Goal: Task Accomplishment & Management: Manage account settings

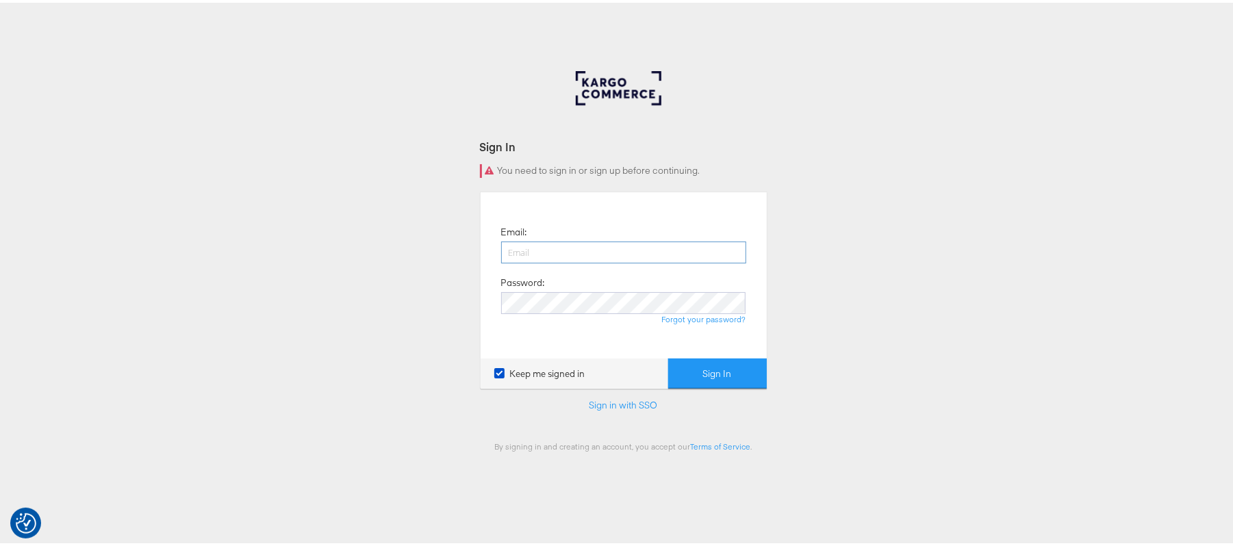
click at [538, 247] on input "email" at bounding box center [623, 250] width 245 height 22
type input "sanjana.pradhan@kargo.com"
click at [668, 356] on button "Sign In" at bounding box center [717, 371] width 99 height 31
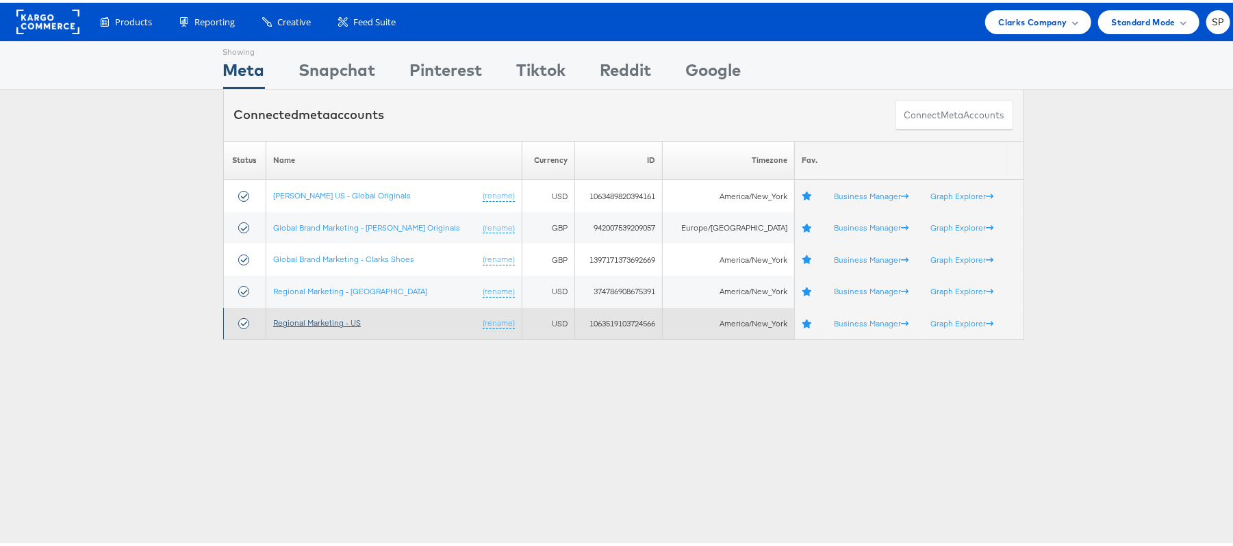
click at [341, 323] on link "Regional Marketing - US" at bounding box center [317, 320] width 88 height 10
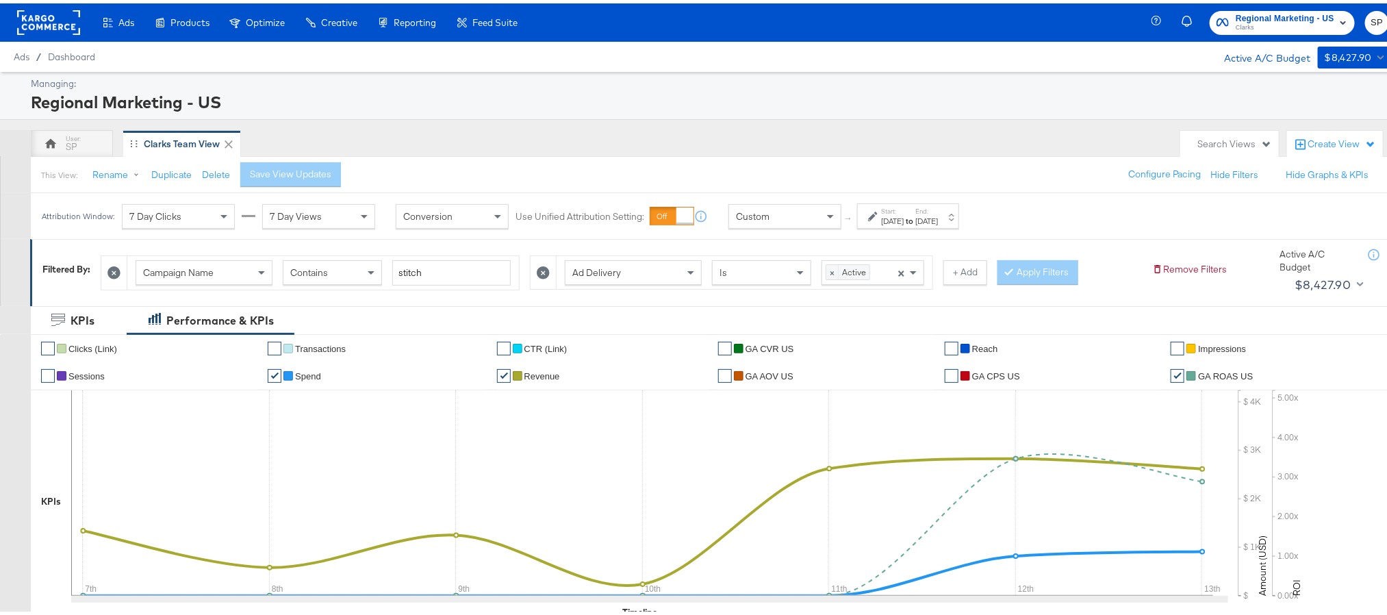
click at [904, 222] on div "[DATE]" at bounding box center [892, 217] width 23 height 11
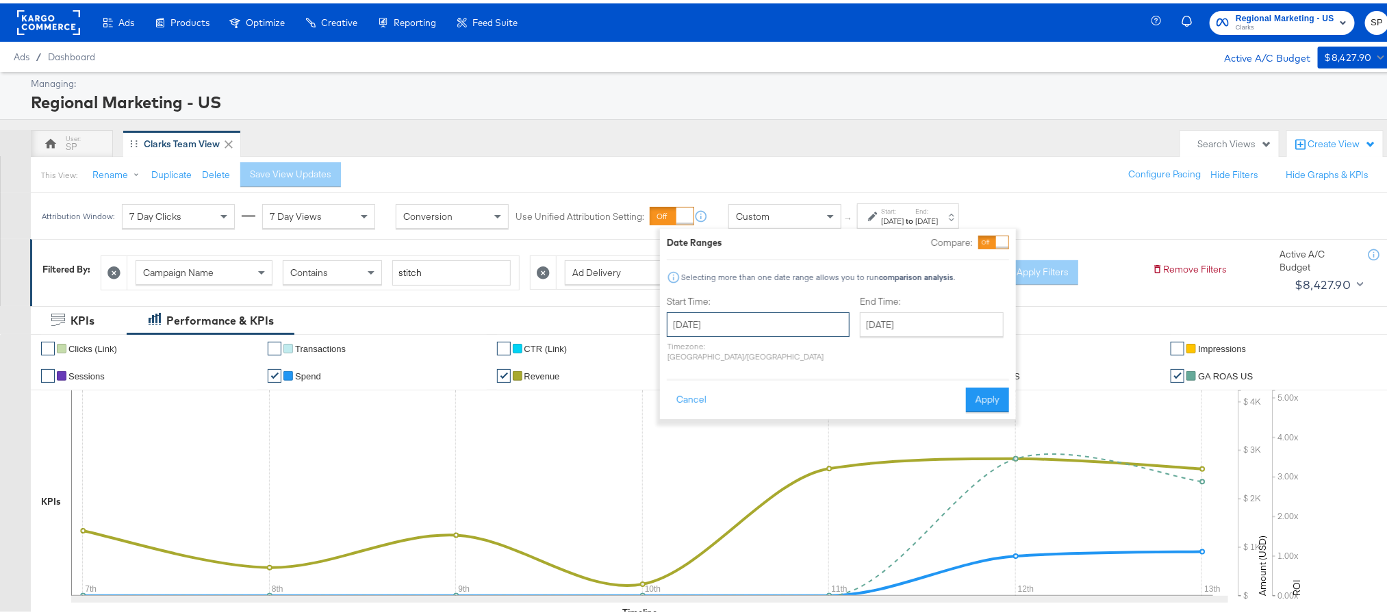
click at [760, 325] on input "September 7th 2025" at bounding box center [758, 321] width 183 height 25
click at [684, 429] on td "14" at bounding box center [682, 428] width 23 height 19
type input "[DATE]"
click at [790, 327] on input "[DATE]" at bounding box center [762, 321] width 183 height 25
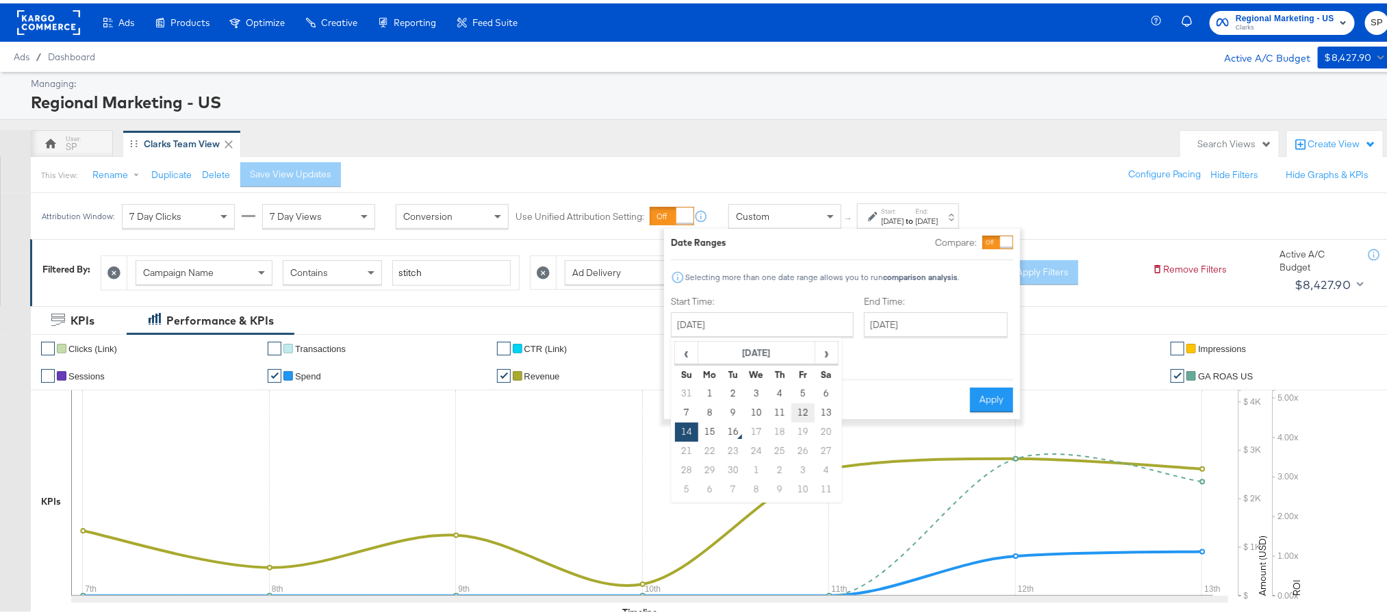
click at [812, 414] on td "12" at bounding box center [803, 409] width 23 height 19
type input "September 12th 2025"
click at [905, 323] on input "[DATE]" at bounding box center [936, 321] width 144 height 25
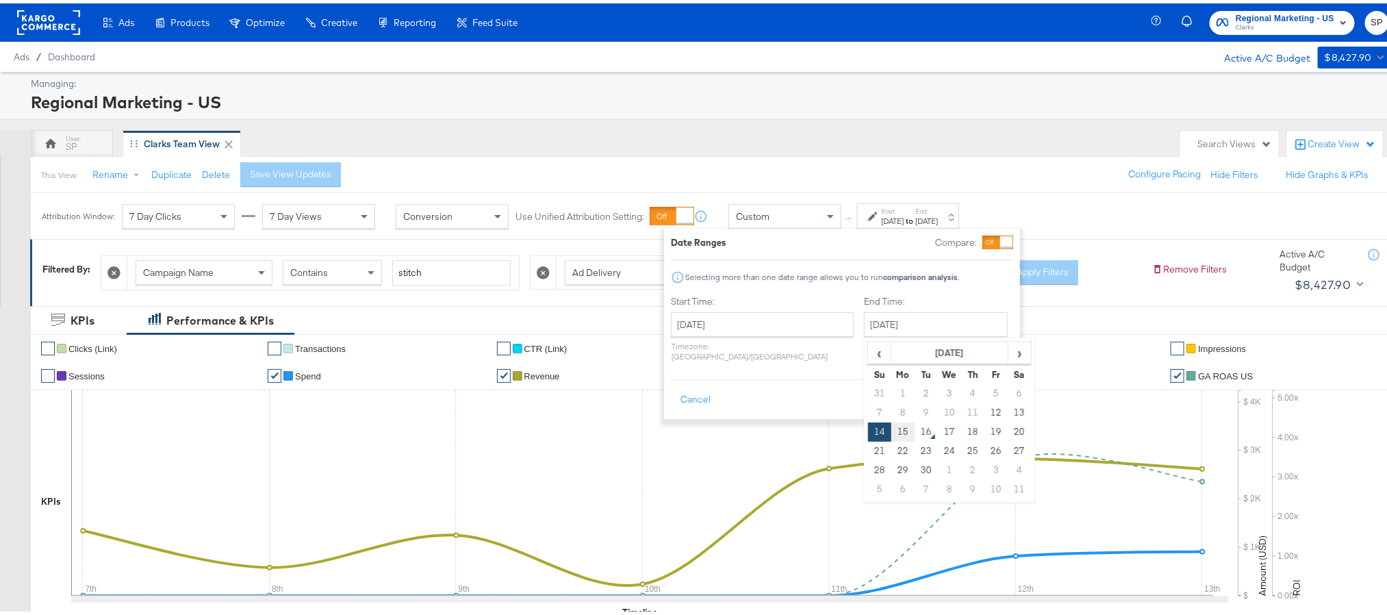
click at [892, 434] on td "15" at bounding box center [903, 428] width 23 height 19
type input "[DATE]"
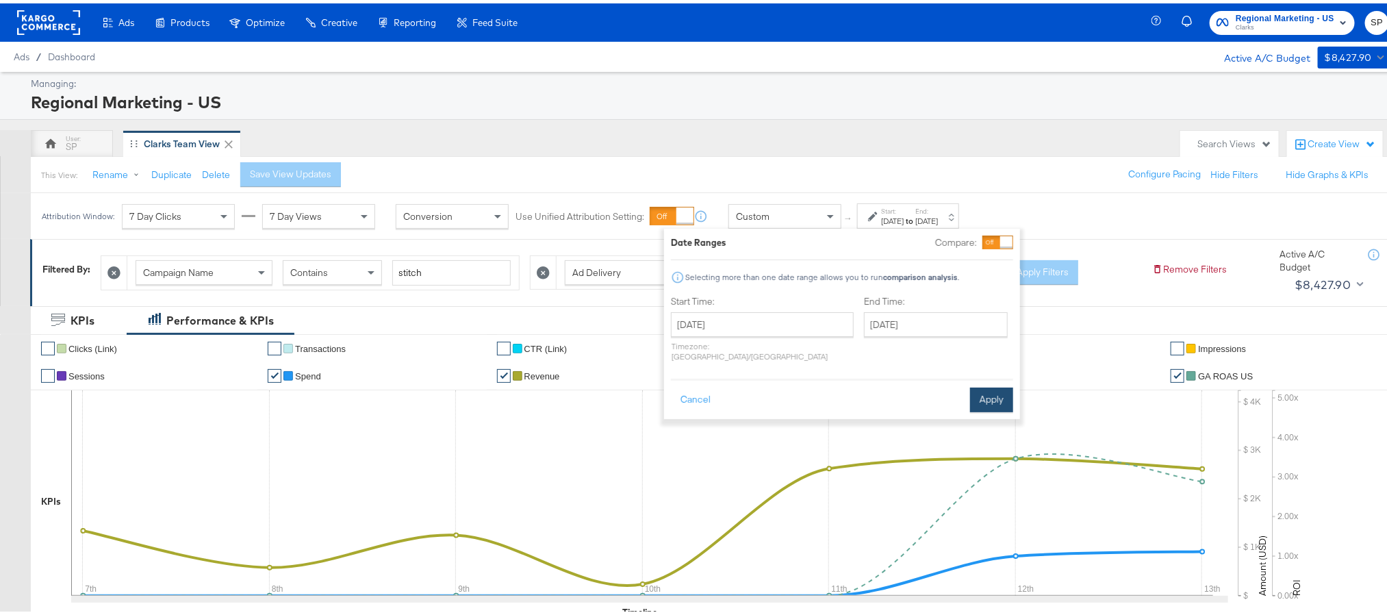
click at [983, 391] on button "Apply" at bounding box center [991, 396] width 43 height 25
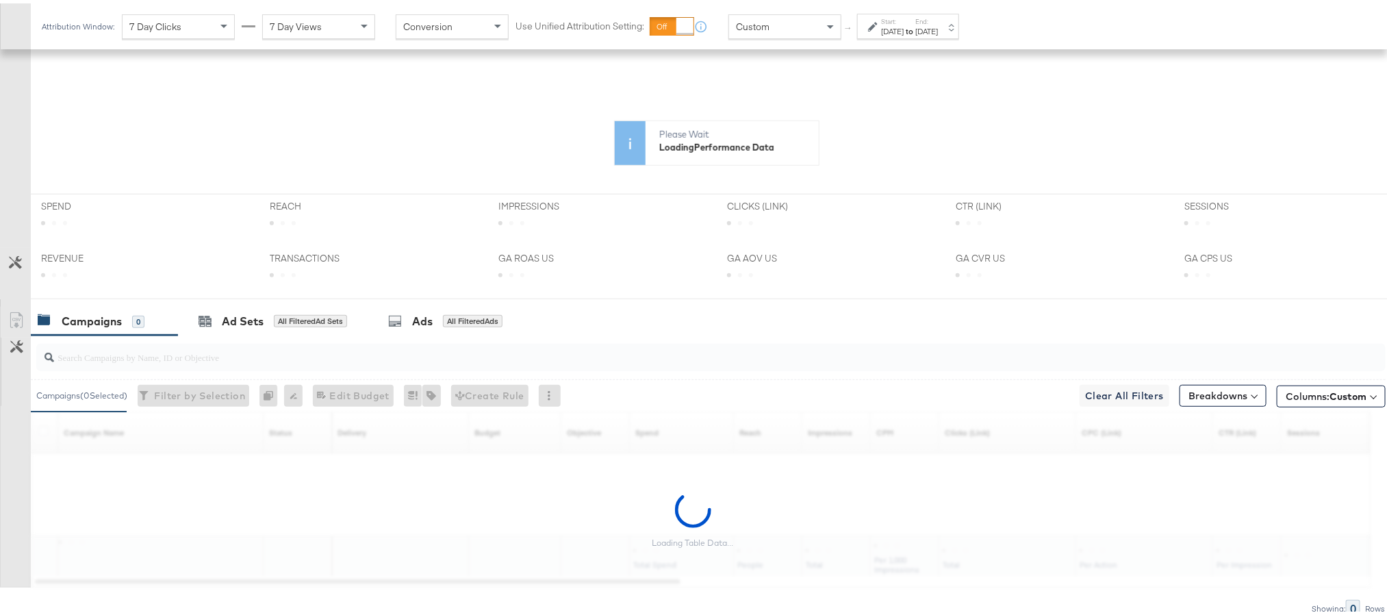
scroll to position [308, 0]
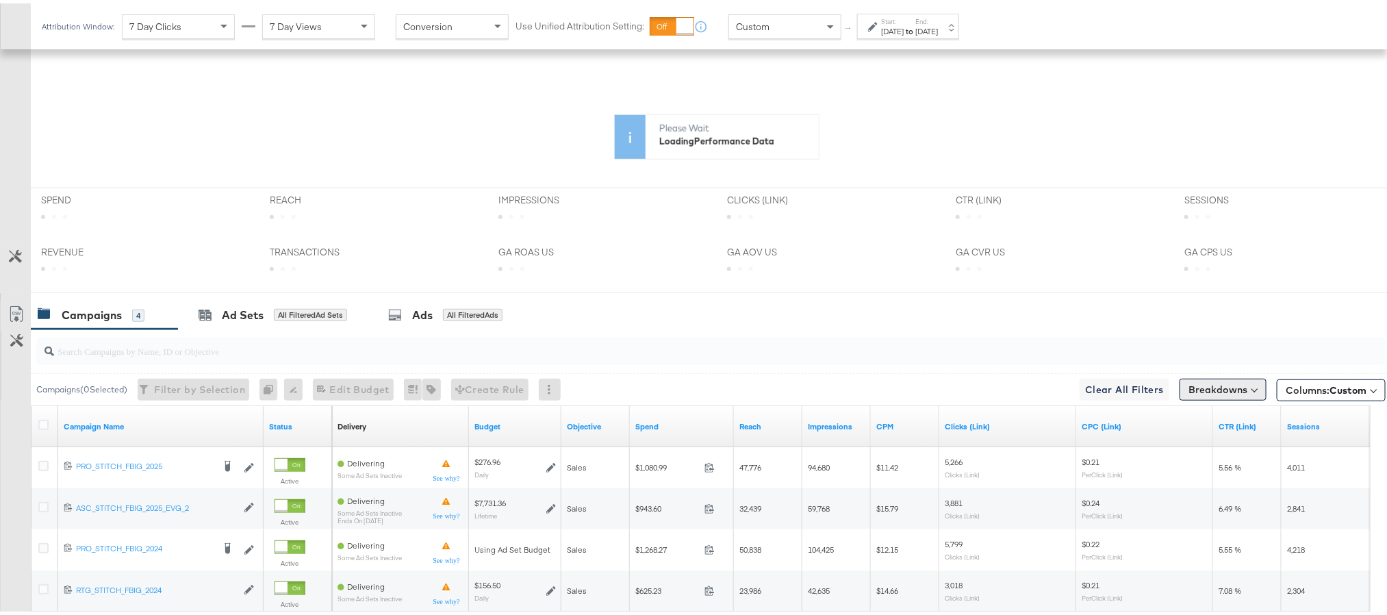
click at [1216, 389] on button "Breakdowns" at bounding box center [1223, 386] width 87 height 22
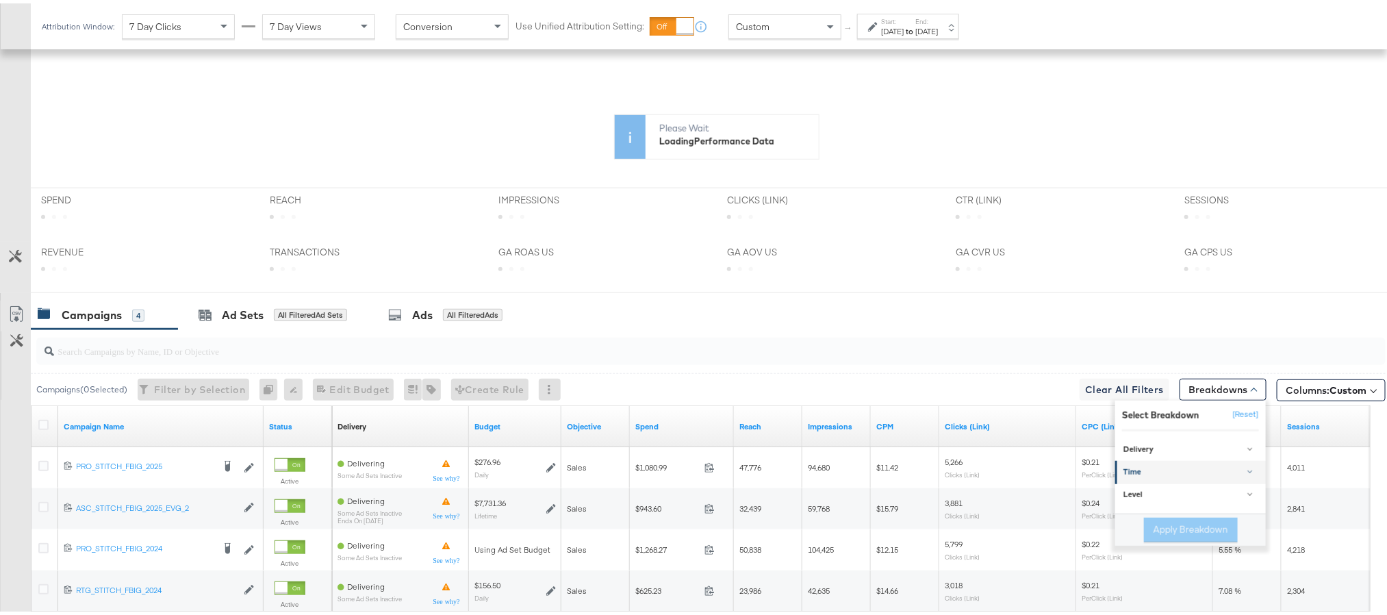
click at [1182, 465] on link "Time" at bounding box center [1191, 469] width 151 height 23
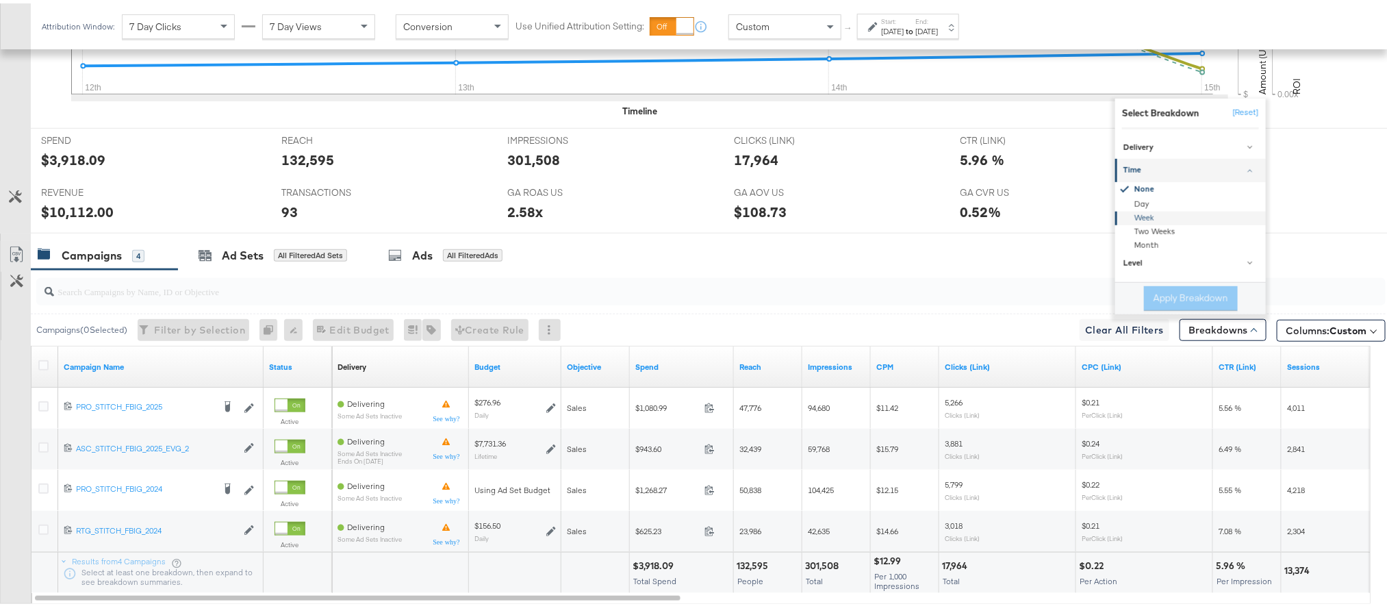
scroll to position [514, 0]
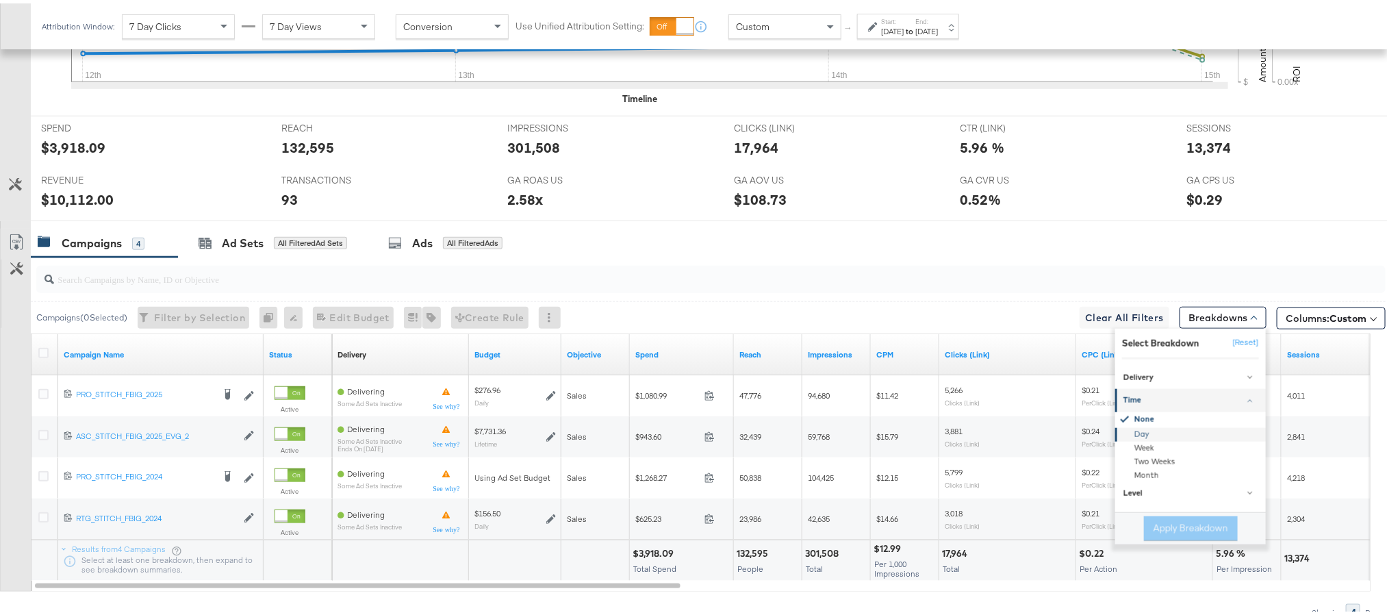
click at [1144, 436] on div "Day" at bounding box center [1192, 432] width 149 height 14
click at [1161, 527] on button "Apply Breakdown" at bounding box center [1191, 525] width 94 height 25
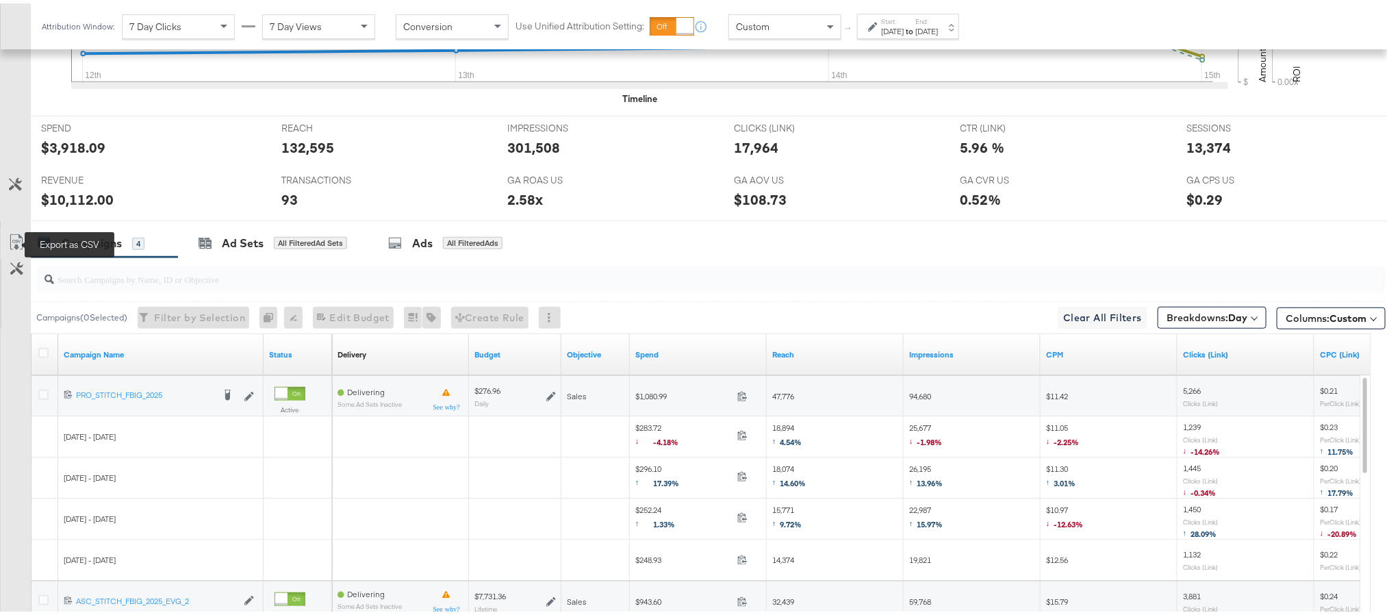
click at [9, 242] on icon at bounding box center [16, 239] width 16 height 16
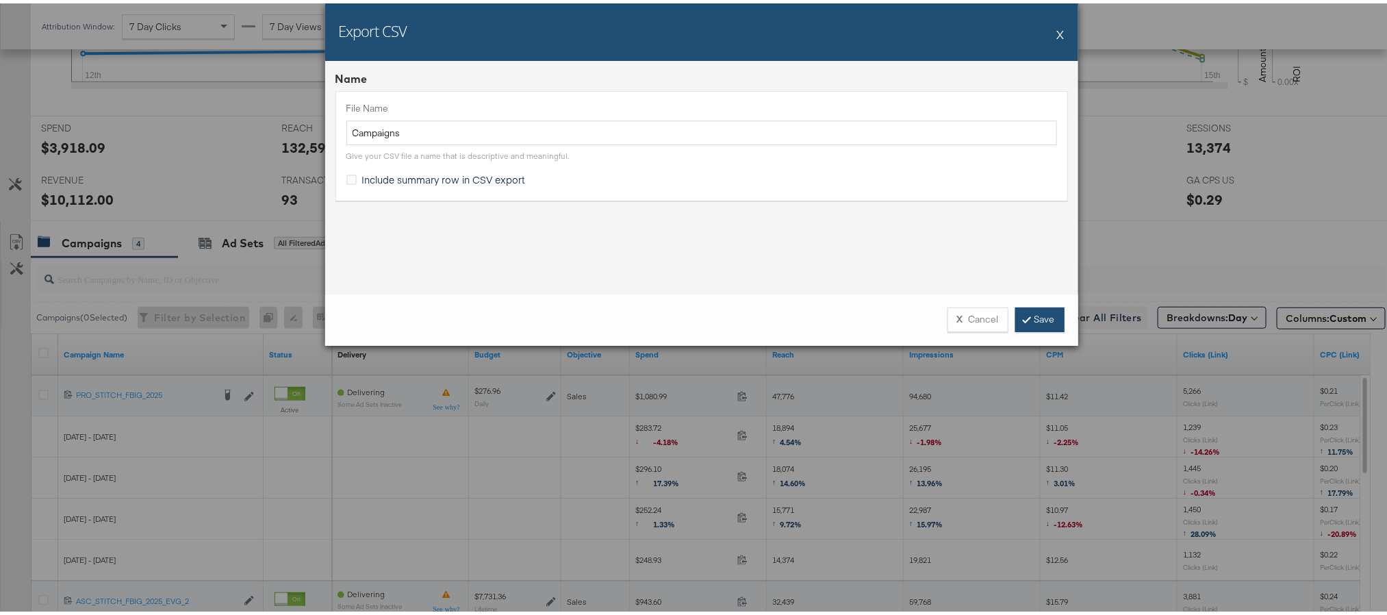
click at [1030, 316] on link "Save" at bounding box center [1040, 316] width 49 height 25
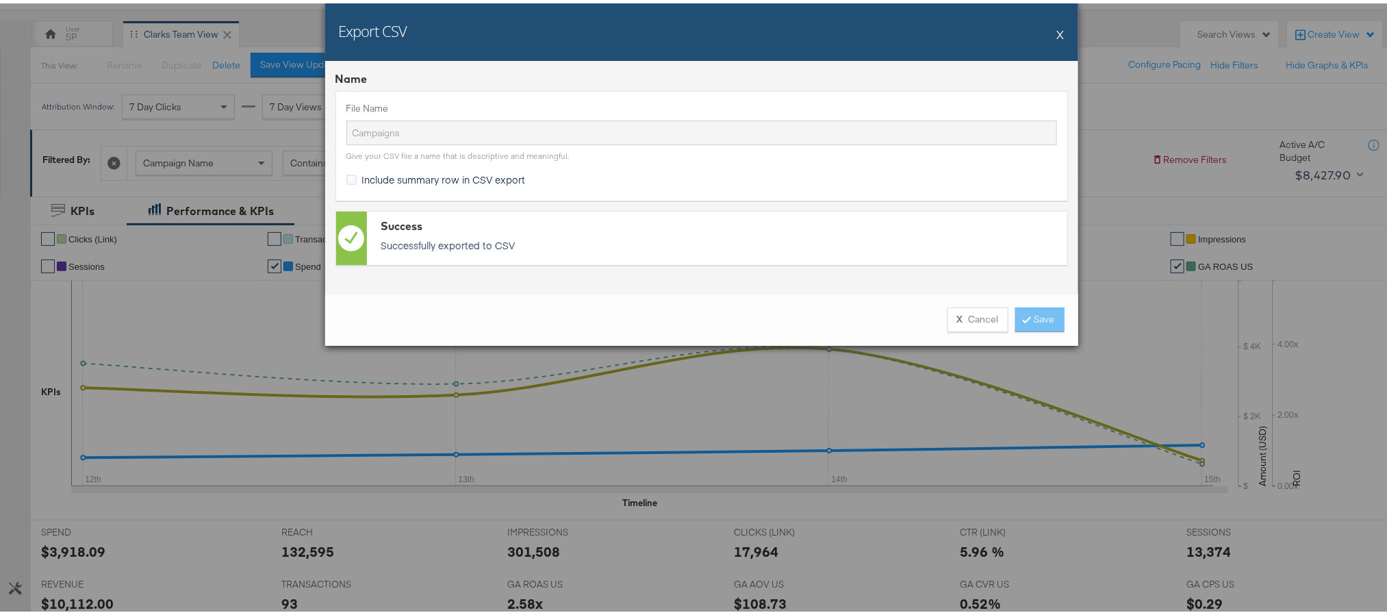
scroll to position [0, 0]
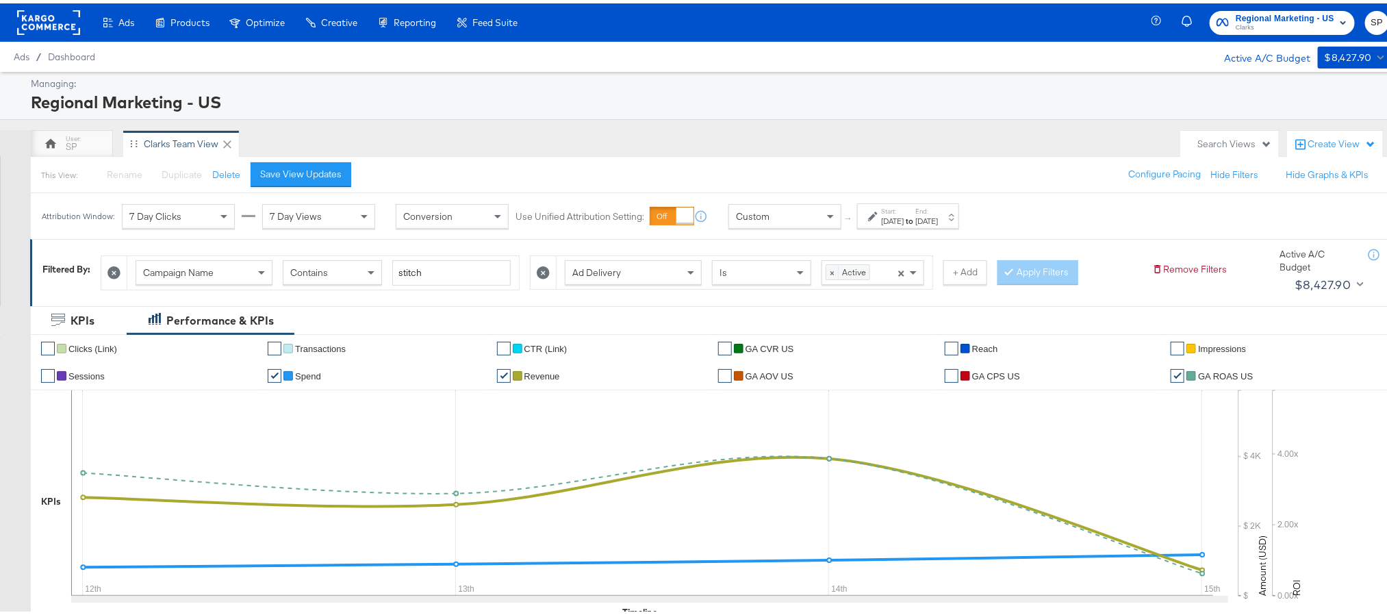
click at [1303, 21] on span "Clarks" at bounding box center [1285, 24] width 99 height 11
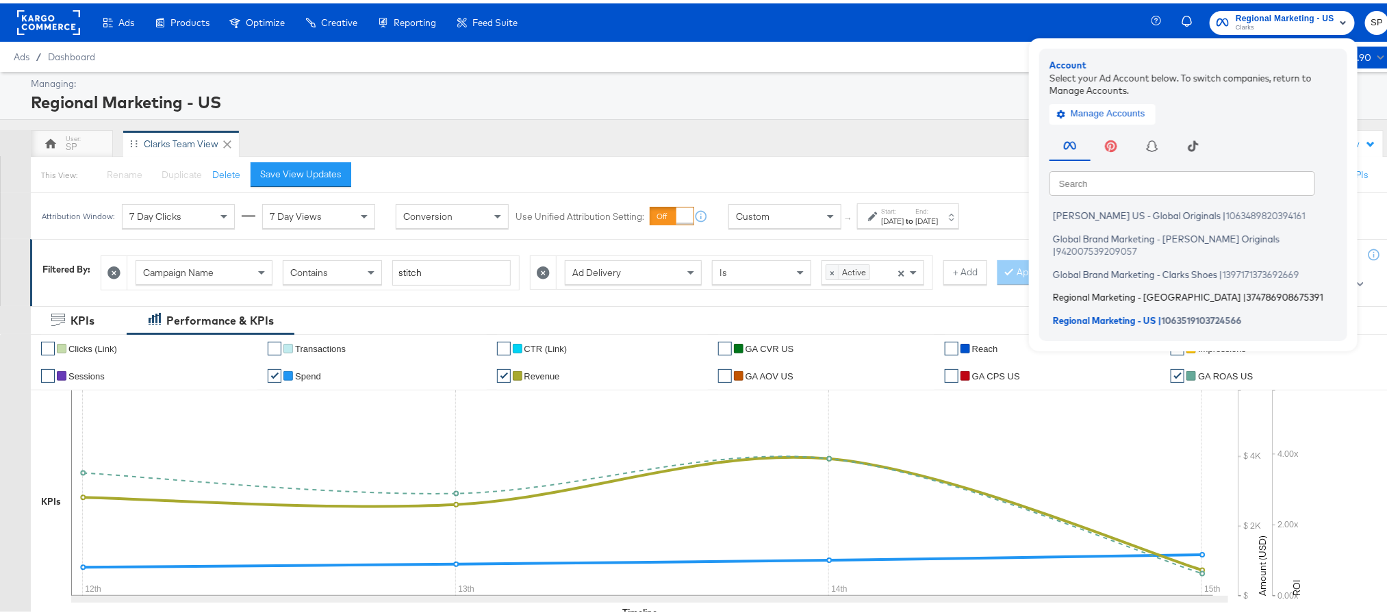
click at [1100, 284] on li "Regional Marketing - CA | 374786908675391" at bounding box center [1197, 294] width 294 height 20
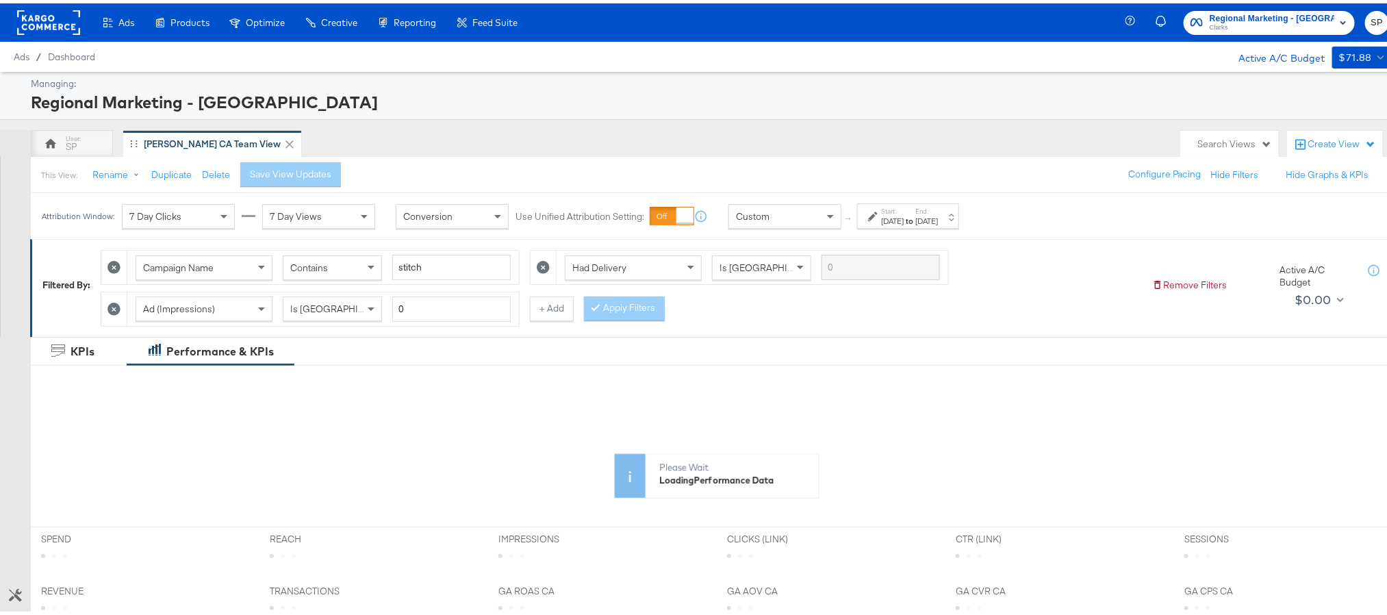
click at [904, 210] on label "Start:" at bounding box center [892, 207] width 23 height 9
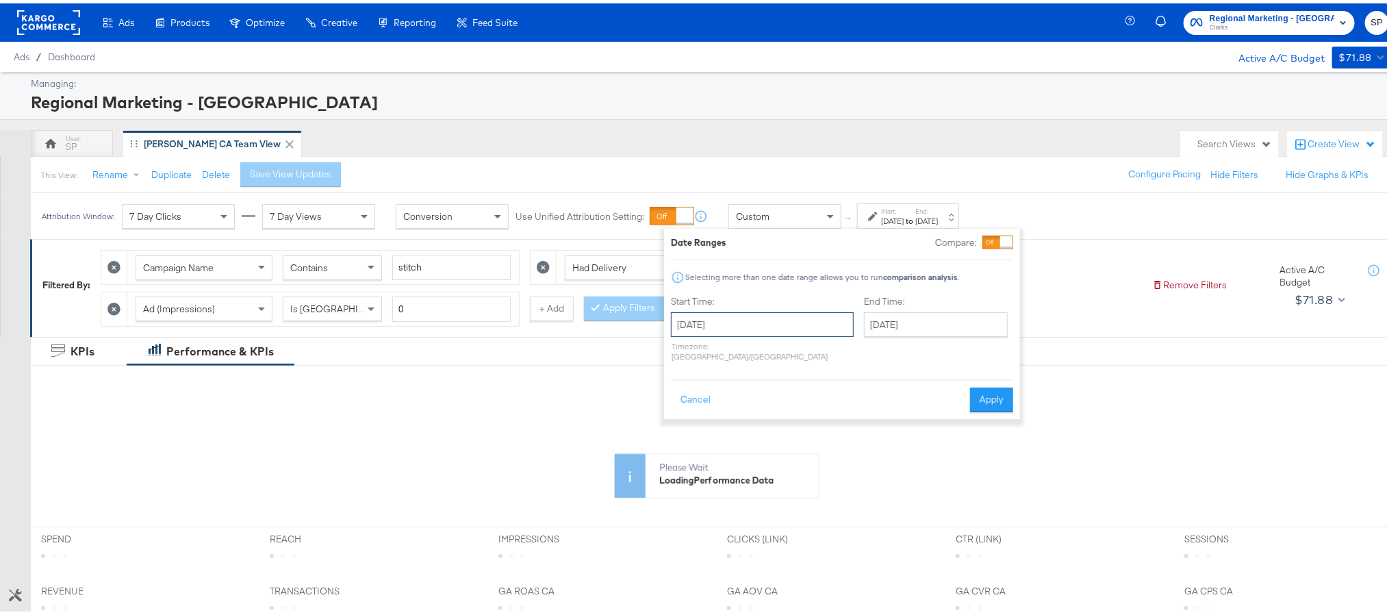
click at [785, 331] on input "August 24th 2025" at bounding box center [762, 321] width 183 height 25
click at [816, 356] on span "›" at bounding box center [826, 349] width 21 height 21
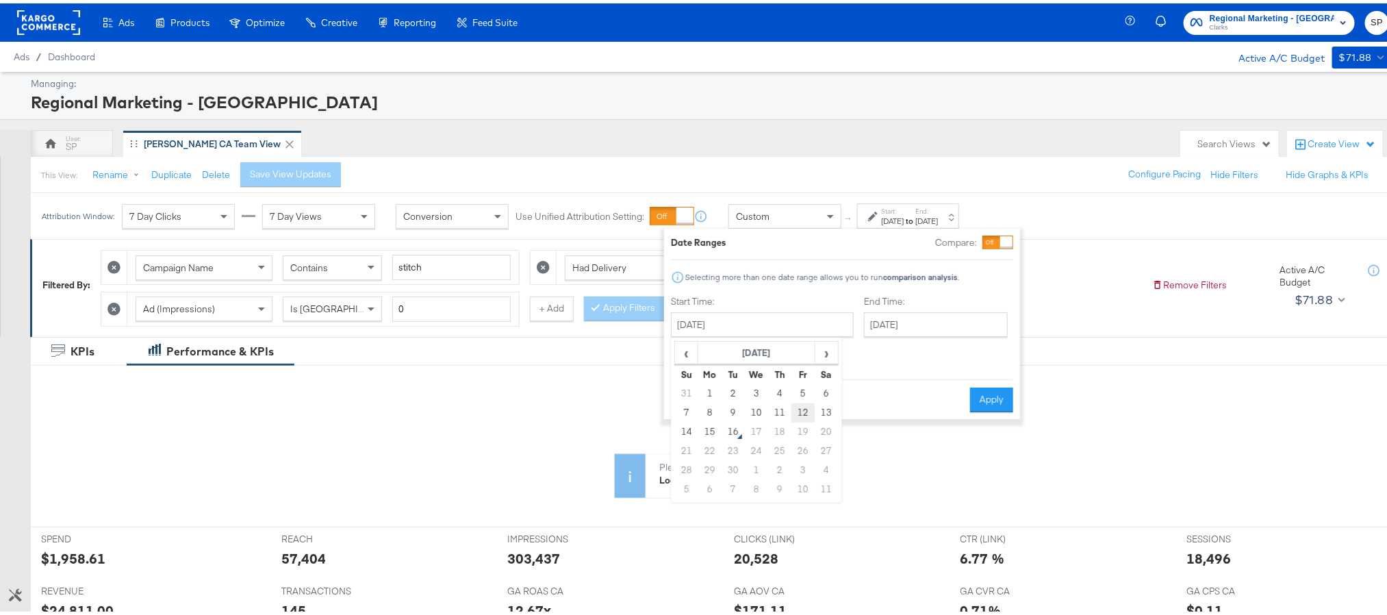
click at [810, 405] on td "12" at bounding box center [803, 409] width 23 height 19
type input "September 12th 2025"
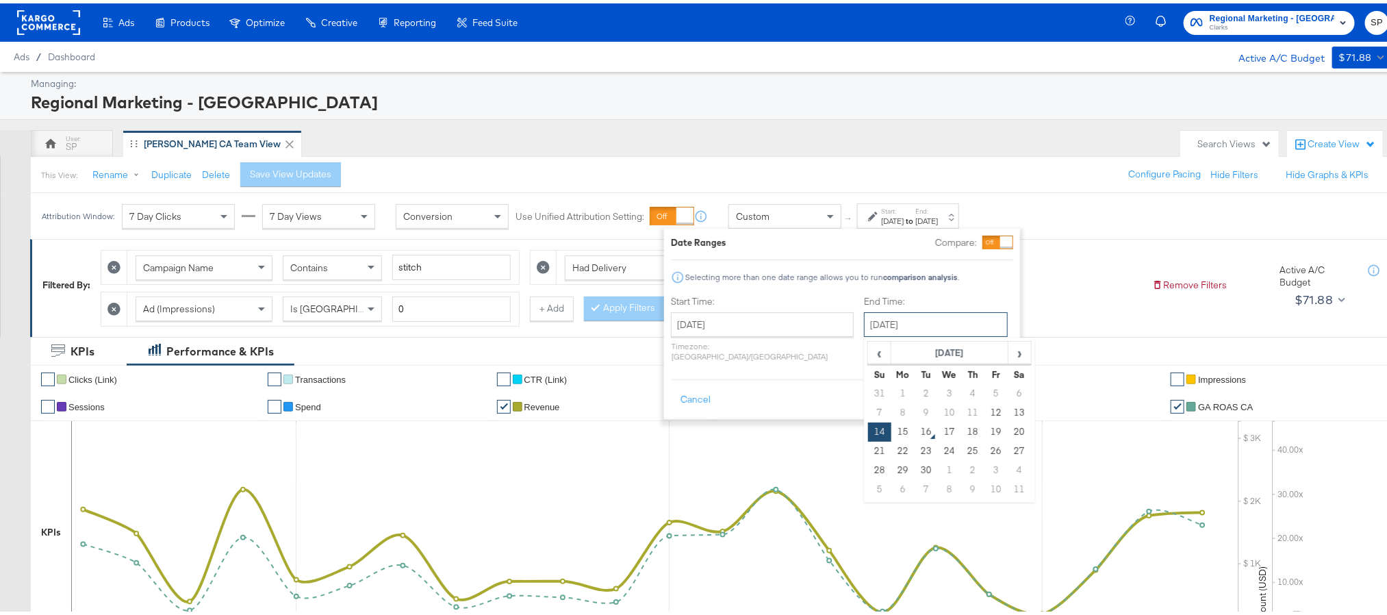
click at [883, 329] on input "[DATE]" at bounding box center [936, 321] width 144 height 25
click at [892, 430] on td "15" at bounding box center [903, 428] width 23 height 19
type input "[DATE]"
click at [982, 384] on button "Apply" at bounding box center [991, 396] width 43 height 25
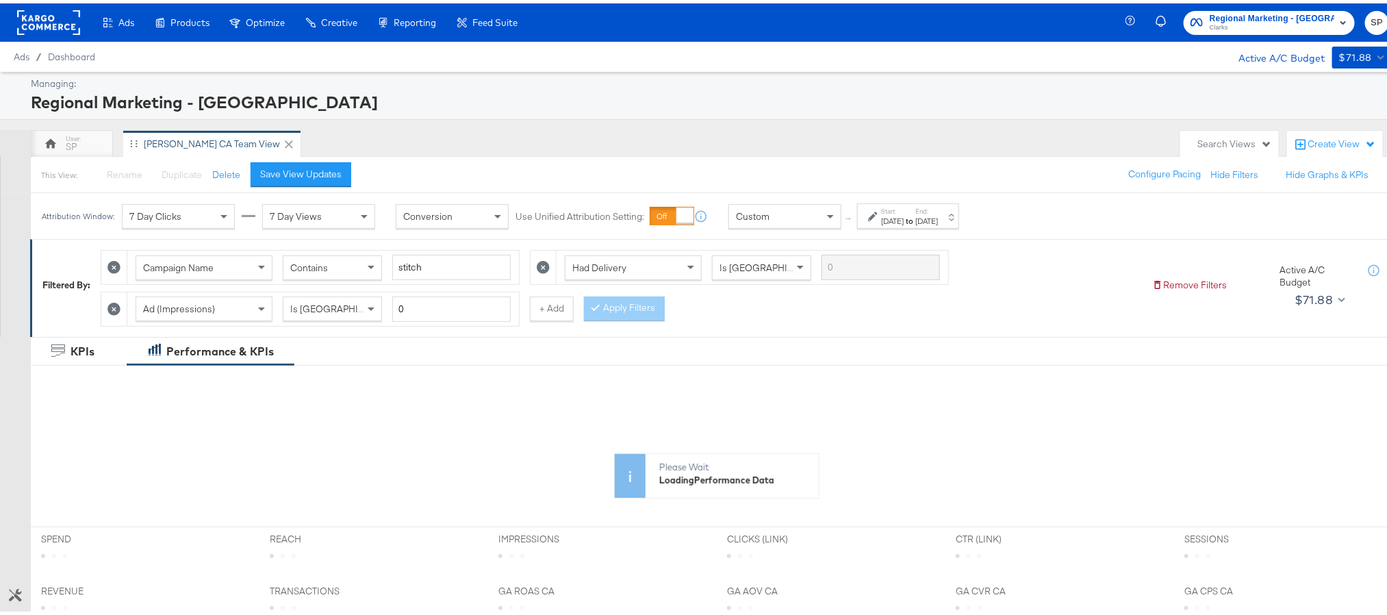
scroll to position [308, 0]
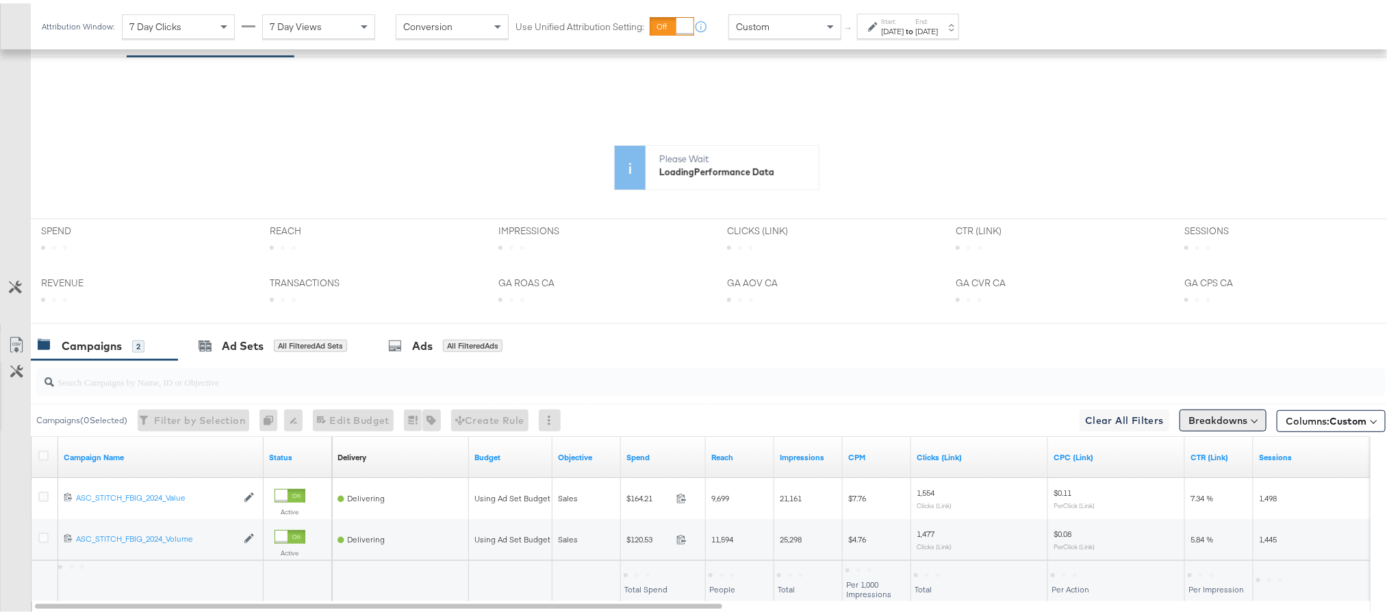
click at [1185, 417] on button "Breakdowns" at bounding box center [1223, 417] width 87 height 22
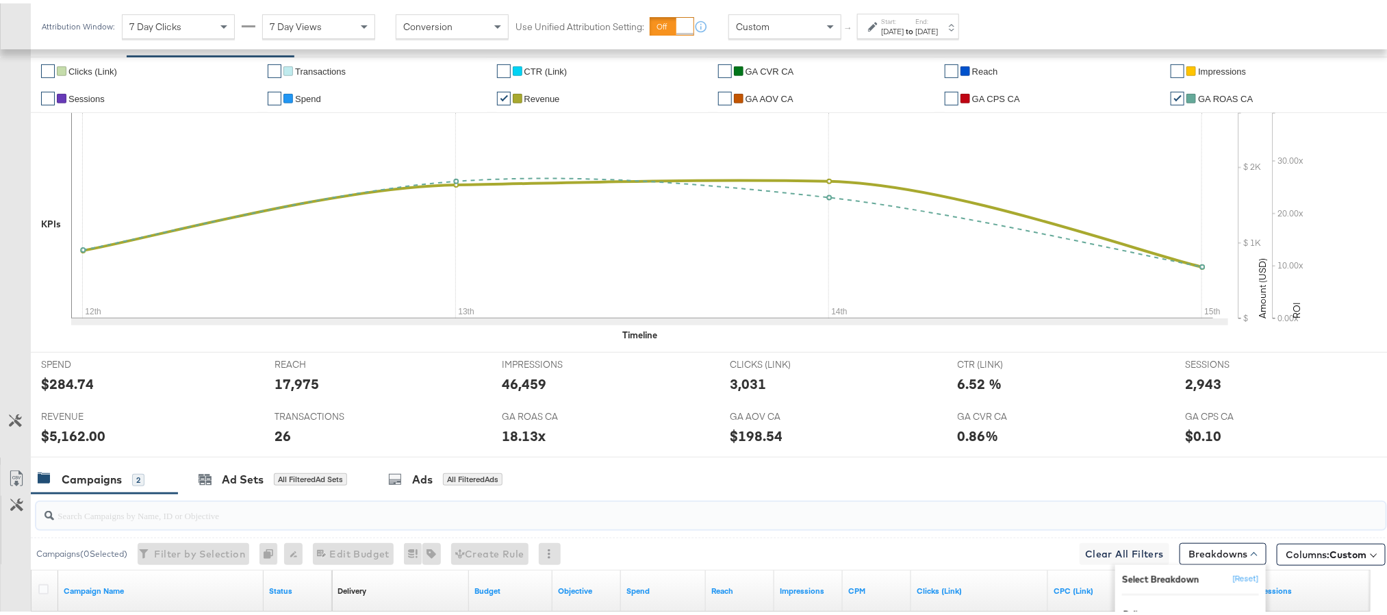
click at [1164, 512] on input "search" at bounding box center [657, 506] width 1207 height 27
click at [1192, 551] on button "Breakdowns" at bounding box center [1223, 551] width 87 height 22
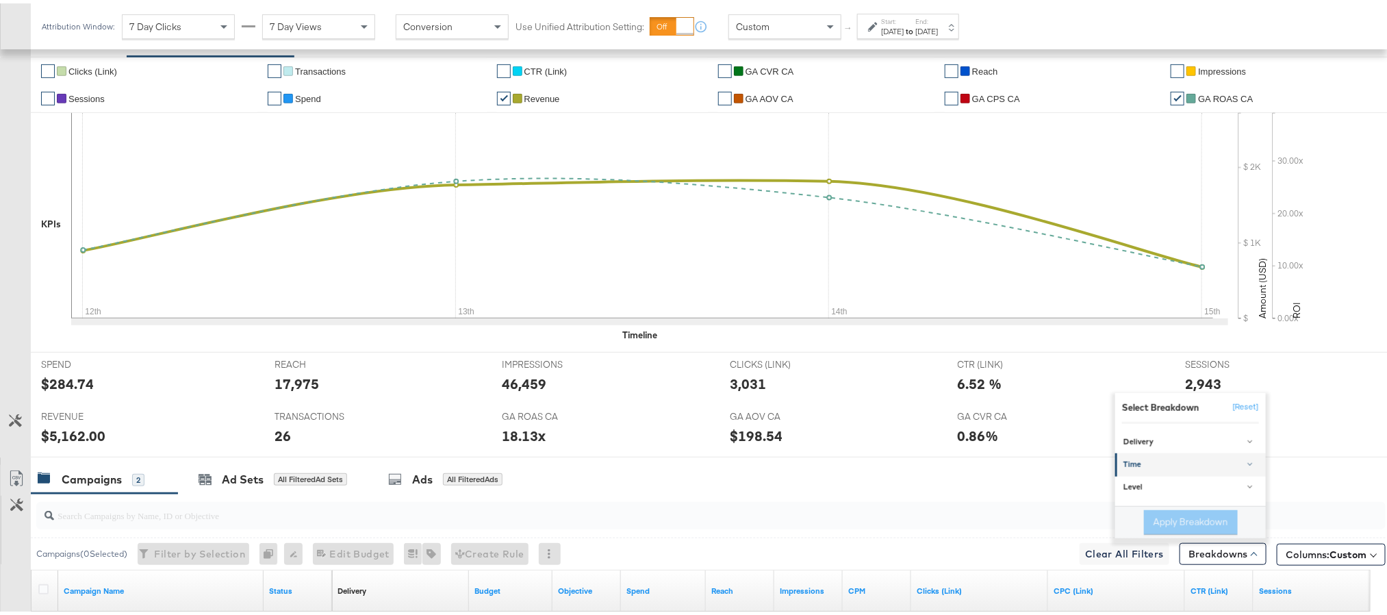
click at [1178, 467] on div "Time" at bounding box center [1192, 461] width 136 height 11
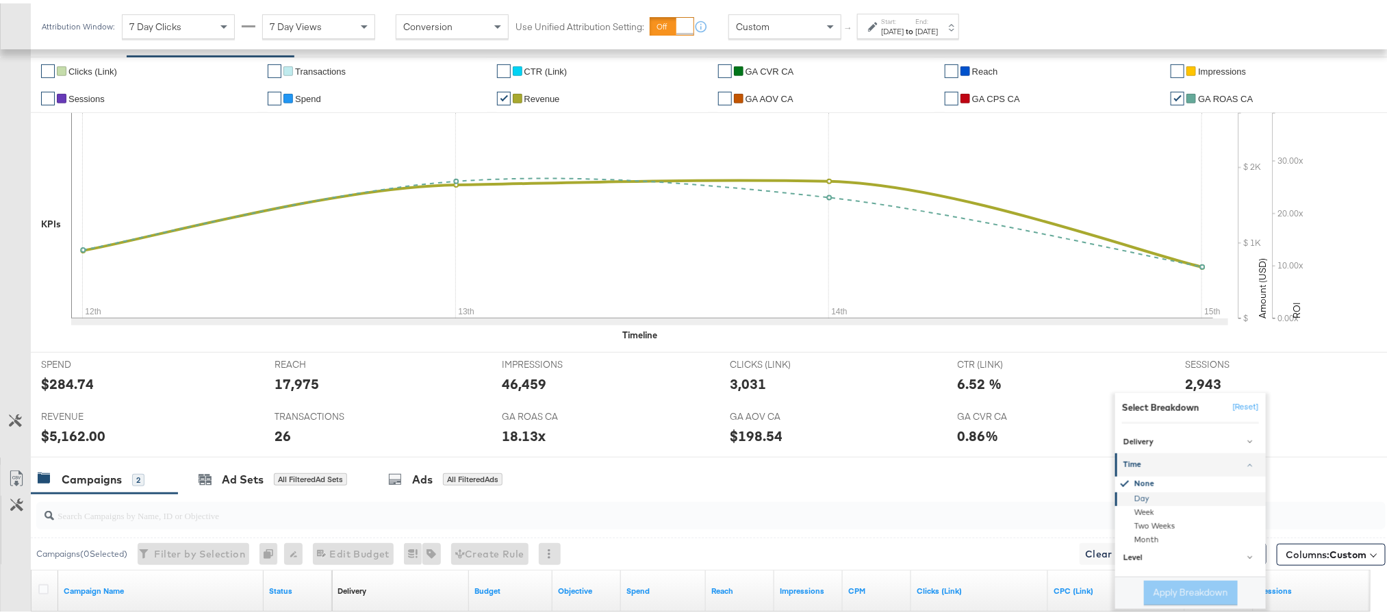
click at [1151, 503] on div "Day" at bounding box center [1192, 496] width 149 height 14
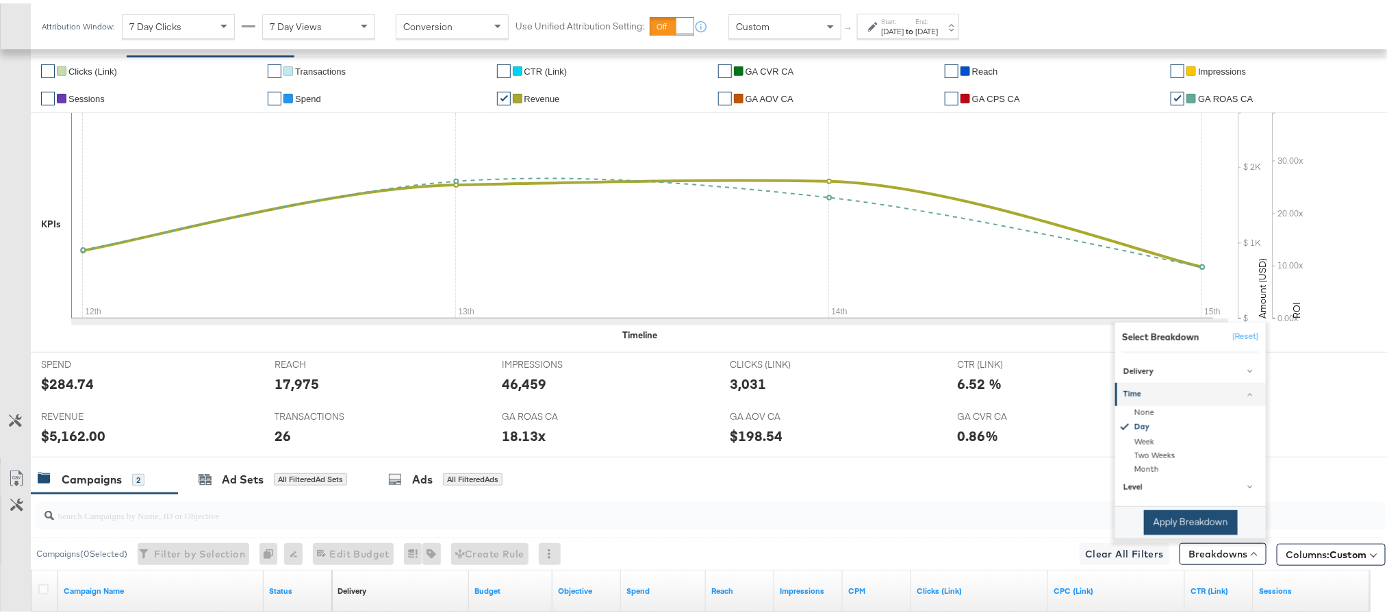
click at [1153, 524] on button "Apply Breakdown" at bounding box center [1191, 519] width 94 height 25
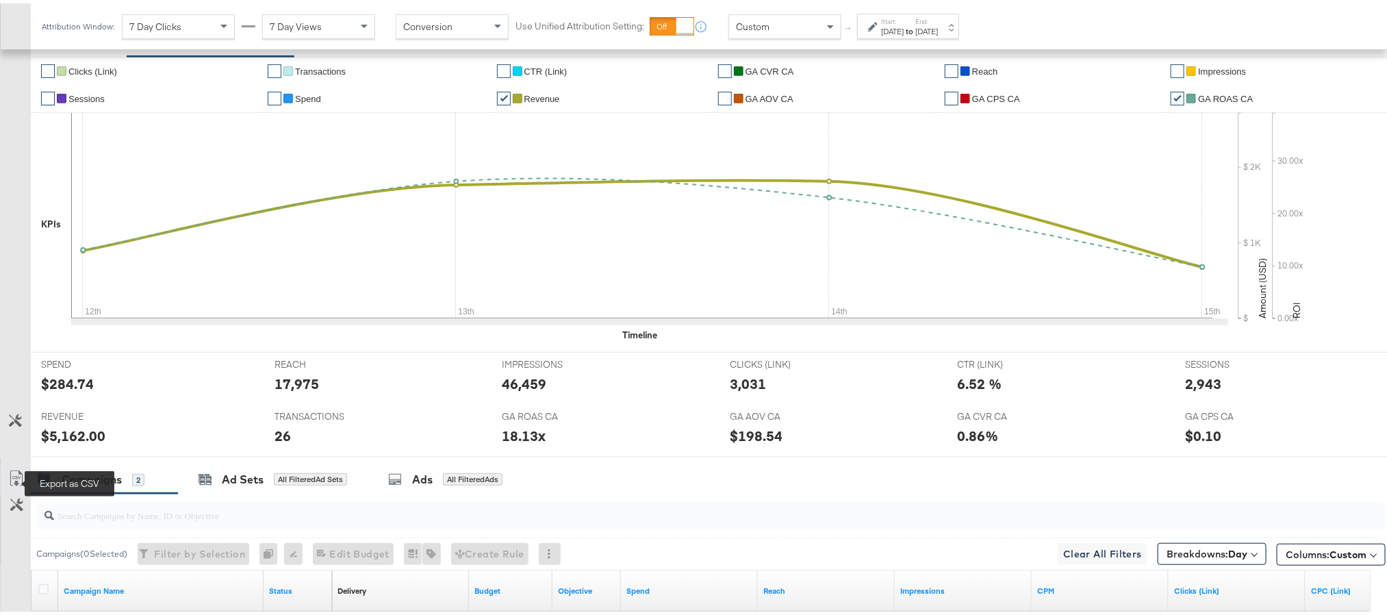
click at [12, 475] on icon at bounding box center [16, 475] width 16 height 16
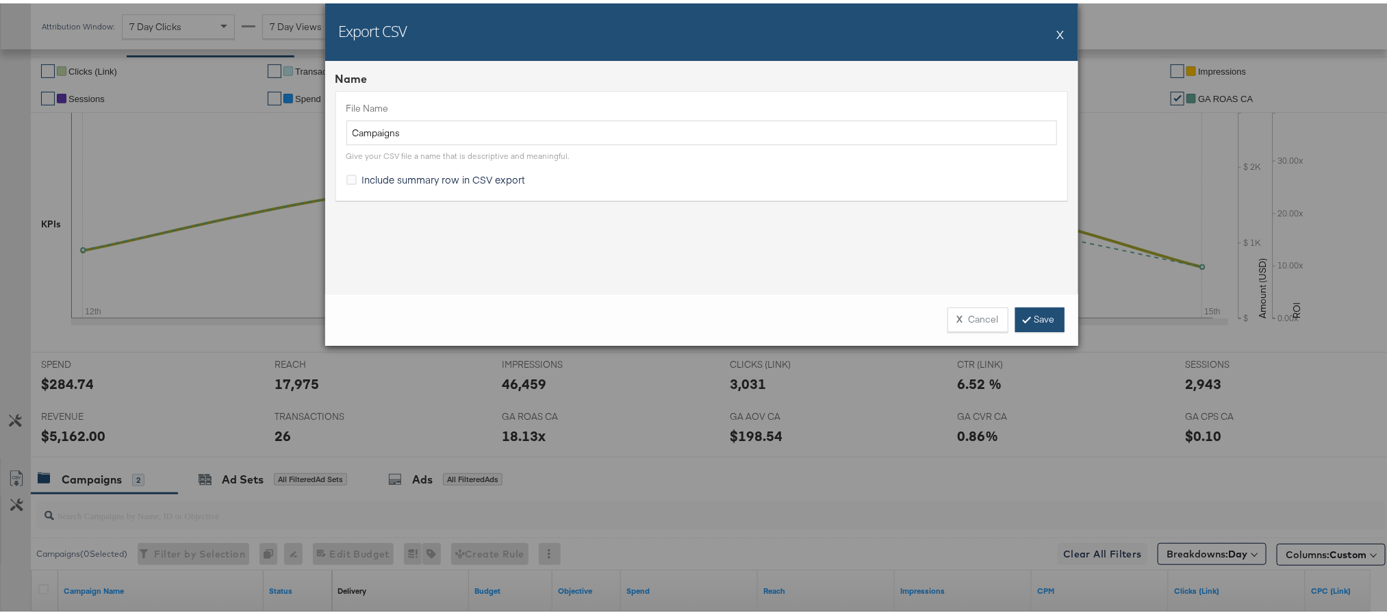
click at [1016, 321] on link "Save" at bounding box center [1040, 316] width 49 height 25
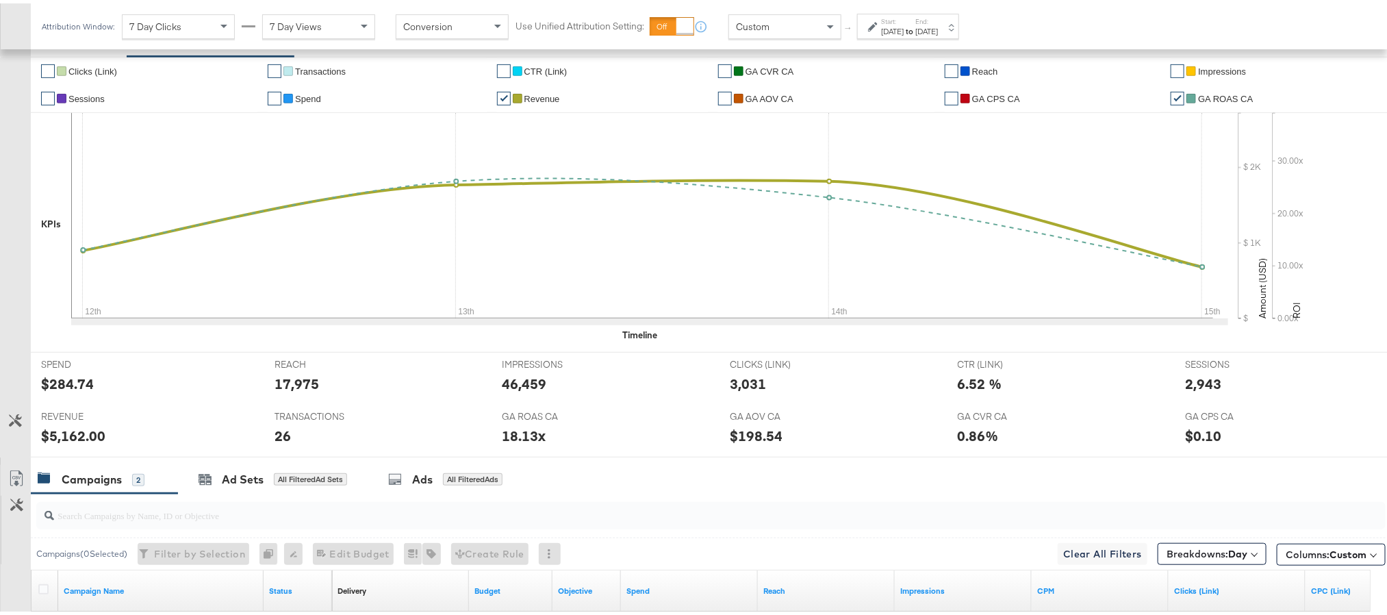
click at [890, 29] on div "[DATE]" at bounding box center [892, 28] width 23 height 11
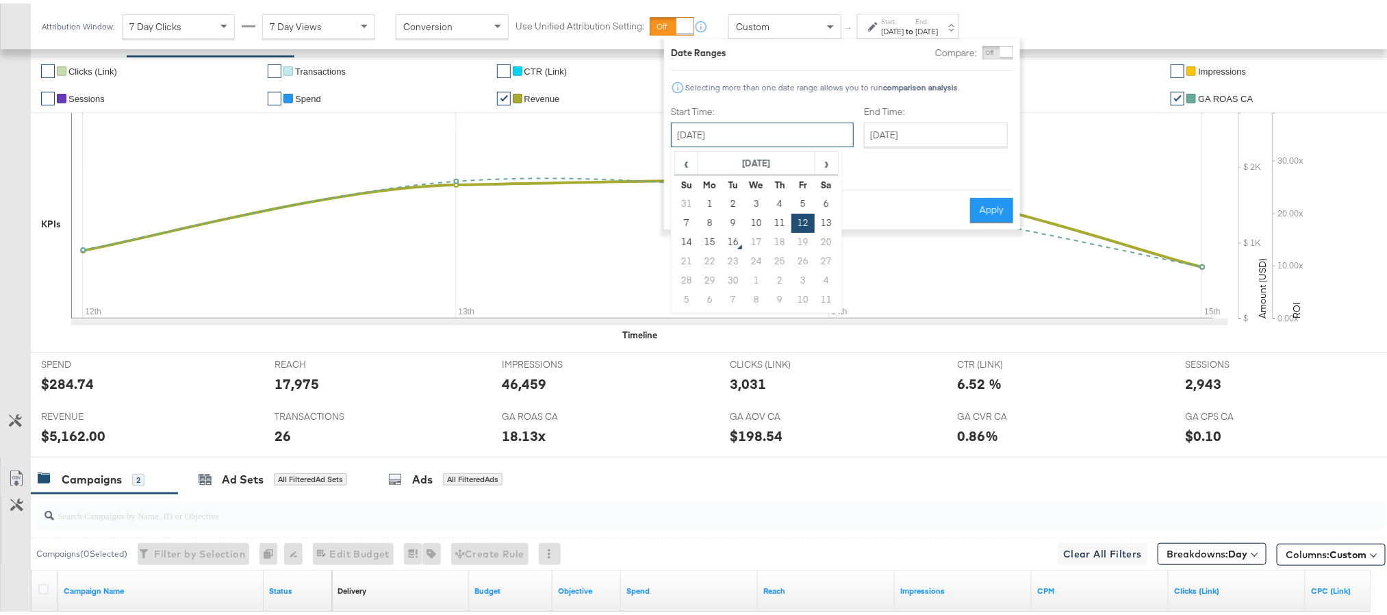
click at [781, 134] on input "[DATE]" at bounding box center [762, 131] width 183 height 25
click at [680, 235] on td "14" at bounding box center [686, 238] width 23 height 19
type input "[DATE]"
click at [680, 235] on icon at bounding box center [642, 212] width 1142 height 205
click at [901, 125] on input "[DATE]" at bounding box center [936, 131] width 144 height 25
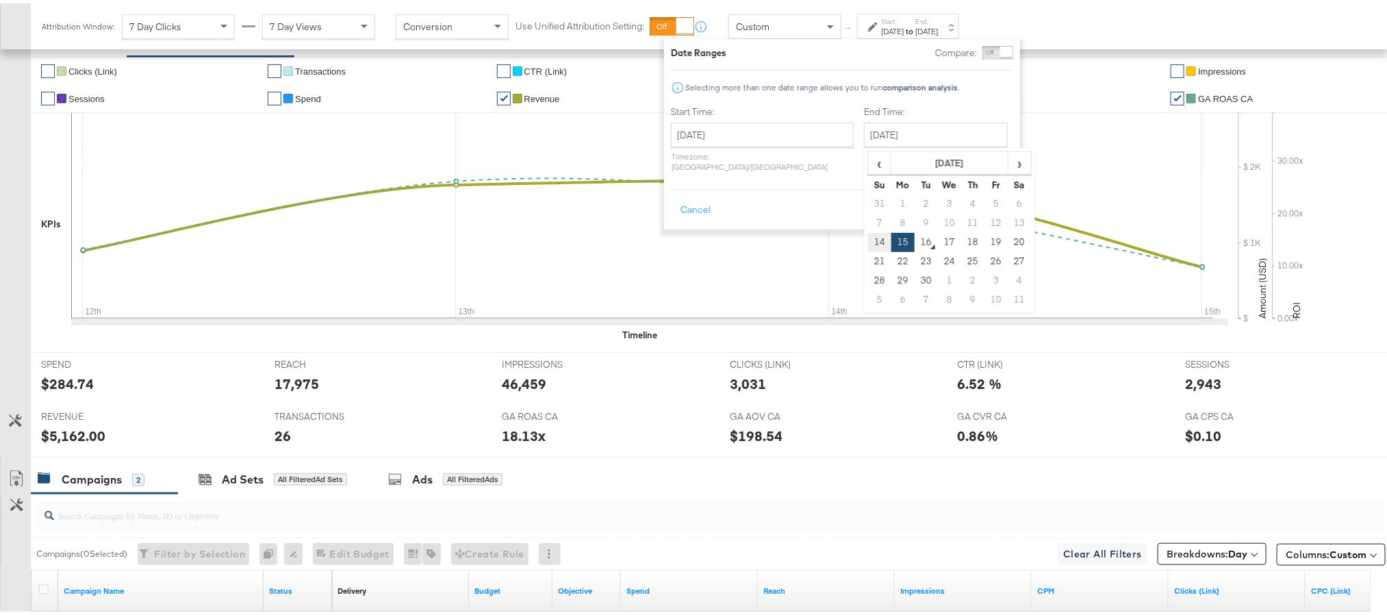
click at [868, 247] on td "14" at bounding box center [879, 238] width 23 height 19
type input "[DATE]"
click at [983, 197] on button "Apply" at bounding box center [991, 206] width 43 height 25
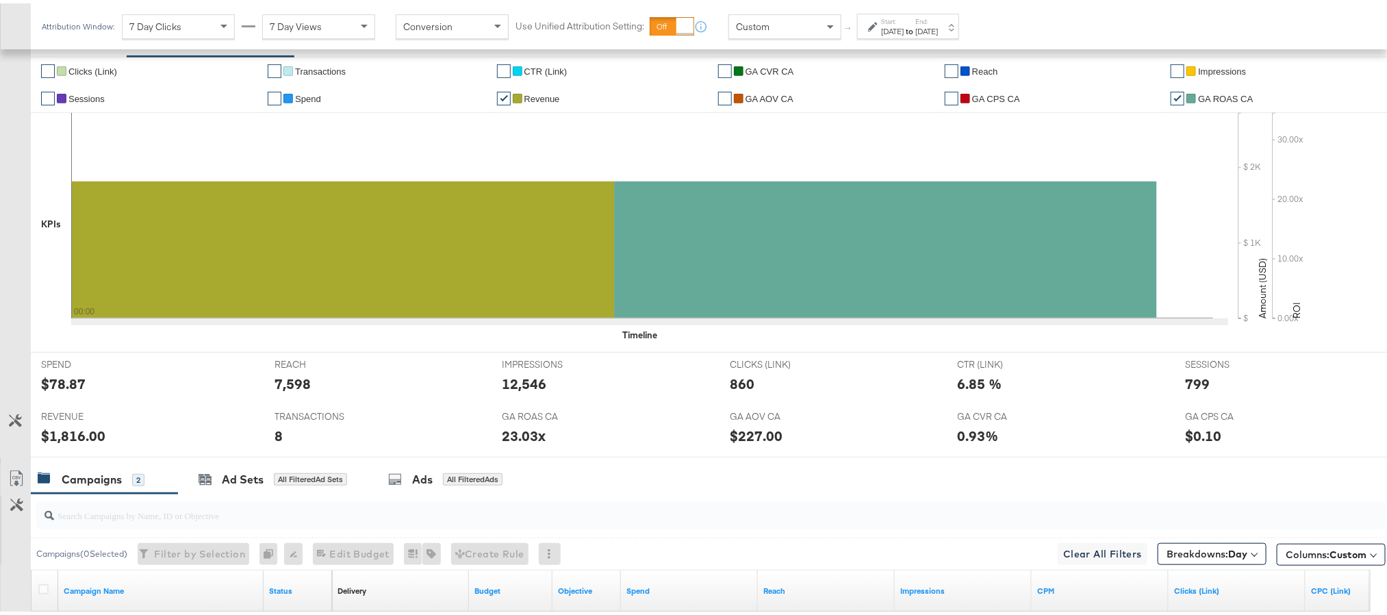
click at [52, 436] on div "$1,816.00" at bounding box center [73, 433] width 64 height 20
copy div "1,816.00"
click at [903, 12] on div "Start: Sep 14th 2025 to End: Sep 14th 2025" at bounding box center [908, 22] width 102 height 25
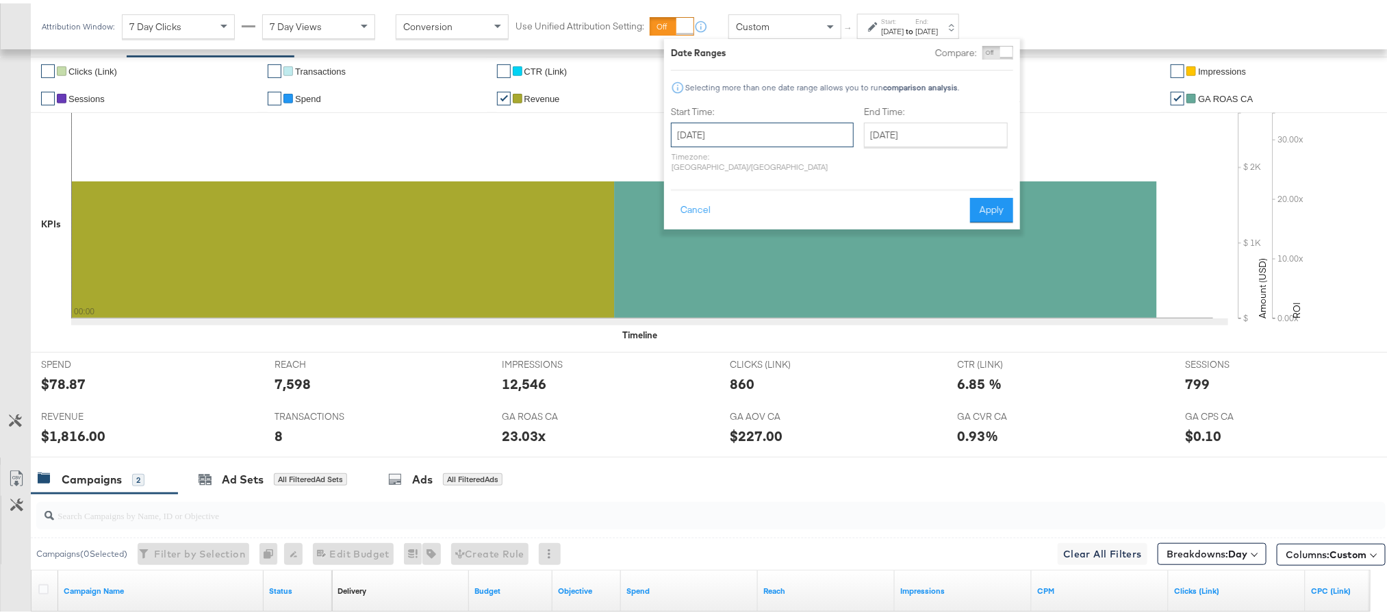
click at [783, 123] on input "[DATE]" at bounding box center [762, 131] width 183 height 25
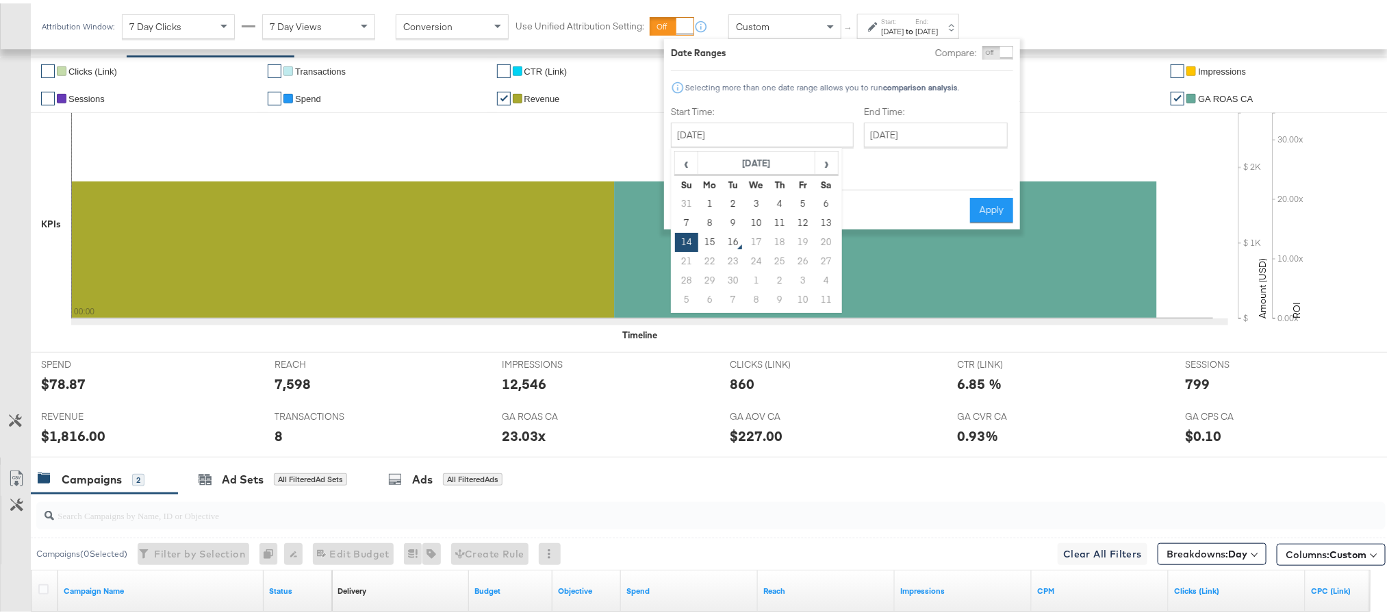
drag, startPoint x: 703, startPoint y: 244, endPoint x: 938, endPoint y: 206, distance: 237.3
click at [703, 244] on td "15" at bounding box center [710, 238] width 23 height 19
type input "[DATE]"
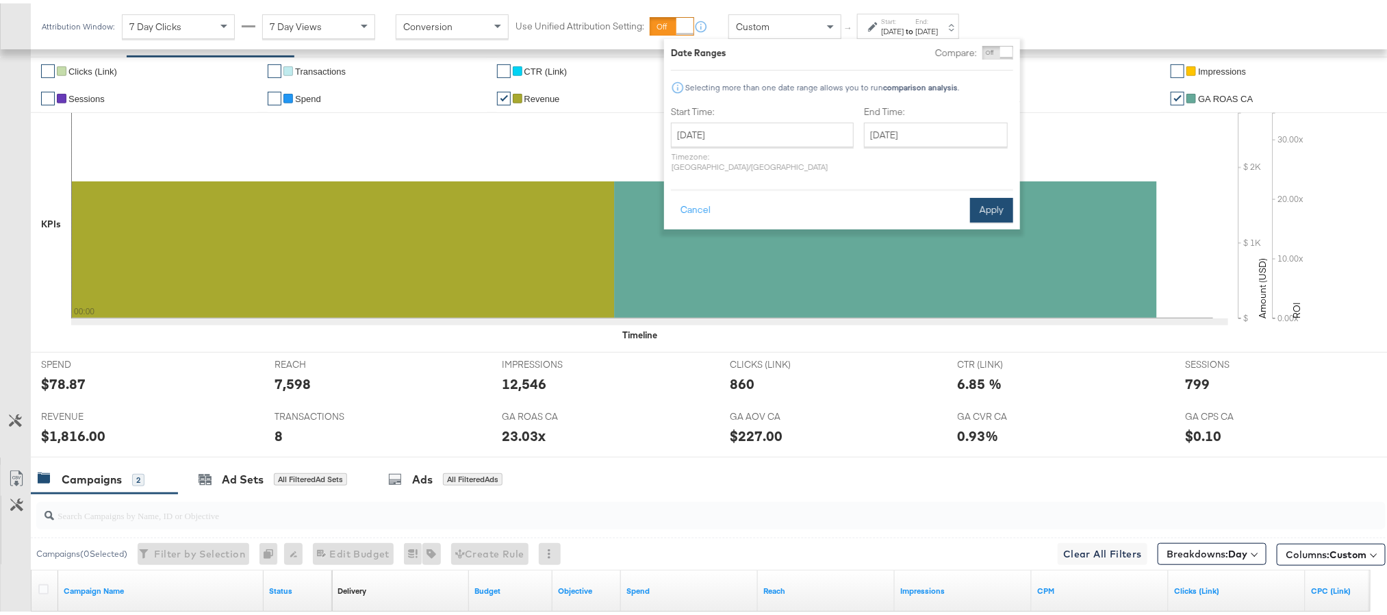
click at [1005, 194] on button "Apply" at bounding box center [991, 206] width 43 height 25
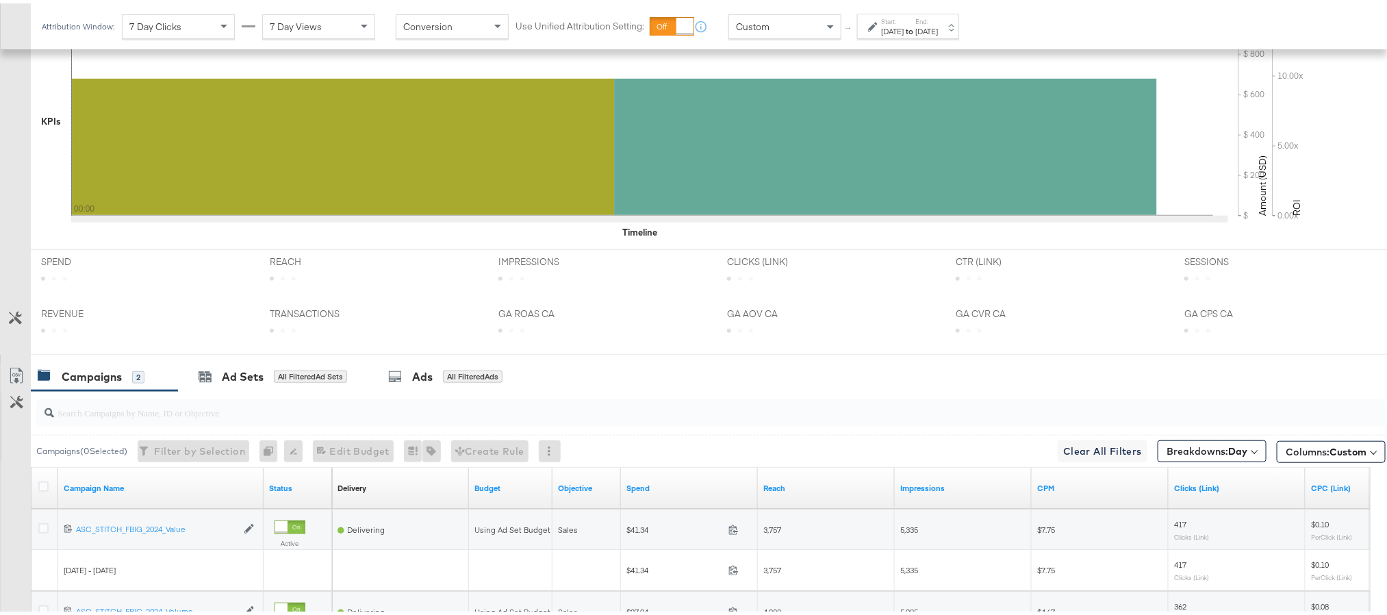
scroll to position [544, 0]
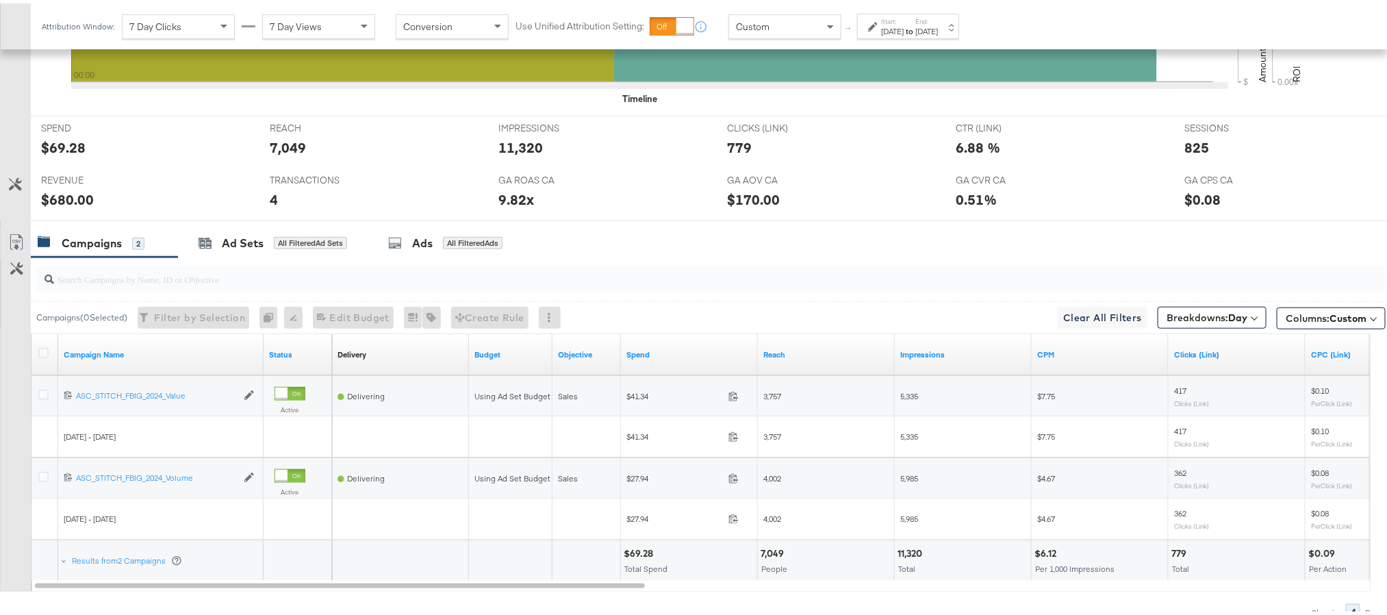
click at [60, 199] on div "$680.00" at bounding box center [67, 196] width 53 height 20
copy div "680.00"
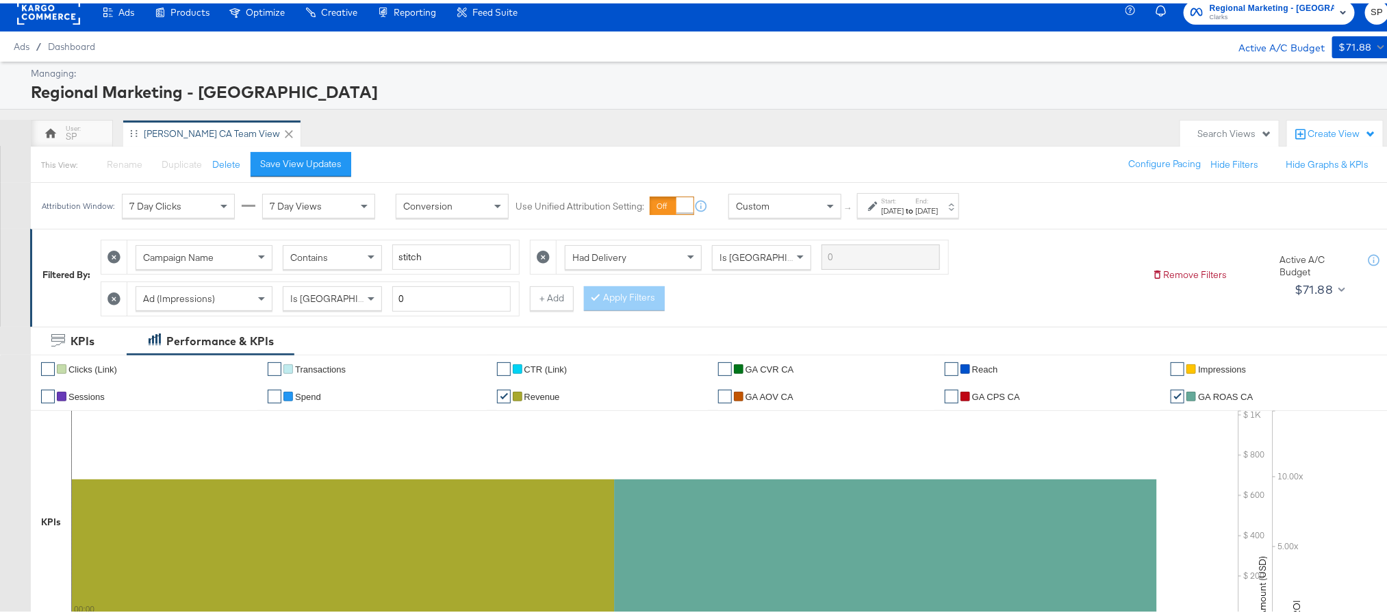
scroll to position [0, 0]
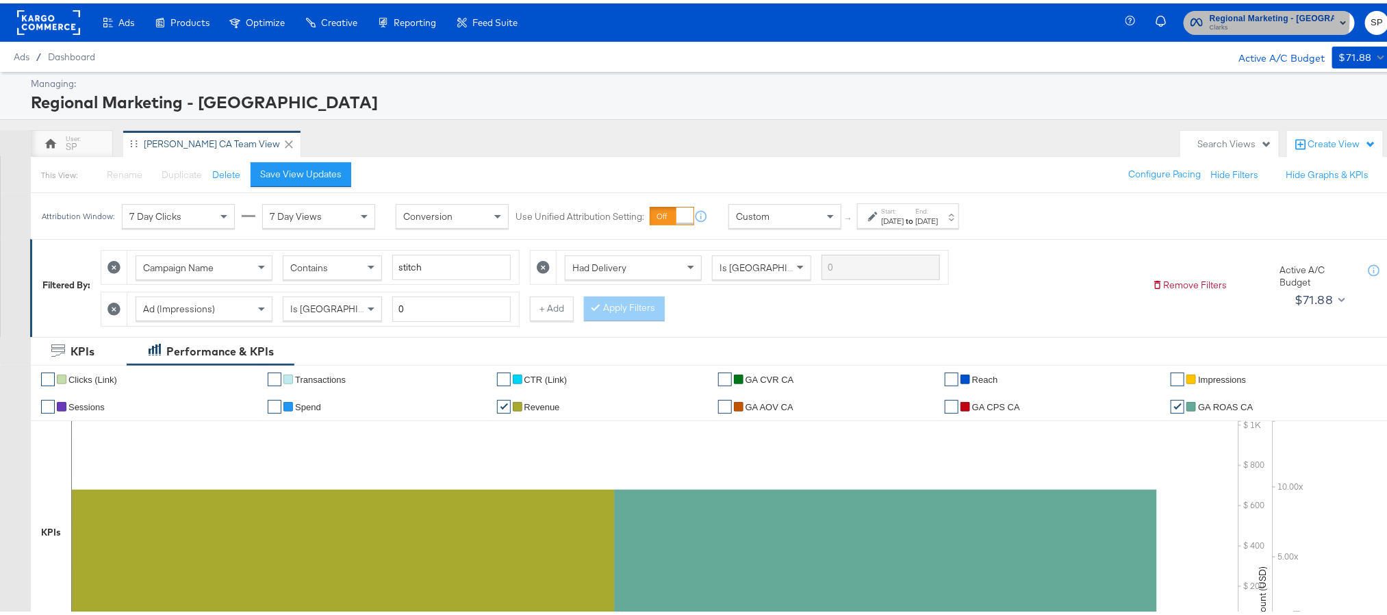
click at [1277, 16] on span "Regional Marketing - CA" at bounding box center [1272, 15] width 125 height 14
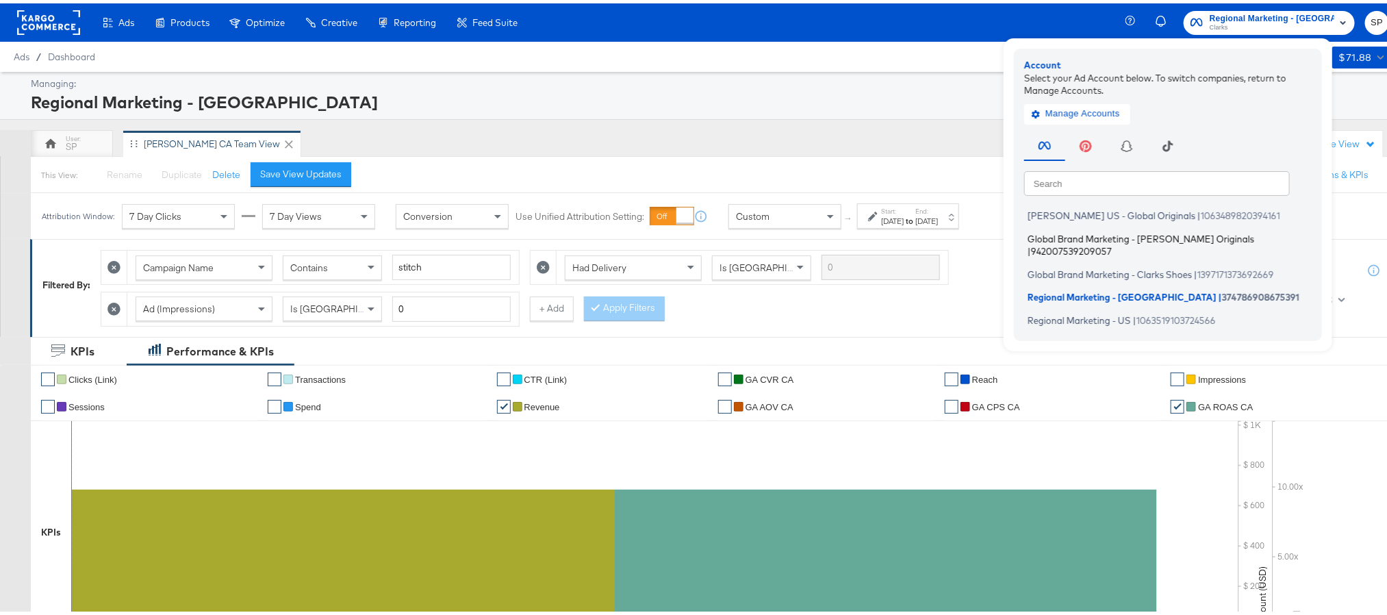
click at [1102, 239] on span "Global Brand Marketing - Clarks Originals" at bounding box center [1141, 234] width 227 height 11
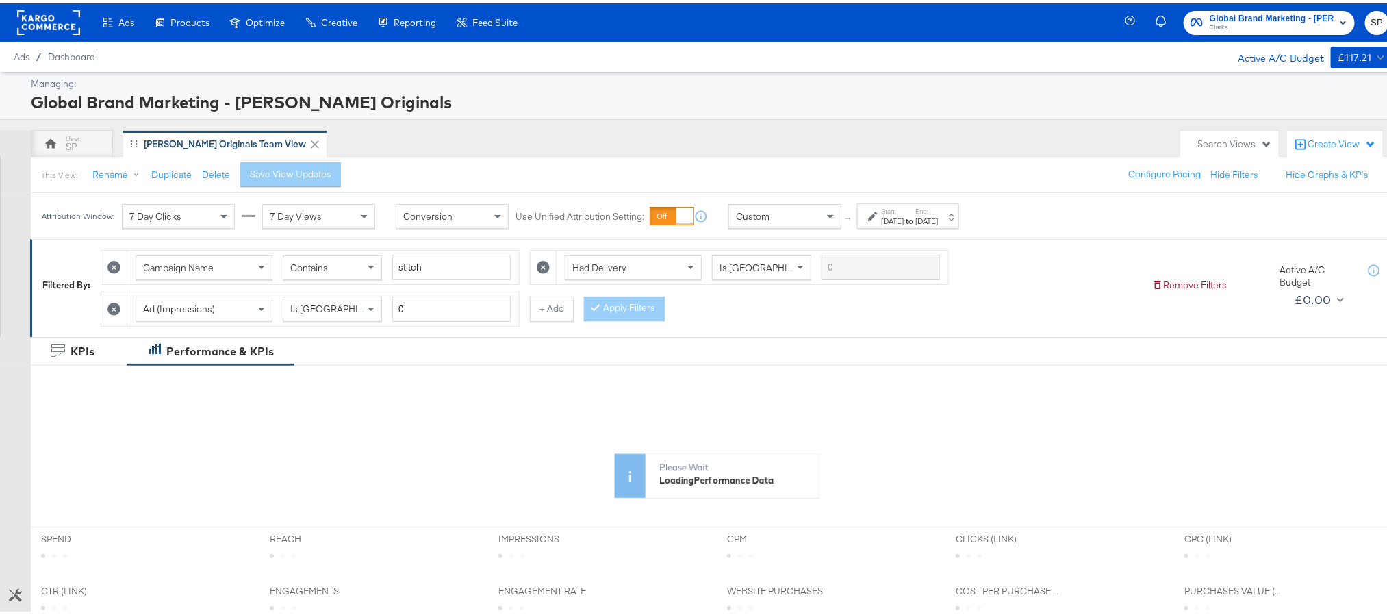
click at [904, 214] on div "Sep 1st 2025" at bounding box center [892, 217] width 23 height 11
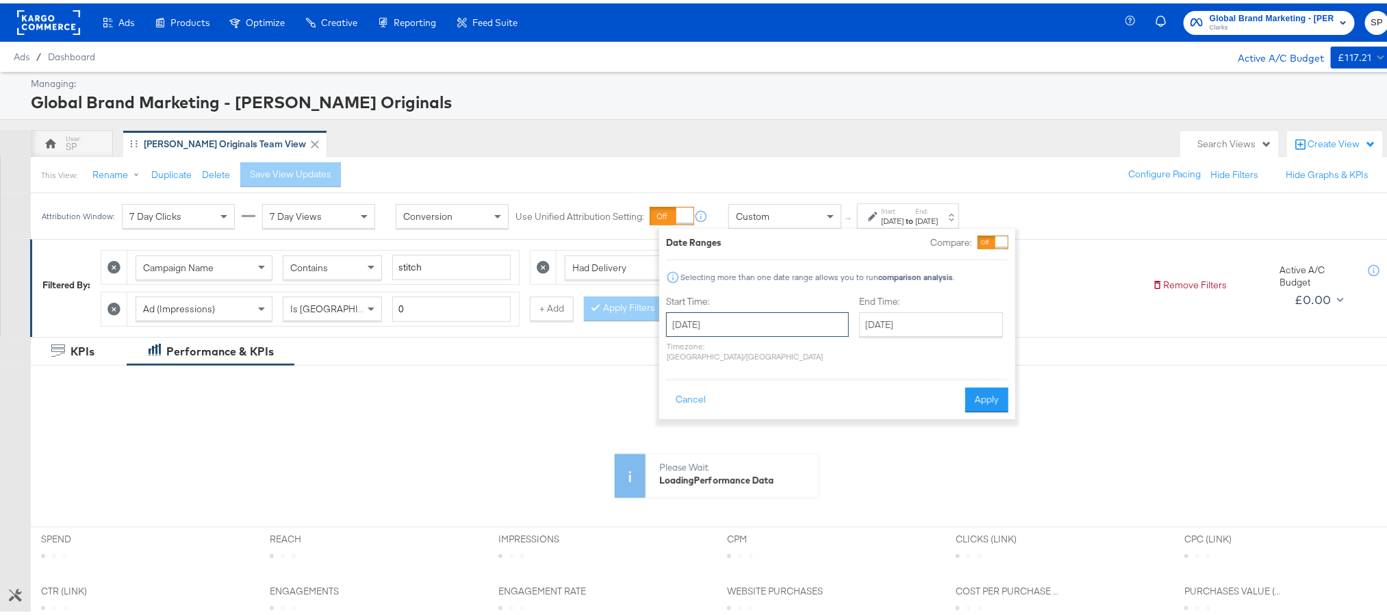
click at [783, 318] on input "September 1st 2025" at bounding box center [757, 321] width 183 height 25
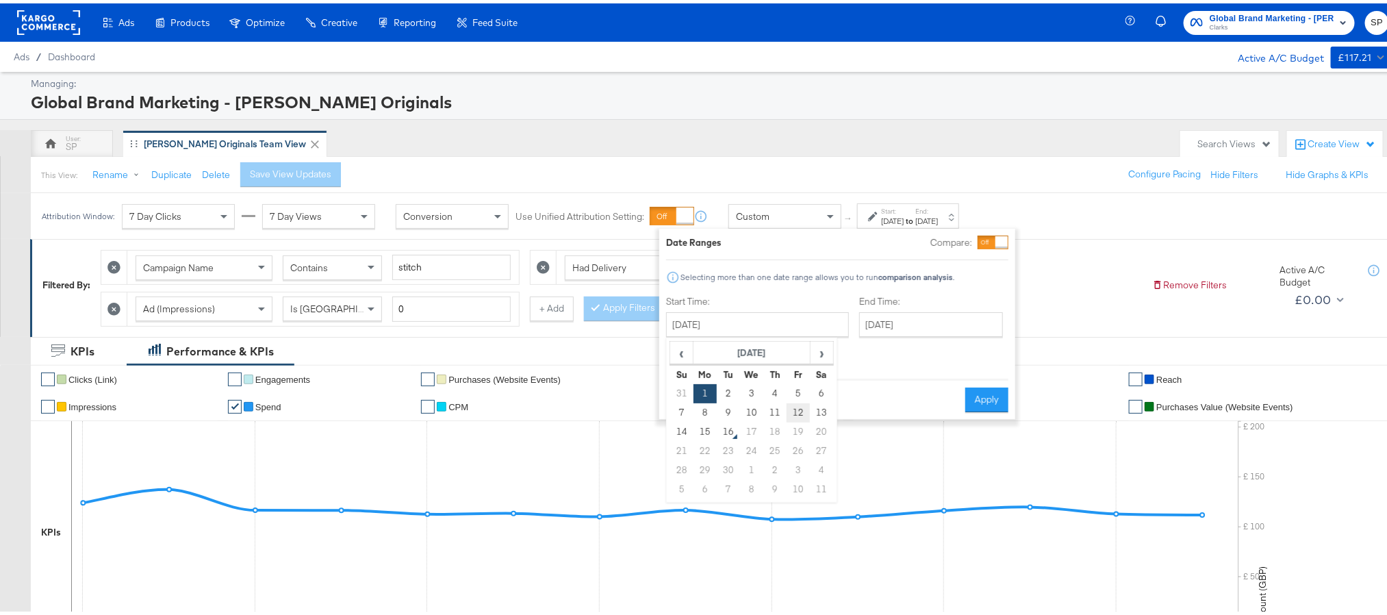
click at [795, 405] on td "12" at bounding box center [798, 409] width 23 height 19
type input "[DATE]"
click at [797, 407] on li "✔ CPC (Link)" at bounding box center [758, 403] width 172 height 27
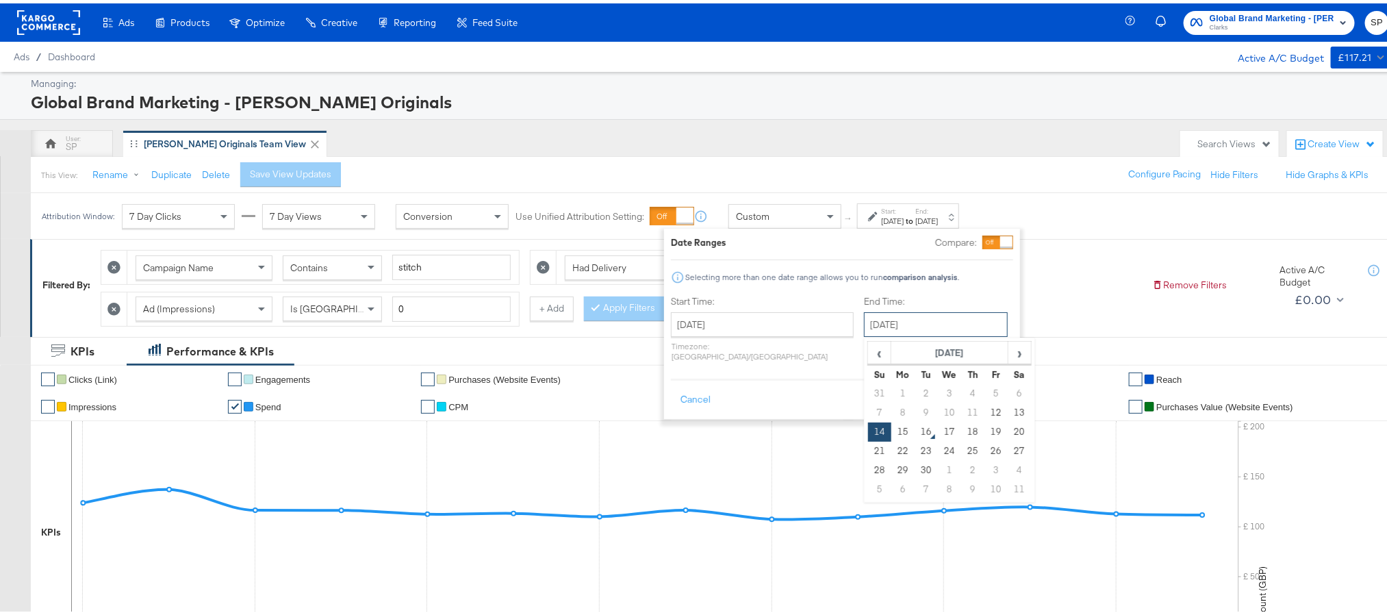
click at [864, 327] on input "[DATE]" at bounding box center [936, 321] width 144 height 25
click at [892, 434] on td "15" at bounding box center [903, 428] width 23 height 19
type input "[DATE]"
click at [997, 384] on button "Apply" at bounding box center [991, 396] width 43 height 25
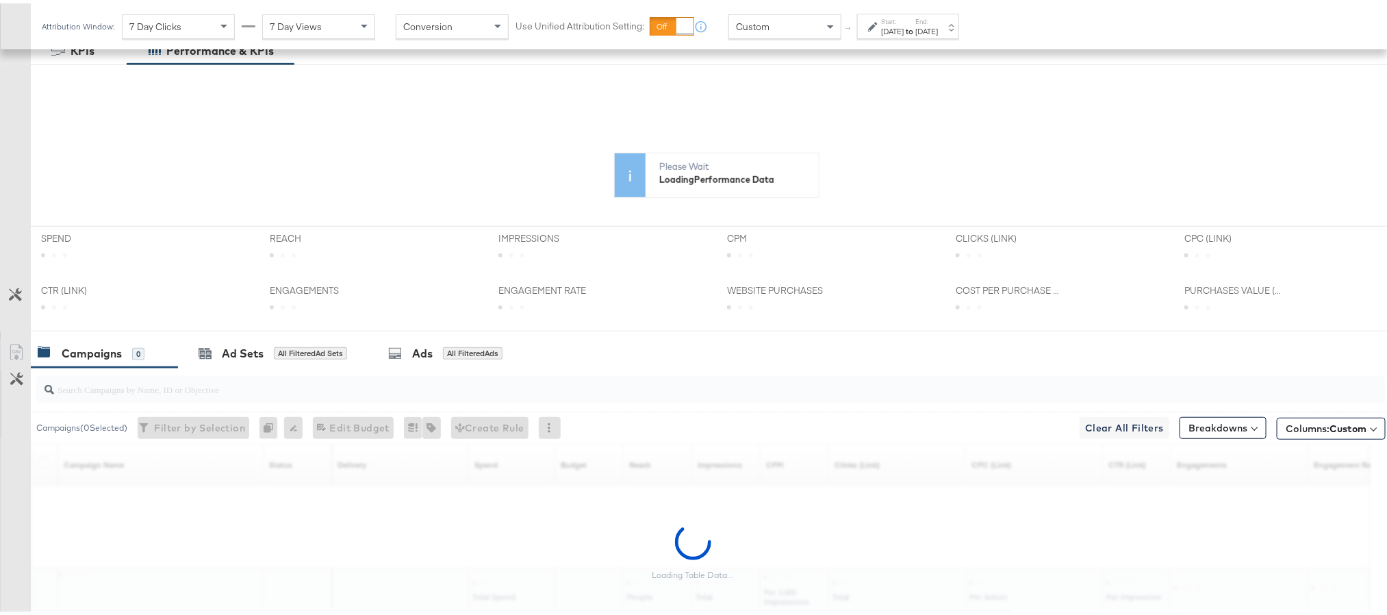
scroll to position [308, 0]
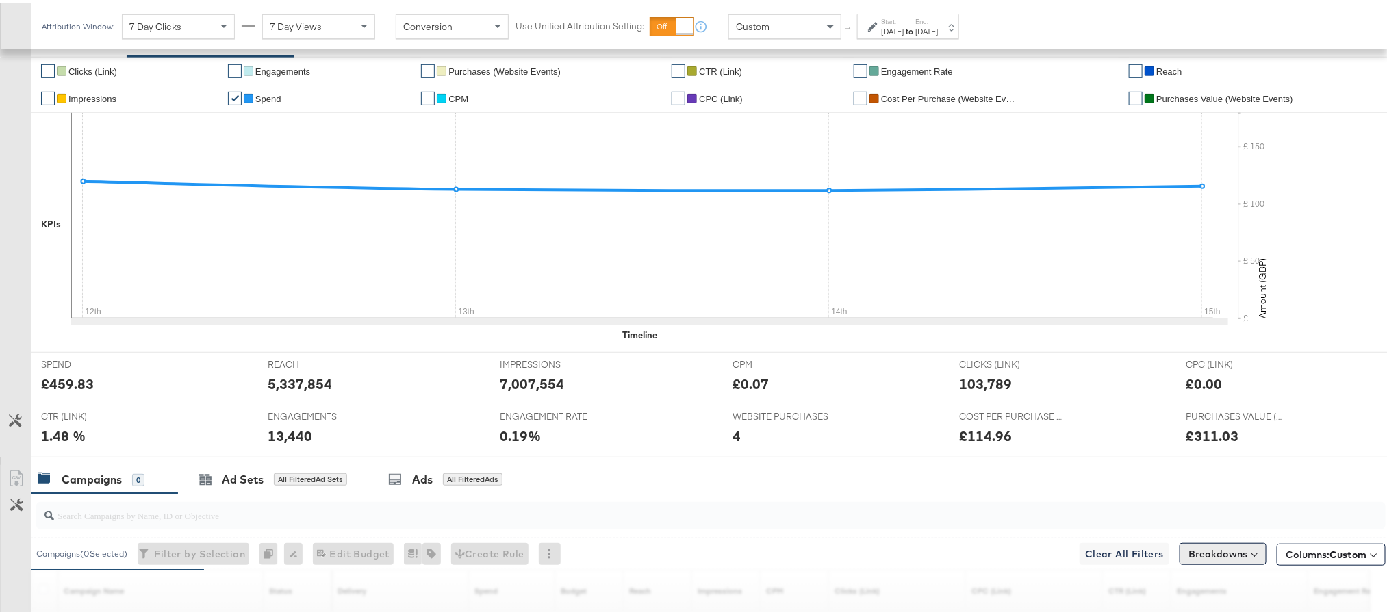
click at [1209, 549] on button "Breakdowns" at bounding box center [1223, 551] width 87 height 22
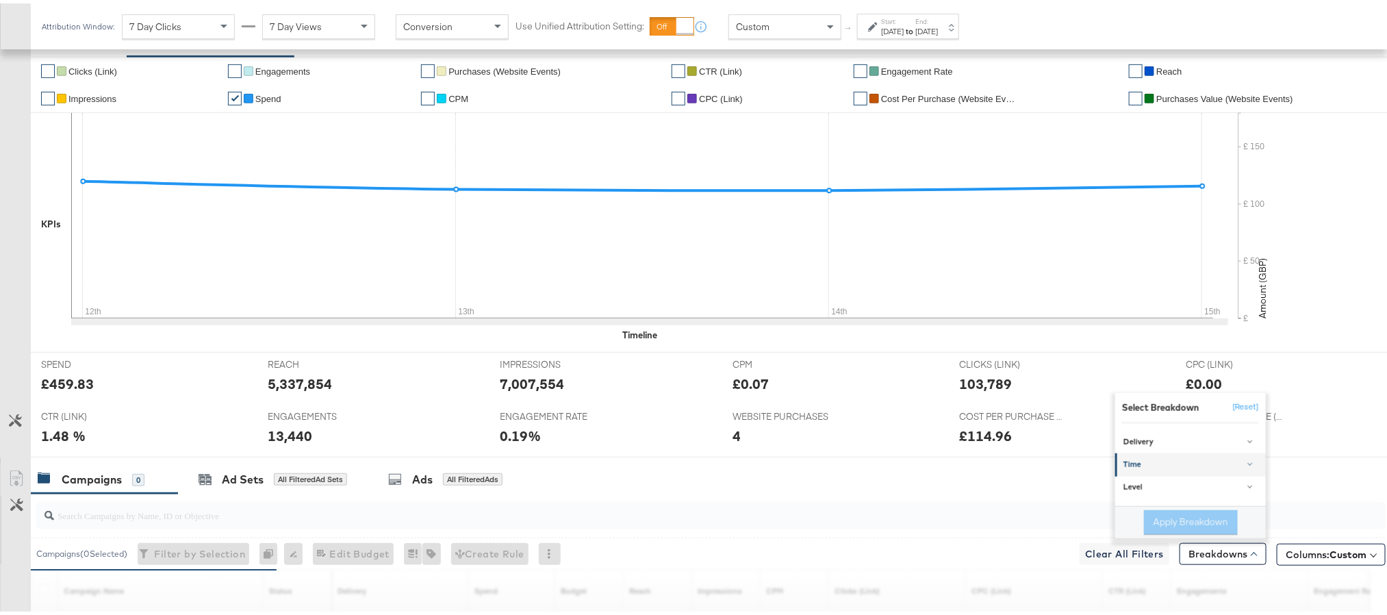
click at [1182, 473] on link "Time" at bounding box center [1191, 462] width 151 height 23
click at [1159, 432] on div "Day" at bounding box center [1192, 425] width 149 height 14
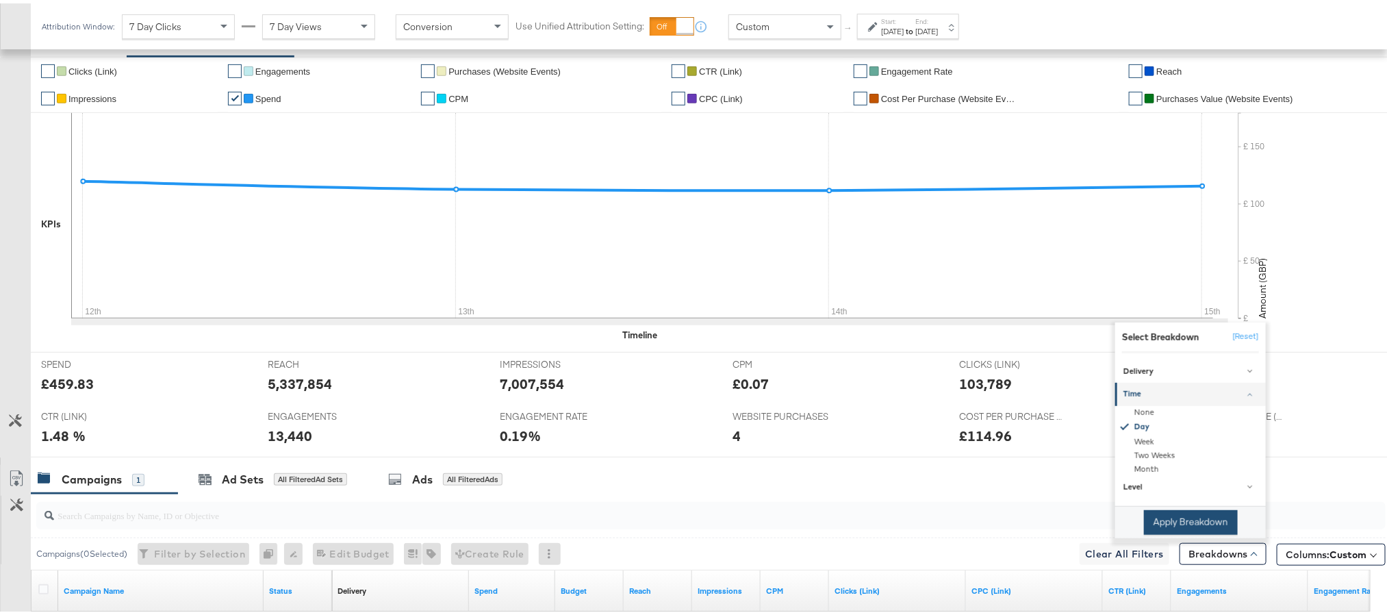
click at [1157, 523] on button "Apply Breakdown" at bounding box center [1191, 519] width 94 height 25
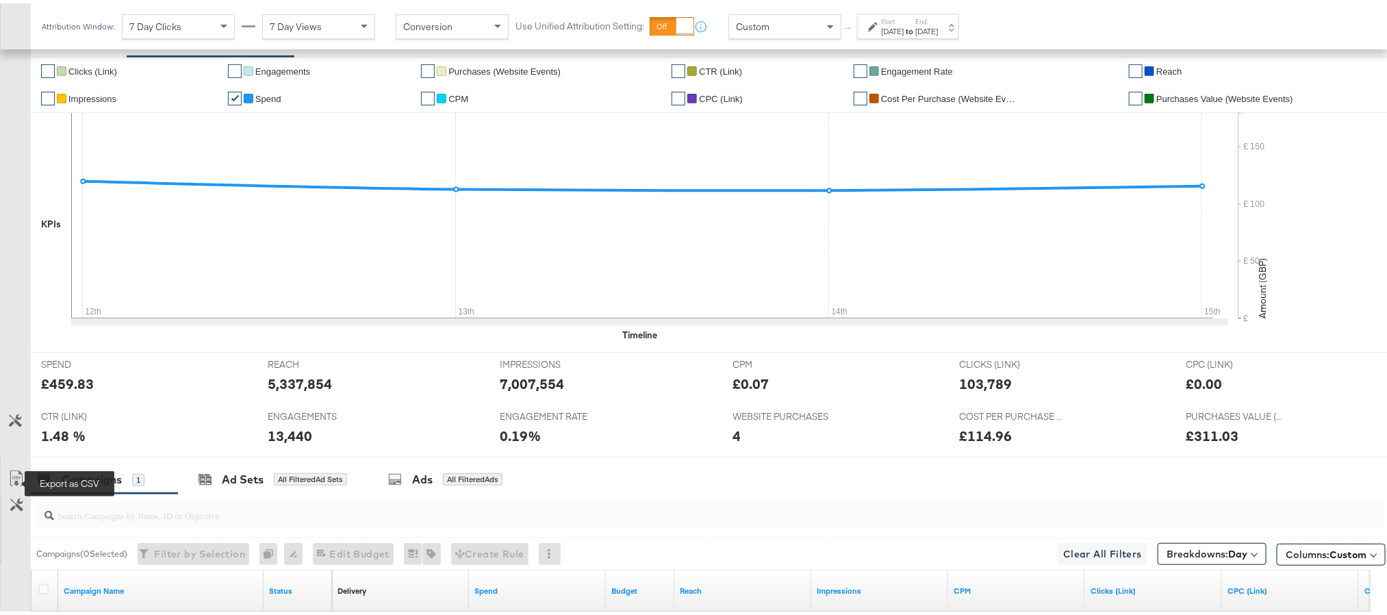
click at [11, 479] on icon at bounding box center [16, 475] width 16 height 16
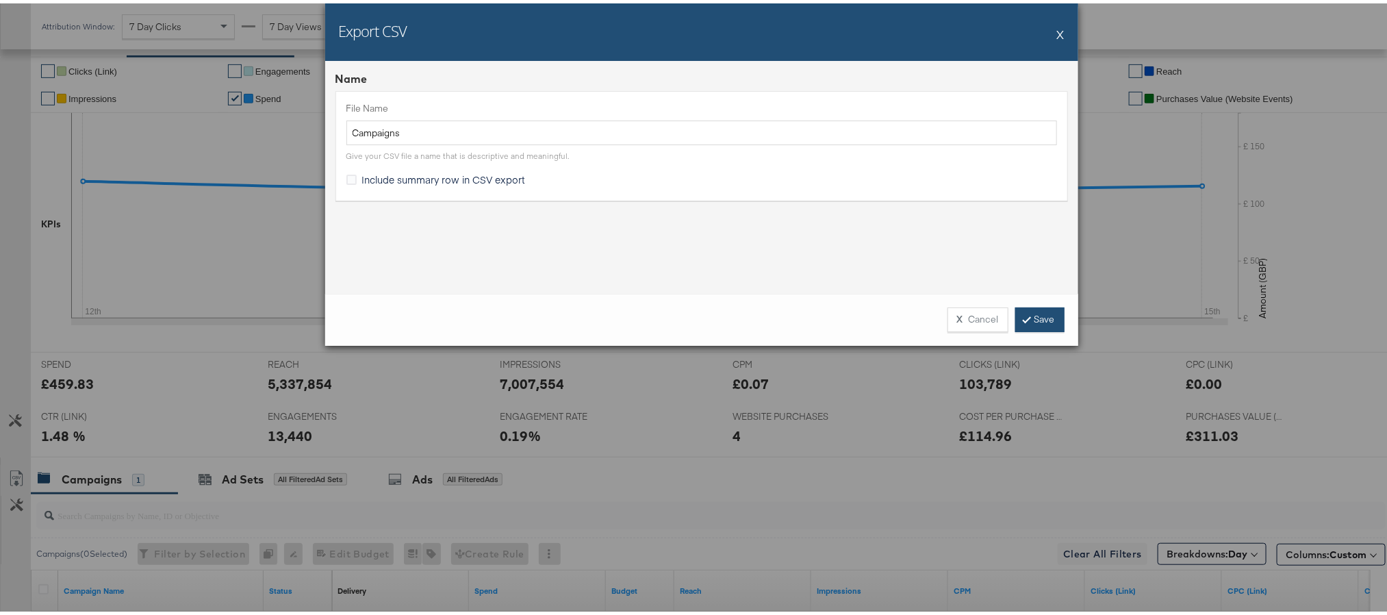
click at [1035, 315] on link "Save" at bounding box center [1040, 316] width 49 height 25
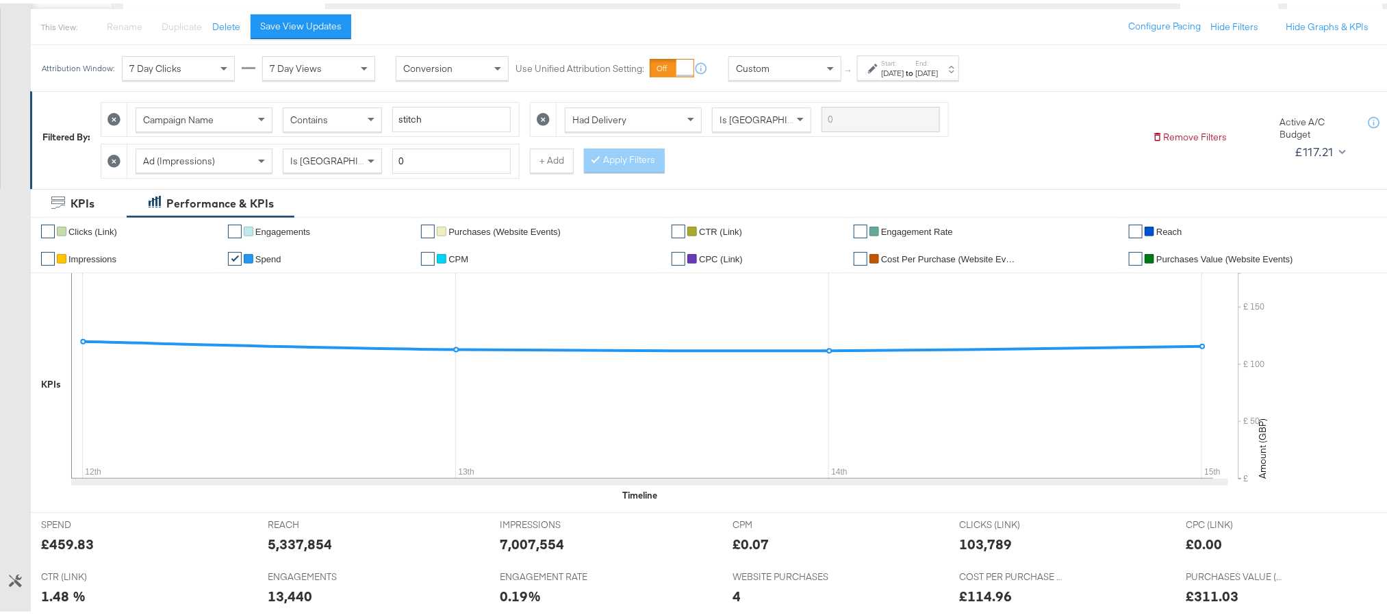
scroll to position [0, 0]
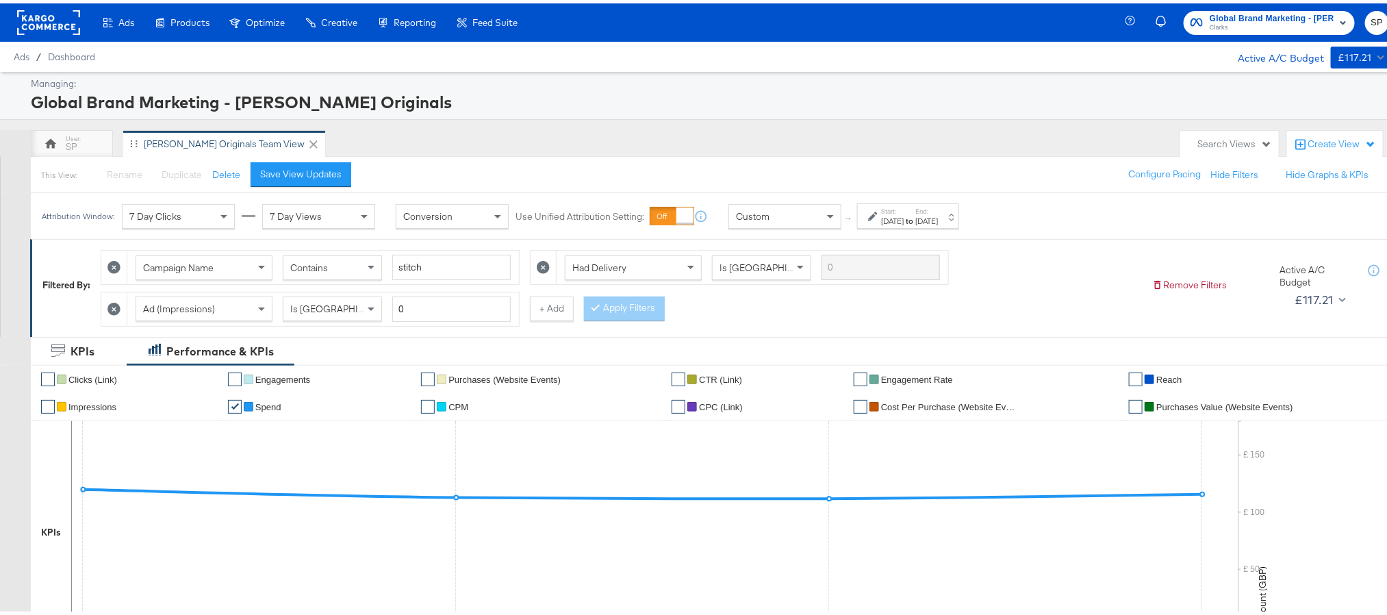
click at [1253, 25] on span "Clarks" at bounding box center [1272, 24] width 125 height 11
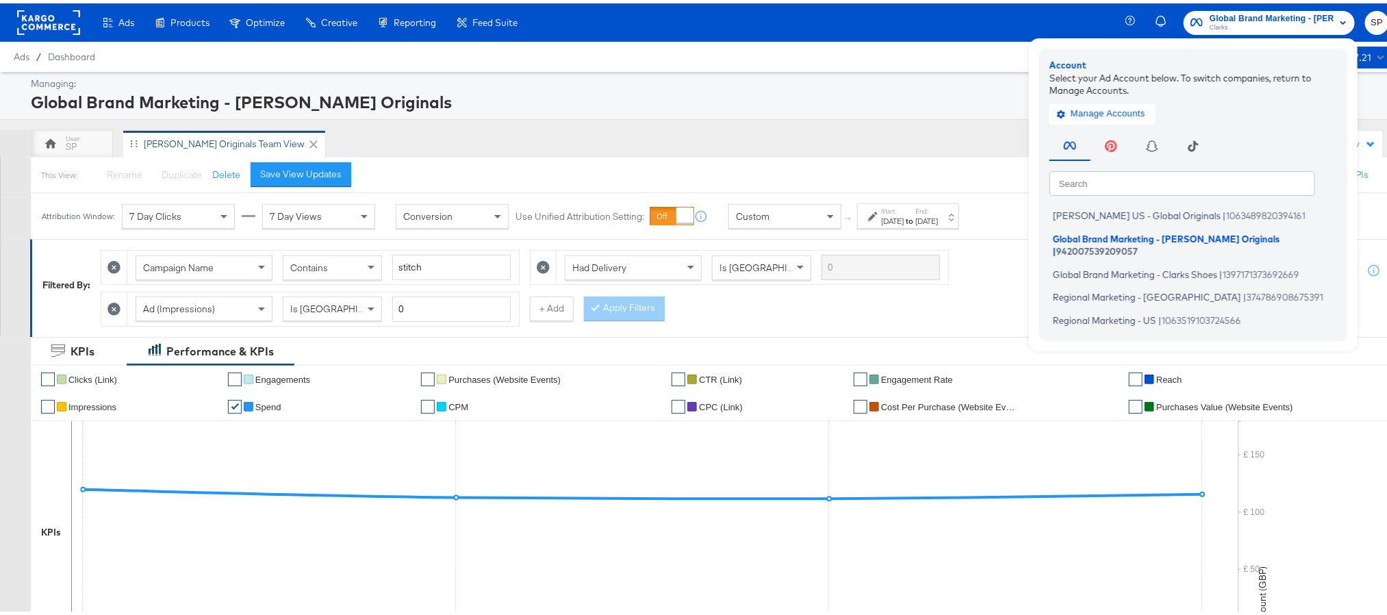
click at [1194, 247] on ul "Clarks US - Global Originals | 1063489820394161 Global Brand Marketing - Clarks…" at bounding box center [1197, 265] width 294 height 124
click at [1194, 265] on span "Global Brand Marketing - Clarks Shoes" at bounding box center [1135, 270] width 164 height 11
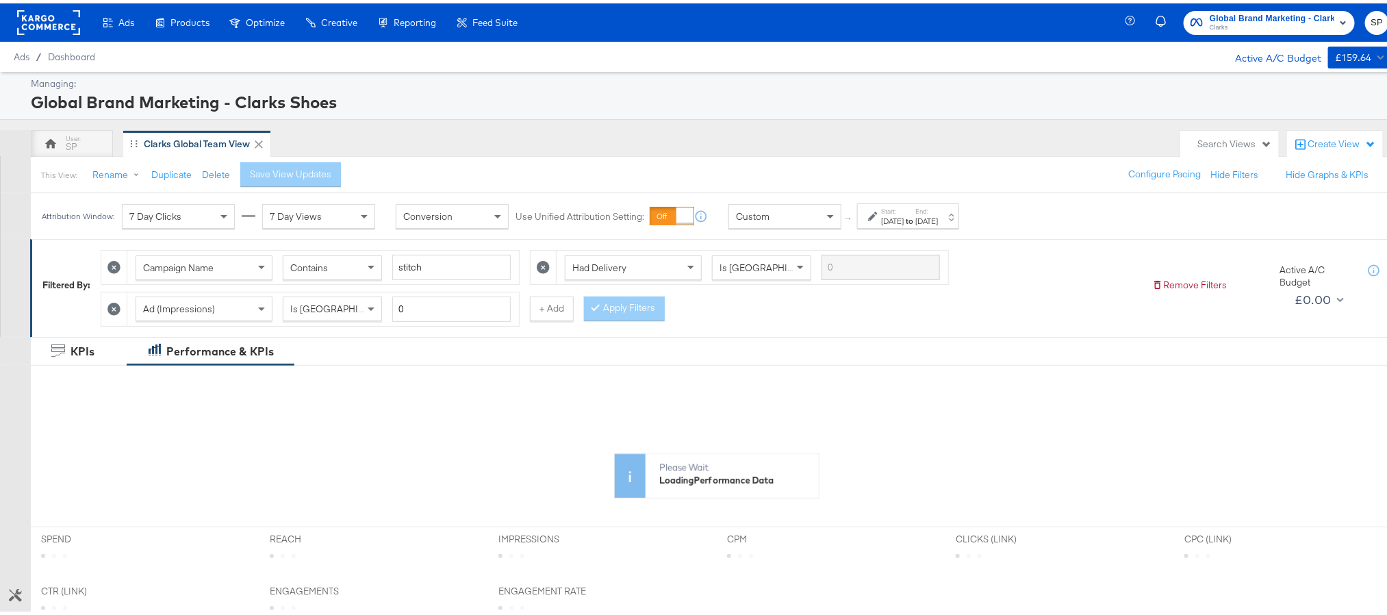
click at [938, 223] on div "[DATE]" at bounding box center [927, 217] width 23 height 11
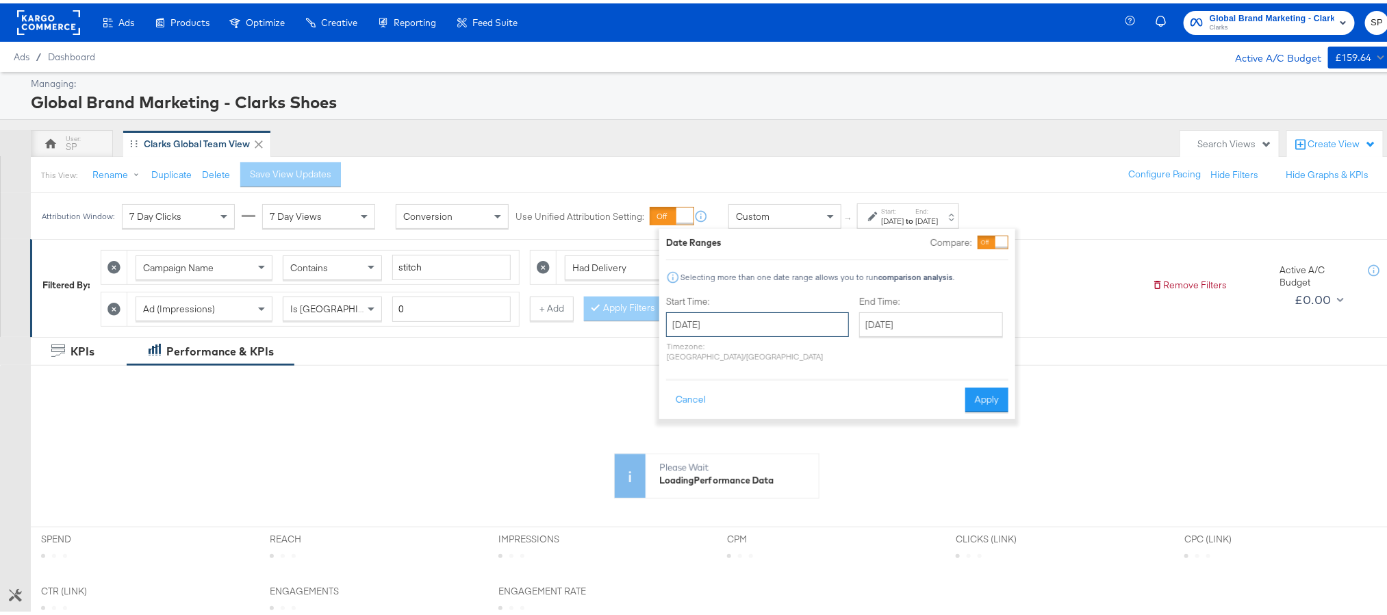
click at [768, 323] on input "September 1st 2025" at bounding box center [757, 321] width 183 height 25
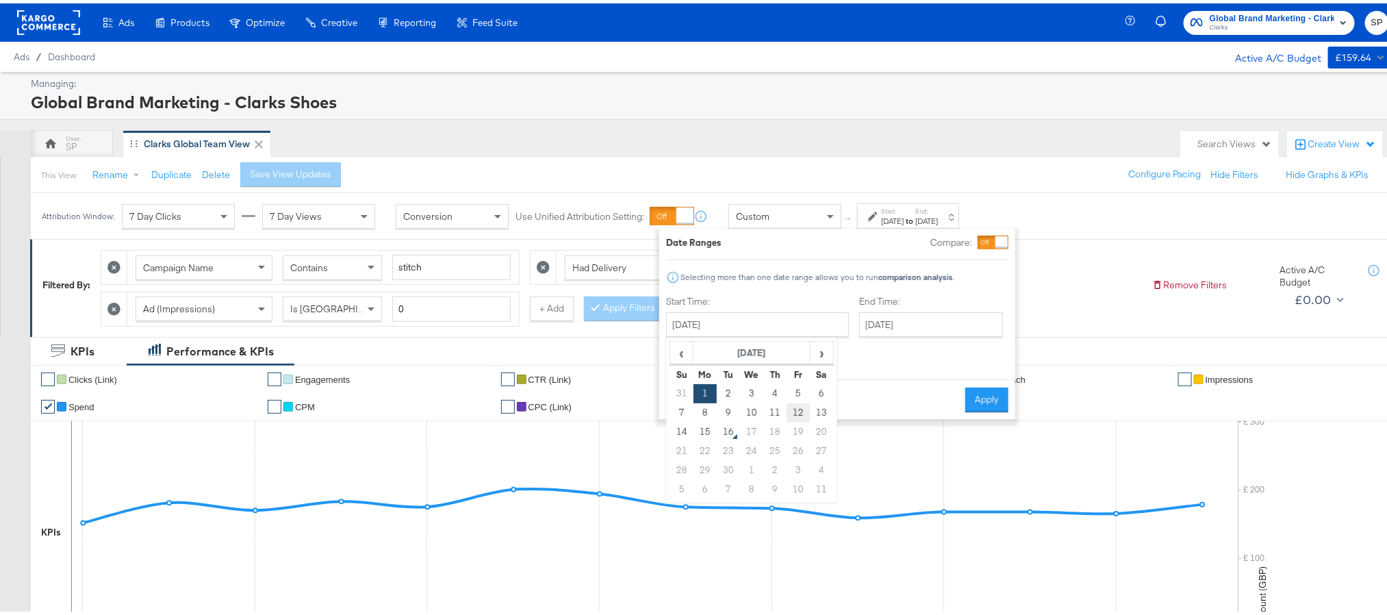
click at [789, 410] on td "12" at bounding box center [798, 409] width 23 height 19
type input "[DATE]"
click at [883, 307] on div "End Time: September 14th 2025 ‹ September 2025 › Su Mo Tu We Th Fr Sa 31 1 2 3 …" at bounding box center [938, 328] width 149 height 73
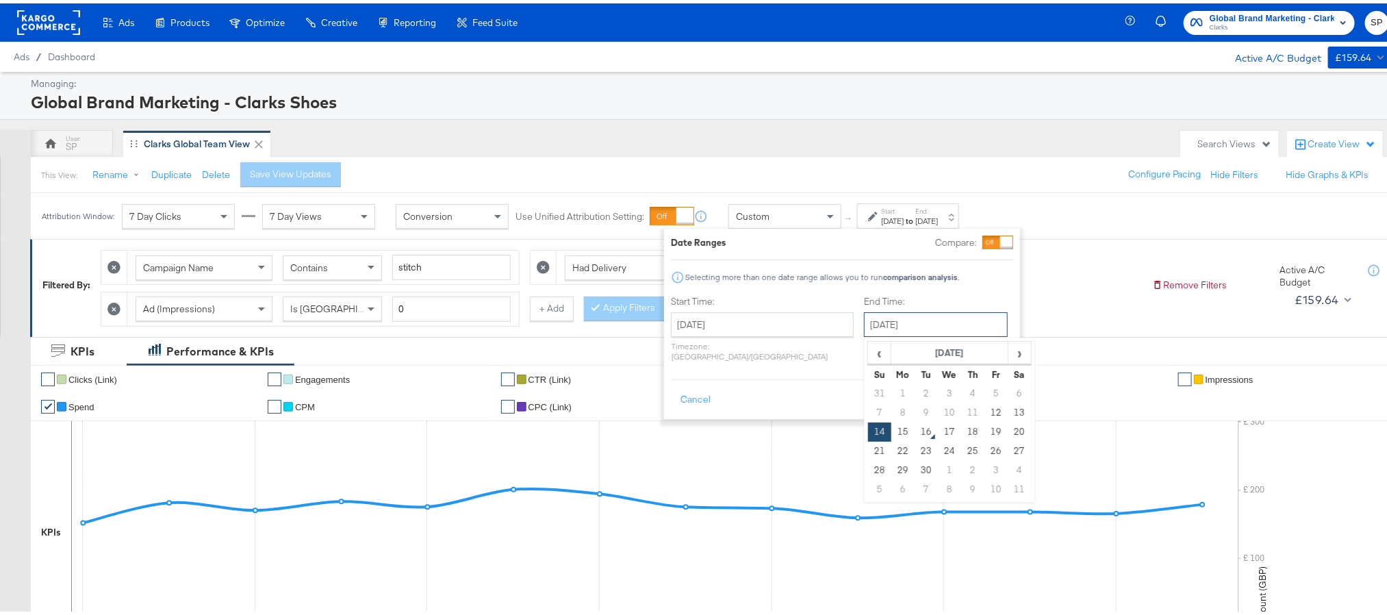
click at [881, 321] on input "[DATE]" at bounding box center [936, 321] width 144 height 25
click at [892, 434] on td "15" at bounding box center [903, 428] width 23 height 19
type input "[DATE]"
click at [970, 388] on button "Apply" at bounding box center [991, 396] width 43 height 25
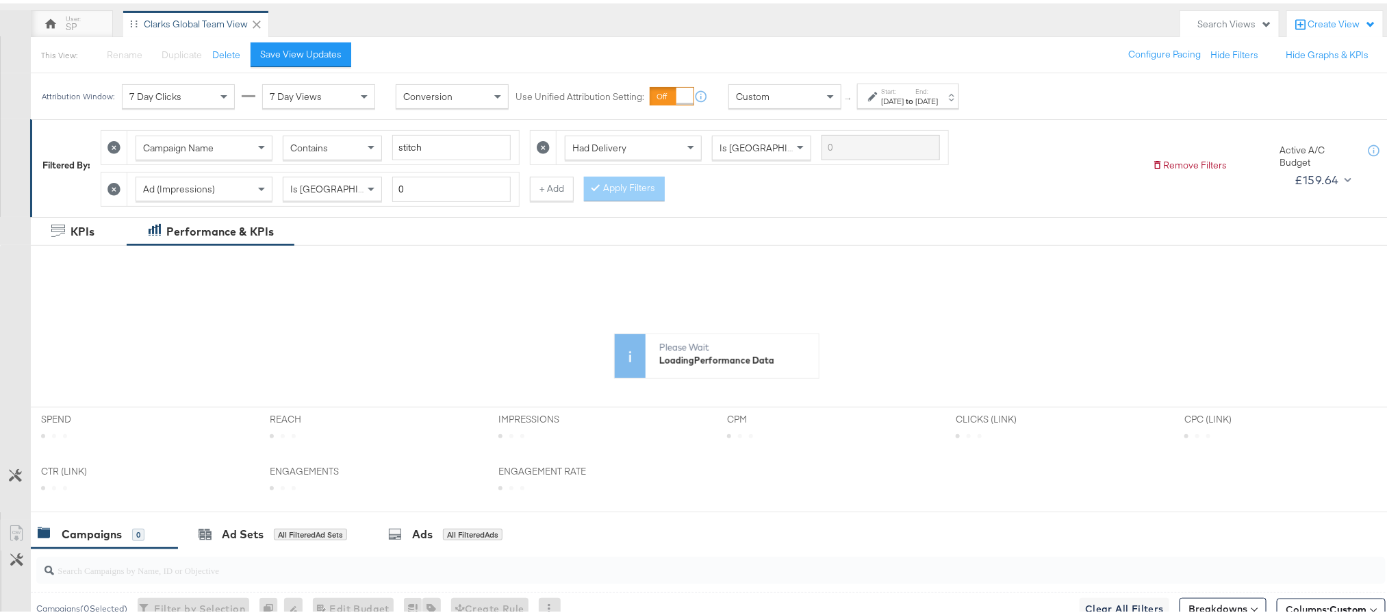
scroll to position [308, 0]
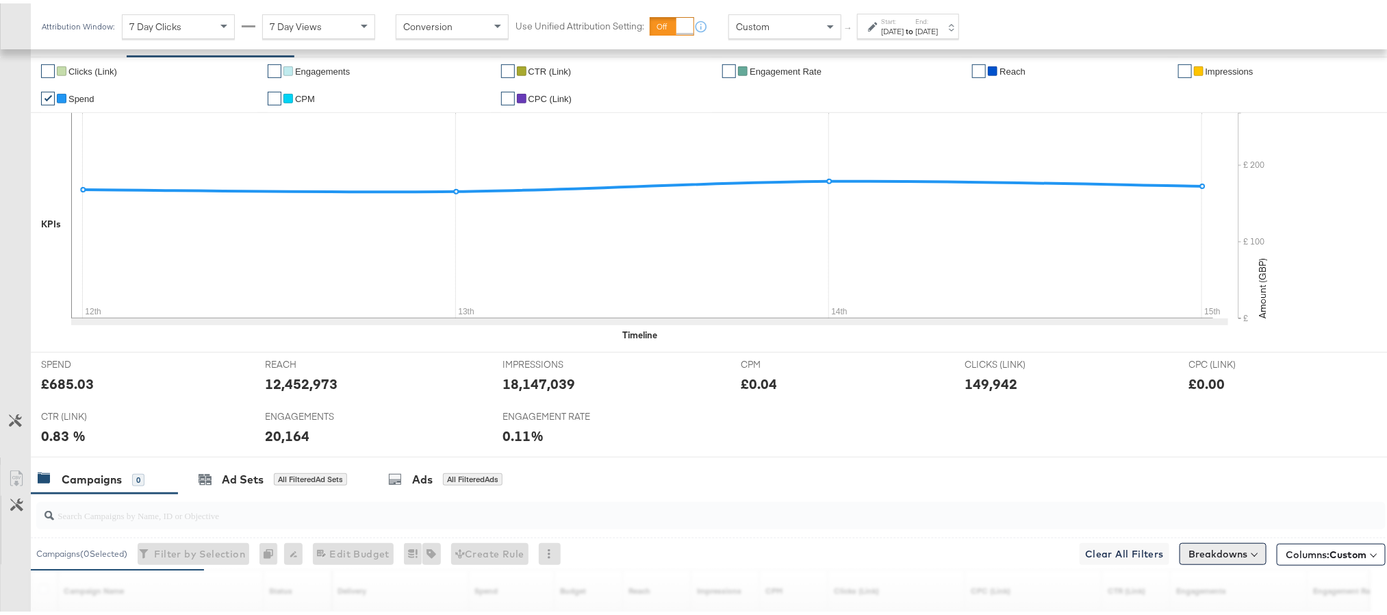
click at [1181, 551] on button "Breakdowns" at bounding box center [1223, 551] width 87 height 22
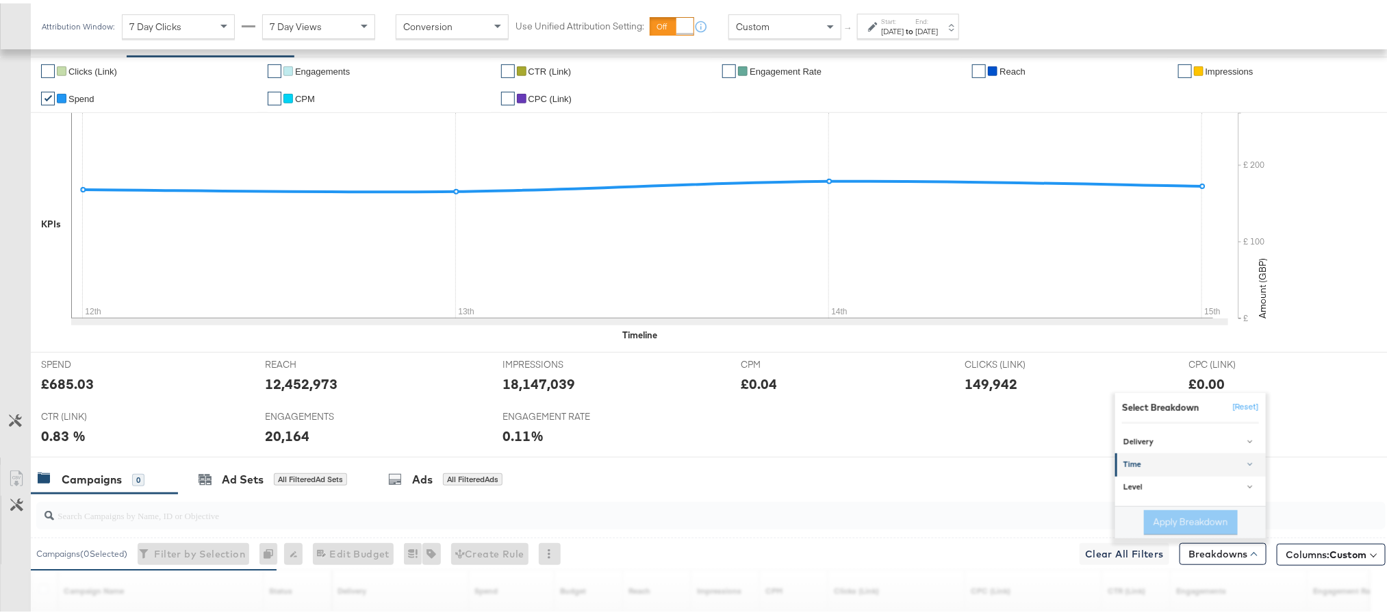
click at [1165, 467] on div "Time" at bounding box center [1192, 461] width 136 height 11
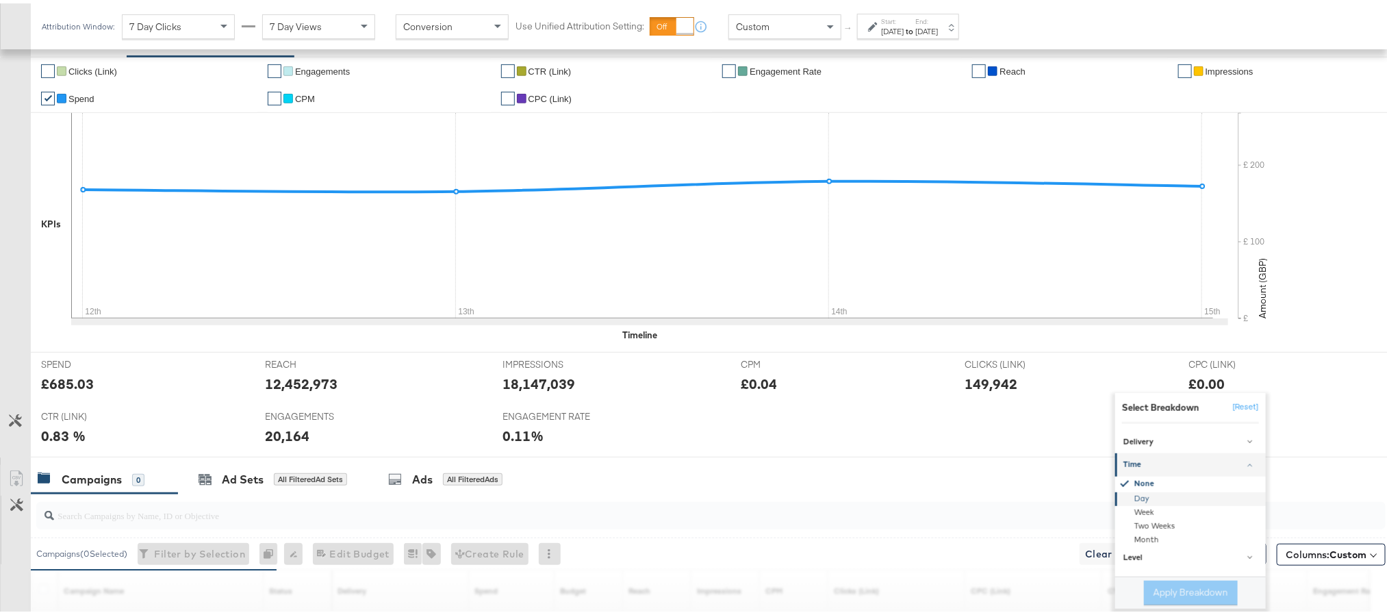
click at [1151, 502] on div "Delivery None Age Gender Age & Gender Business Locations Country Region DMA Reg…" at bounding box center [1191, 496] width 151 height 153
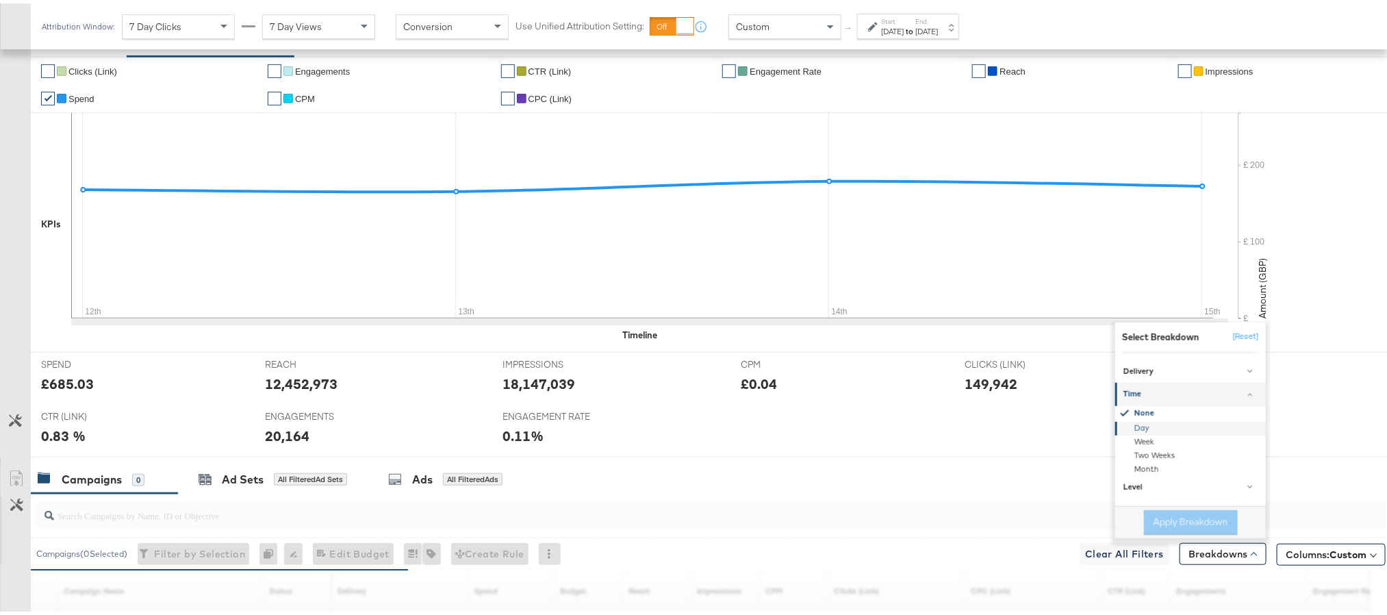
click at [1153, 429] on div "Day" at bounding box center [1192, 425] width 149 height 14
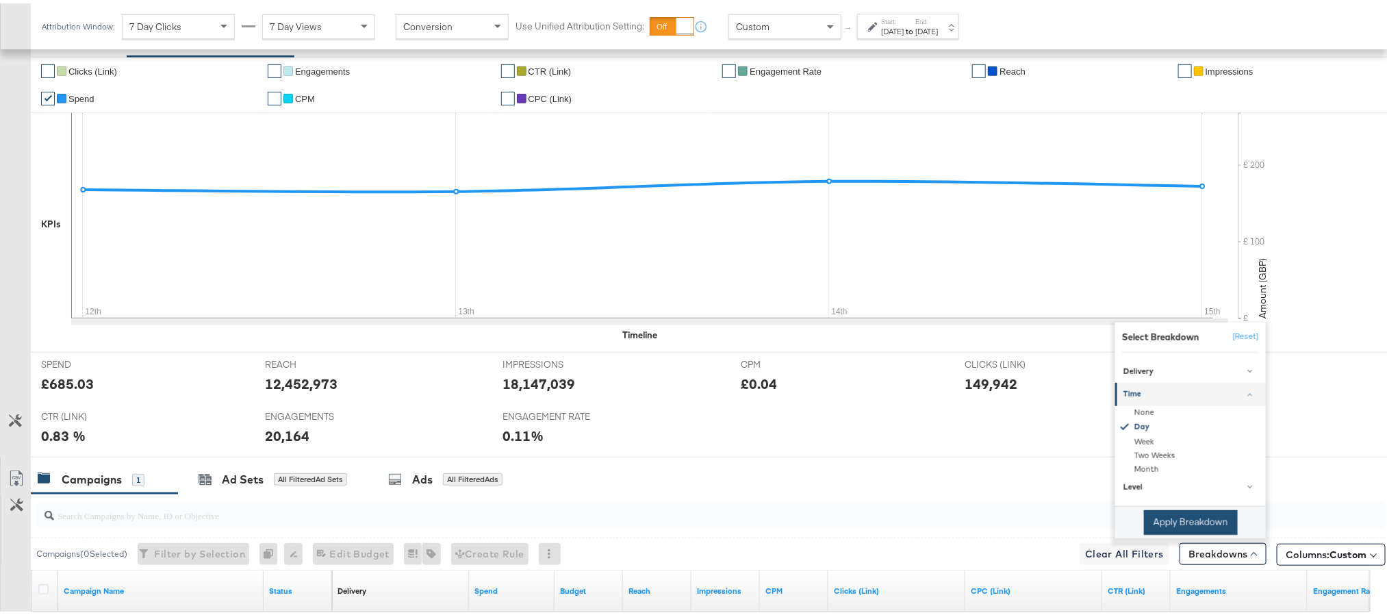
click at [1164, 531] on button "Apply Breakdown" at bounding box center [1191, 519] width 94 height 25
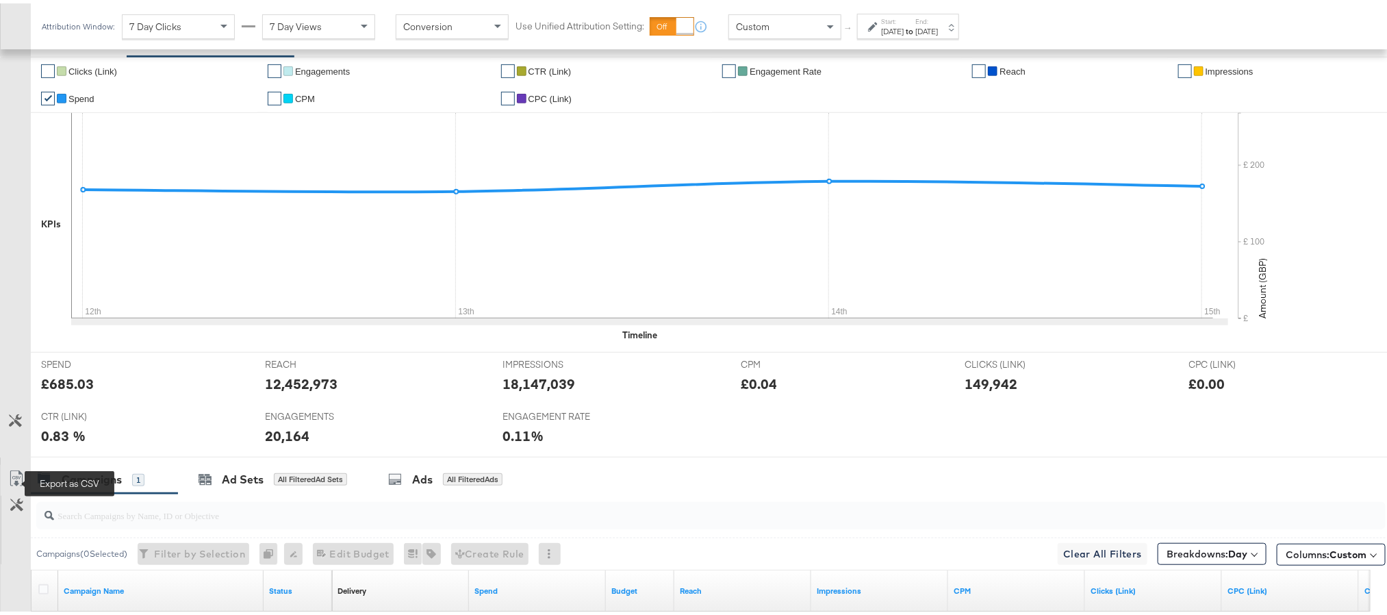
click at [10, 483] on icon at bounding box center [16, 475] width 16 height 16
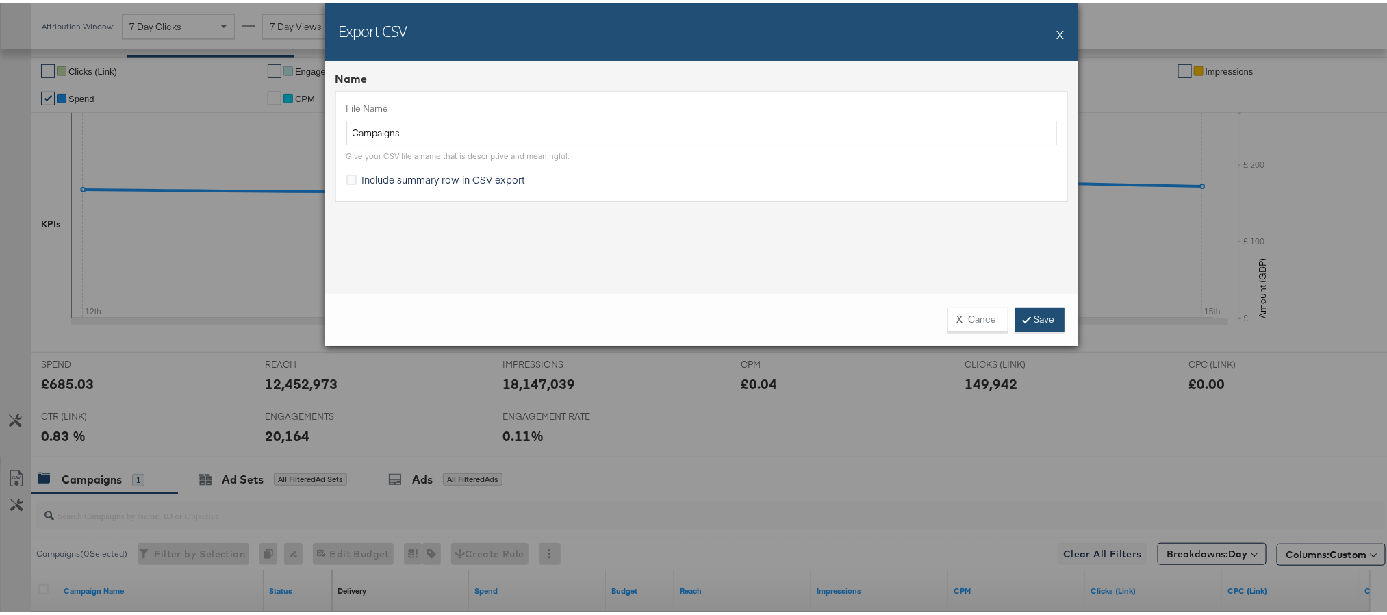
click at [1052, 311] on link "Save" at bounding box center [1040, 316] width 49 height 25
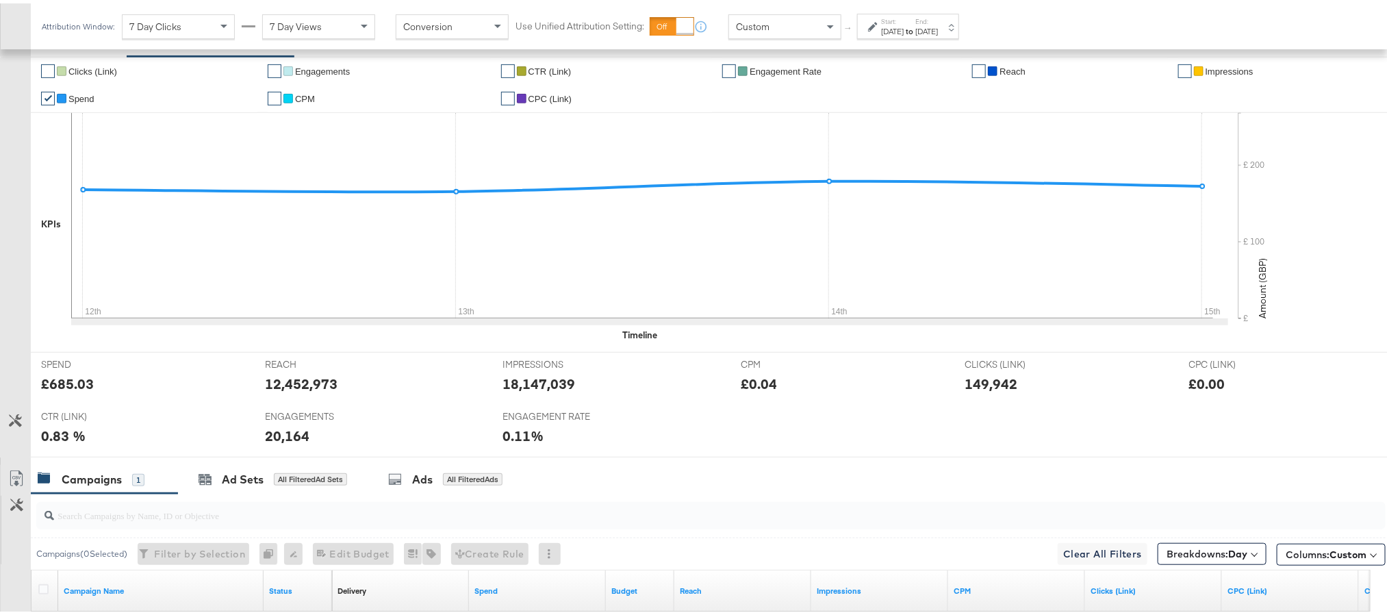
scroll to position [0, 0]
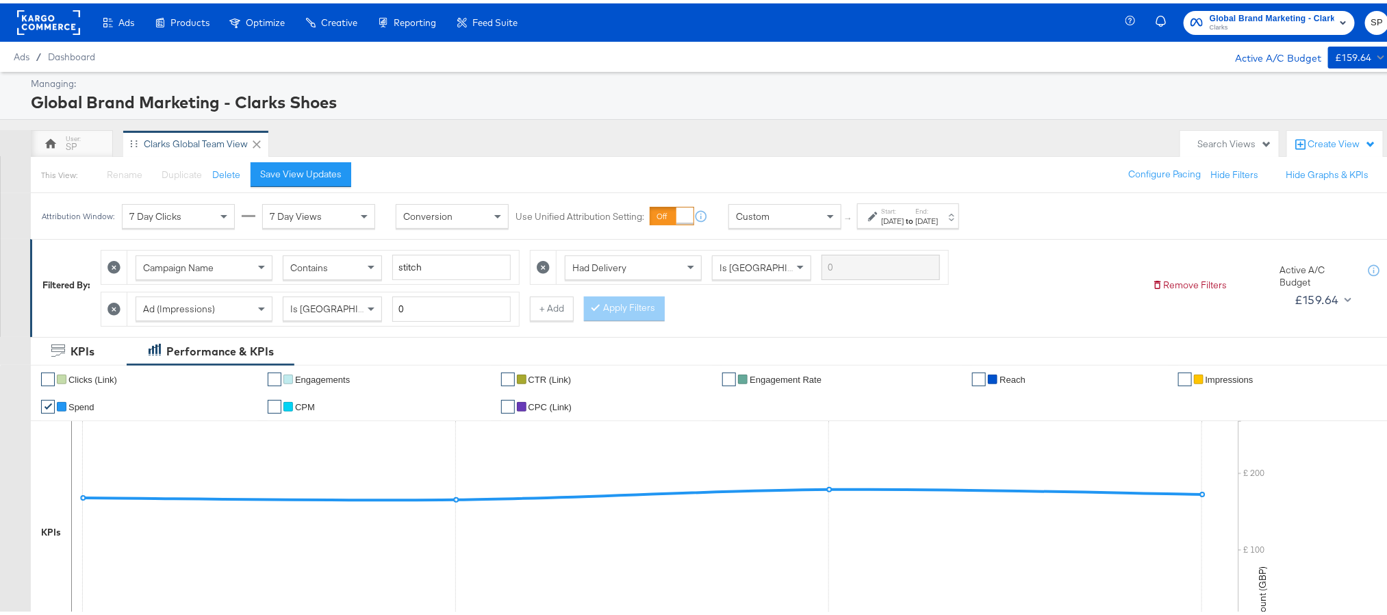
click at [1260, 6] on div "Global Brand Marketing - Clarks Shoes Clarks SP" at bounding box center [1267, 19] width 273 height 38
click at [1252, 15] on span "Global Brand Marketing - Clarks Shoes" at bounding box center [1272, 15] width 125 height 14
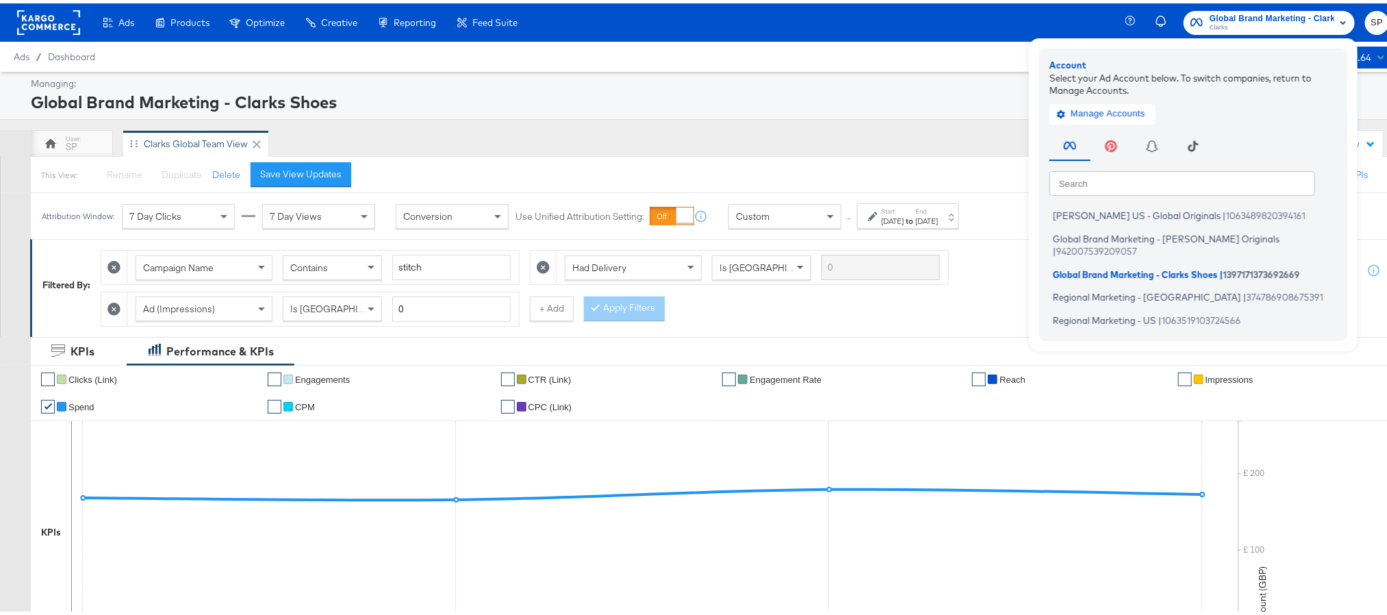
click at [910, 134] on div "SP Clarks Global Team View" at bounding box center [602, 140] width 1143 height 27
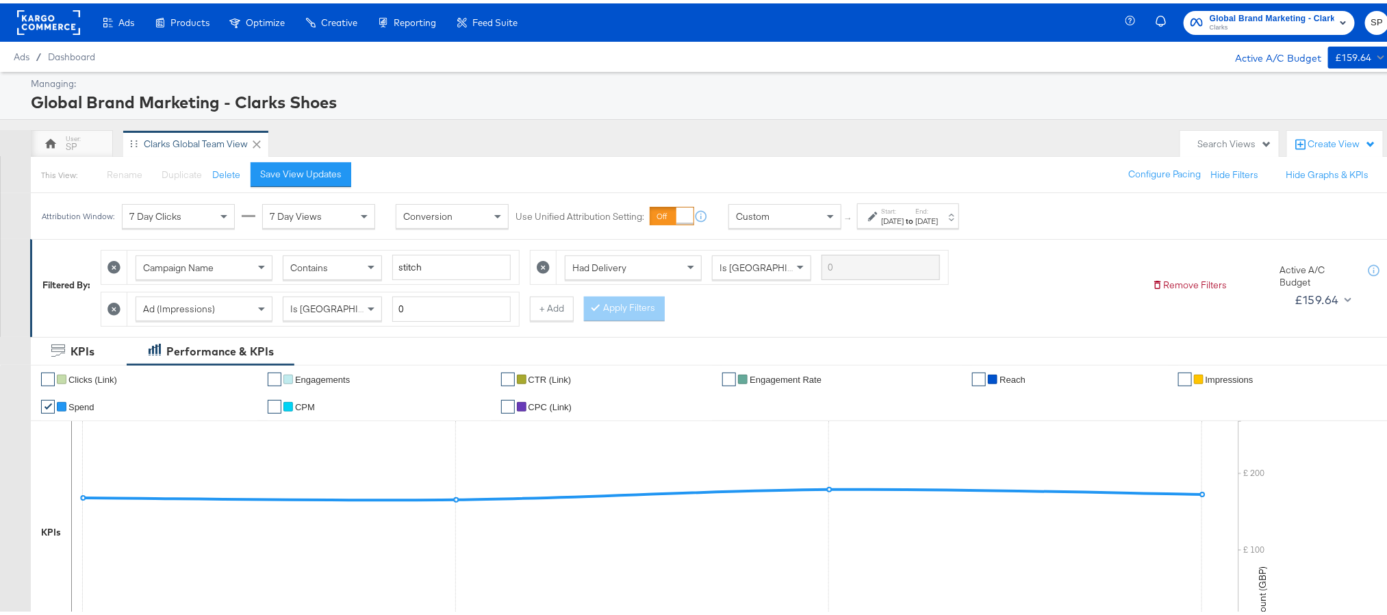
click at [904, 216] on div "[DATE]" at bounding box center [892, 217] width 23 height 11
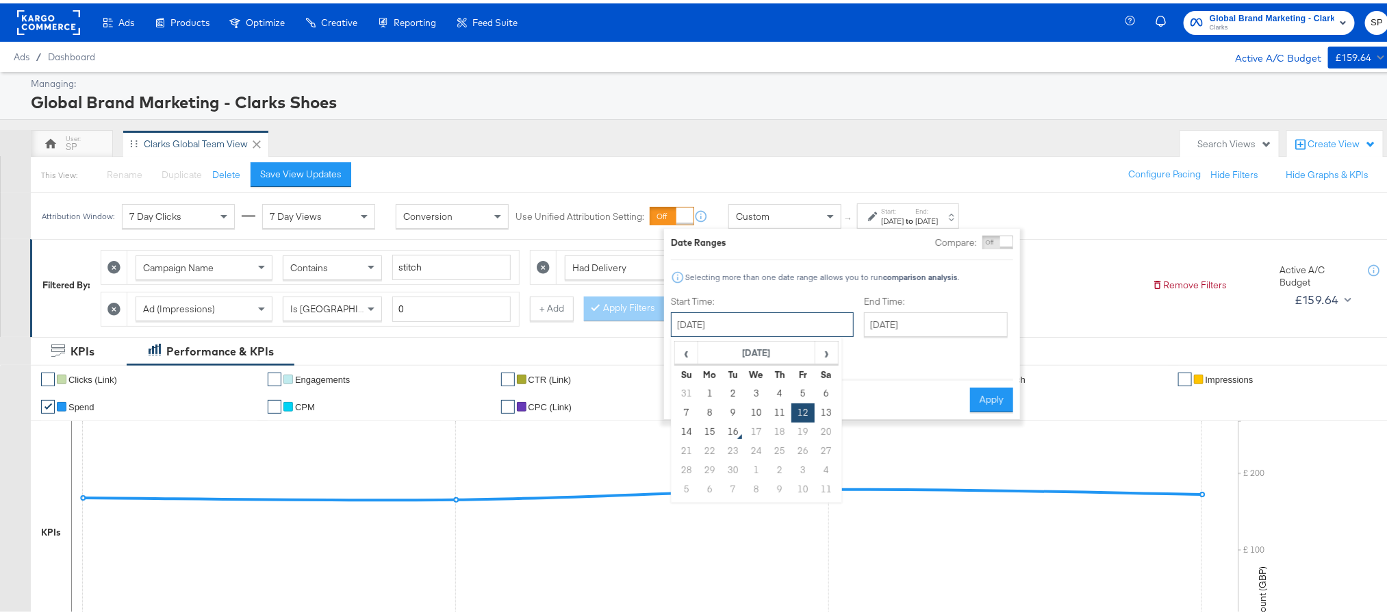
click at [738, 329] on input "[DATE]" at bounding box center [762, 321] width 183 height 25
click at [711, 397] on td "1" at bounding box center [710, 390] width 23 height 19
type input "September 1st 2025"
click at [991, 392] on button "Apply" at bounding box center [987, 396] width 43 height 25
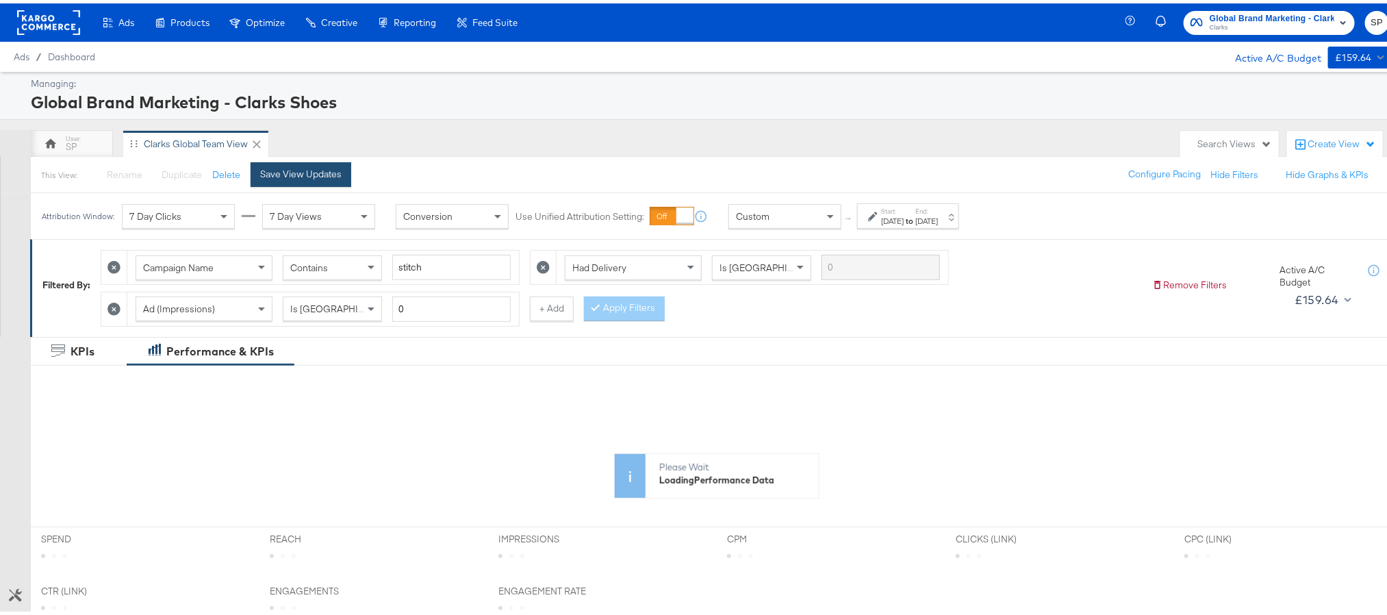
click at [306, 177] on div "Save View Updates" at bounding box center [300, 170] width 81 height 13
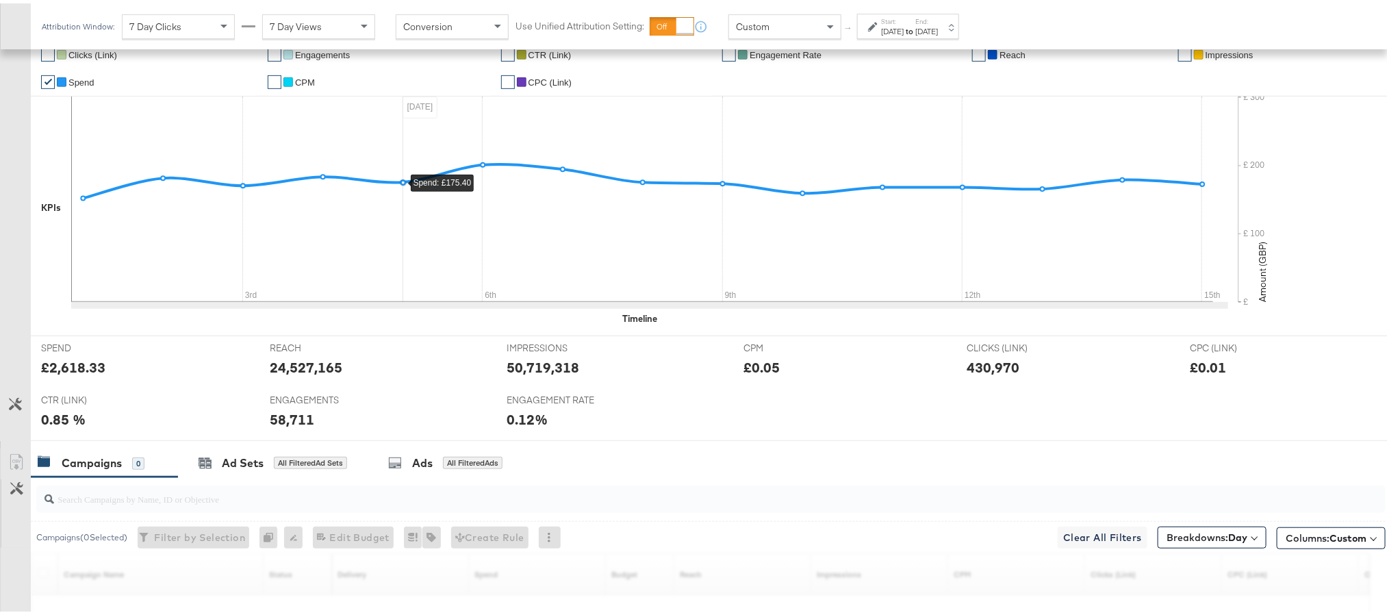
scroll to position [514, 0]
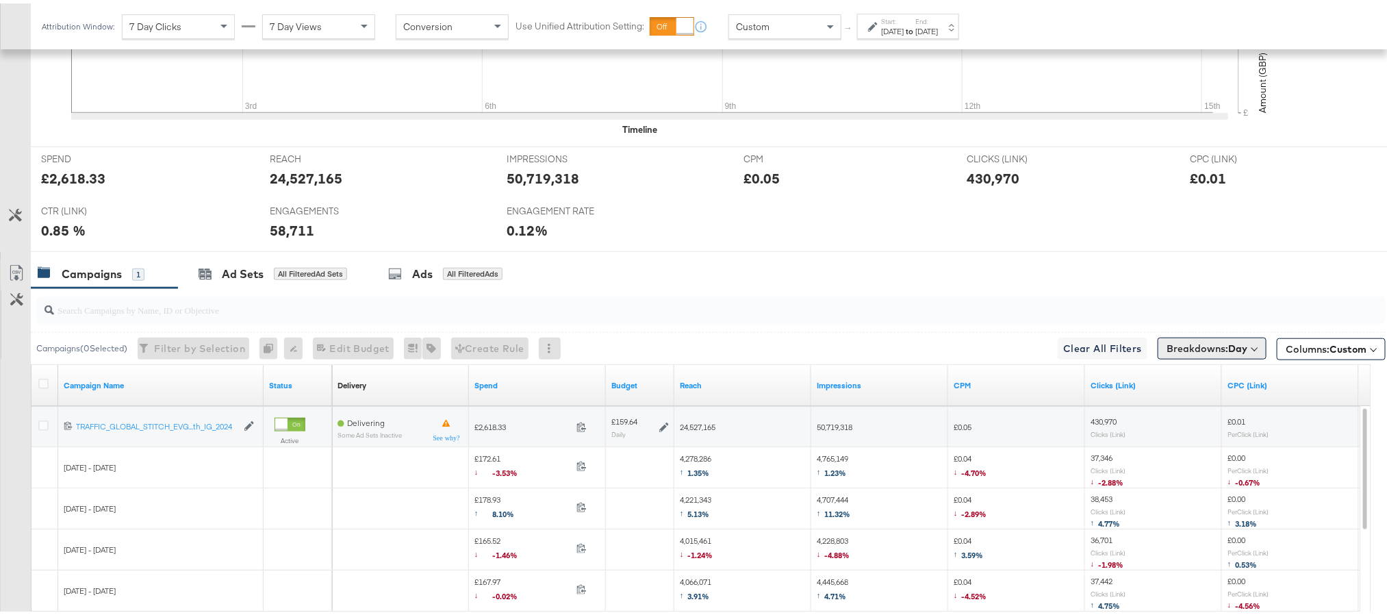
click at [1171, 352] on span "Breakdowns: Day" at bounding box center [1207, 345] width 81 height 14
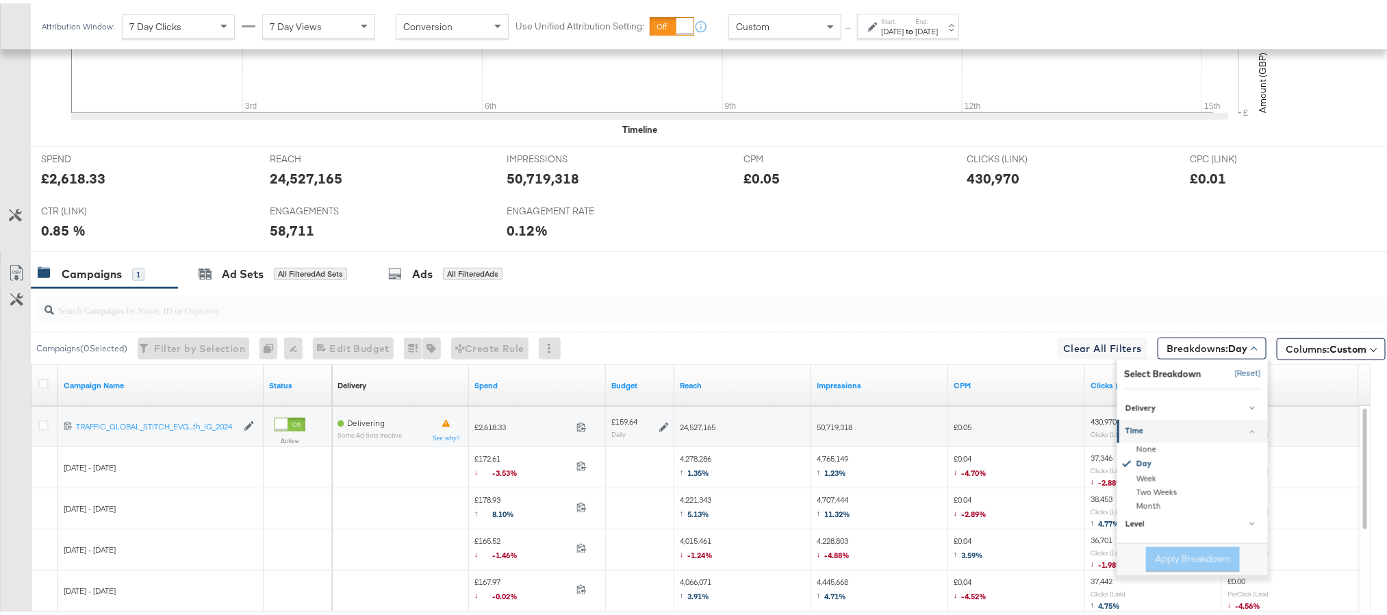
click at [1227, 374] on button "[Reset]" at bounding box center [1244, 371] width 34 height 22
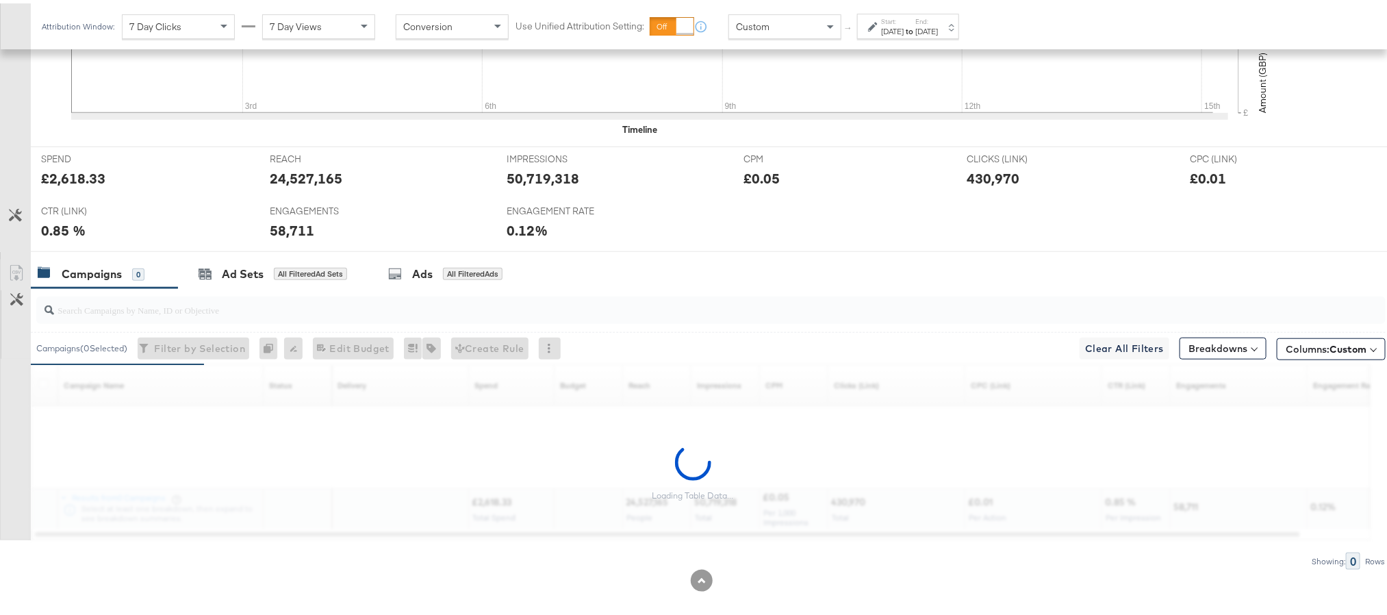
click at [68, 179] on div "£2,618.33" at bounding box center [73, 175] width 64 height 20
copy div "2,618.33"
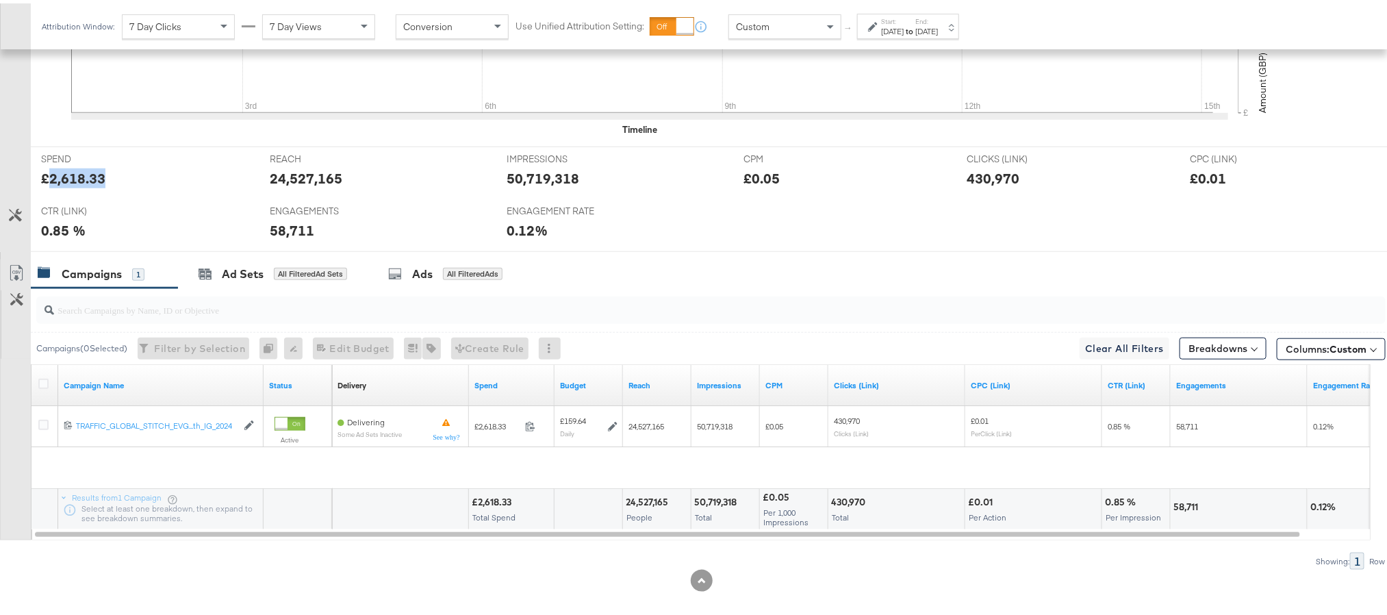
scroll to position [490, 0]
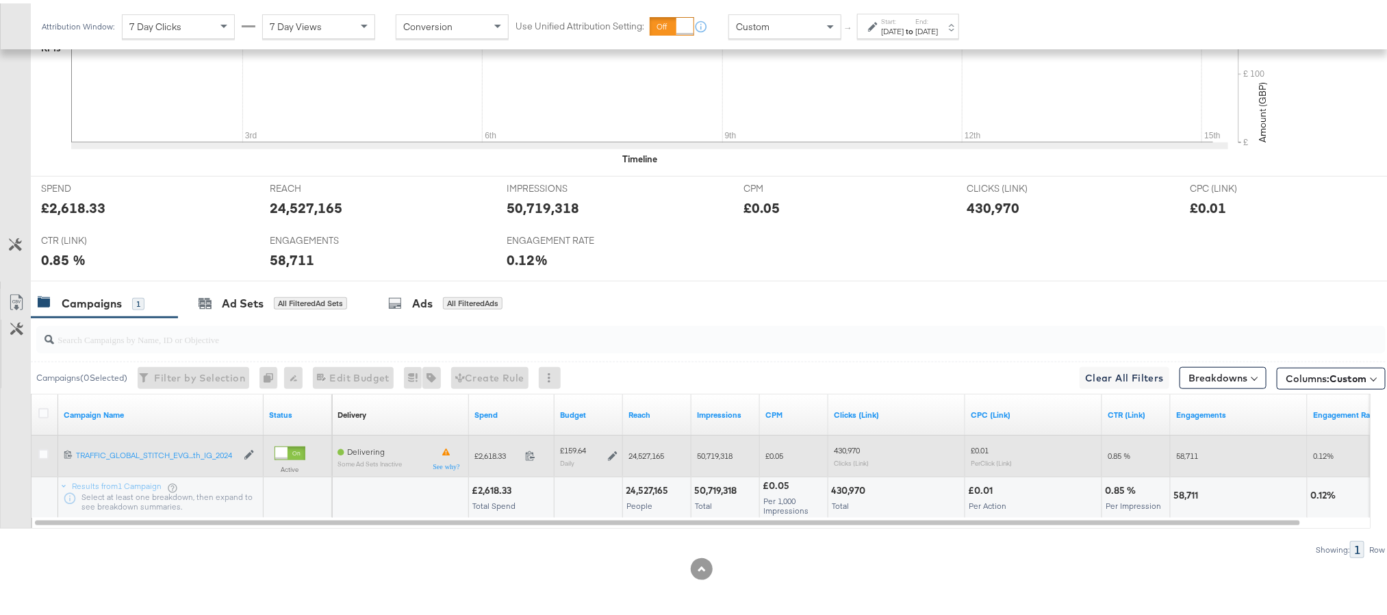
click at [610, 454] on icon at bounding box center [613, 453] width 10 height 10
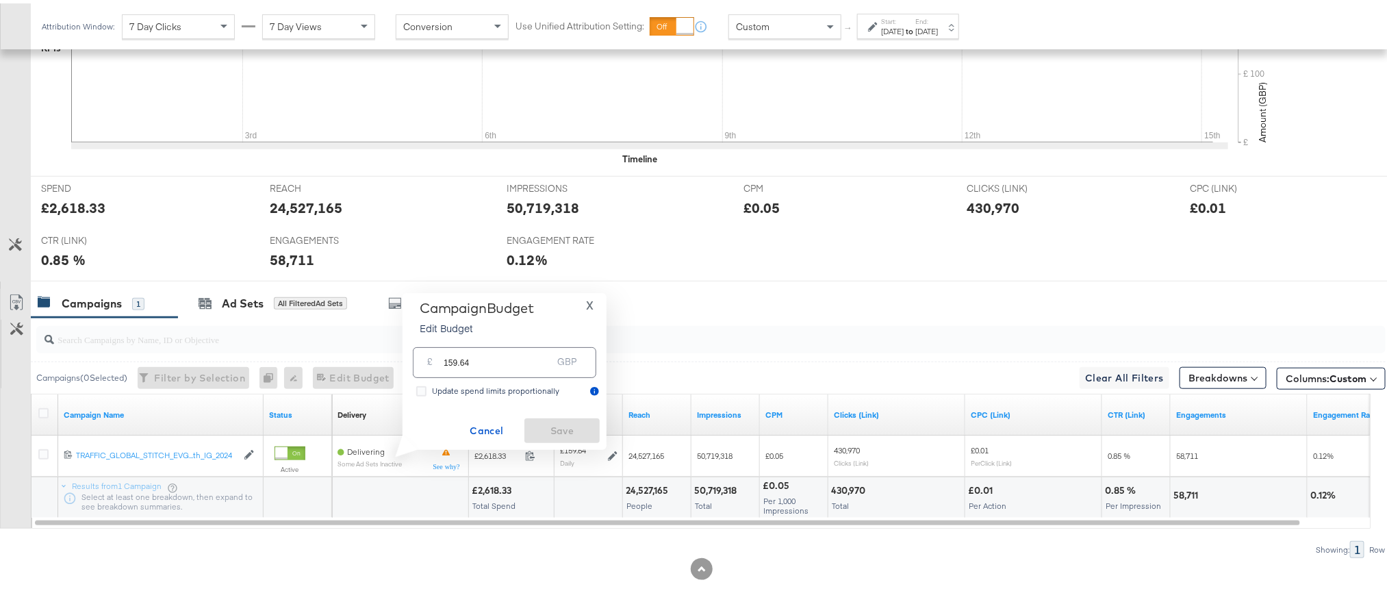
click at [536, 366] on input "159.64" at bounding box center [498, 353] width 108 height 29
paste input "£158.78"
type input "158.78"
click at [553, 419] on span "Save" at bounding box center [562, 427] width 64 height 17
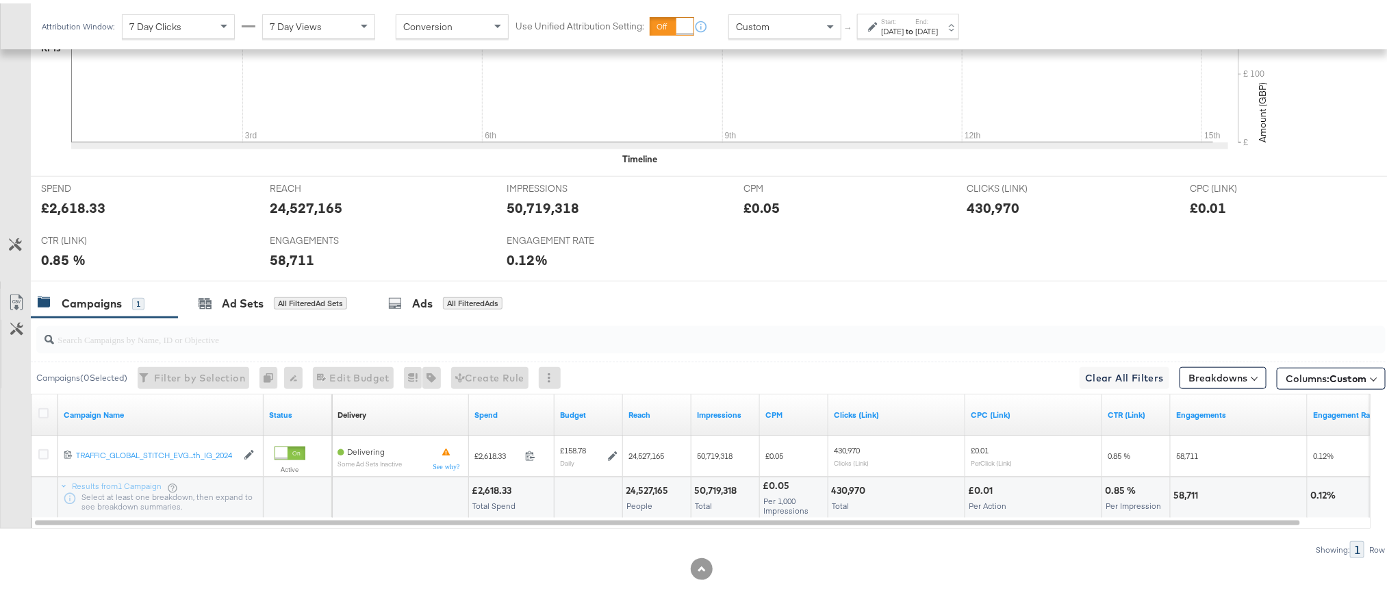
scroll to position [0, 0]
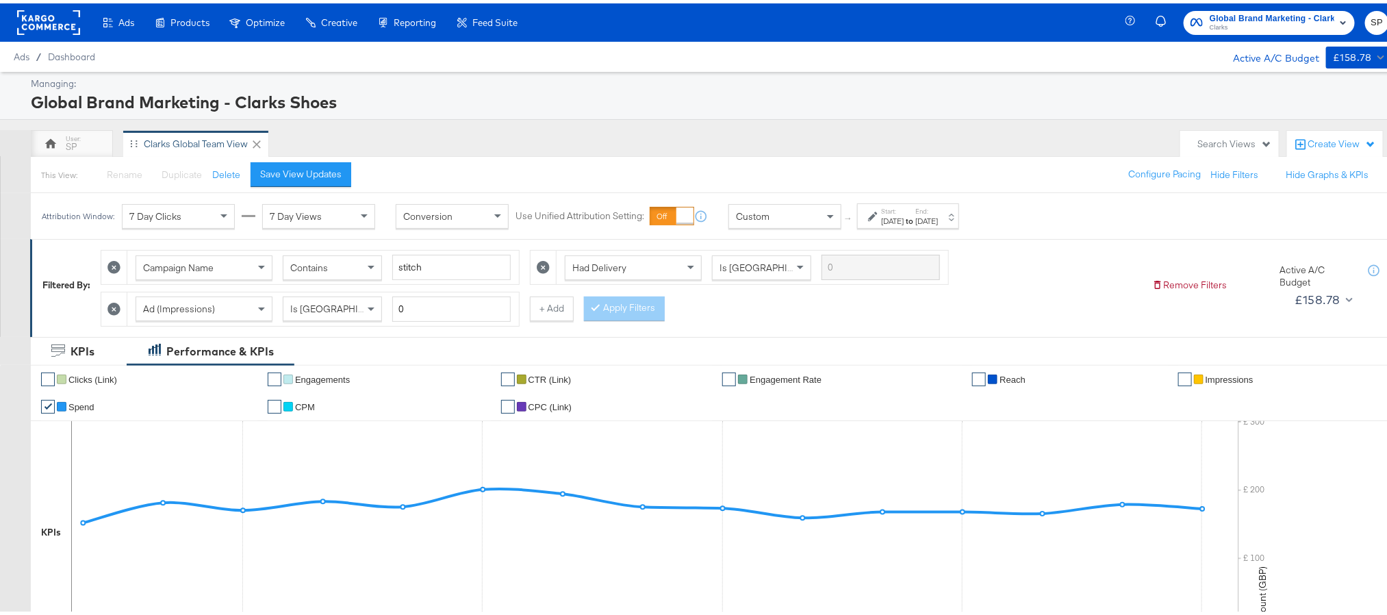
click at [1238, 6] on div "Global Brand Marketing - Clarks Shoes Clarks SP" at bounding box center [1267, 19] width 273 height 38
click at [1258, 25] on span "Clarks" at bounding box center [1272, 24] width 125 height 11
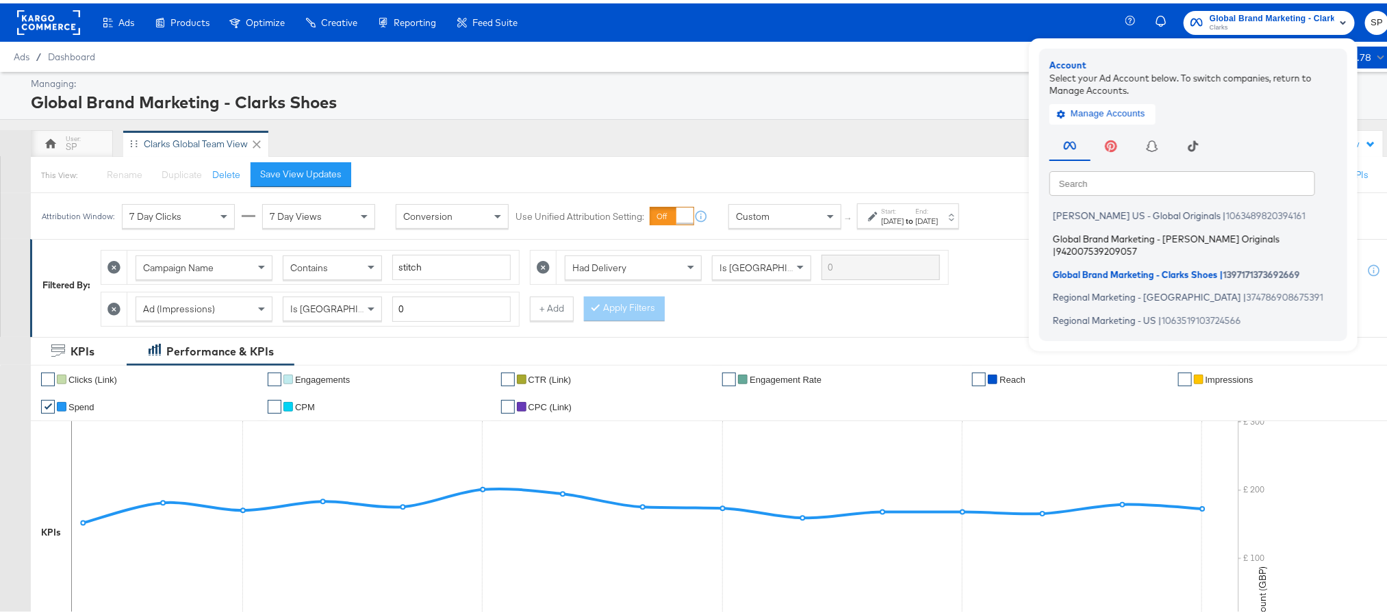
click at [1192, 237] on span "Global Brand Marketing - [PERSON_NAME] Originals" at bounding box center [1166, 234] width 227 height 11
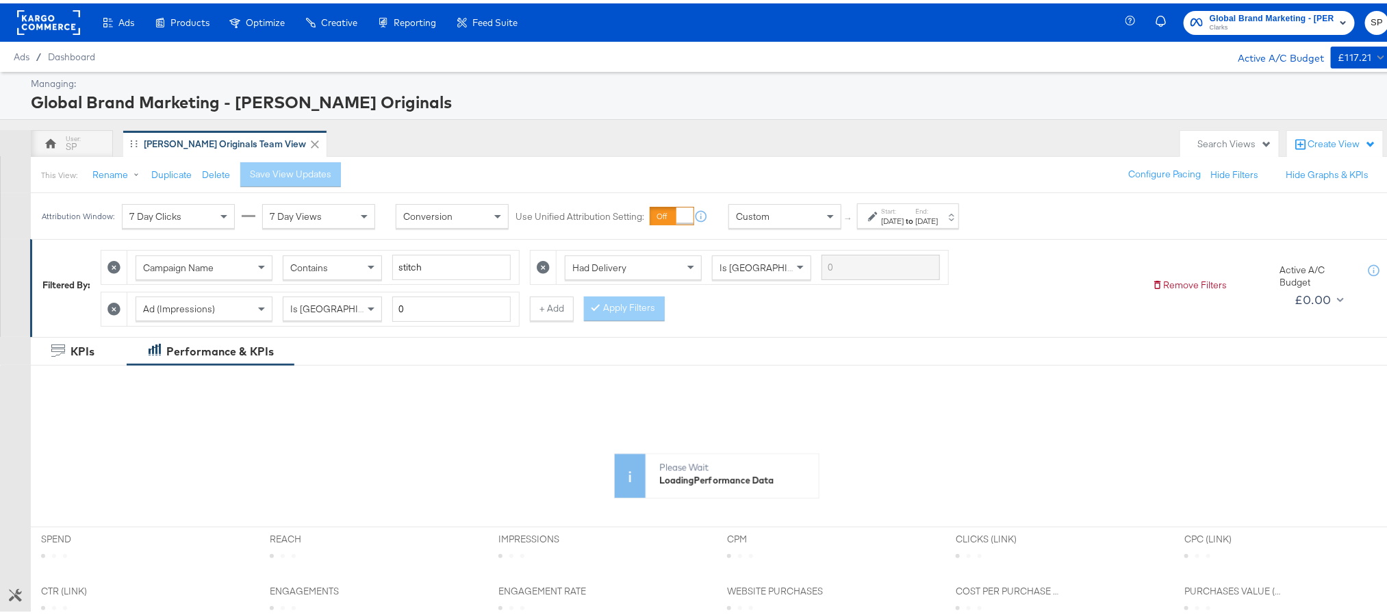
click at [916, 218] on strong "to" at bounding box center [910, 217] width 12 height 10
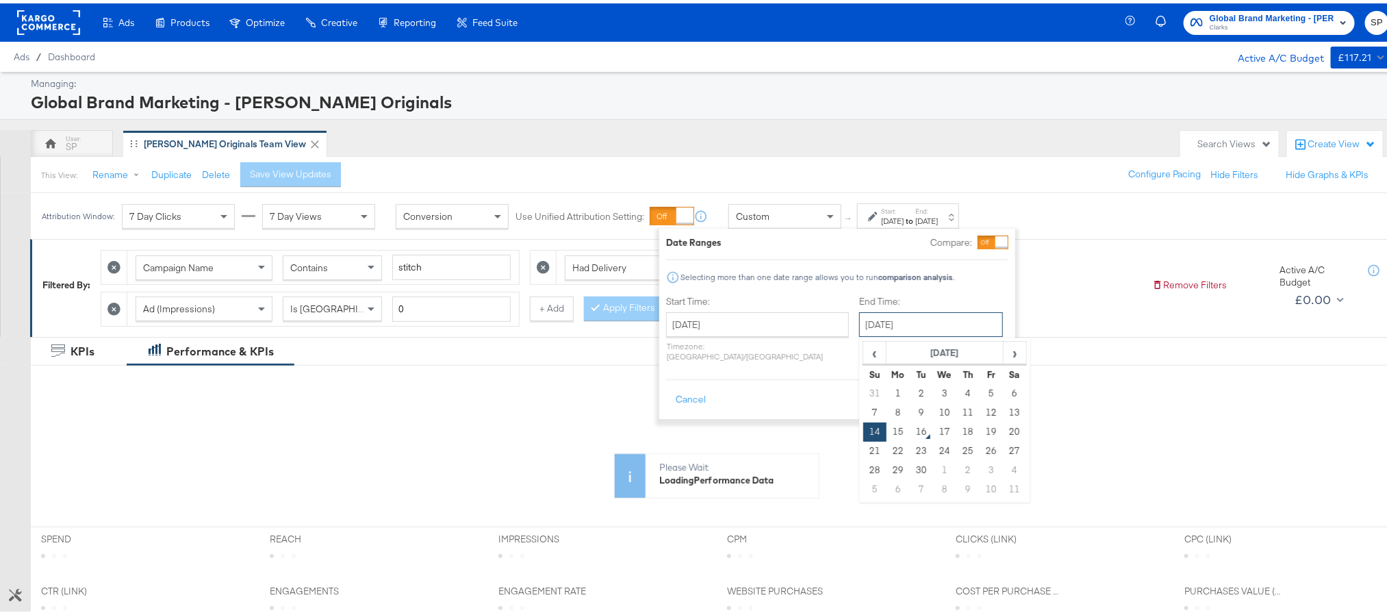
click at [896, 331] on input "[DATE]" at bounding box center [931, 321] width 144 height 25
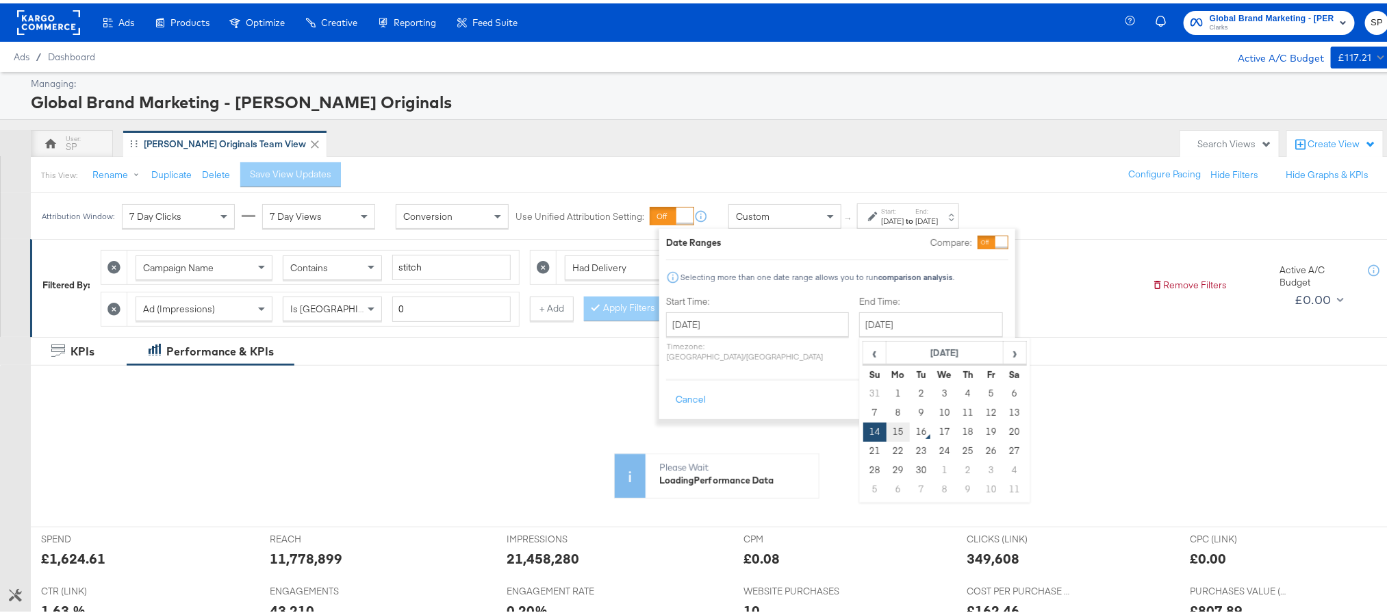
click at [887, 434] on td "15" at bounding box center [898, 428] width 23 height 19
type input "[DATE]"
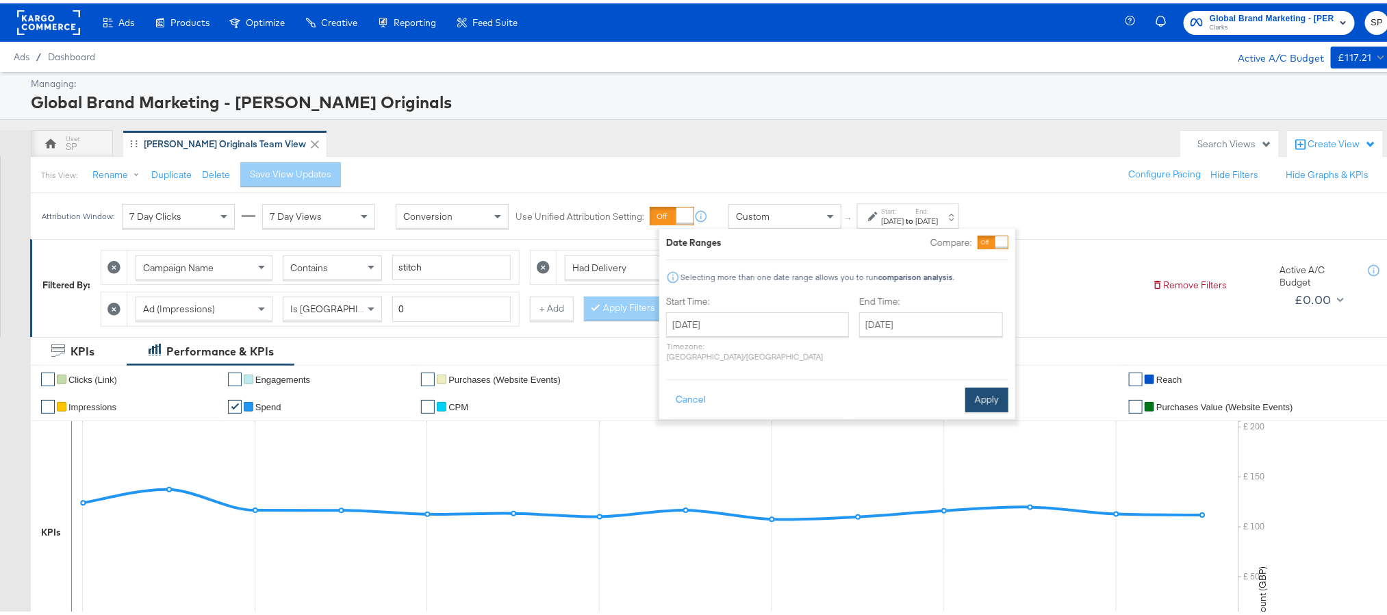
click at [981, 388] on button "Apply" at bounding box center [987, 396] width 43 height 25
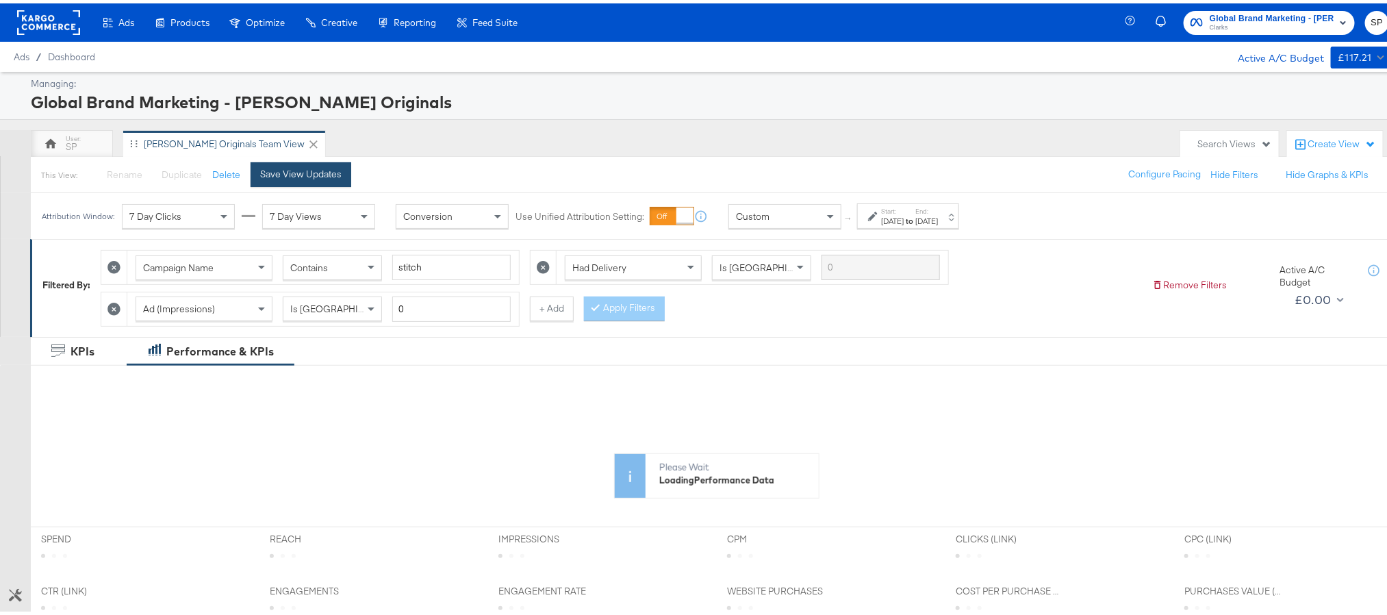
click at [268, 166] on div "Save View Updates" at bounding box center [300, 170] width 81 height 13
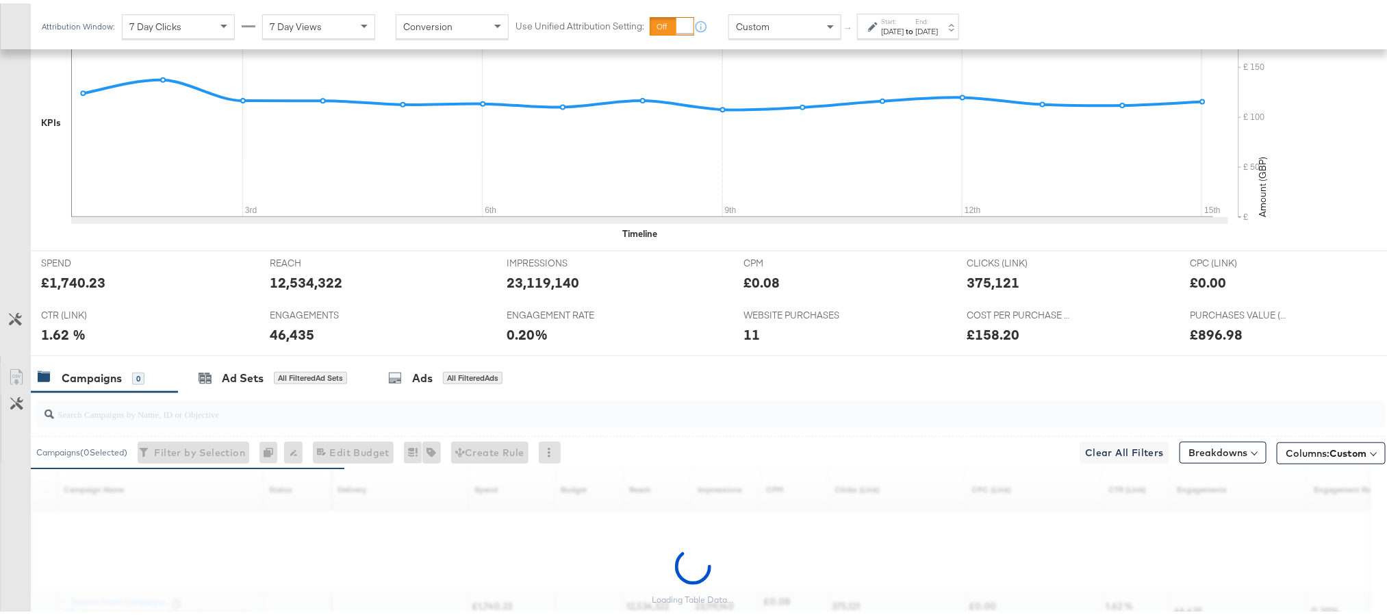
scroll to position [411, 0]
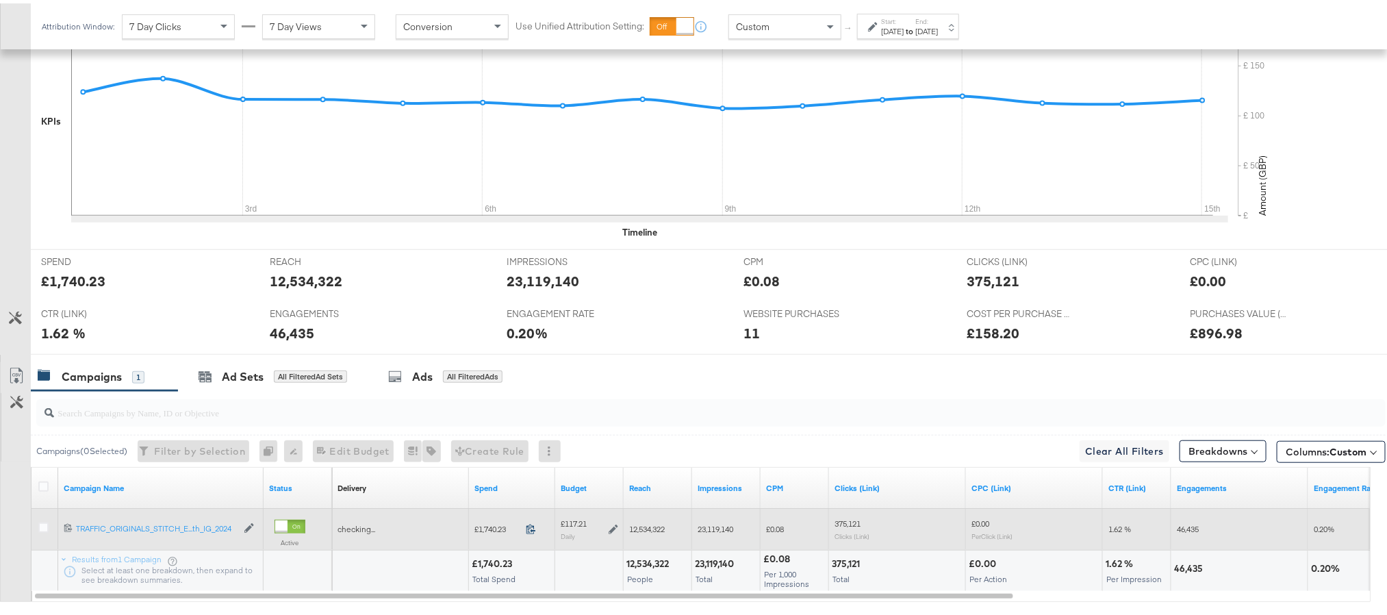
click at [527, 530] on icon at bounding box center [531, 525] width 10 height 10
click at [612, 531] on icon at bounding box center [614, 526] width 10 height 10
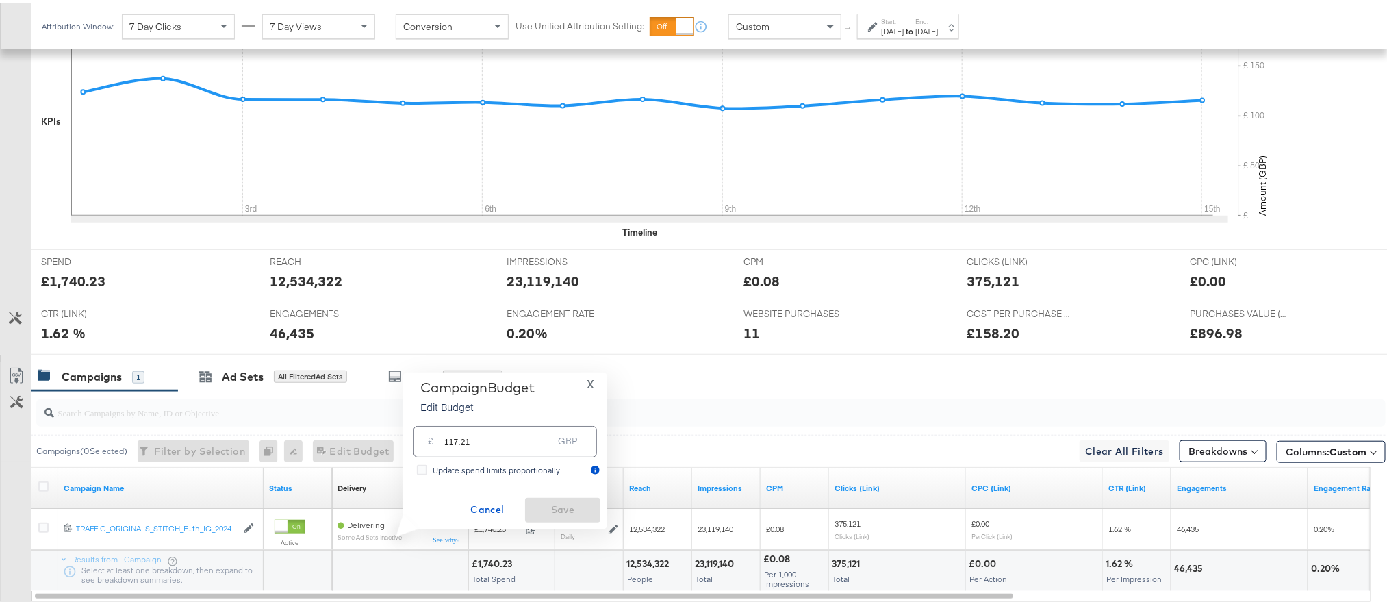
click at [514, 448] on div "£ 117.21 GBP" at bounding box center [506, 438] width 184 height 31
paste input "£117.32"
paste input "£"
type input "117.32"
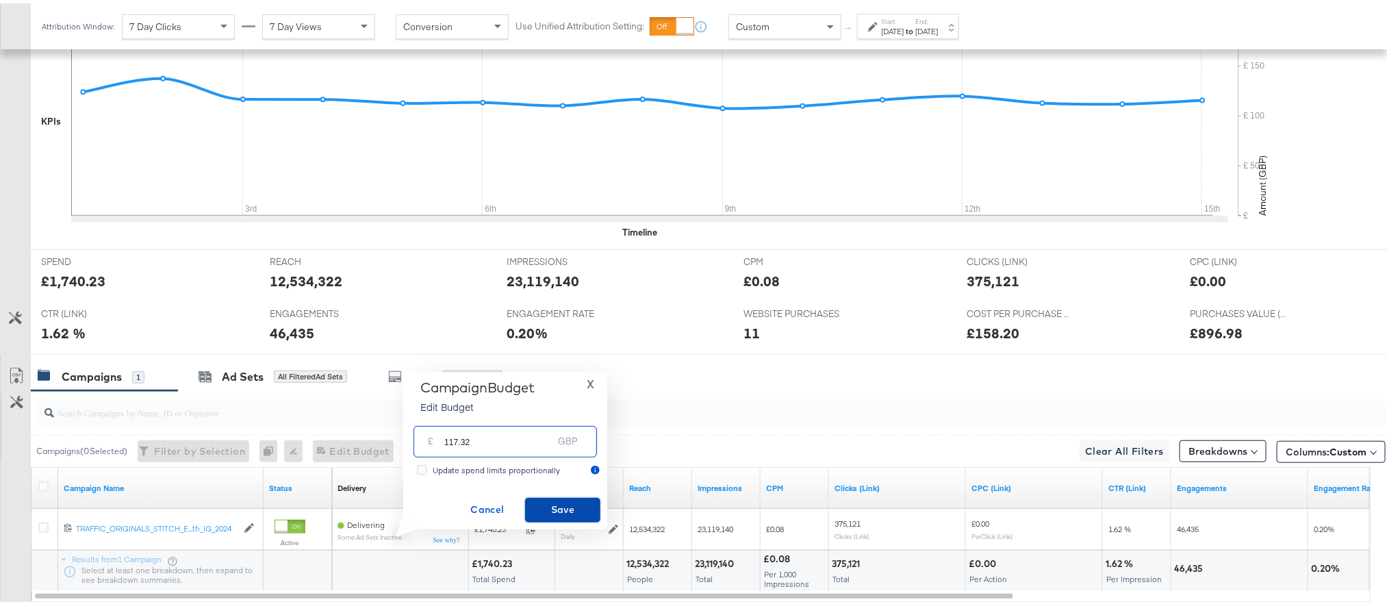
click at [564, 505] on span "Save" at bounding box center [563, 506] width 64 height 17
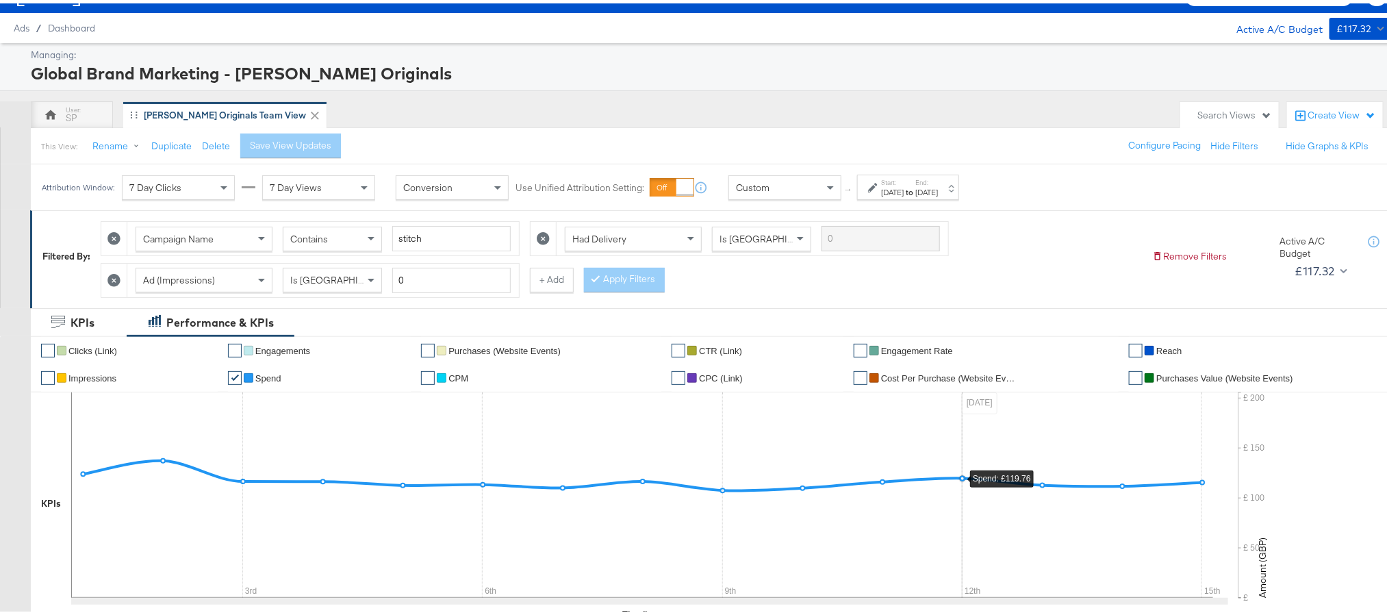
scroll to position [0, 0]
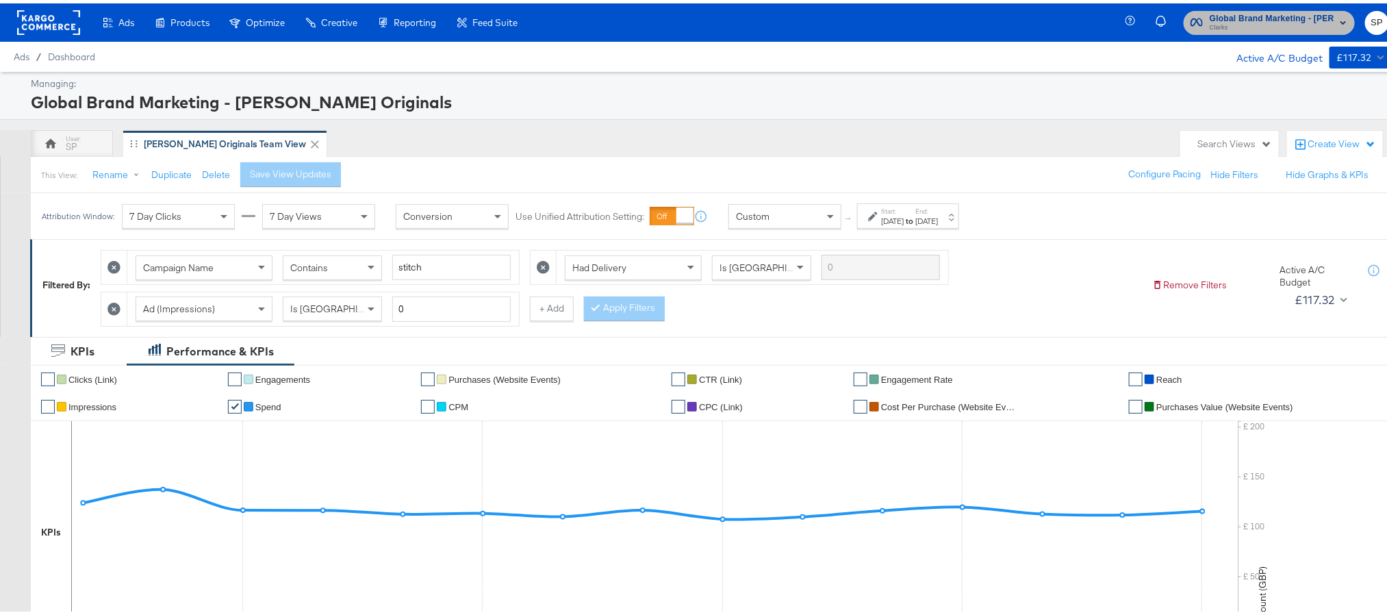
click at [1241, 31] on button "Global Brand Marketing - Clarks Originals Clarks" at bounding box center [1269, 20] width 171 height 24
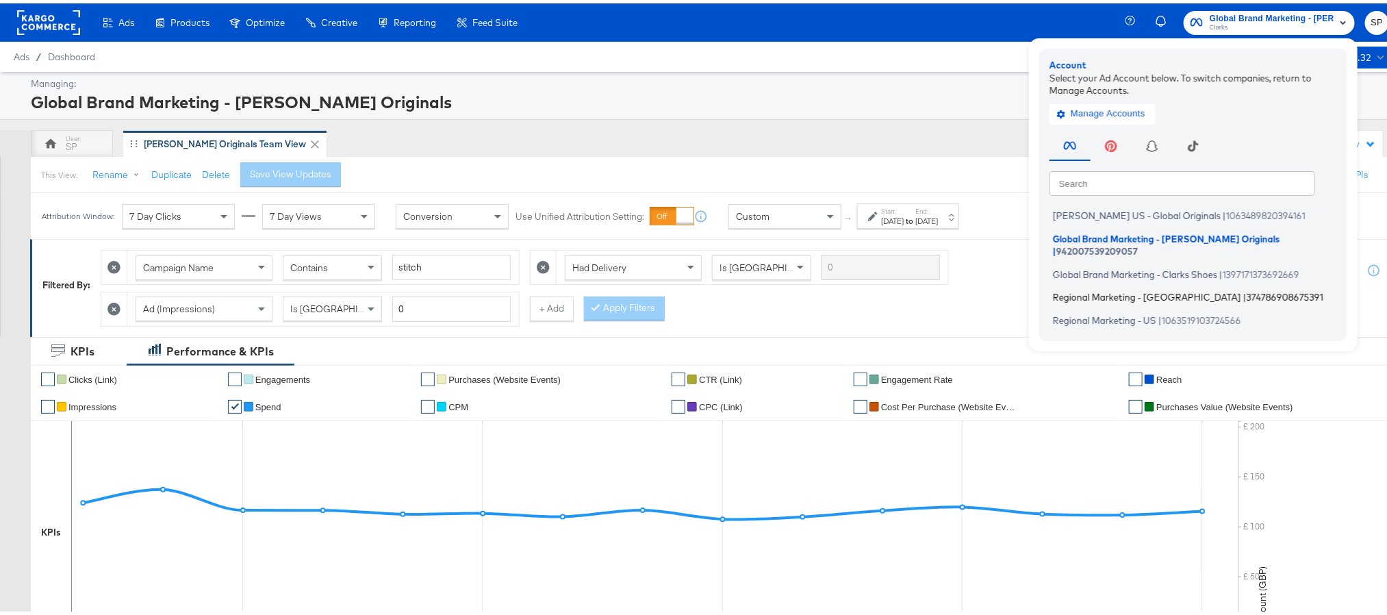
click at [1142, 288] on span "Regional Marketing - [GEOGRAPHIC_DATA]" at bounding box center [1147, 293] width 188 height 11
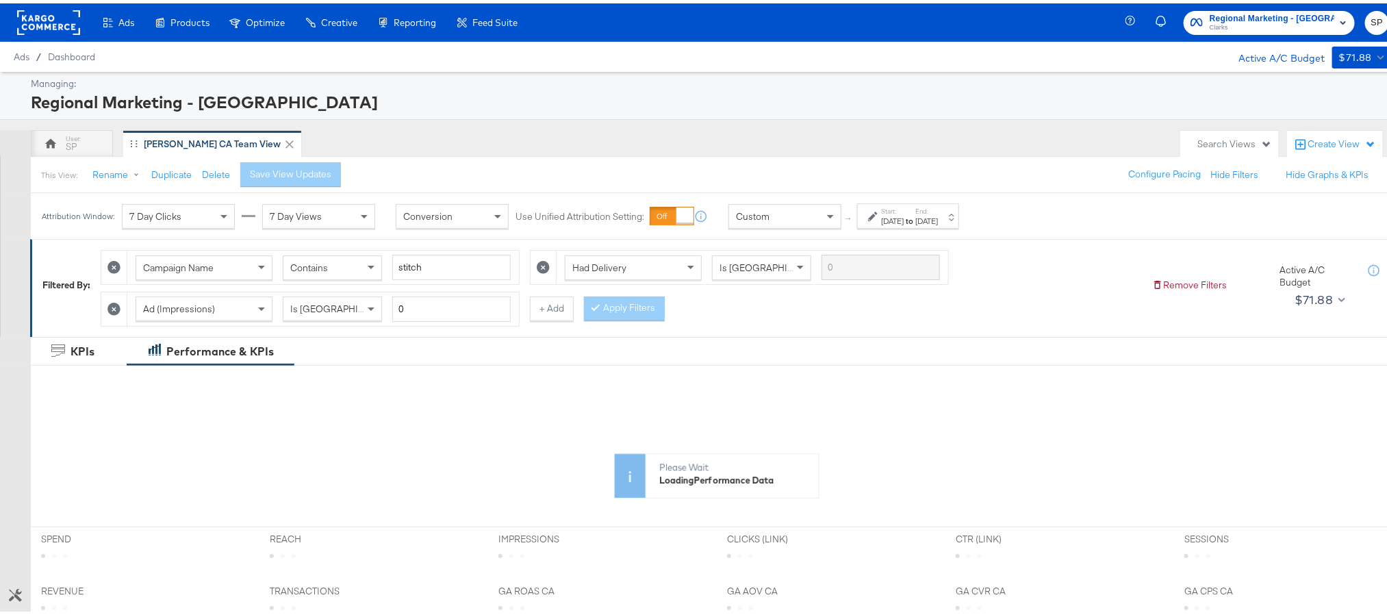
click at [904, 216] on div "[DATE]" at bounding box center [892, 217] width 23 height 11
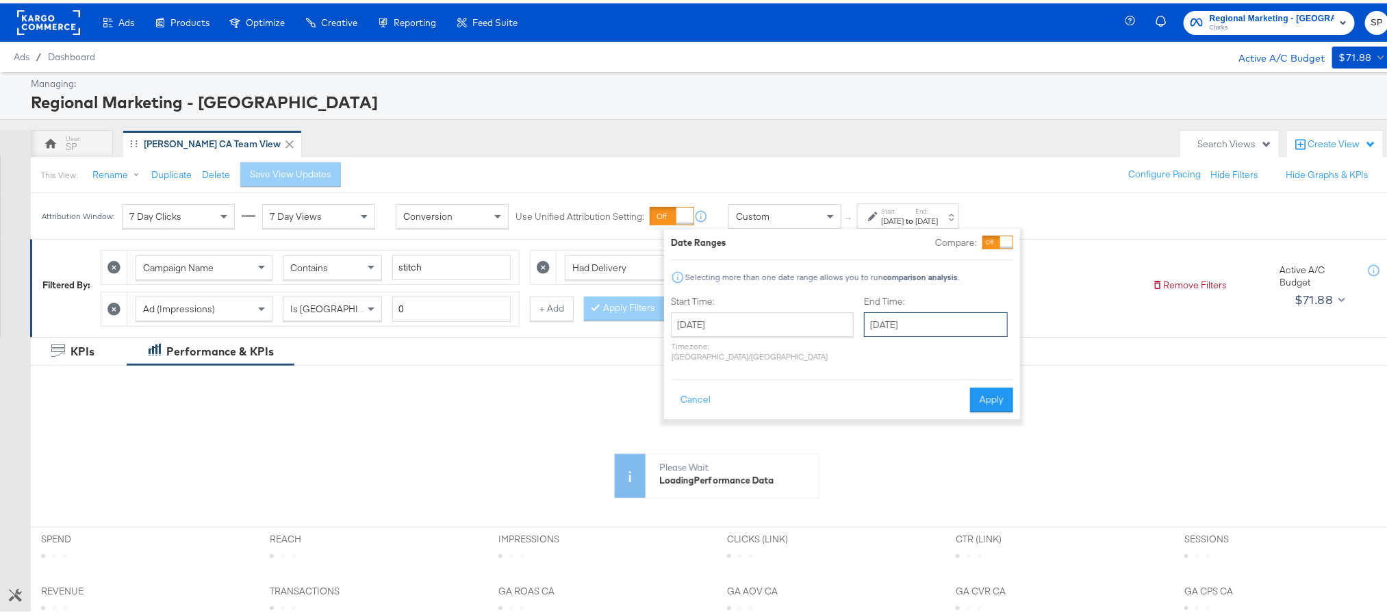
click at [873, 329] on input "[DATE]" at bounding box center [936, 321] width 144 height 25
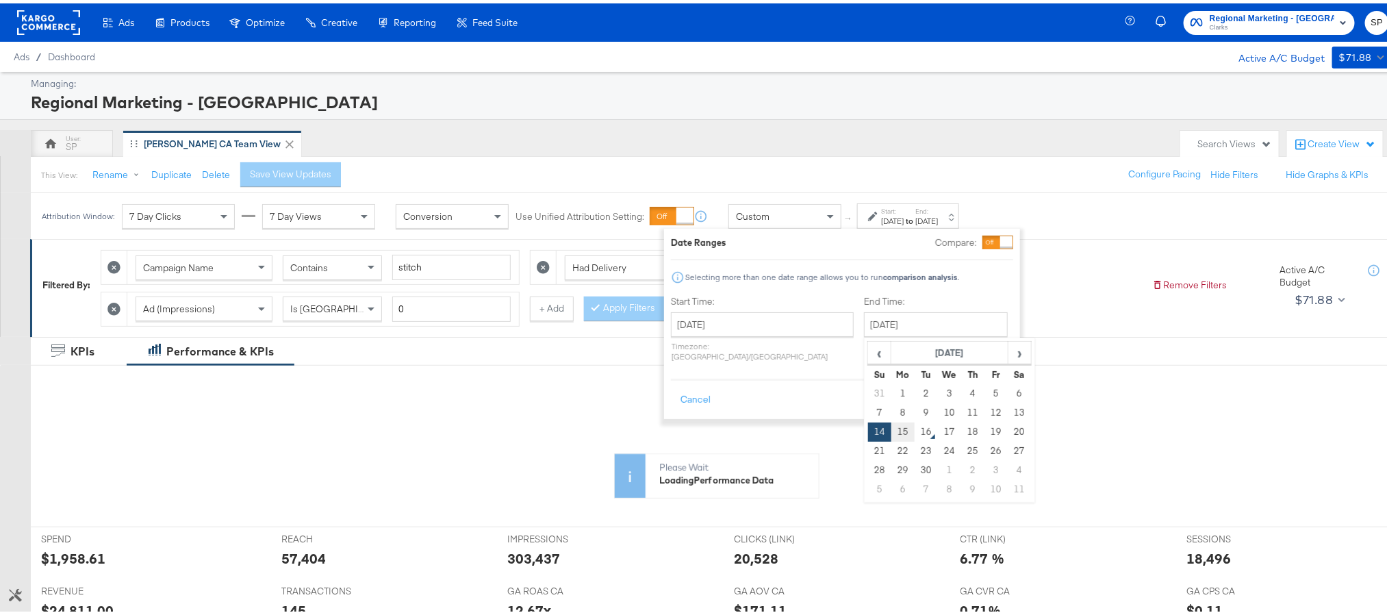
click at [892, 428] on td "15" at bounding box center [903, 428] width 23 height 19
type input "[DATE]"
click at [991, 392] on button "Apply" at bounding box center [991, 396] width 43 height 25
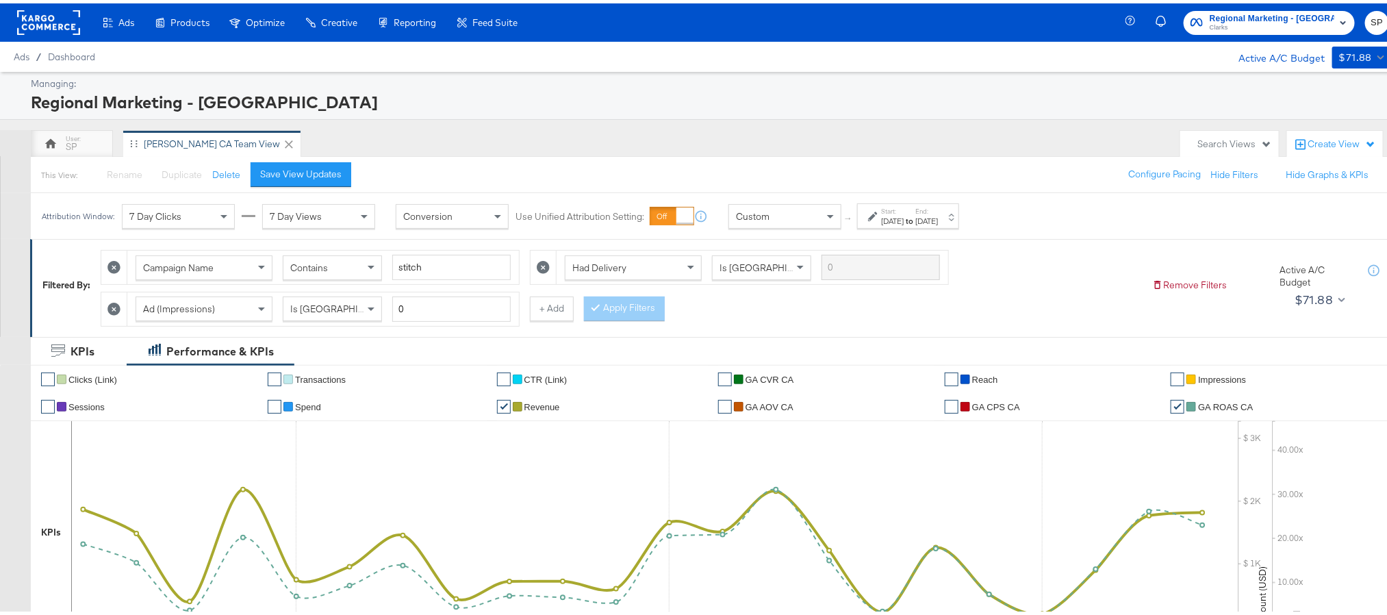
click at [308, 186] on div "This View: Rename Please save your changes before renaming this view Duplicate …" at bounding box center [716, 171] width 1373 height 37
click at [309, 175] on div "Save View Updates" at bounding box center [300, 170] width 81 height 13
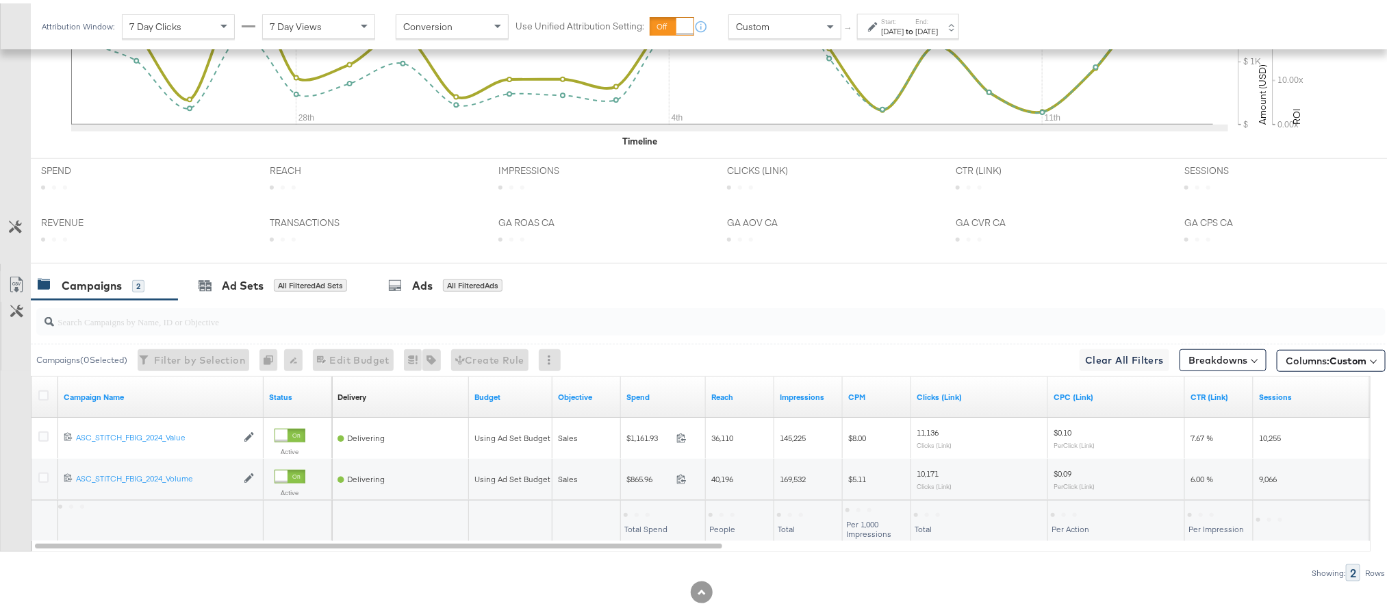
scroll to position [514, 0]
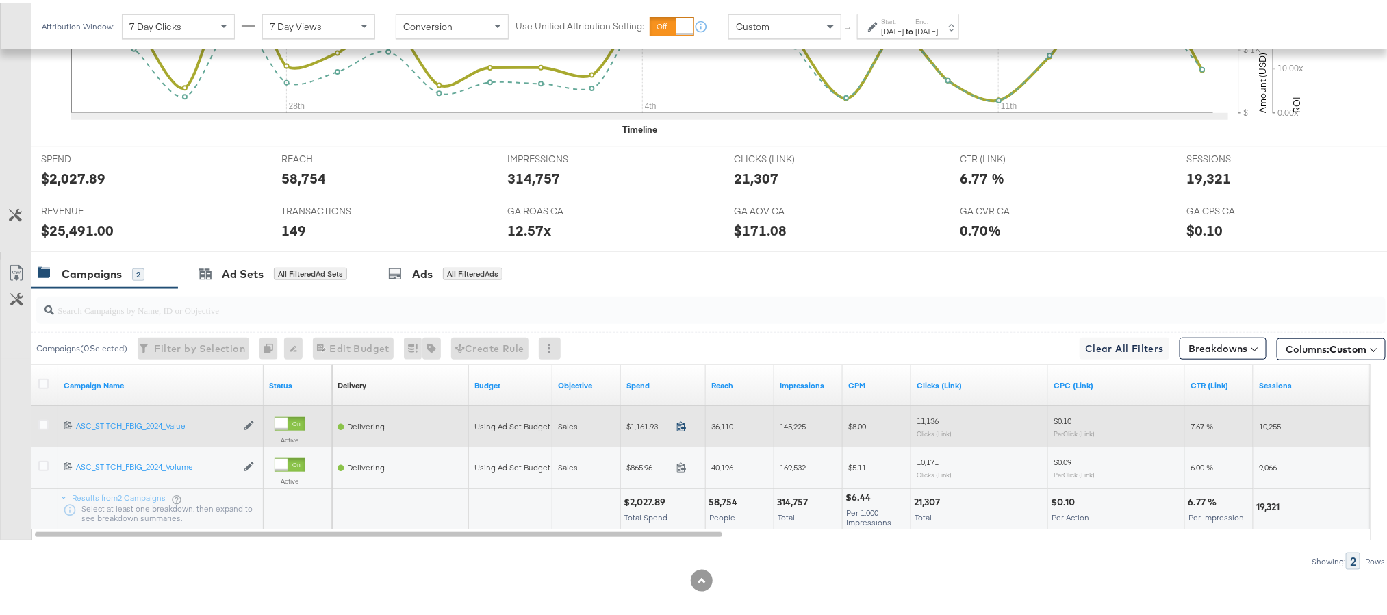
click at [682, 428] on icon at bounding box center [682, 423] width 10 height 10
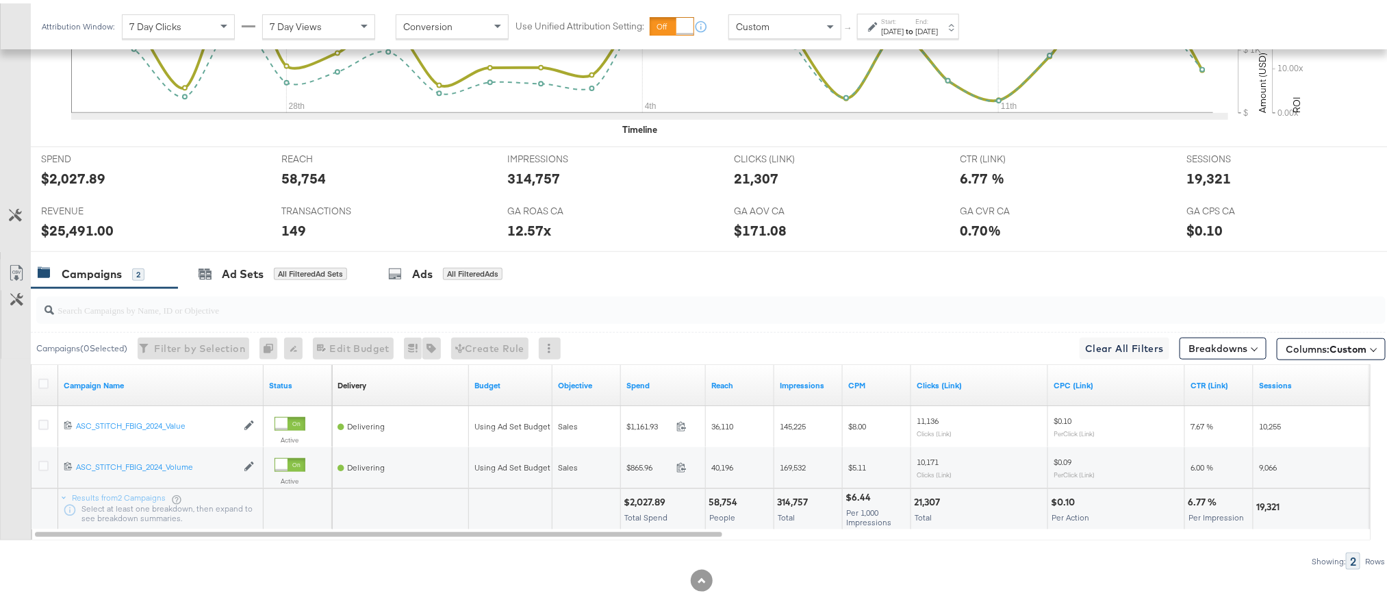
click at [904, 16] on label "Start:" at bounding box center [892, 18] width 23 height 9
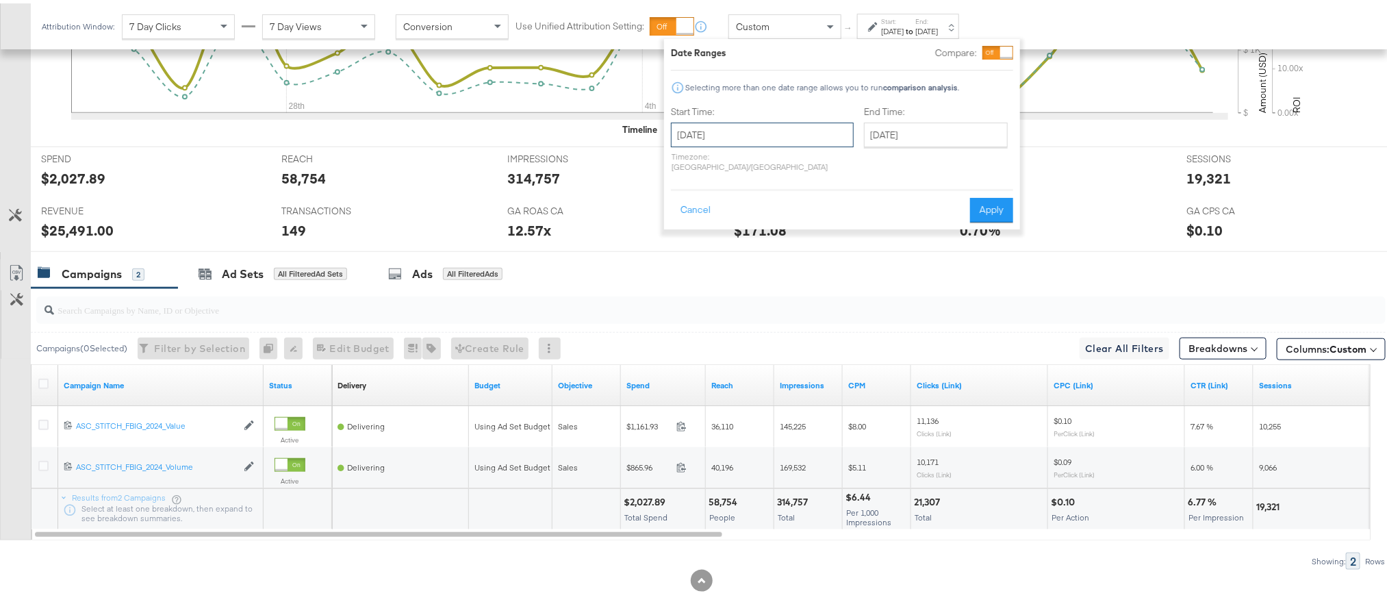
click at [783, 129] on input "[DATE]" at bounding box center [762, 131] width 183 height 25
click at [820, 172] on th "Sa" at bounding box center [826, 181] width 23 height 19
click at [822, 162] on span "›" at bounding box center [826, 159] width 21 height 21
click at [685, 236] on td "14" at bounding box center [686, 238] width 23 height 19
type input "[DATE]"
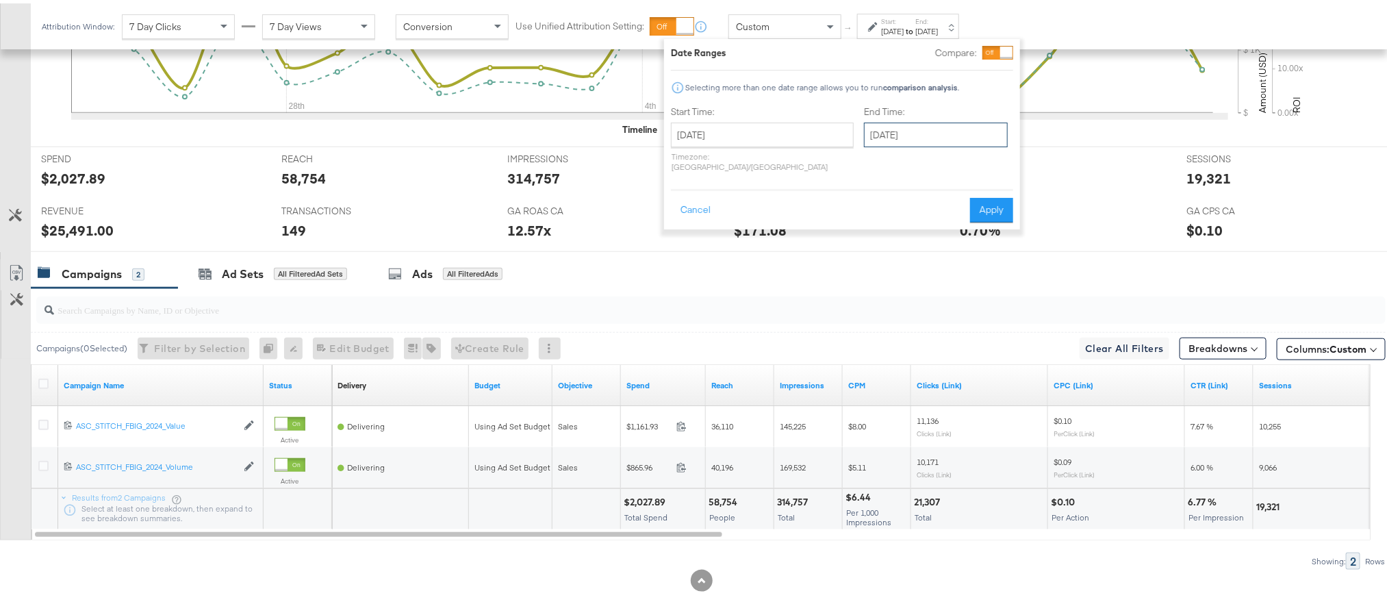
click at [890, 128] on input "[DATE]" at bounding box center [936, 131] width 144 height 25
click at [868, 240] on td "14" at bounding box center [879, 238] width 23 height 19
type input "[DATE]"
click at [986, 198] on button "Apply" at bounding box center [991, 206] width 43 height 25
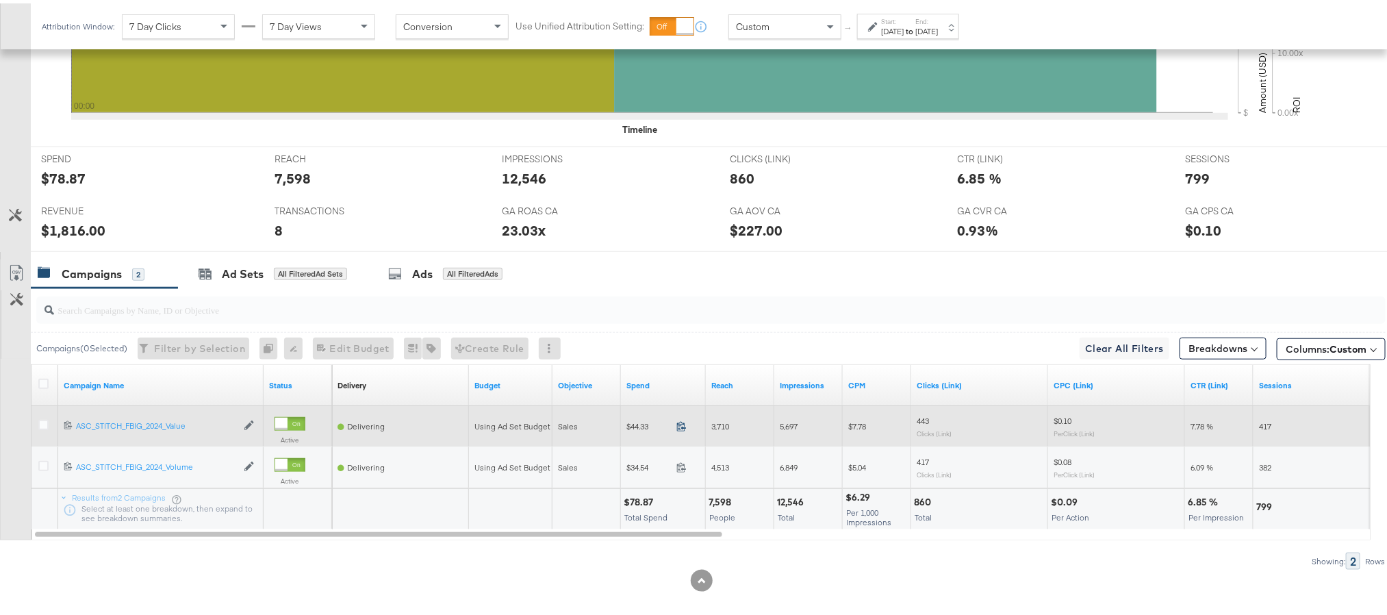
click at [682, 426] on icon at bounding box center [682, 423] width 10 height 10
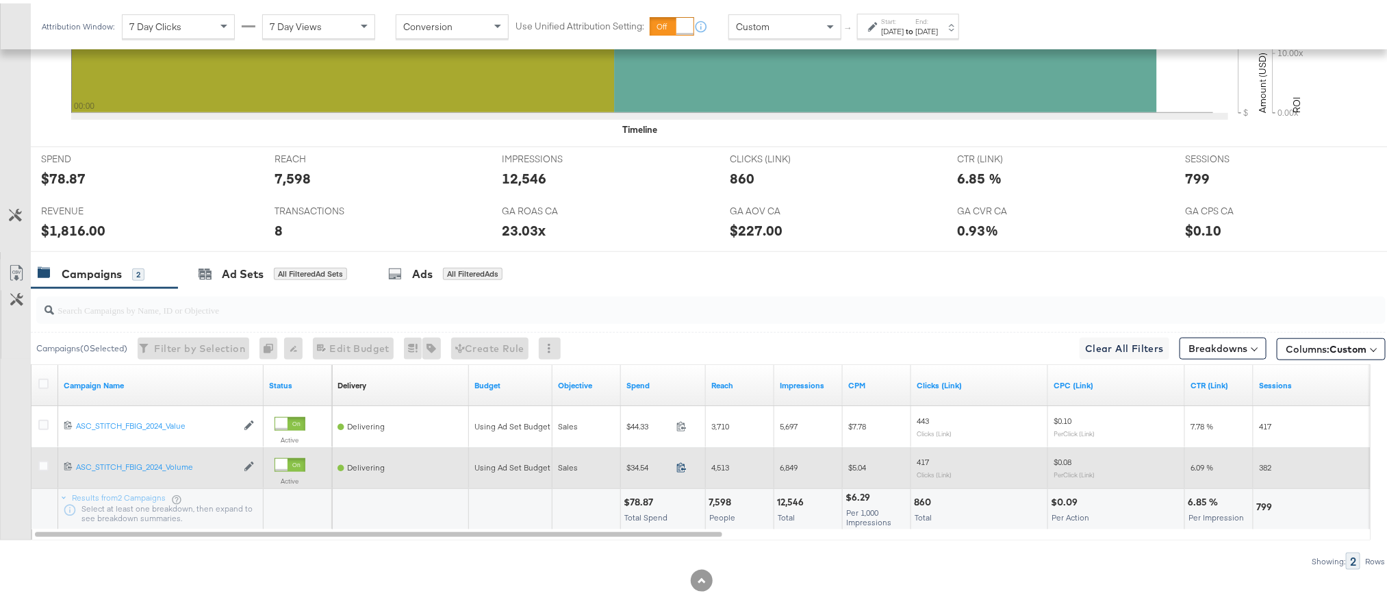
click at [681, 469] on icon at bounding box center [682, 464] width 10 height 10
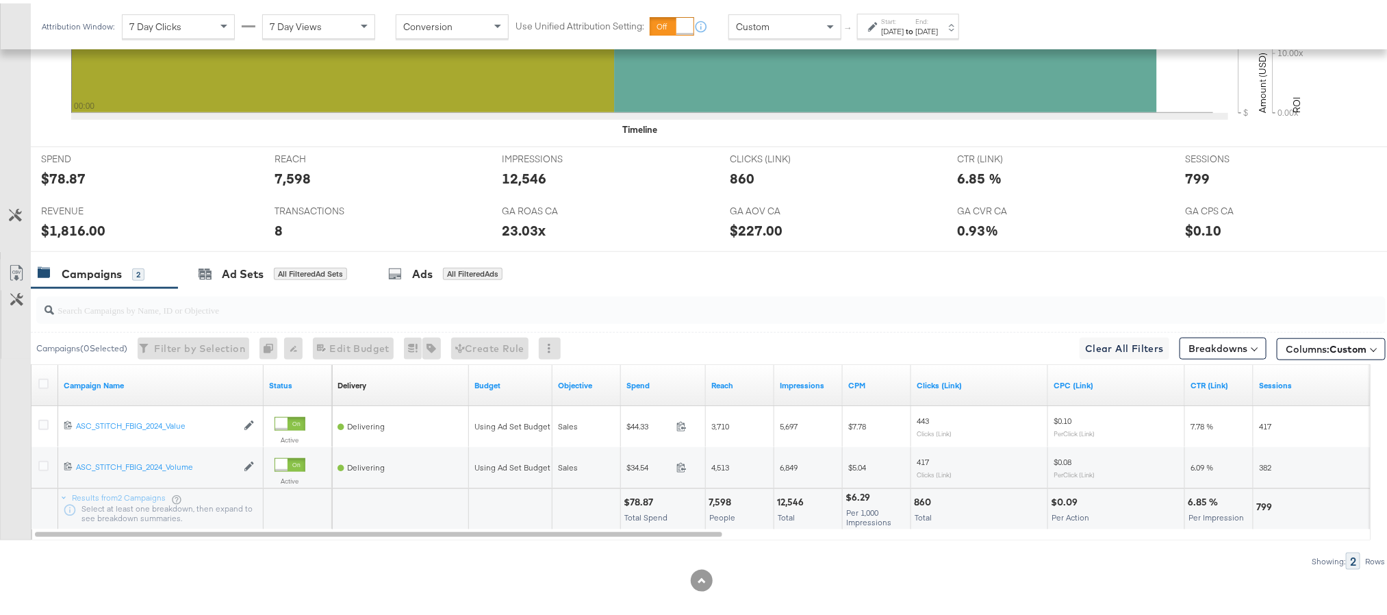
click at [648, 505] on div "$78.87" at bounding box center [641, 498] width 34 height 13
copy div "78.87"
click at [52, 233] on div "$1,816.00" at bounding box center [73, 227] width 64 height 20
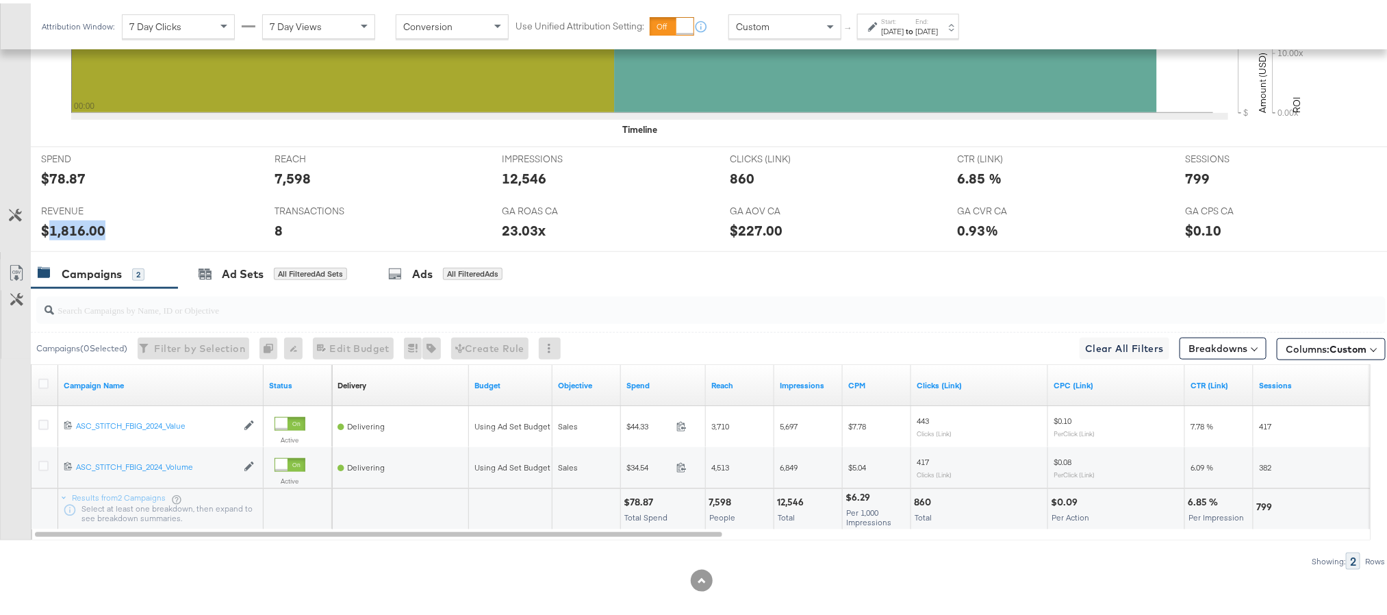
copy div "1,816.00"
click at [938, 21] on label "End:" at bounding box center [927, 18] width 23 height 9
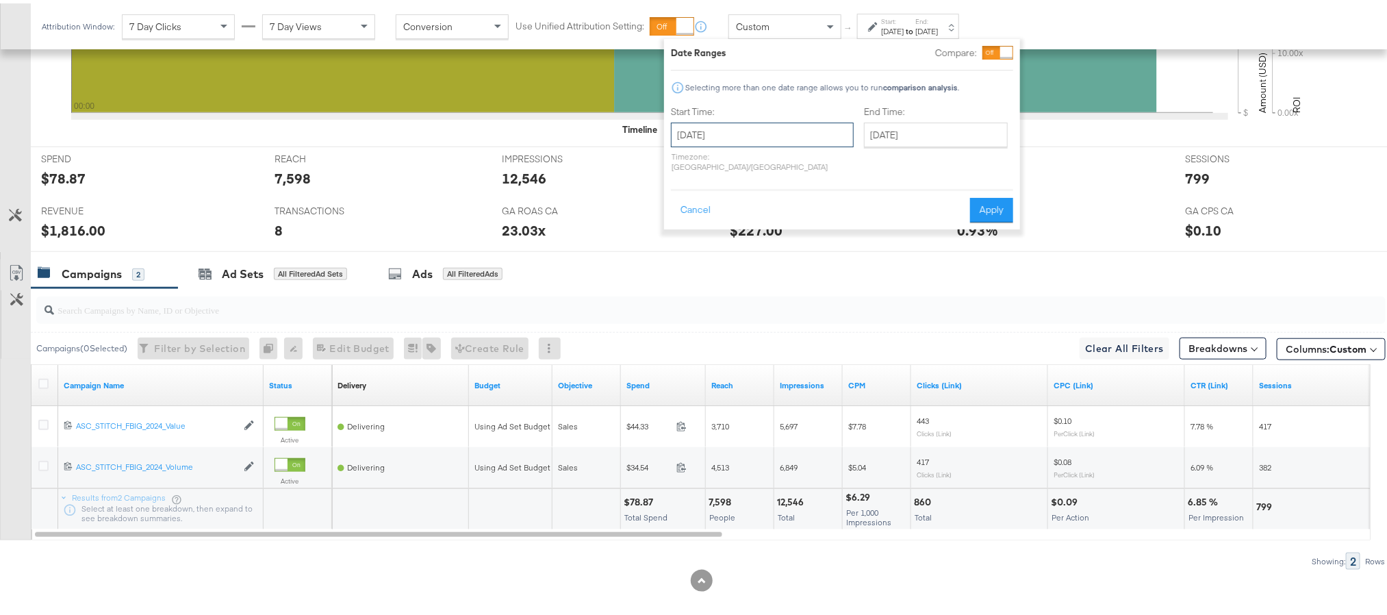
click at [750, 130] on input "[DATE]" at bounding box center [762, 131] width 183 height 25
click at [716, 235] on td "15" at bounding box center [710, 238] width 23 height 19
type input "[DATE]"
click at [983, 195] on button "Apply" at bounding box center [991, 206] width 43 height 25
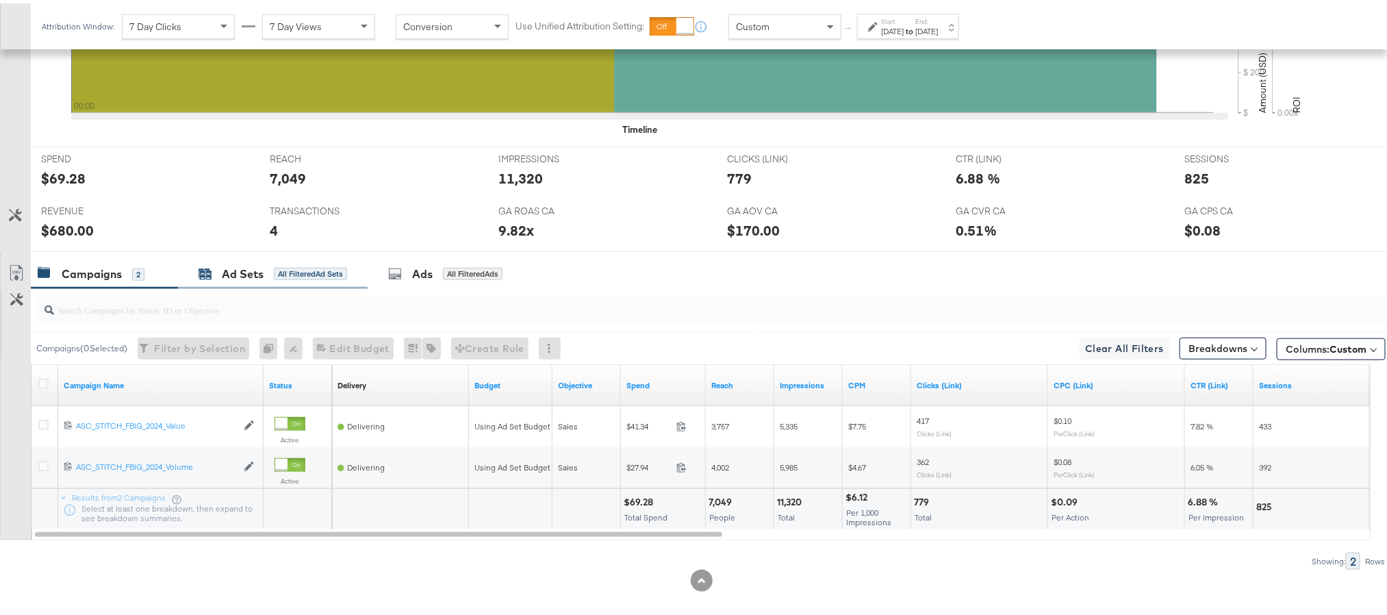
click at [218, 278] on div "Ad Sets All Filtered Ad Sets" at bounding box center [273, 271] width 149 height 16
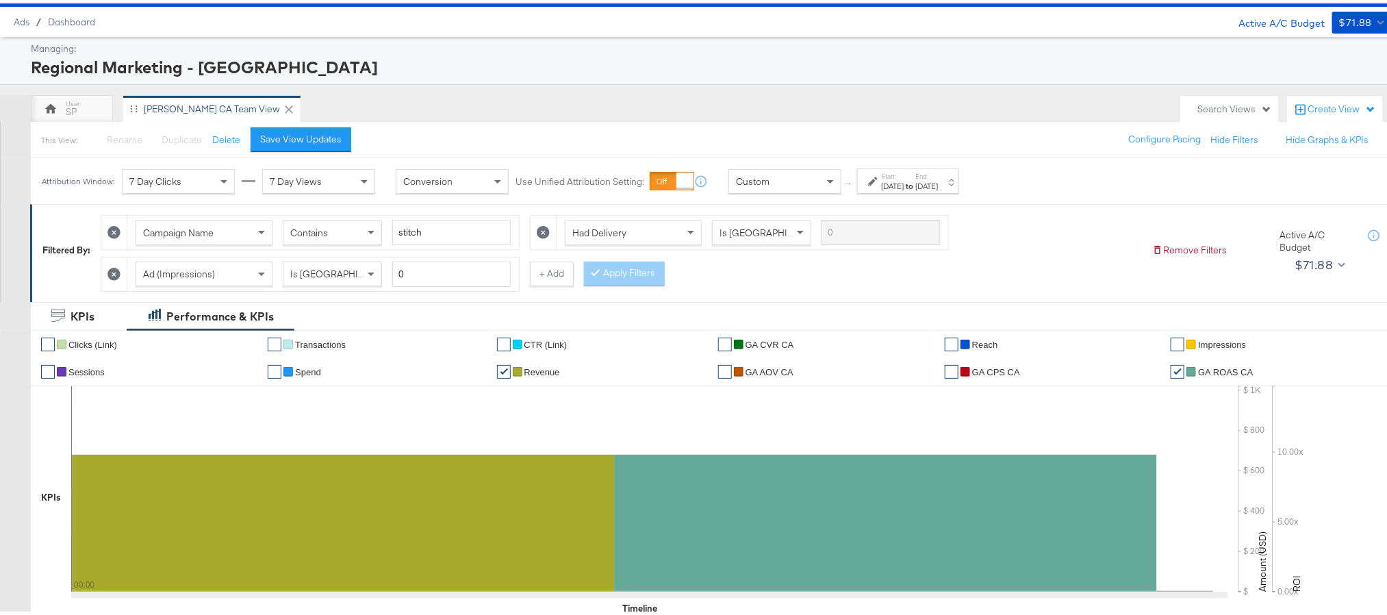
scroll to position [0, 0]
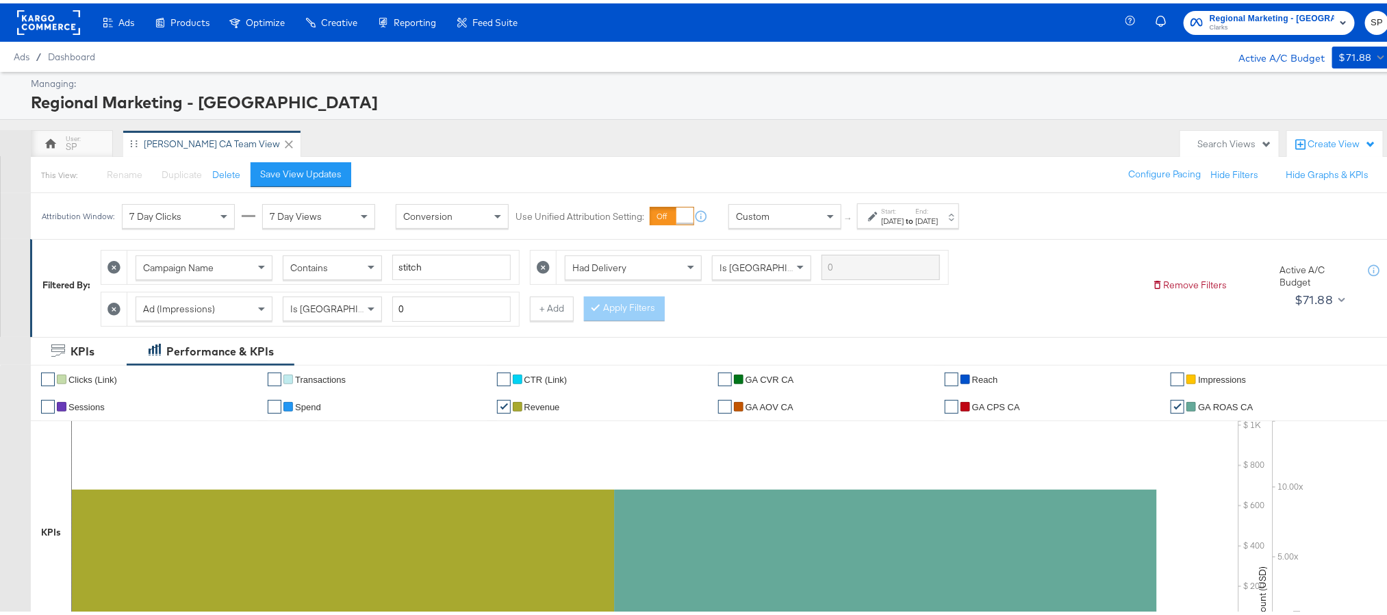
click at [1259, 21] on span "Clarks" at bounding box center [1272, 24] width 125 height 11
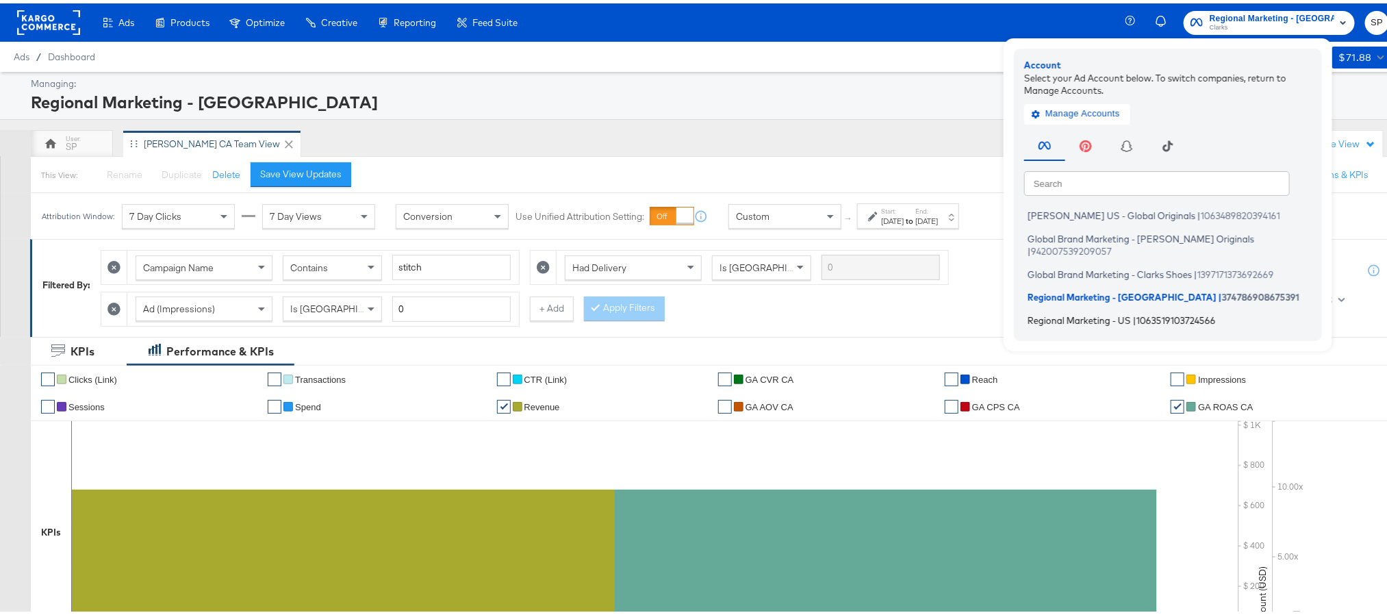
click at [1100, 307] on li "Regional Marketing - US | 1063519103724566" at bounding box center [1172, 317] width 294 height 20
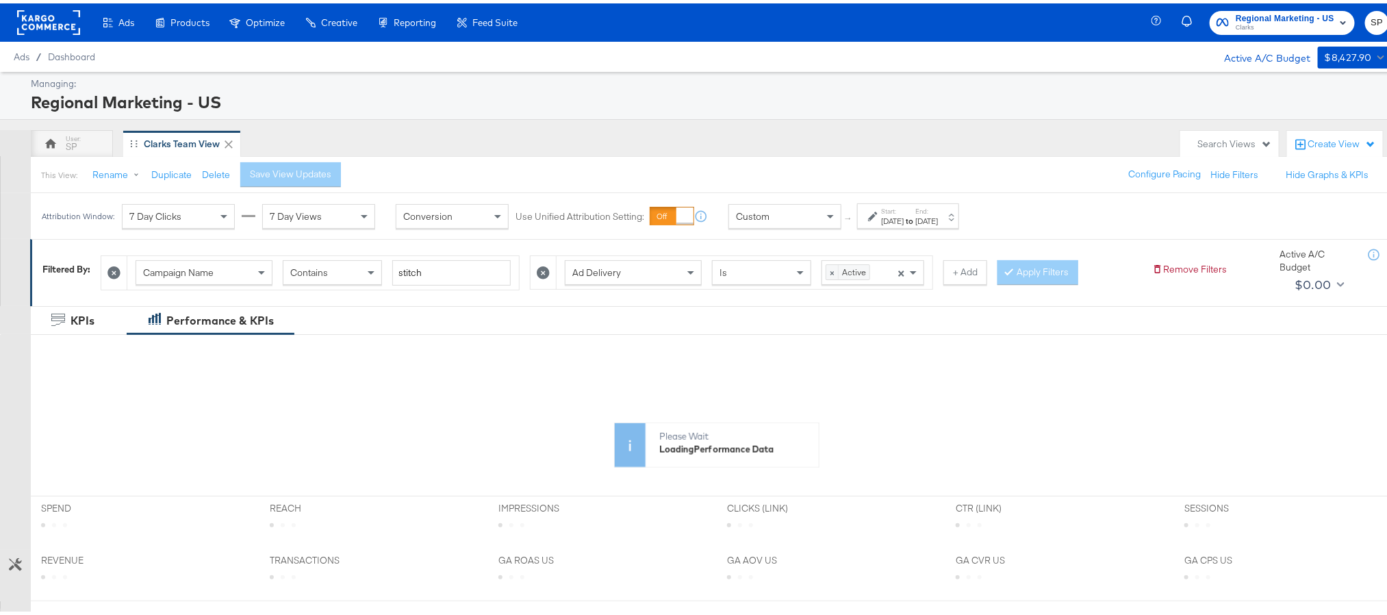
click at [904, 223] on div "[DATE]" at bounding box center [892, 217] width 23 height 11
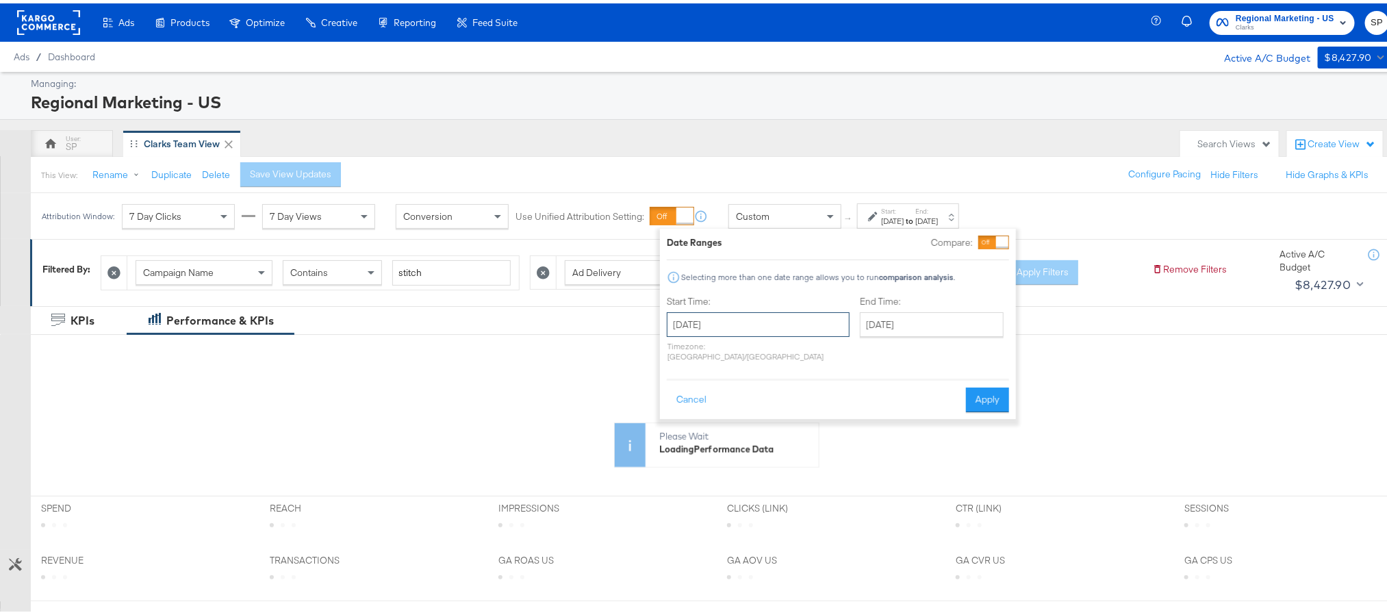
click at [703, 325] on input "[DATE]" at bounding box center [758, 321] width 183 height 25
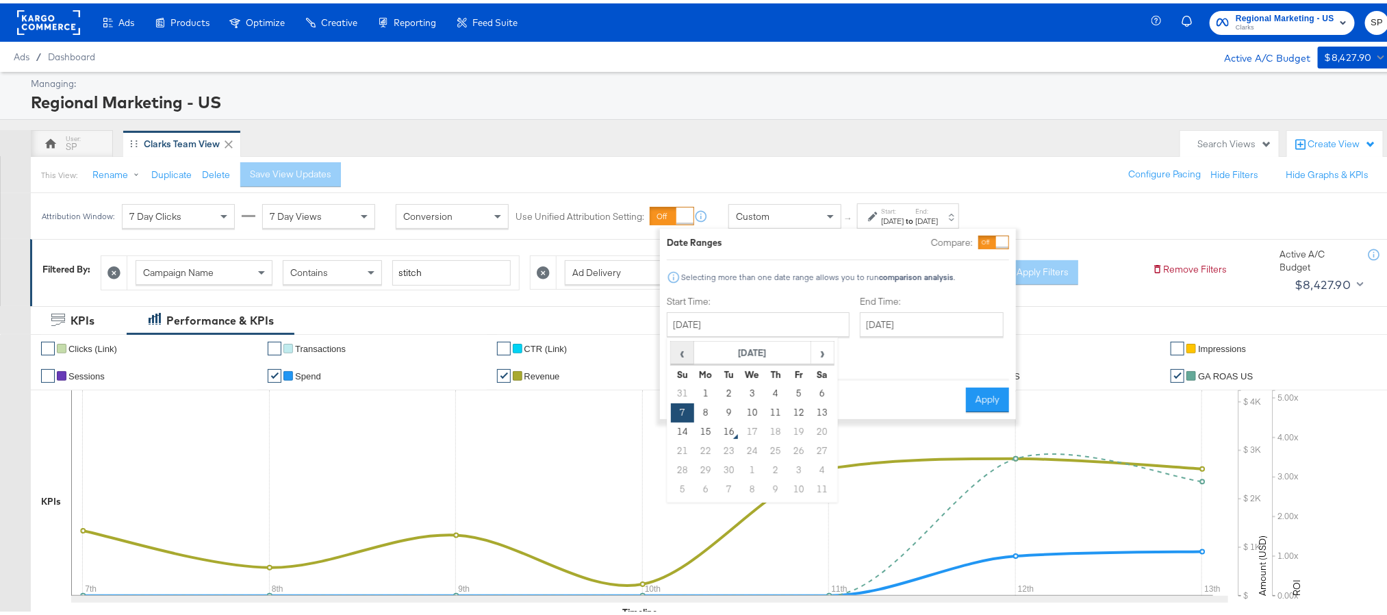
click at [671, 350] on th "‹" at bounding box center [682, 349] width 23 height 23
click at [688, 469] on td "24" at bounding box center [682, 466] width 23 height 19
type input "[DATE]"
click at [871, 327] on input "[DATE]" at bounding box center [936, 321] width 144 height 25
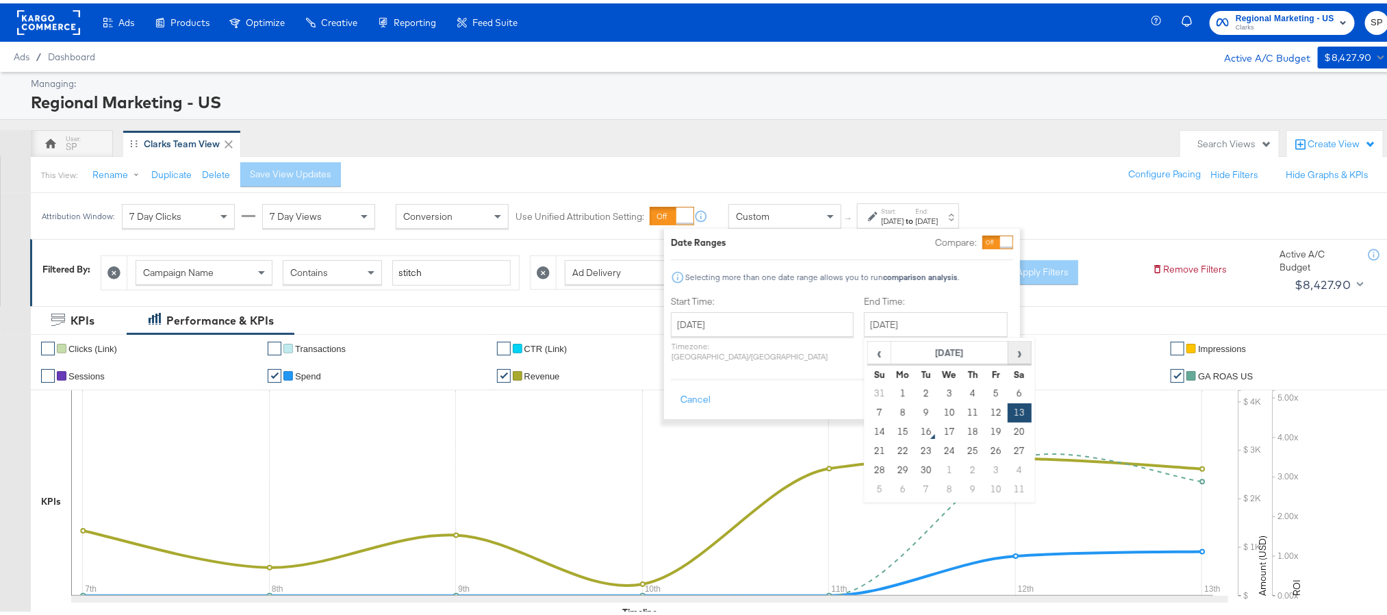
click at [1009, 353] on span "›" at bounding box center [1019, 349] width 21 height 21
click at [869, 354] on span "‹" at bounding box center [879, 349] width 21 height 21
click at [892, 428] on td "15" at bounding box center [903, 428] width 23 height 19
type input "[DATE]"
click at [987, 385] on button "Apply" at bounding box center [991, 396] width 43 height 25
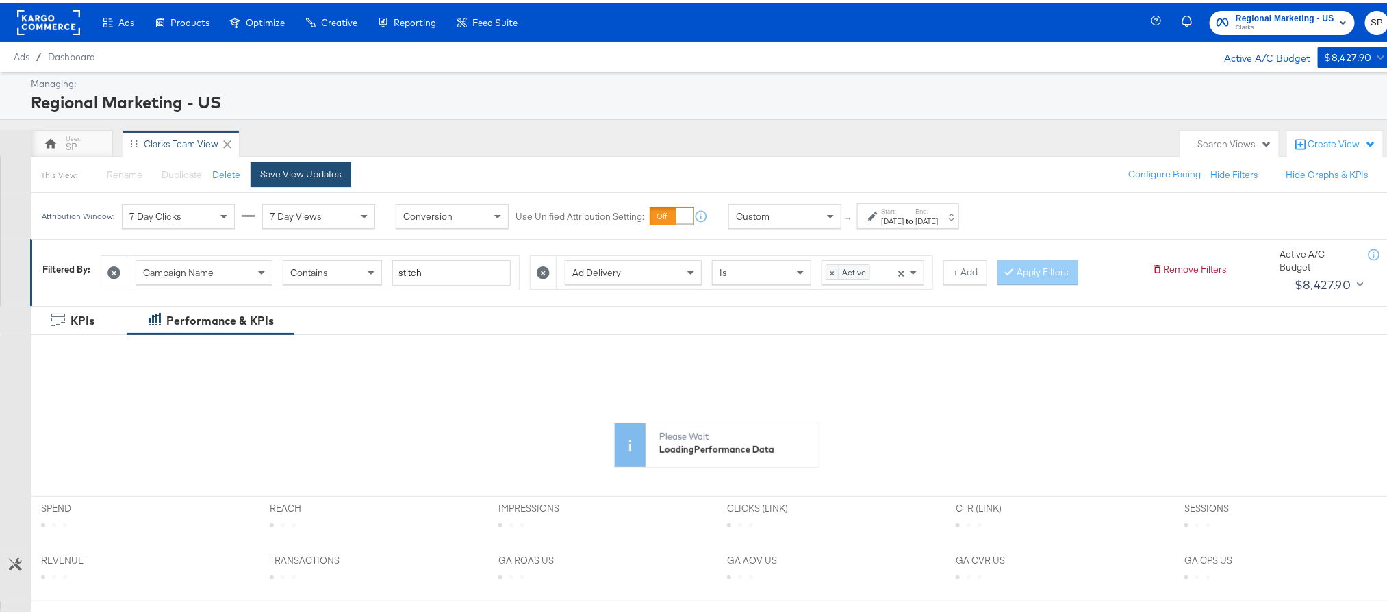
click at [319, 175] on div "Save View Updates" at bounding box center [300, 170] width 81 height 13
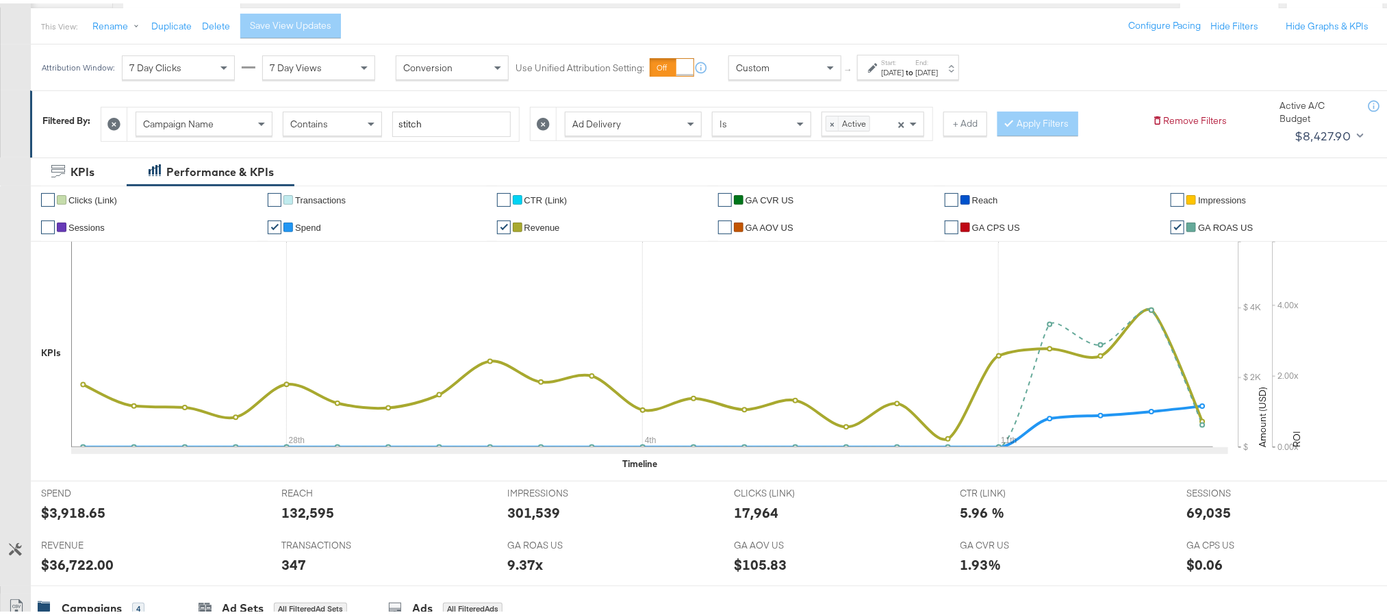
scroll to position [66, 0]
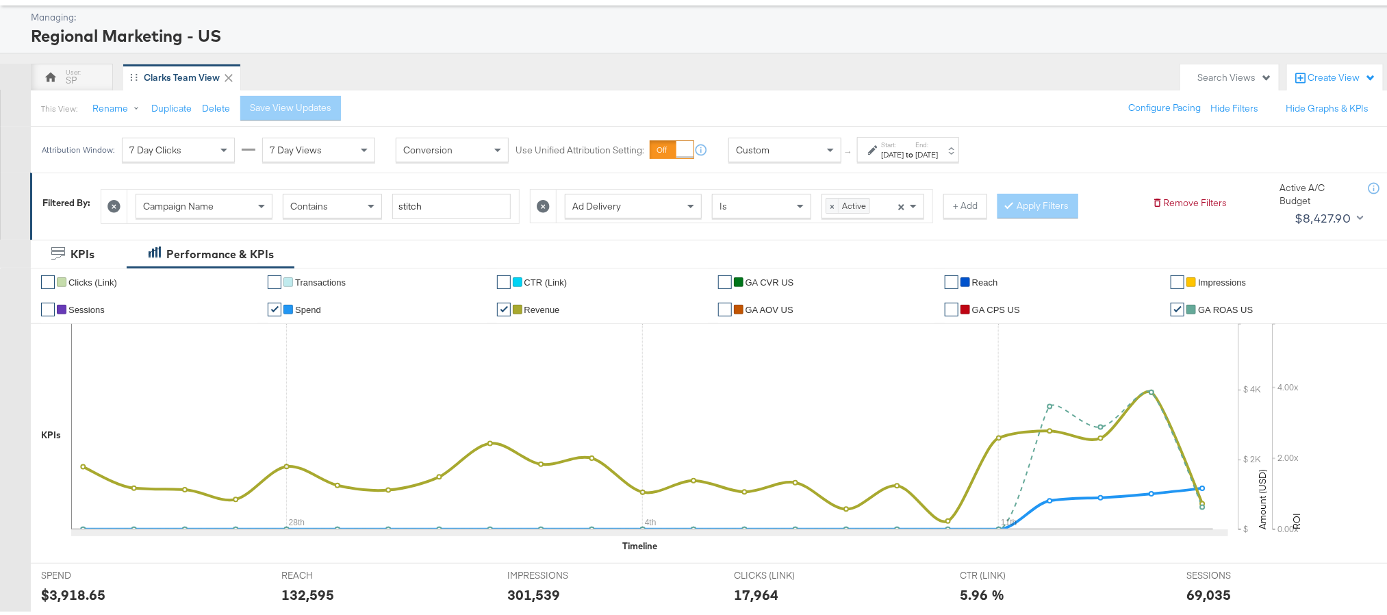
click at [904, 151] on div "[DATE]" at bounding box center [892, 151] width 23 height 11
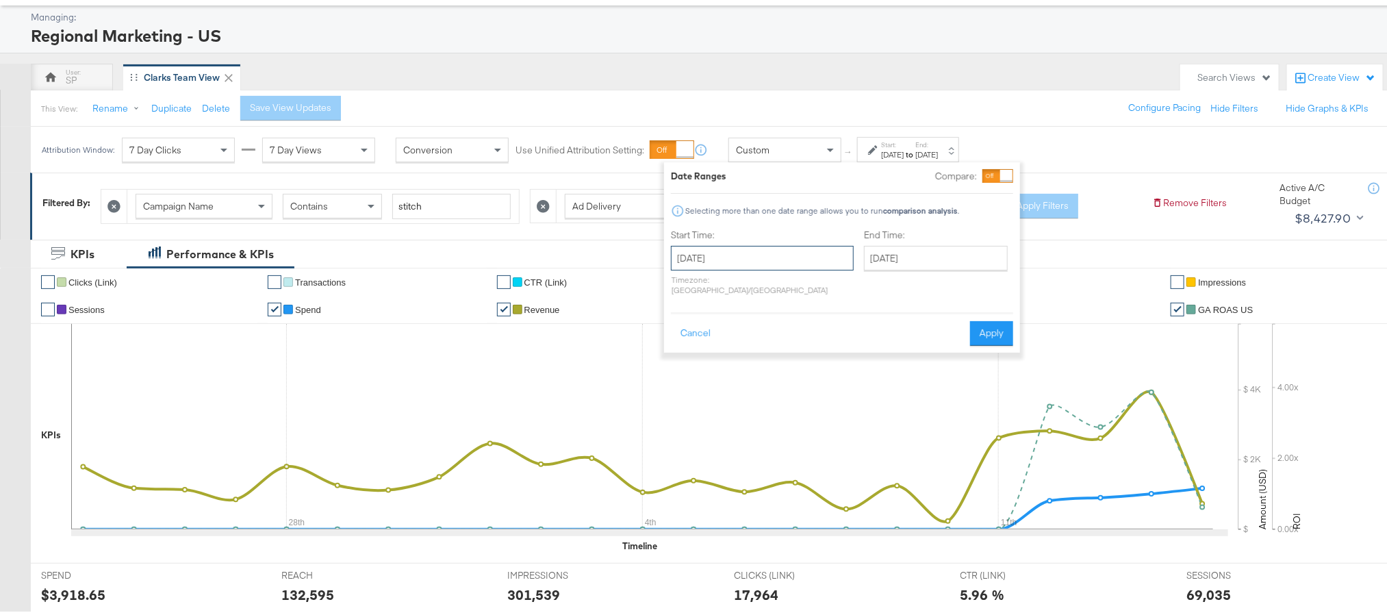
click at [769, 255] on input "[DATE]" at bounding box center [762, 254] width 183 height 25
click at [816, 286] on span "›" at bounding box center [826, 283] width 21 height 21
click at [797, 347] on td "12" at bounding box center [803, 343] width 23 height 19
type input "[DATE]"
click at [983, 321] on button "Apply" at bounding box center [991, 330] width 43 height 25
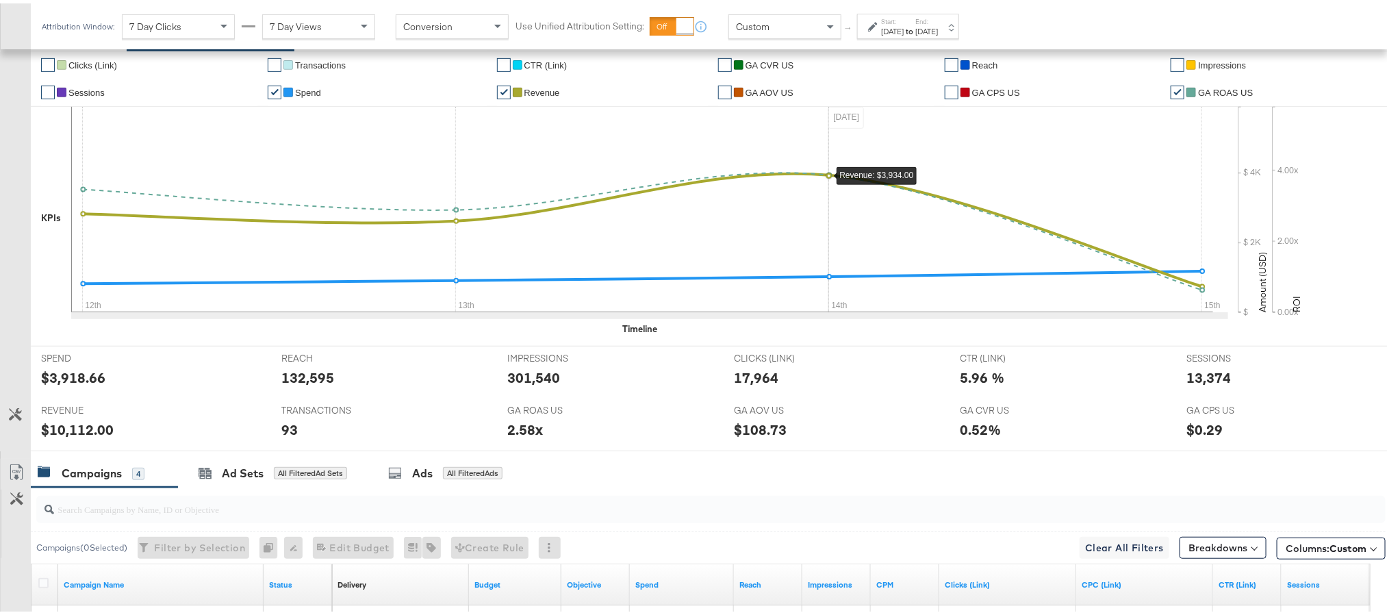
scroll to position [272, 0]
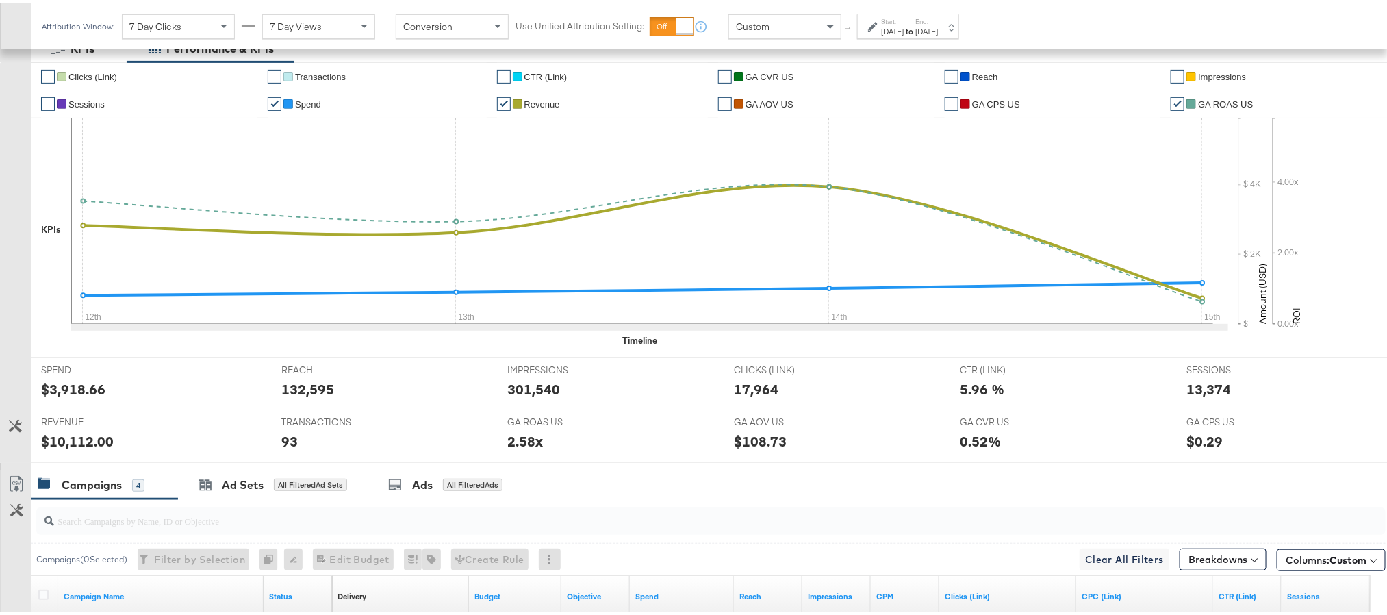
click at [904, 27] on div "[DATE]" at bounding box center [892, 28] width 23 height 11
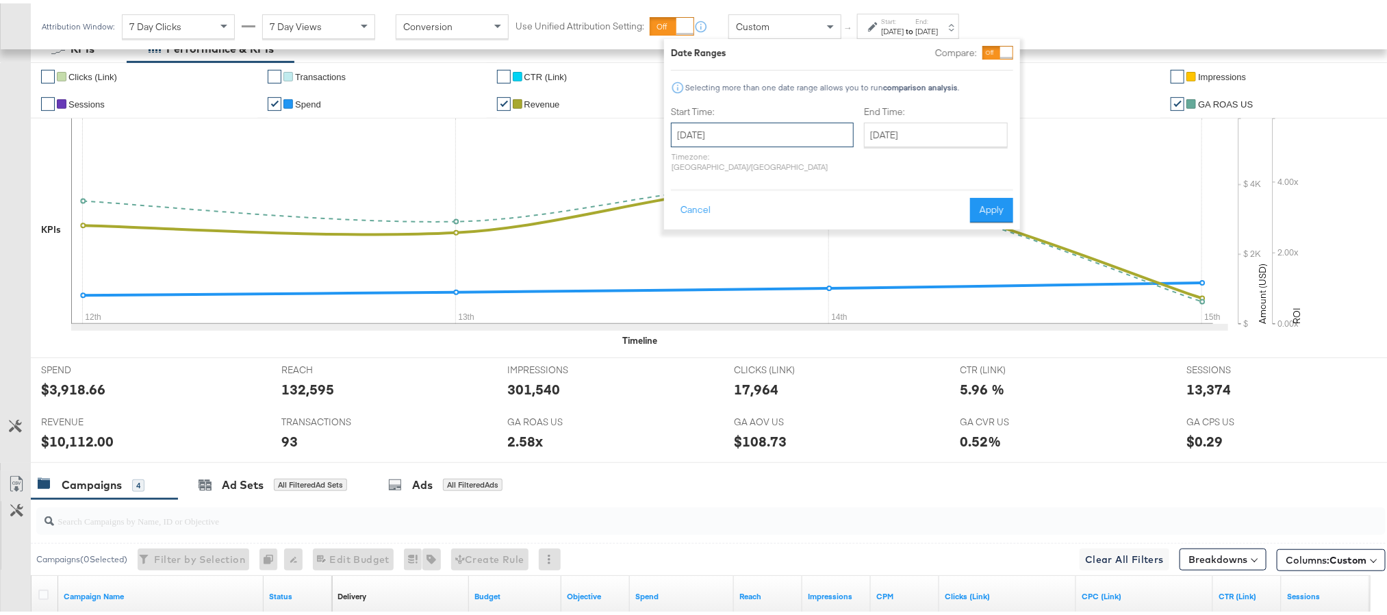
click at [759, 131] on input "[DATE]" at bounding box center [762, 131] width 183 height 25
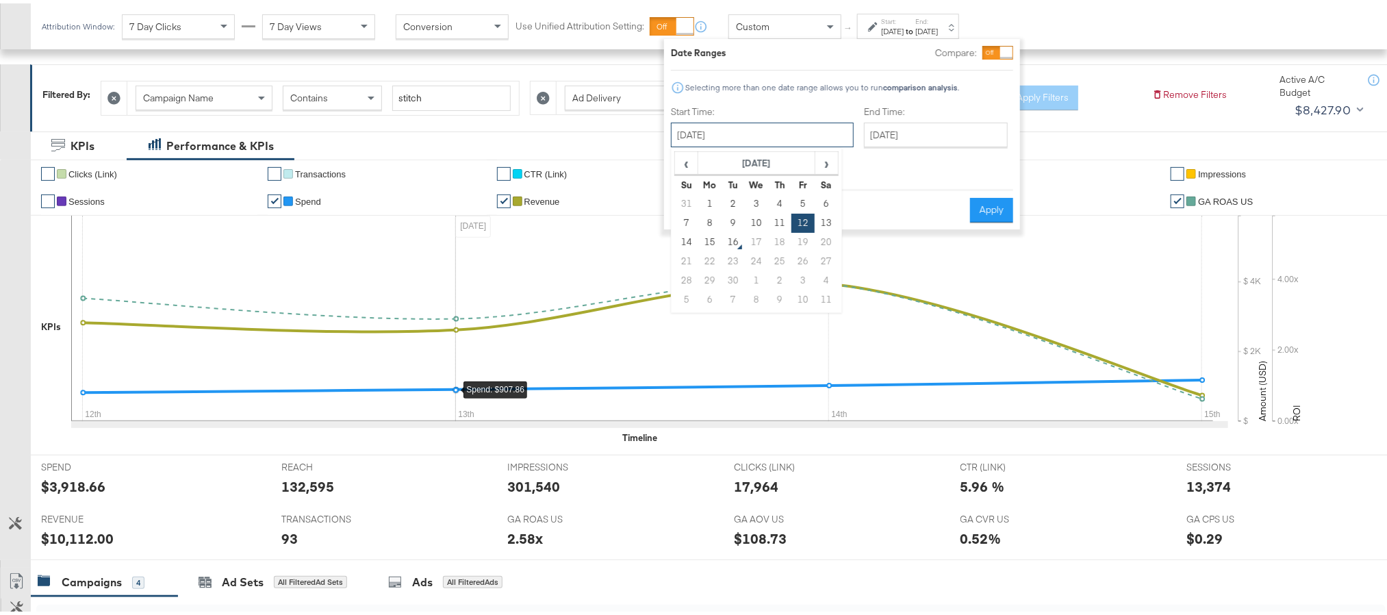
scroll to position [0, 0]
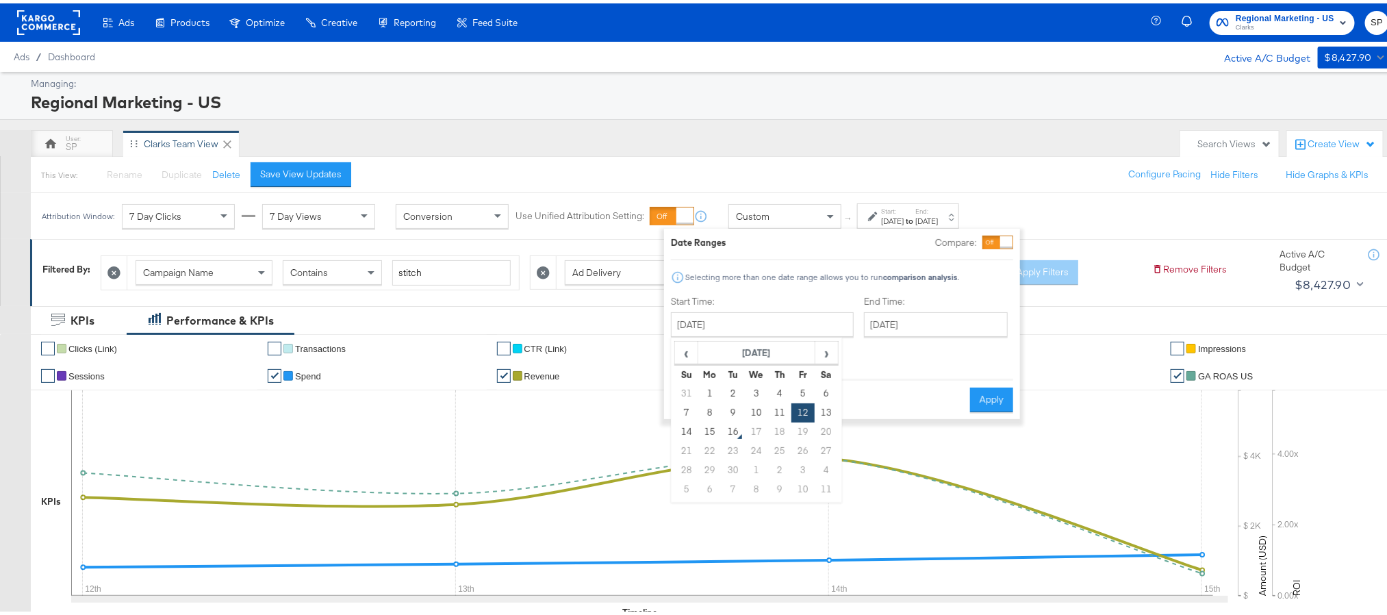
click at [575, 142] on div "SP Clarks Team View" at bounding box center [602, 140] width 1143 height 27
click at [699, 388] on button "Cancel" at bounding box center [695, 396] width 49 height 25
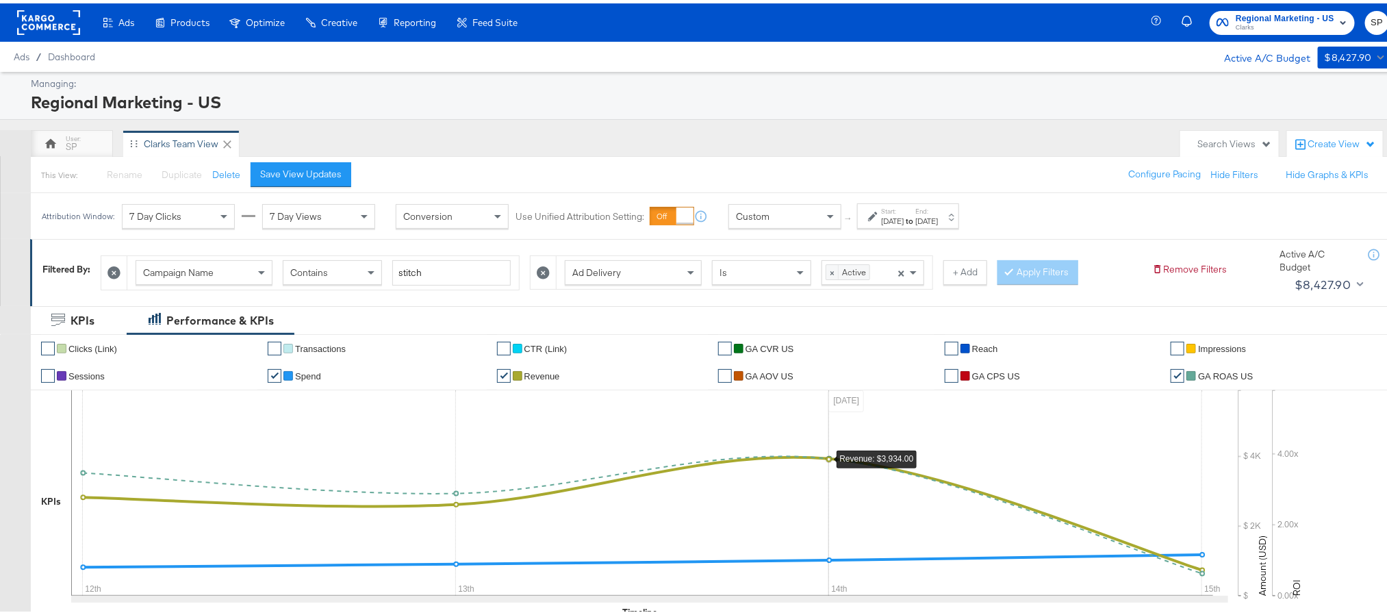
click at [550, 273] on icon at bounding box center [543, 269] width 13 height 13
click at [560, 273] on button "+ Add" at bounding box center [552, 269] width 44 height 25
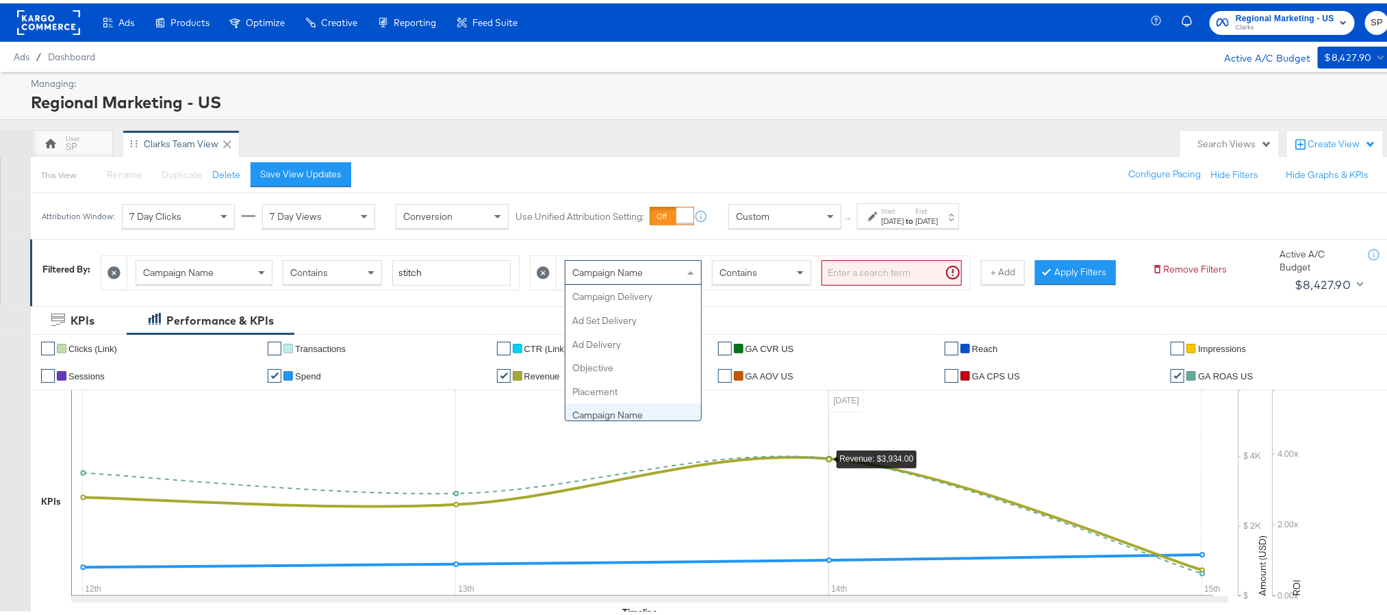
click at [639, 264] on span "Campaign Name" at bounding box center [608, 269] width 71 height 12
type input "had"
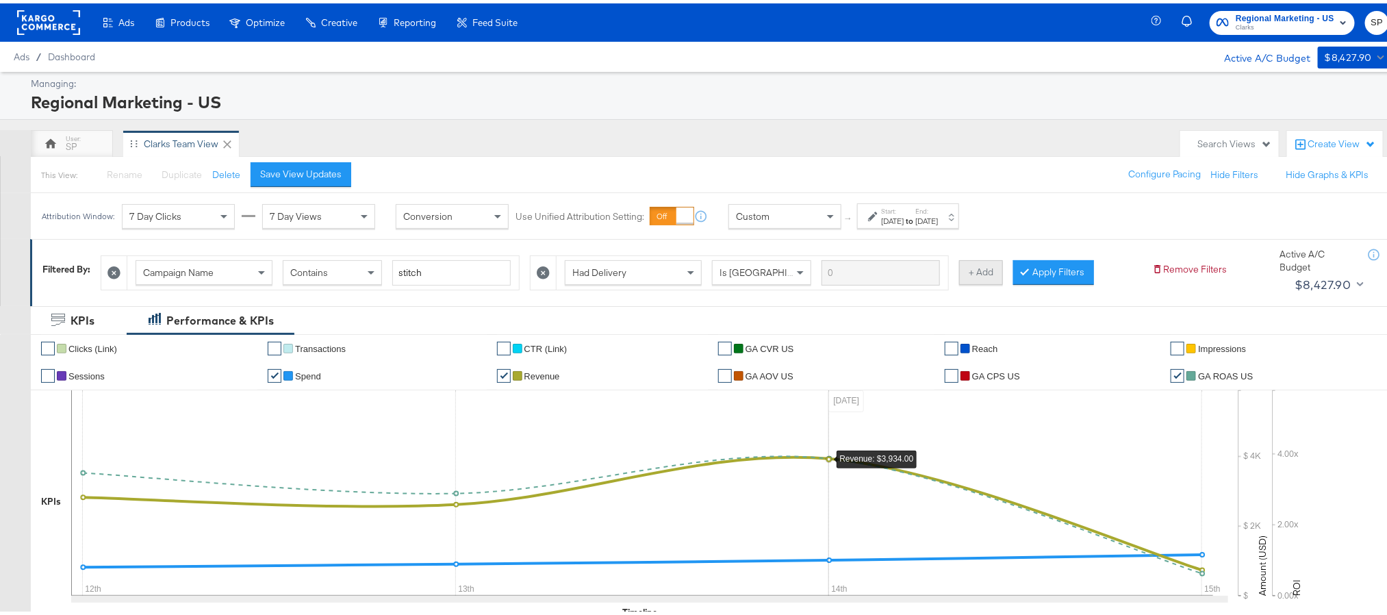
click at [996, 274] on button "+ Add" at bounding box center [981, 269] width 44 height 25
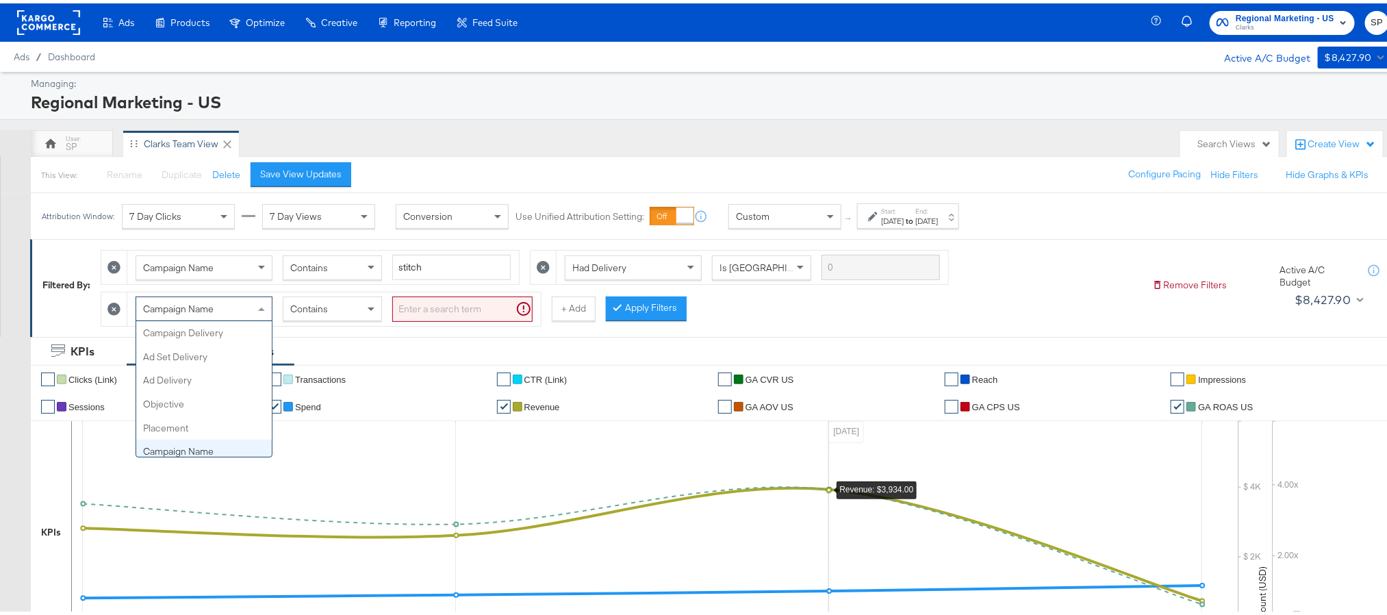
click at [212, 311] on span "Campaign Name" at bounding box center [178, 305] width 71 height 12
type input "a"
type input "ad"
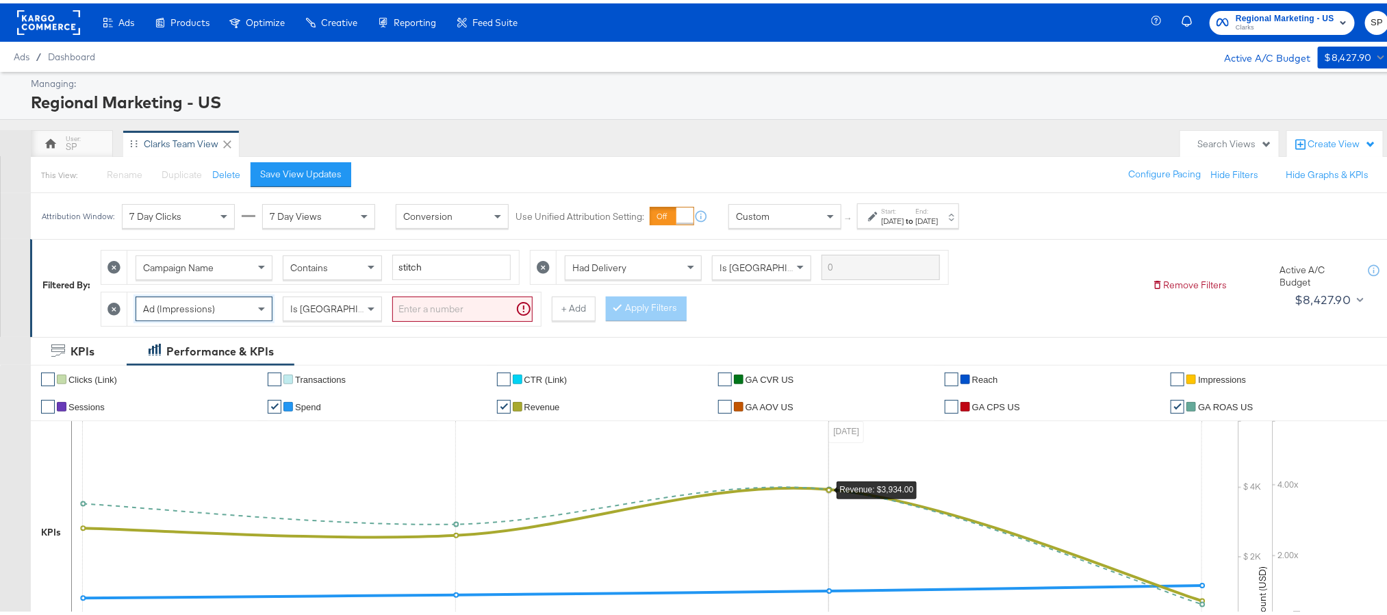
click at [442, 311] on input "search" at bounding box center [462, 305] width 140 height 25
type input "0"
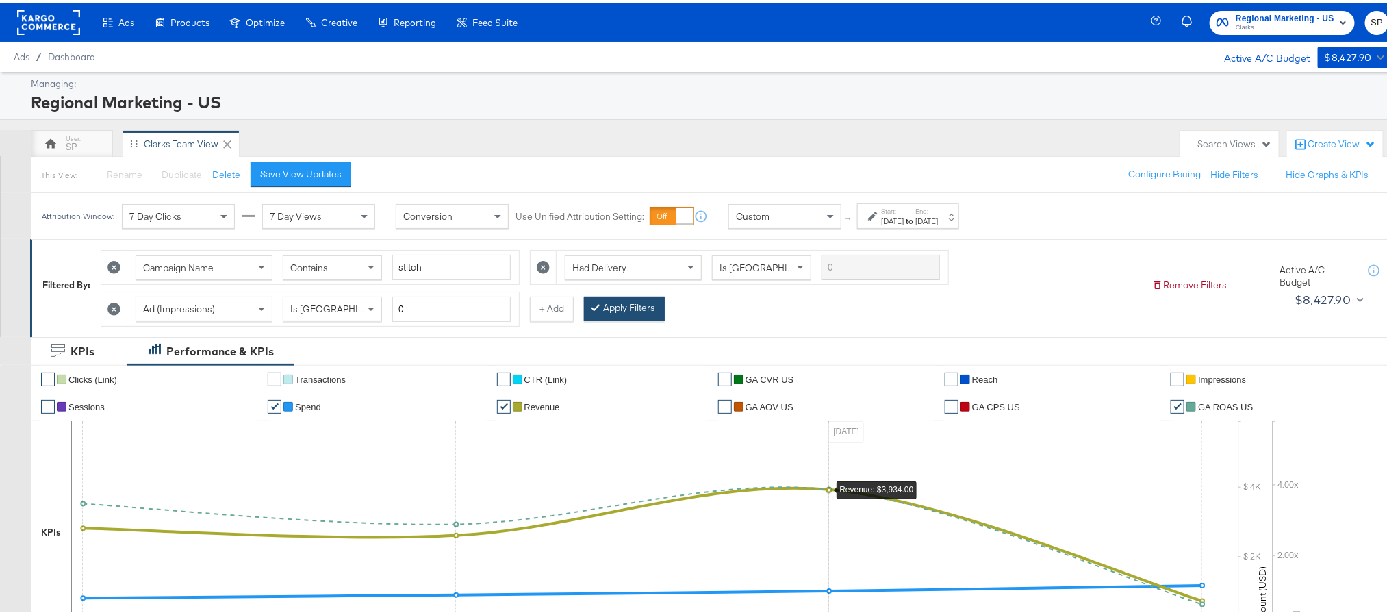
click at [620, 308] on button "Apply Filters" at bounding box center [624, 305] width 81 height 25
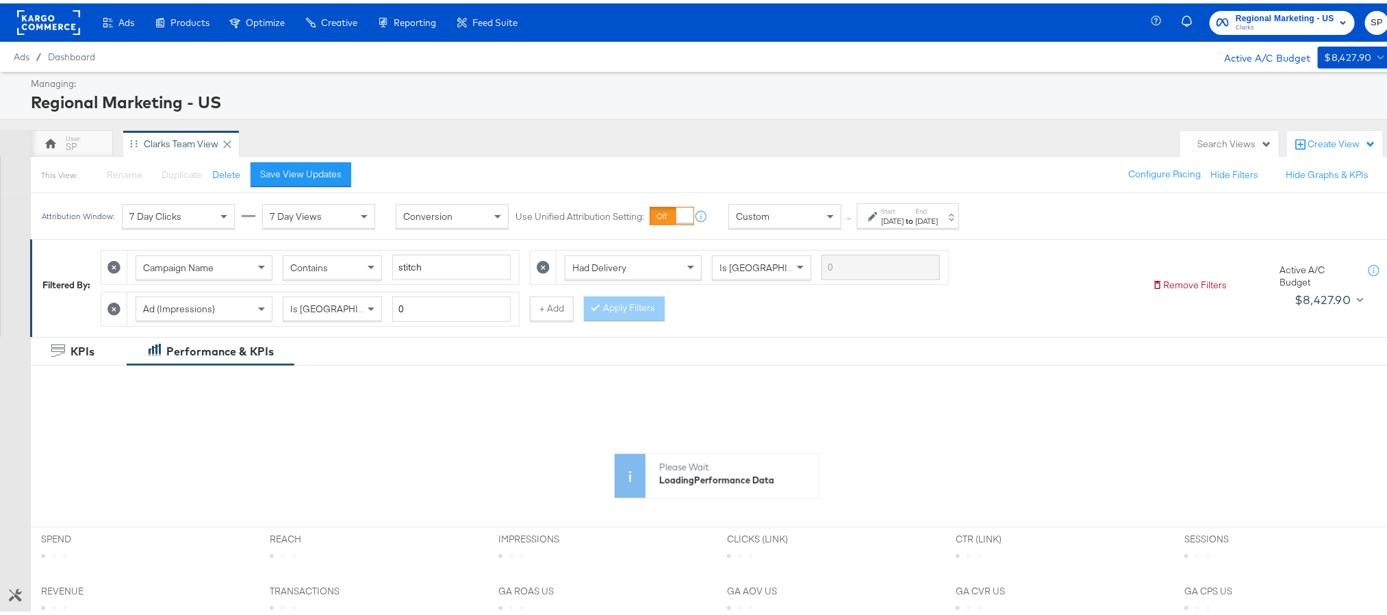
click at [904, 216] on div "[DATE]" at bounding box center [892, 217] width 23 height 11
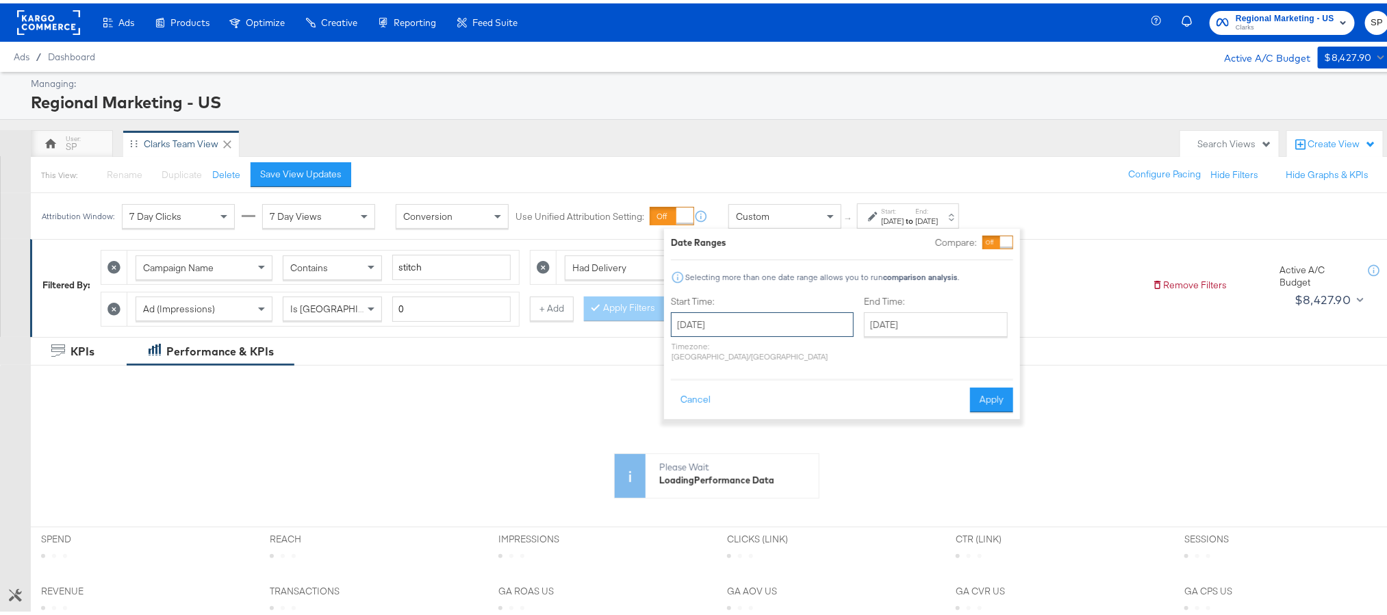
click at [721, 318] on input "[DATE]" at bounding box center [762, 321] width 183 height 25
click at [679, 351] on span "‹" at bounding box center [686, 349] width 21 height 21
click at [691, 466] on td "24" at bounding box center [686, 466] width 23 height 19
type input "[DATE]"
click at [983, 391] on button "Apply" at bounding box center [991, 396] width 43 height 25
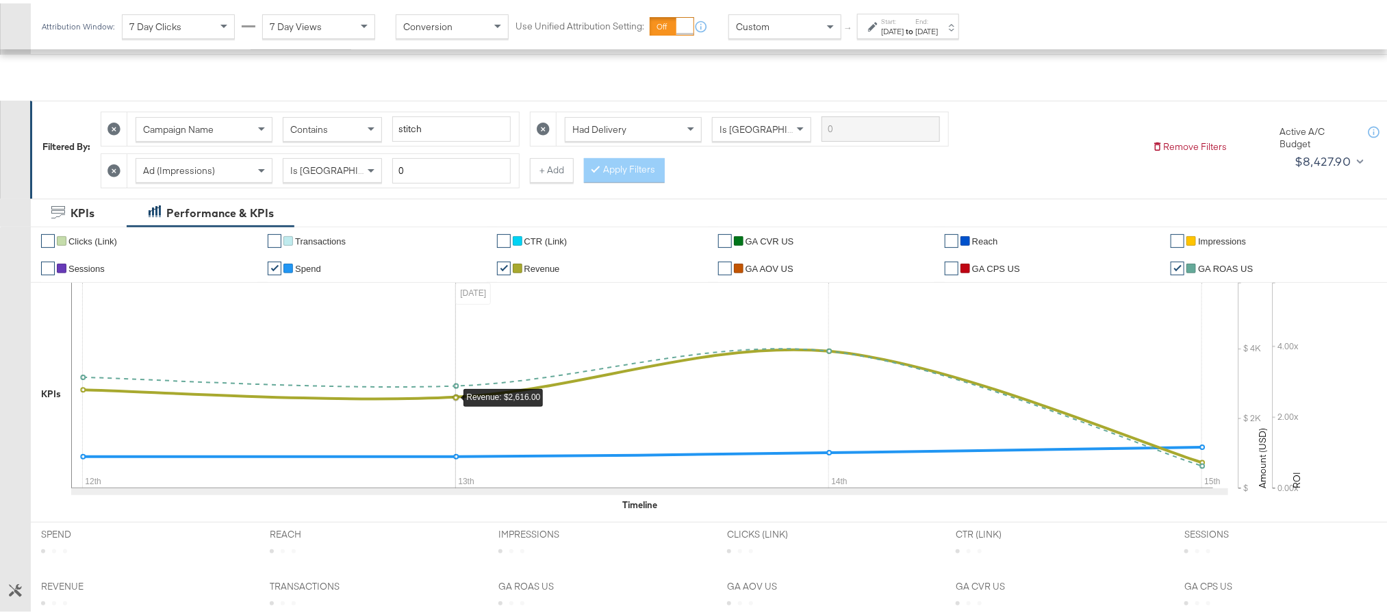
scroll to position [103, 0]
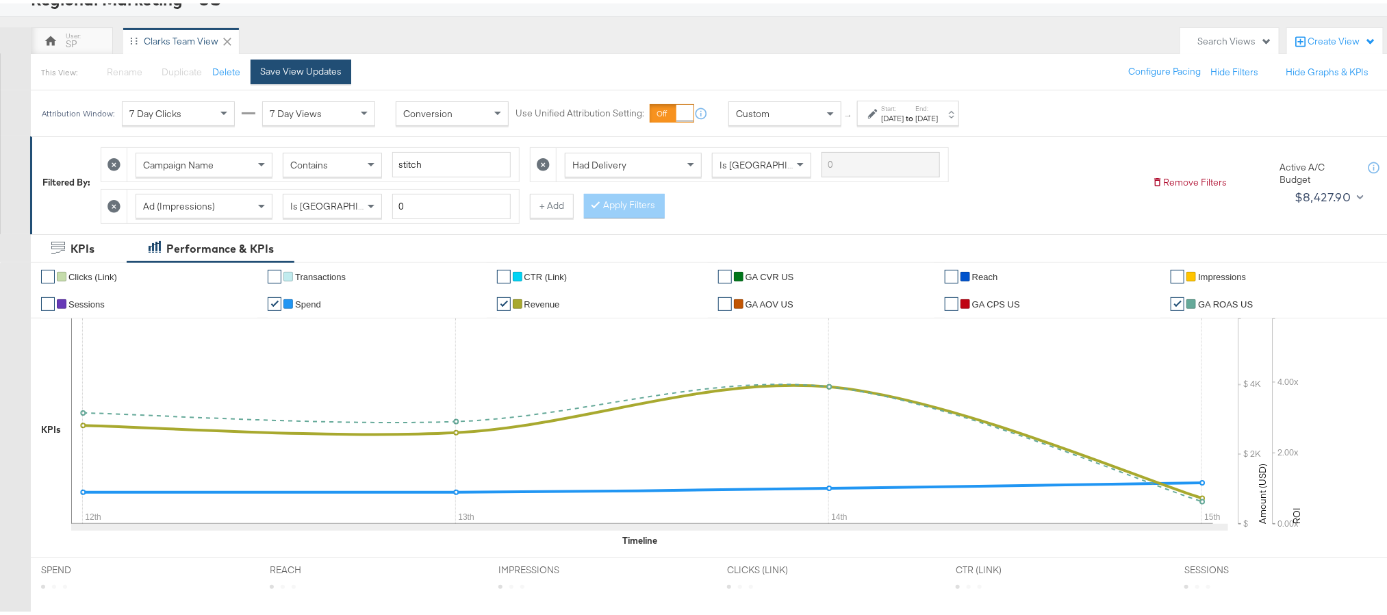
click at [331, 66] on div "Save View Updates" at bounding box center [300, 68] width 81 height 13
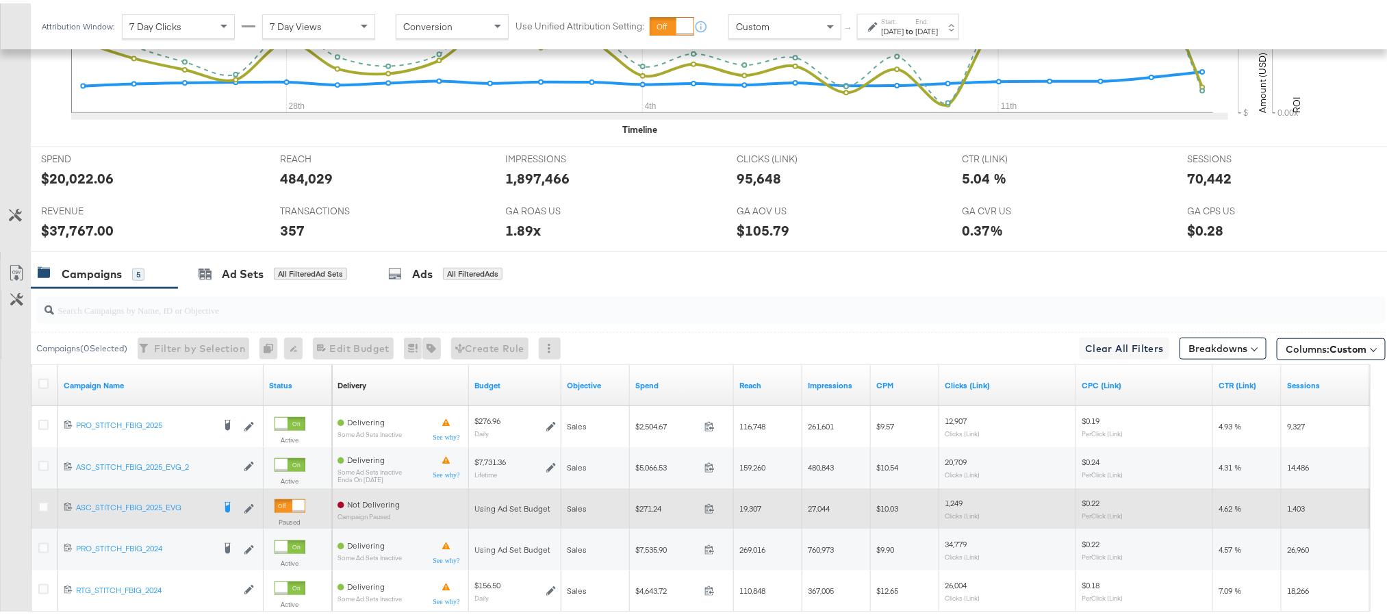
scroll to position [616, 0]
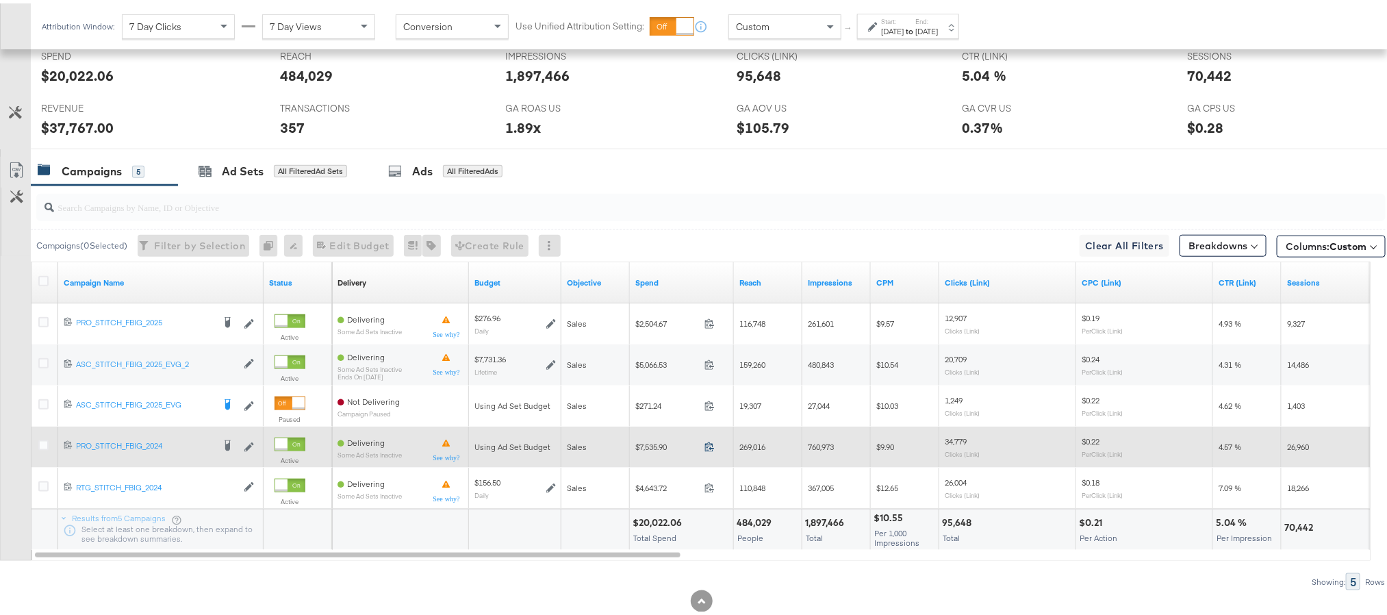
click at [709, 449] on icon at bounding box center [710, 443] width 10 height 10
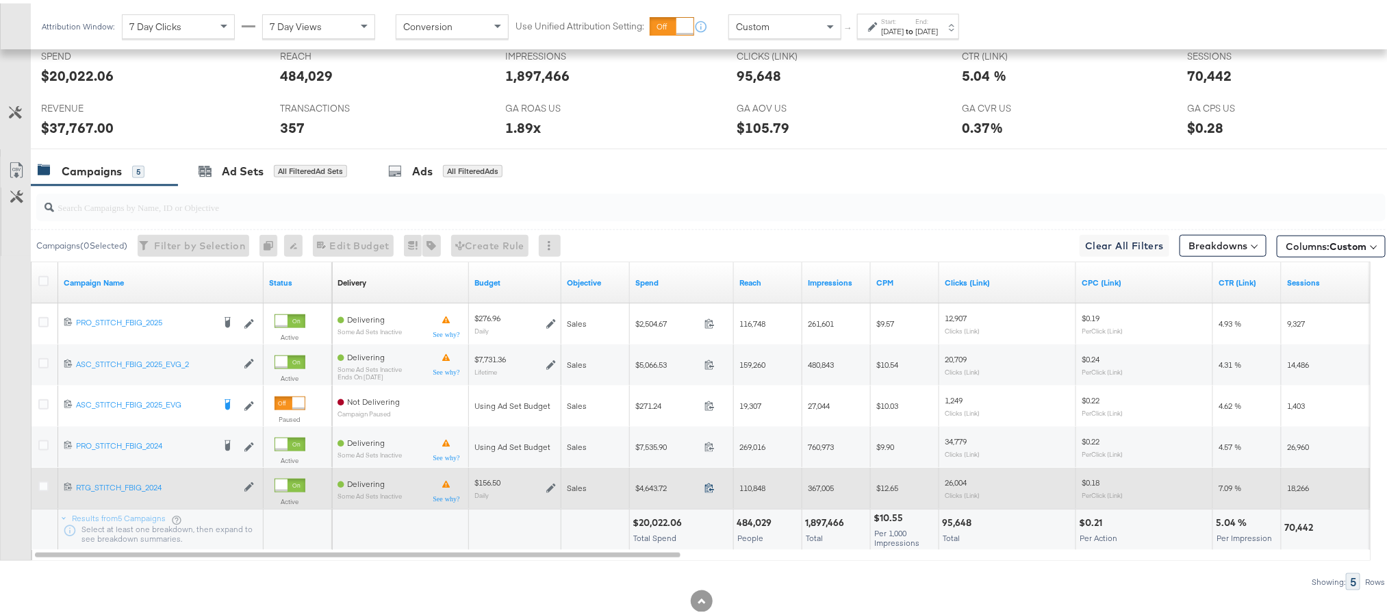
click at [705, 490] on icon at bounding box center [710, 484] width 10 height 10
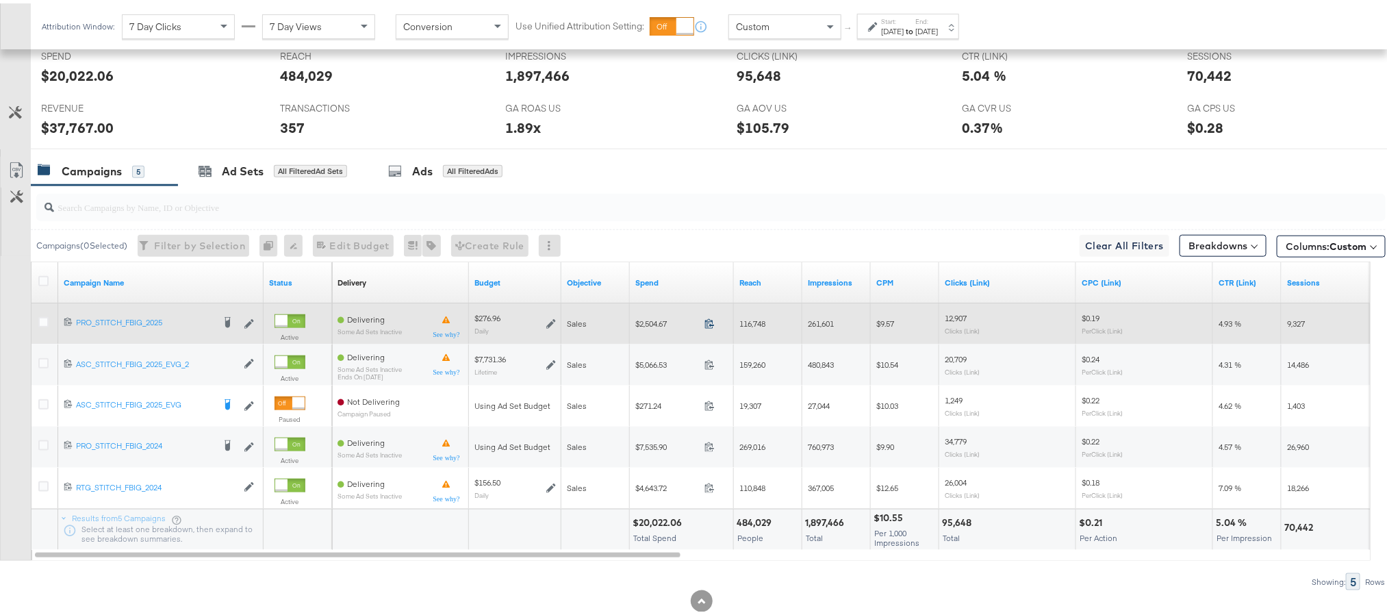
click at [707, 325] on icon at bounding box center [710, 320] width 10 height 10
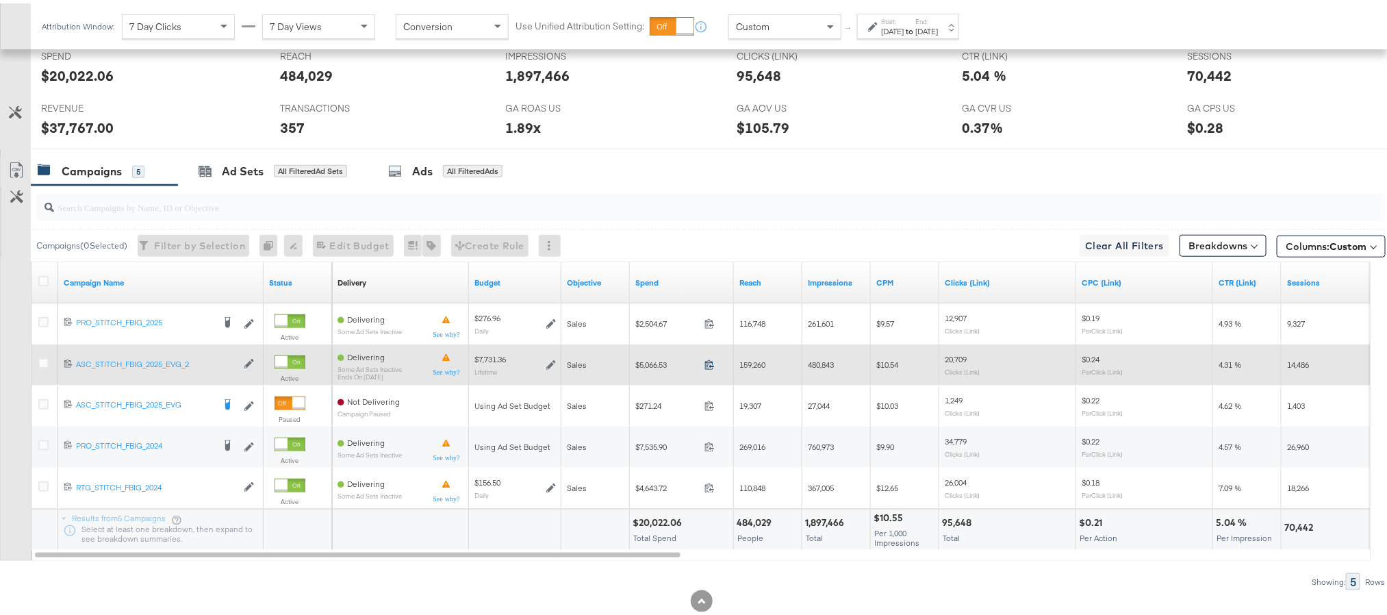
click at [709, 366] on icon at bounding box center [710, 361] width 10 height 10
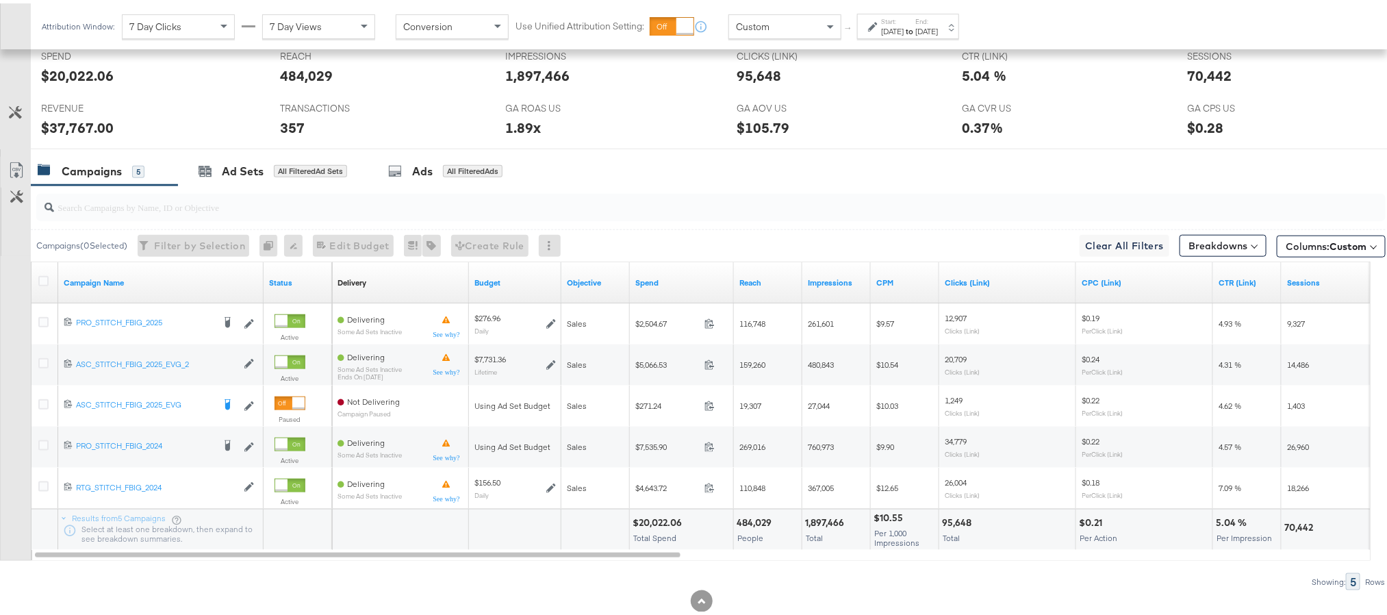
click at [1207, 77] on div "70,442" at bounding box center [1210, 72] width 45 height 20
copy div "70,442"
click at [938, 25] on div "[DATE]" at bounding box center [927, 28] width 23 height 11
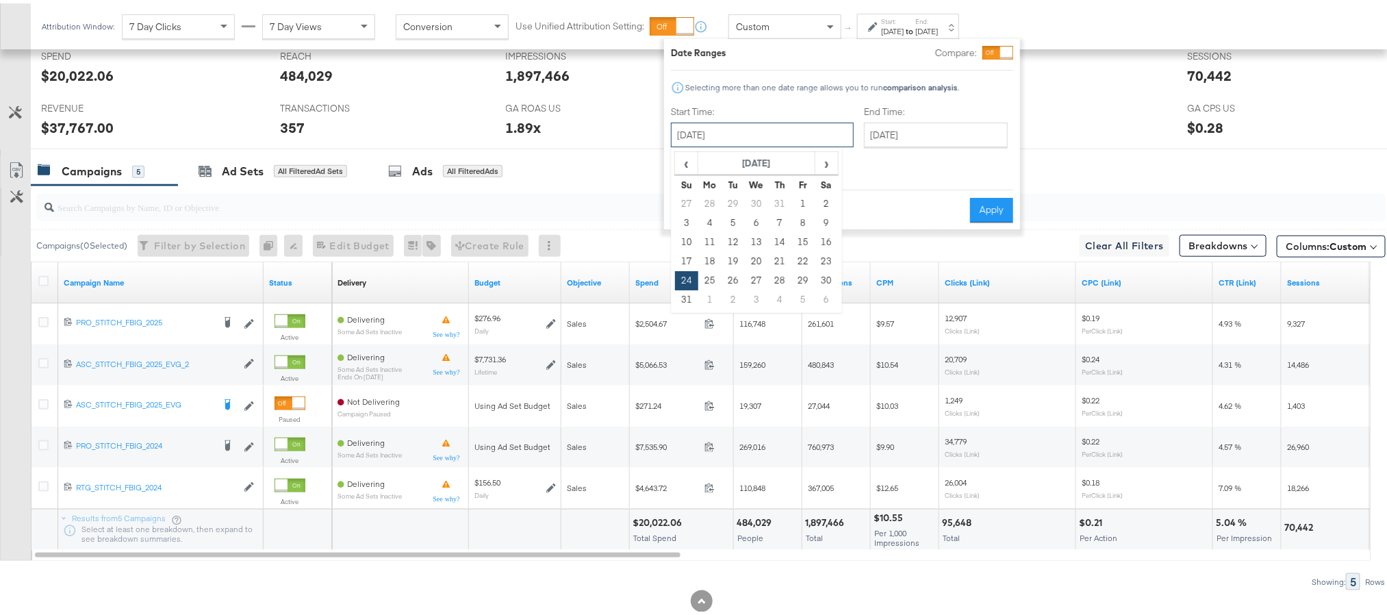
click at [749, 138] on input "[DATE]" at bounding box center [762, 131] width 183 height 25
click at [824, 164] on span "›" at bounding box center [826, 159] width 21 height 21
click at [682, 235] on td "14" at bounding box center [686, 238] width 23 height 19
type input "[DATE]"
click at [922, 127] on input "[DATE]" at bounding box center [936, 131] width 144 height 25
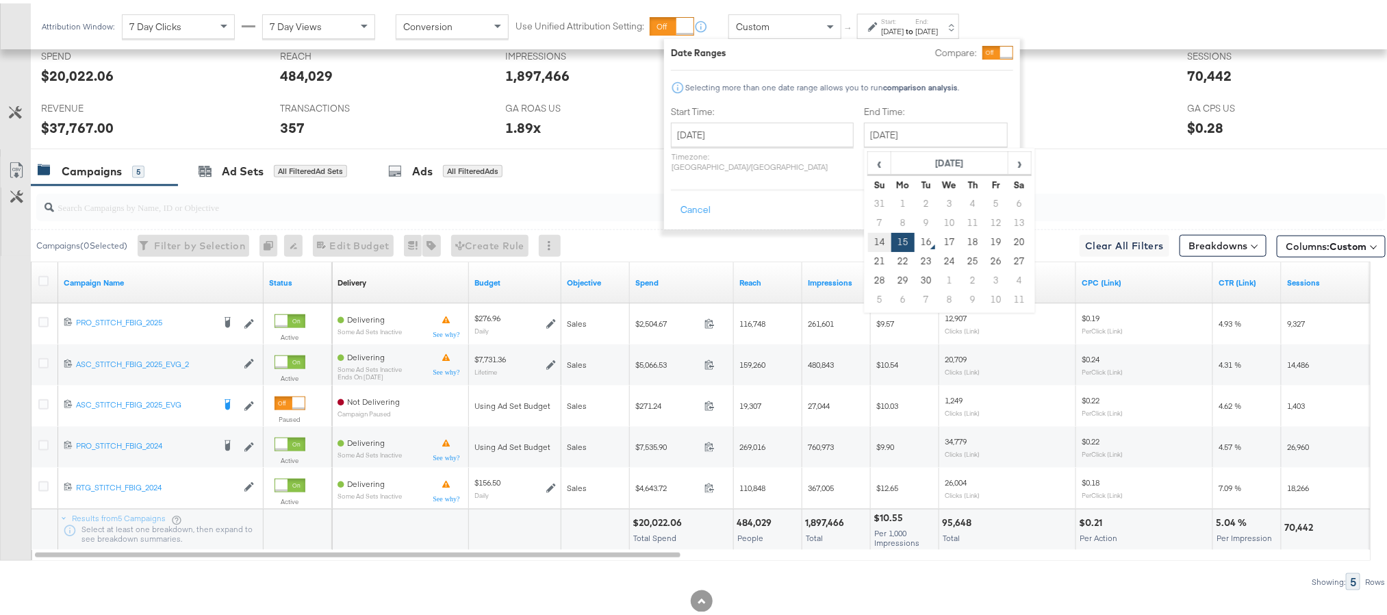
click at [868, 233] on td "14" at bounding box center [879, 238] width 23 height 19
type input "[DATE]"
click at [1003, 198] on button "Apply" at bounding box center [991, 206] width 43 height 25
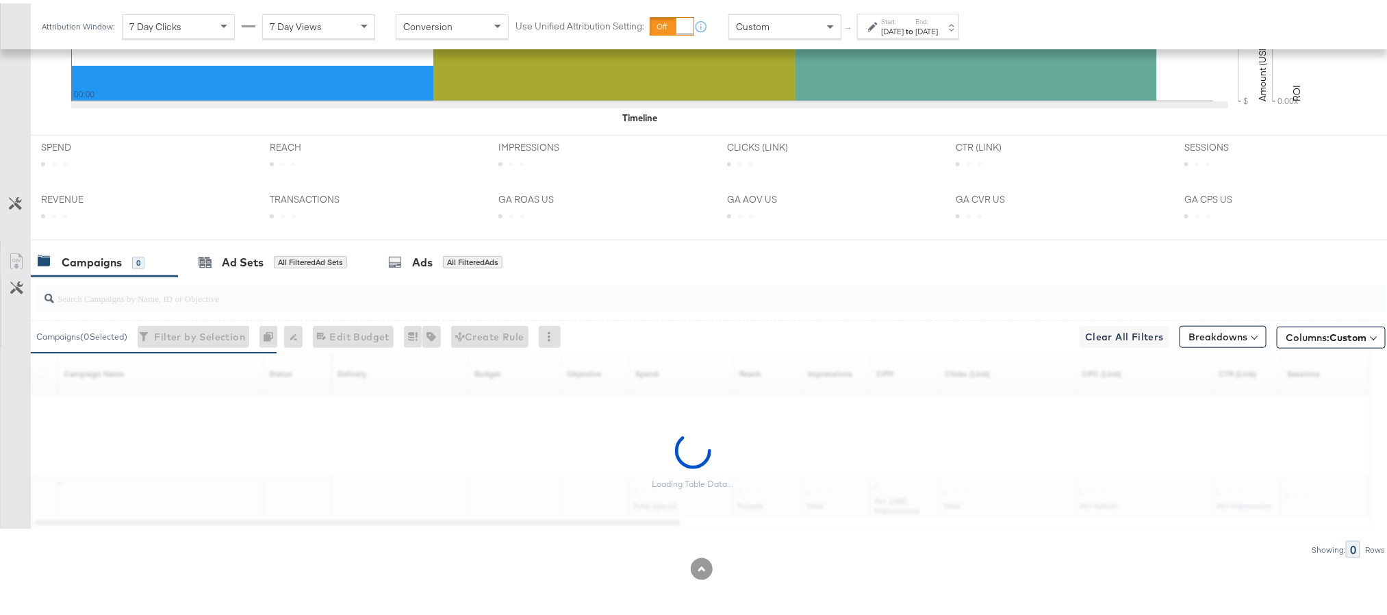
scroll to position [613, 0]
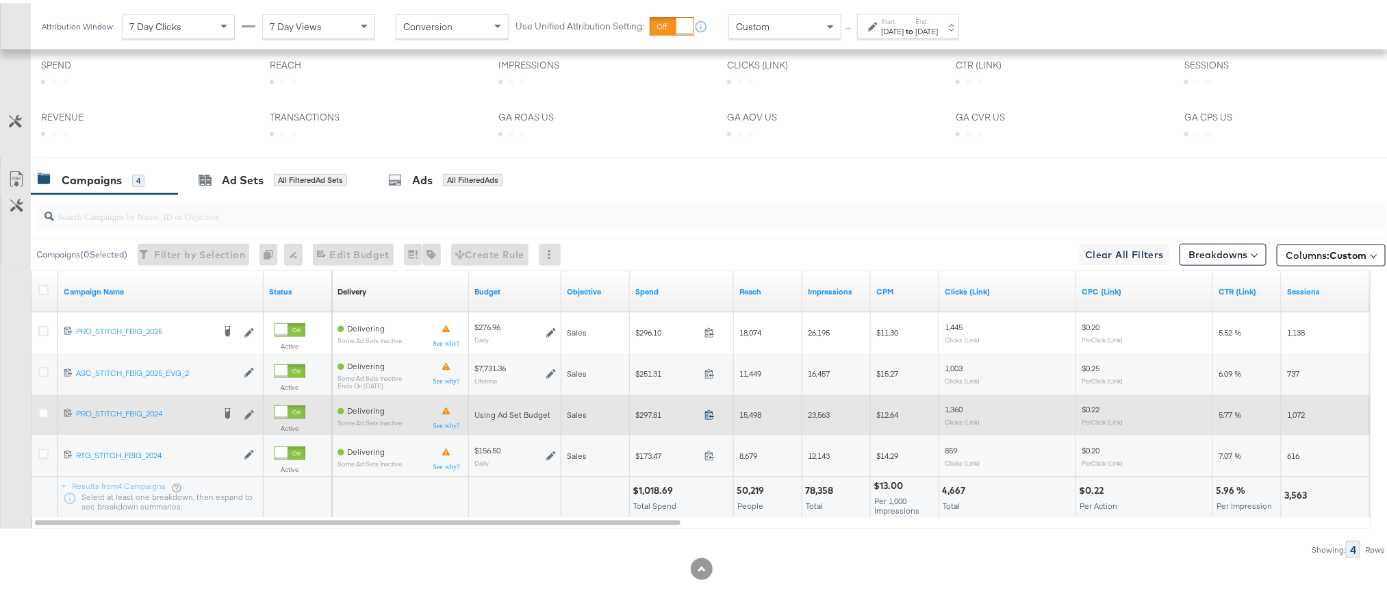
click at [709, 413] on icon at bounding box center [710, 411] width 10 height 10
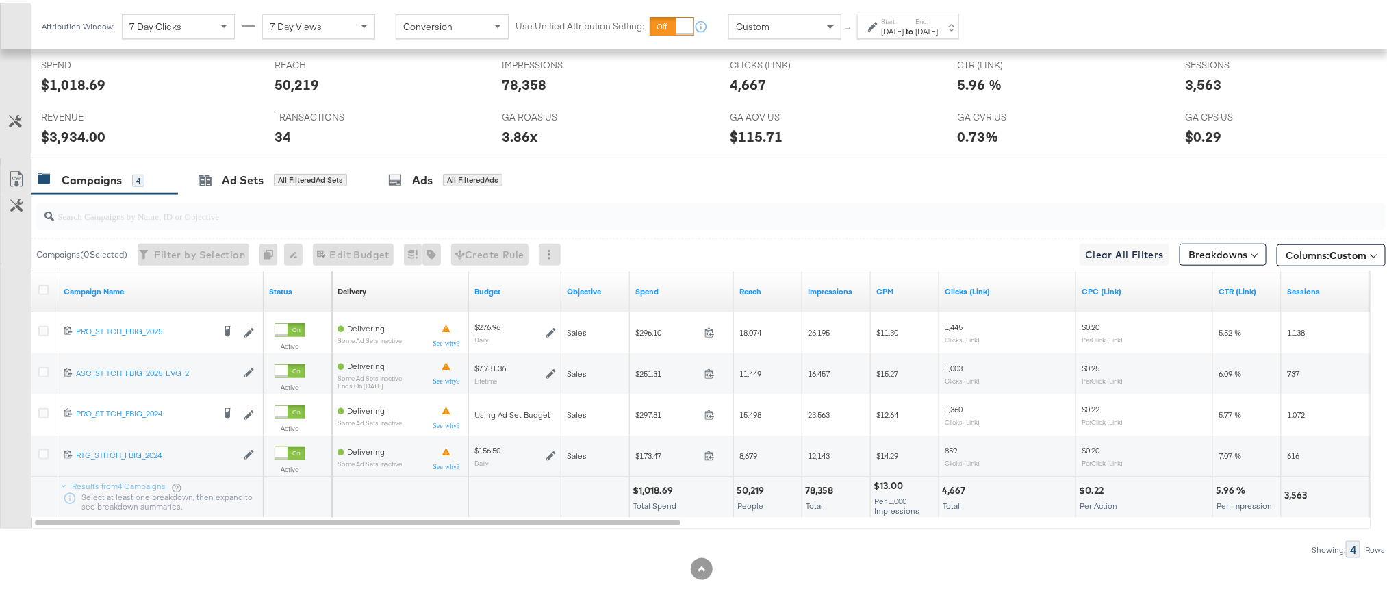
click at [938, 33] on div "[DATE]" at bounding box center [927, 28] width 23 height 11
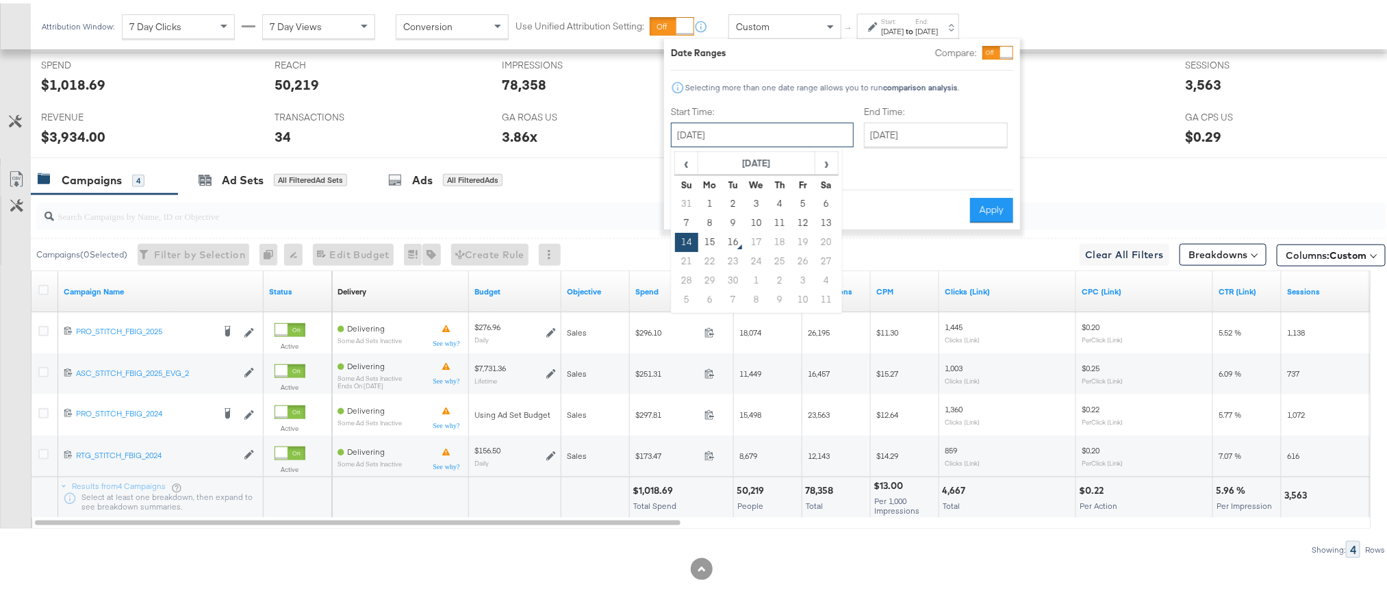
click at [775, 138] on input "[DATE]" at bounding box center [762, 131] width 183 height 25
click at [709, 243] on td "15" at bounding box center [710, 238] width 23 height 19
type input "[DATE]"
click at [983, 194] on button "Apply" at bounding box center [991, 206] width 43 height 25
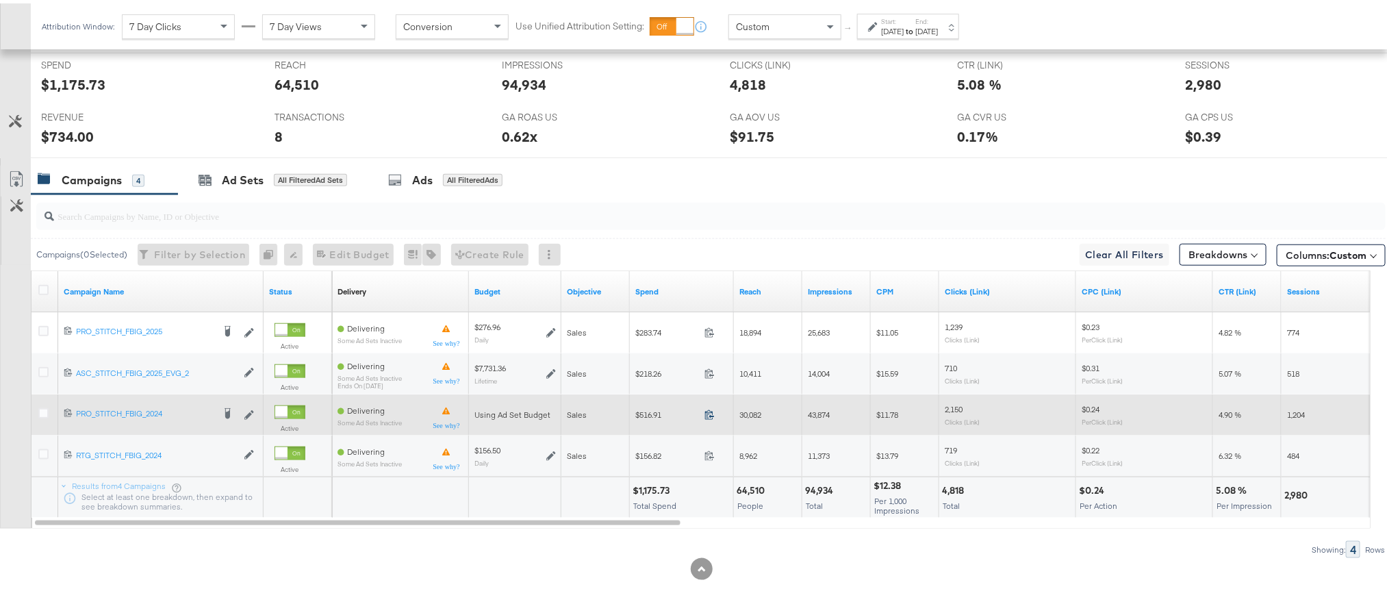
click at [705, 412] on icon at bounding box center [710, 411] width 10 height 10
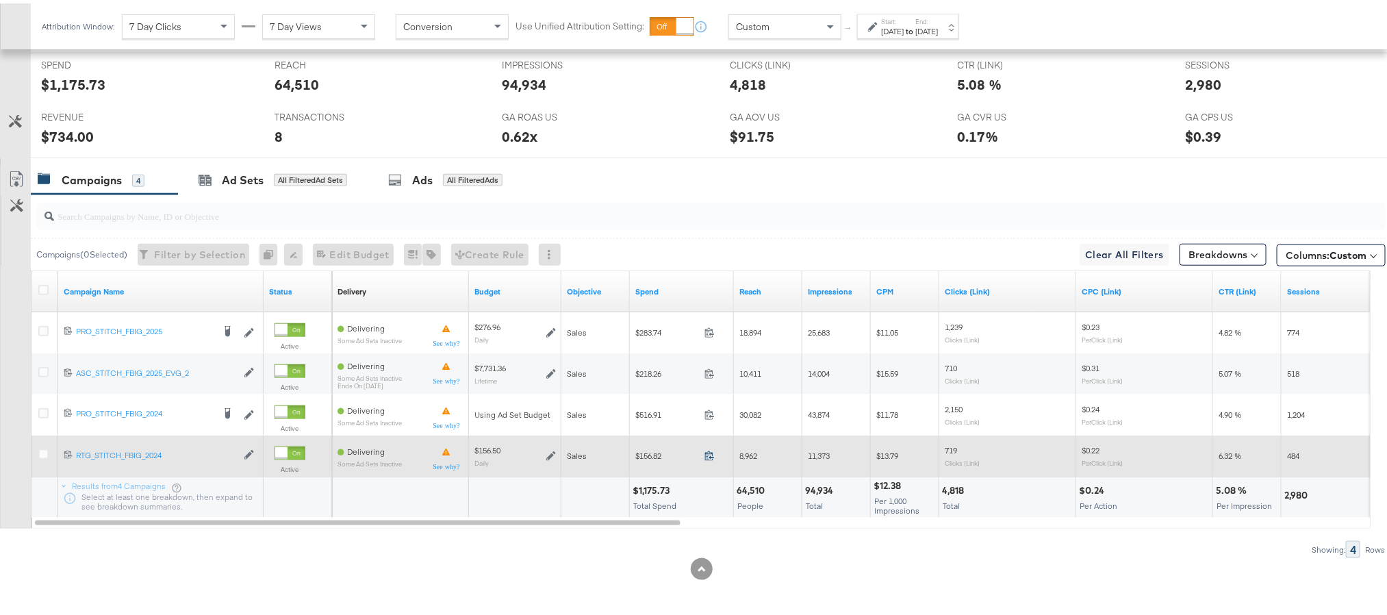
click at [712, 449] on icon at bounding box center [710, 452] width 10 height 10
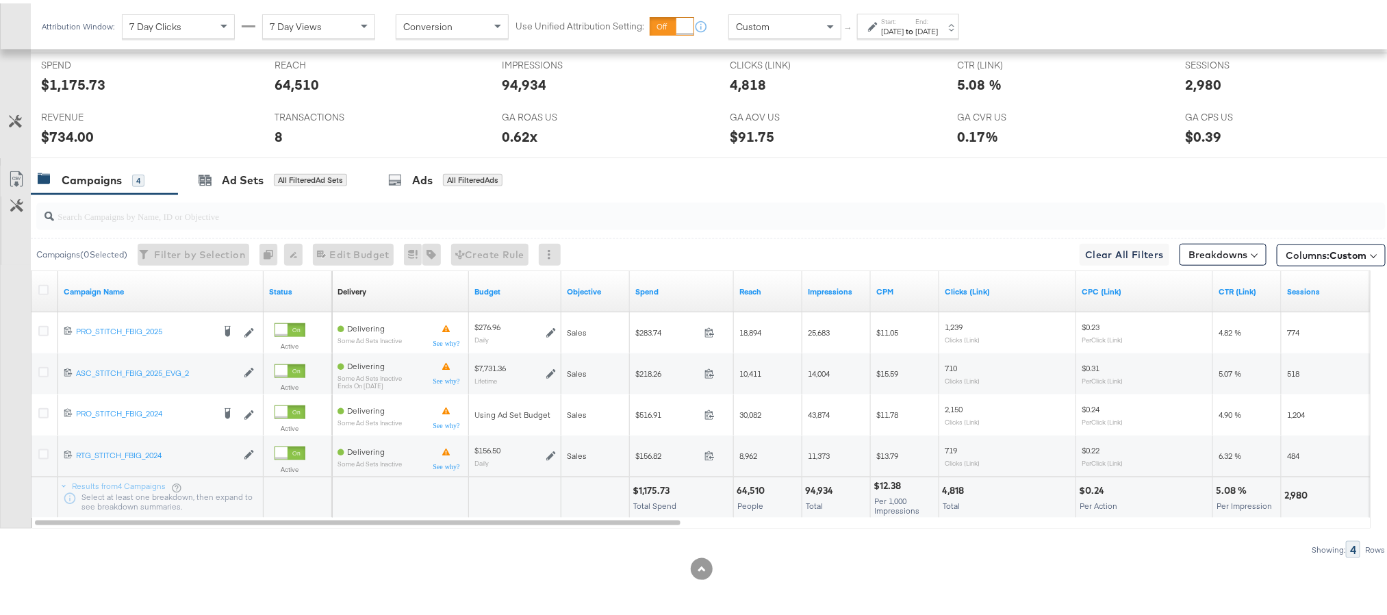
click at [657, 489] on div "$1,175.73" at bounding box center [653, 487] width 41 height 13
copy div "1,175.73"
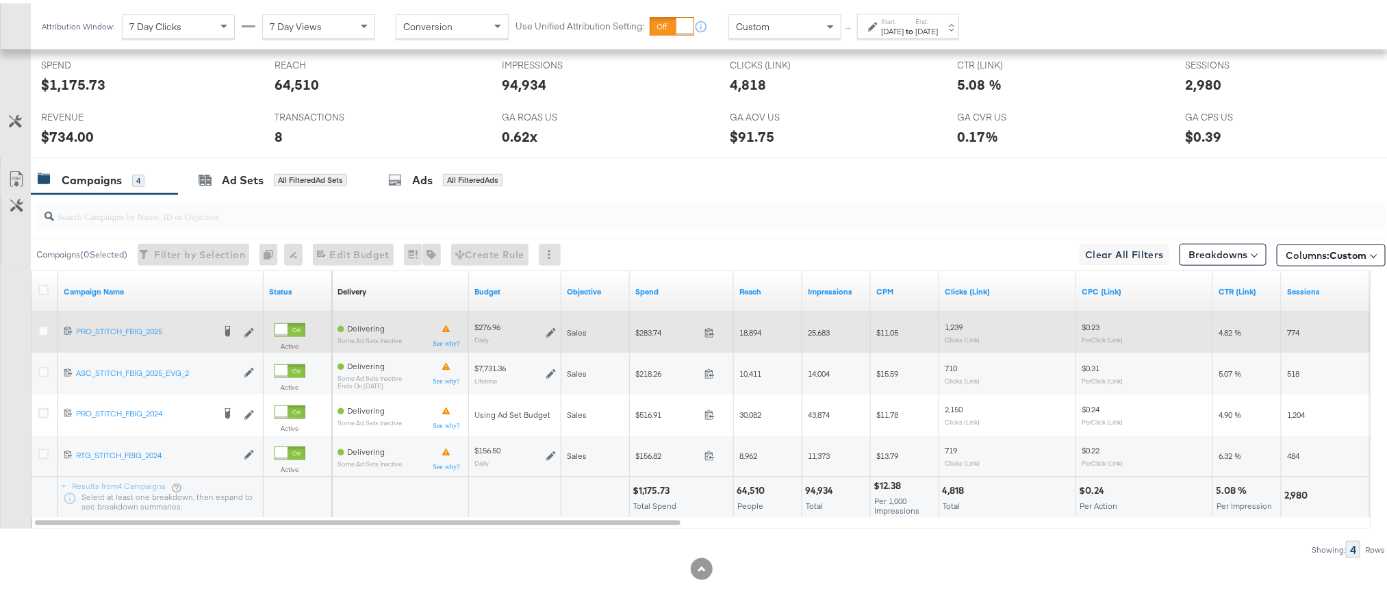
click at [551, 327] on icon at bounding box center [551, 330] width 10 height 10
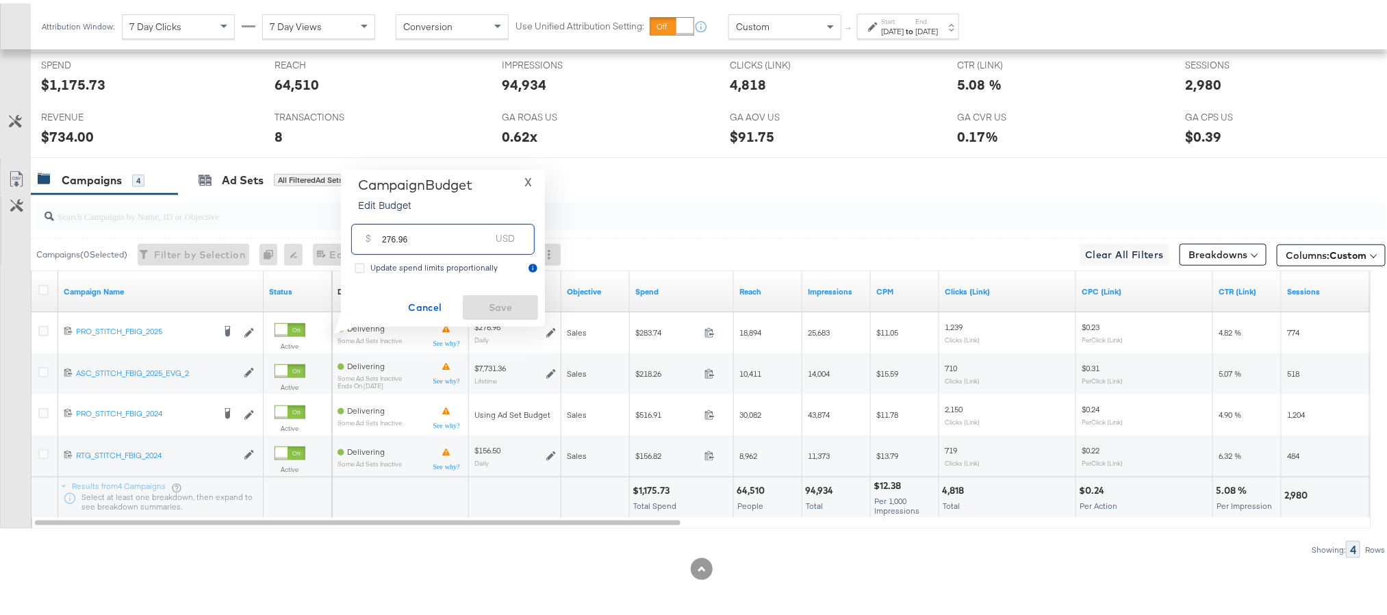
click at [419, 236] on input "276.96" at bounding box center [436, 230] width 108 height 29
type input "276.91"
click at [483, 302] on span "Save" at bounding box center [500, 304] width 64 height 17
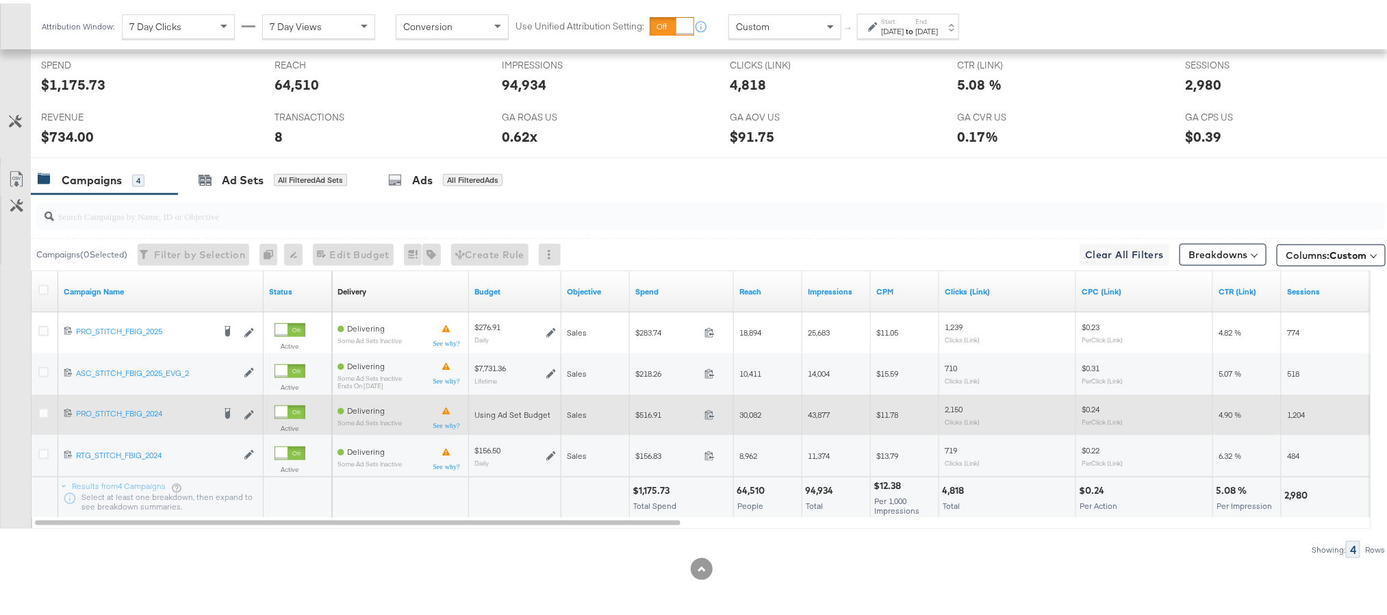
click at [38, 413] on label at bounding box center [43, 410] width 10 height 10
click at [0, 0] on input "checkbox" at bounding box center [0, 0] width 0 height 0
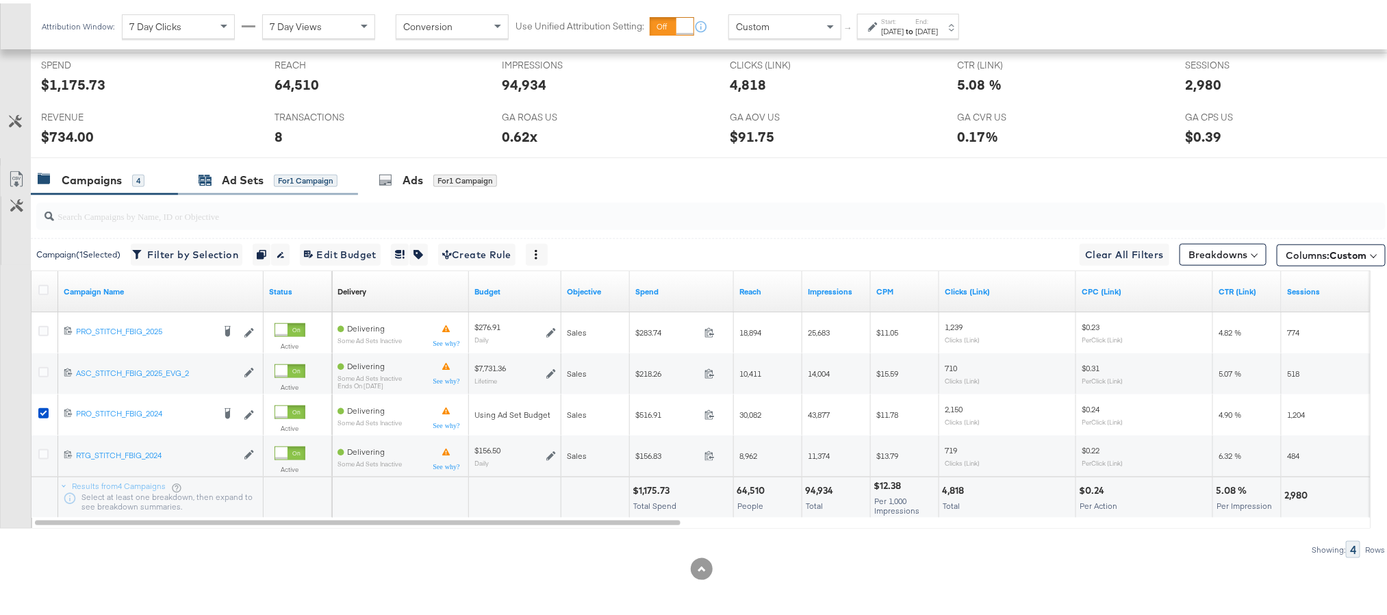
click at [251, 177] on div "Ad Sets" at bounding box center [243, 177] width 42 height 16
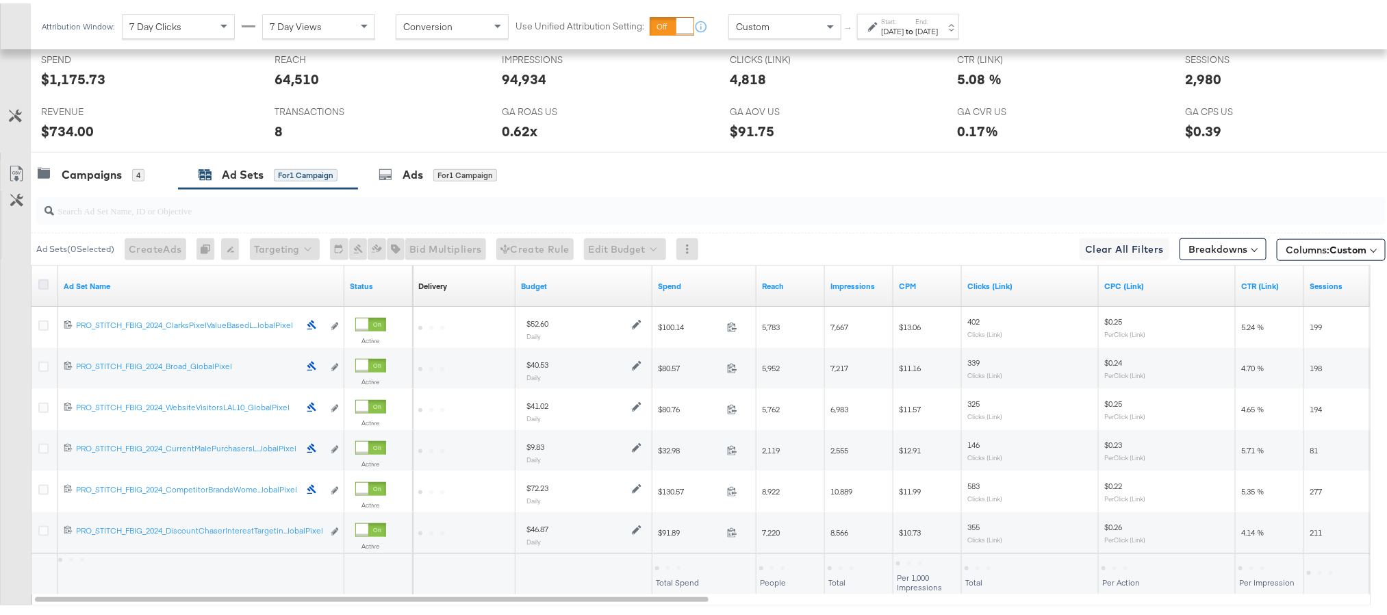
click at [42, 286] on icon at bounding box center [43, 281] width 10 height 10
click at [0, 0] on input "checkbox" at bounding box center [0, 0] width 0 height 0
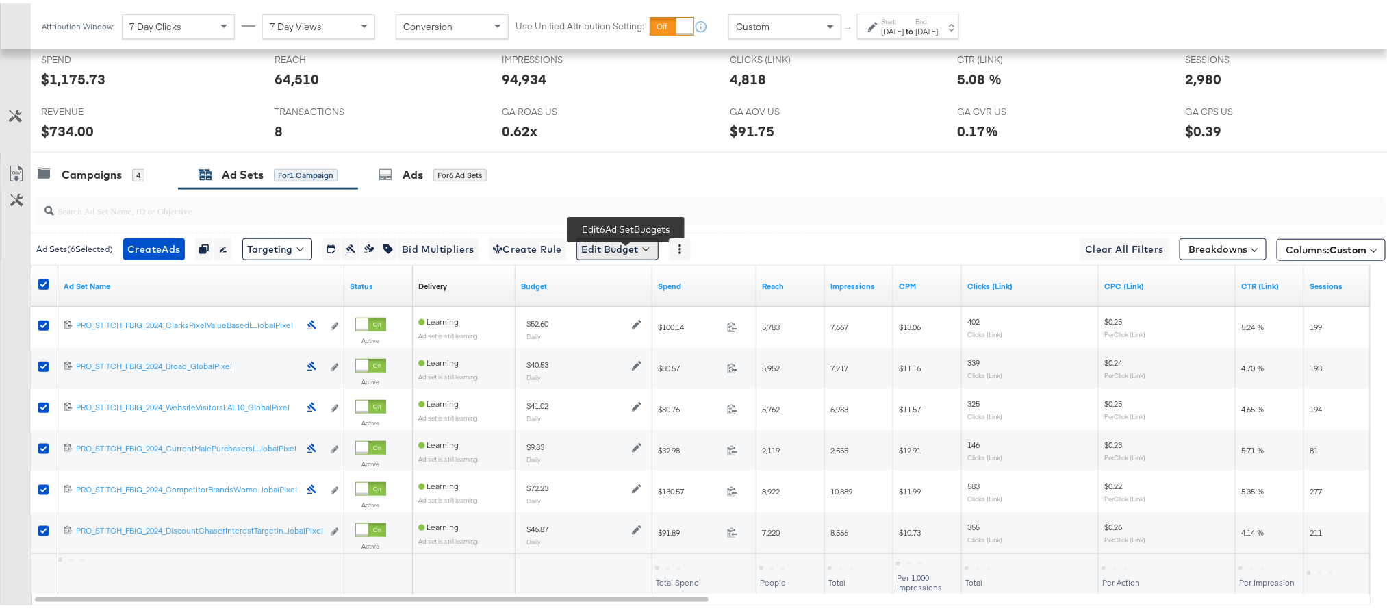
click at [655, 251] on button "Edit Budget" at bounding box center [618, 246] width 82 height 22
click at [653, 284] on span "Edit Ad Set Budget" at bounding box center [622, 282] width 78 height 18
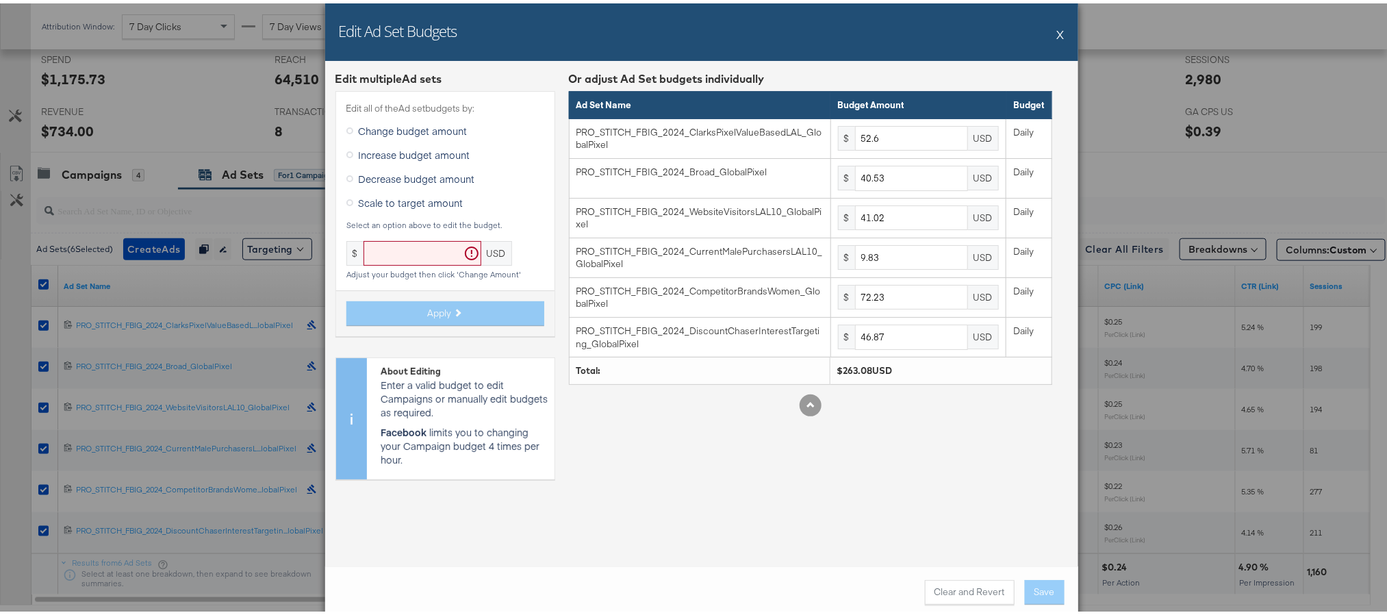
click at [413, 200] on span "Scale to target amount" at bounding box center [411, 199] width 105 height 14
click at [0, 0] on input "Scale to target amount" at bounding box center [0, 0] width 0 height 0
click at [384, 249] on input "text" at bounding box center [423, 250] width 118 height 25
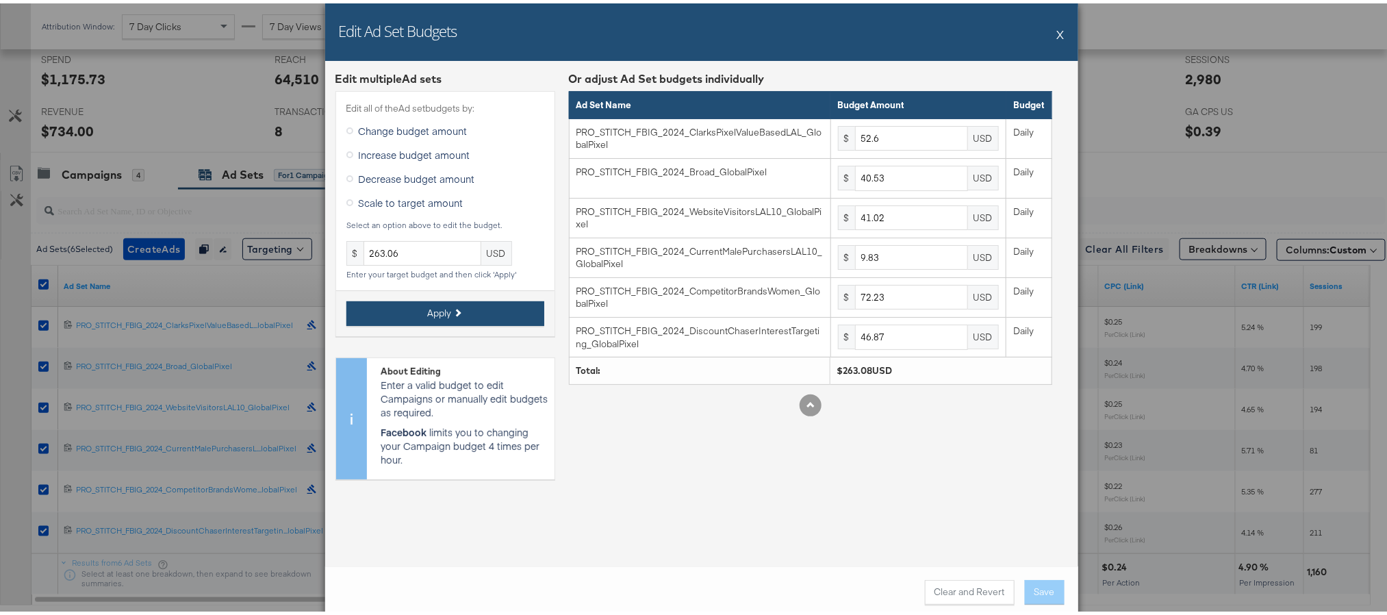
click at [418, 311] on button "Apply" at bounding box center [446, 310] width 198 height 25
click at [412, 253] on input "263.06" at bounding box center [423, 250] width 118 height 25
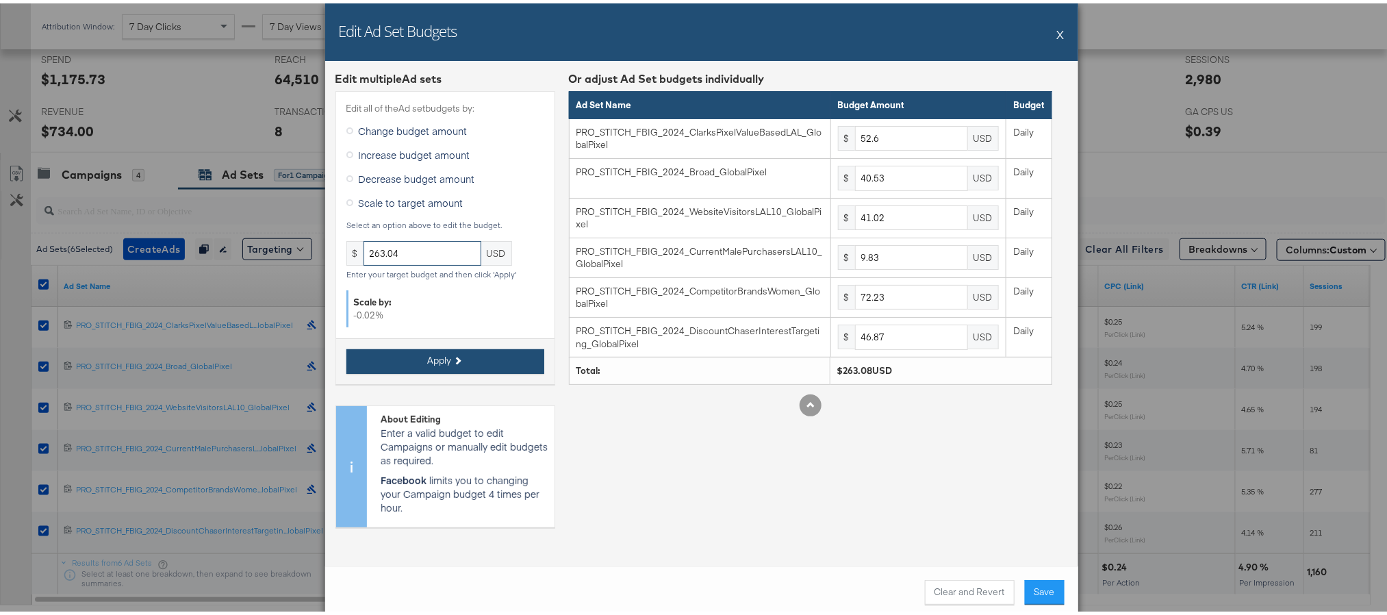
type input "263.04"
click at [453, 360] on icon at bounding box center [457, 357] width 8 height 8
type input "52.59"
type input "40.52"
type input "41.01"
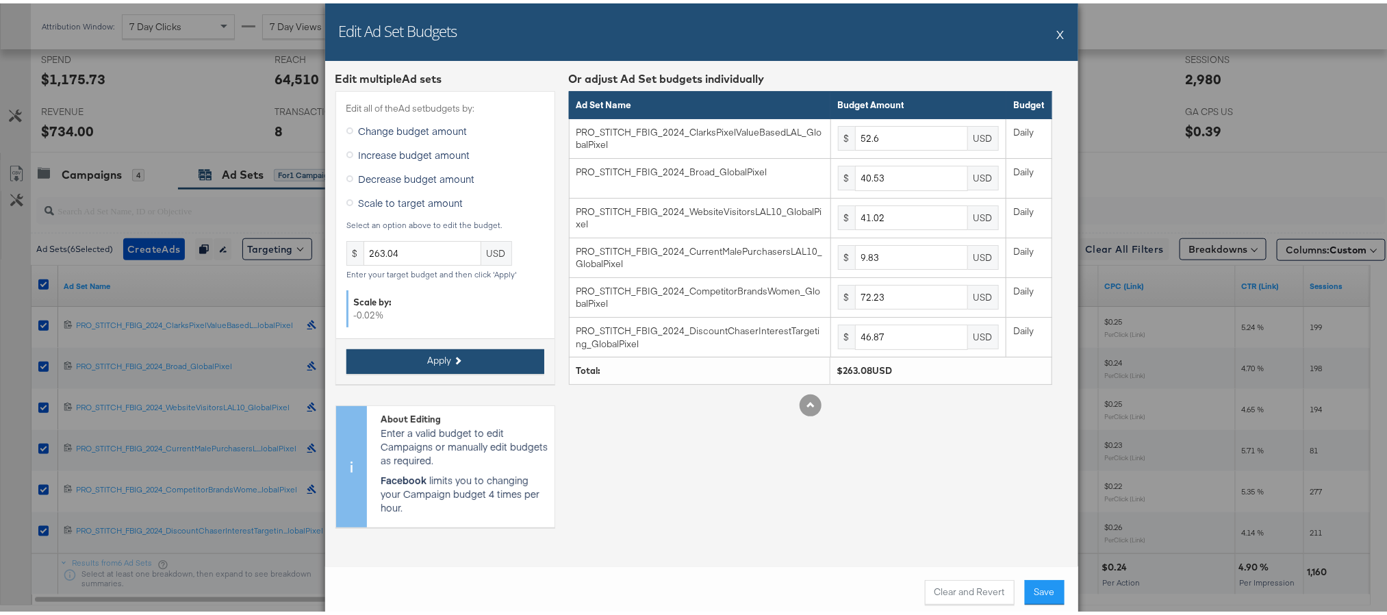
type input "9.82"
type input "72.21"
type input "46.86"
click at [411, 253] on input "263.04" at bounding box center [423, 250] width 118 height 25
type input "263.07"
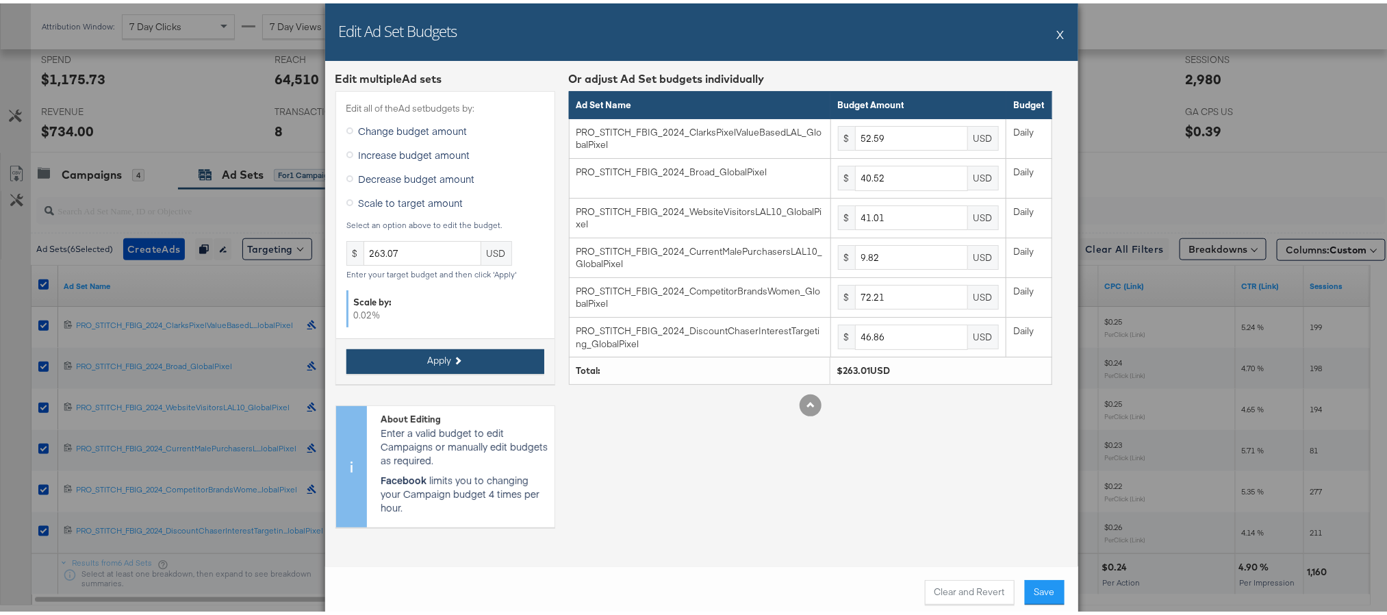
click at [428, 357] on span "Apply" at bounding box center [440, 357] width 24 height 13
type input "52.6"
type input "72.22"
type input "46.87"
click at [1031, 584] on button "Save" at bounding box center [1045, 589] width 40 height 25
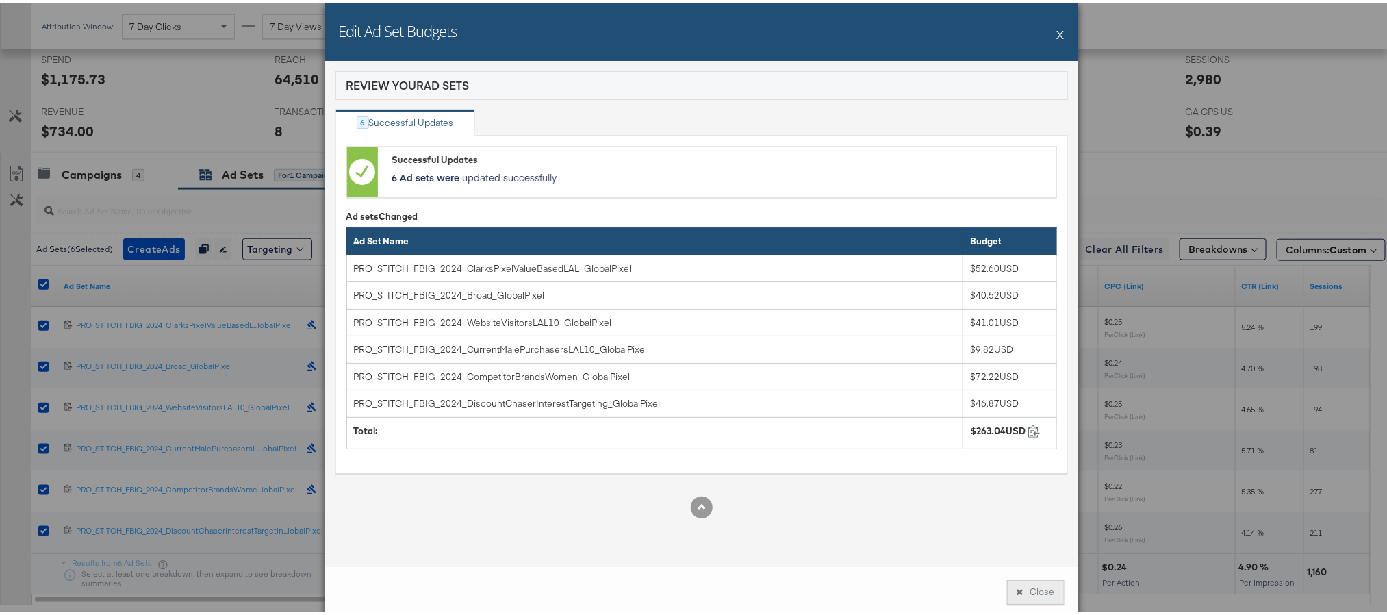
click at [1033, 592] on button "Close" at bounding box center [1036, 589] width 58 height 25
